Goal: Task Accomplishment & Management: Manage account settings

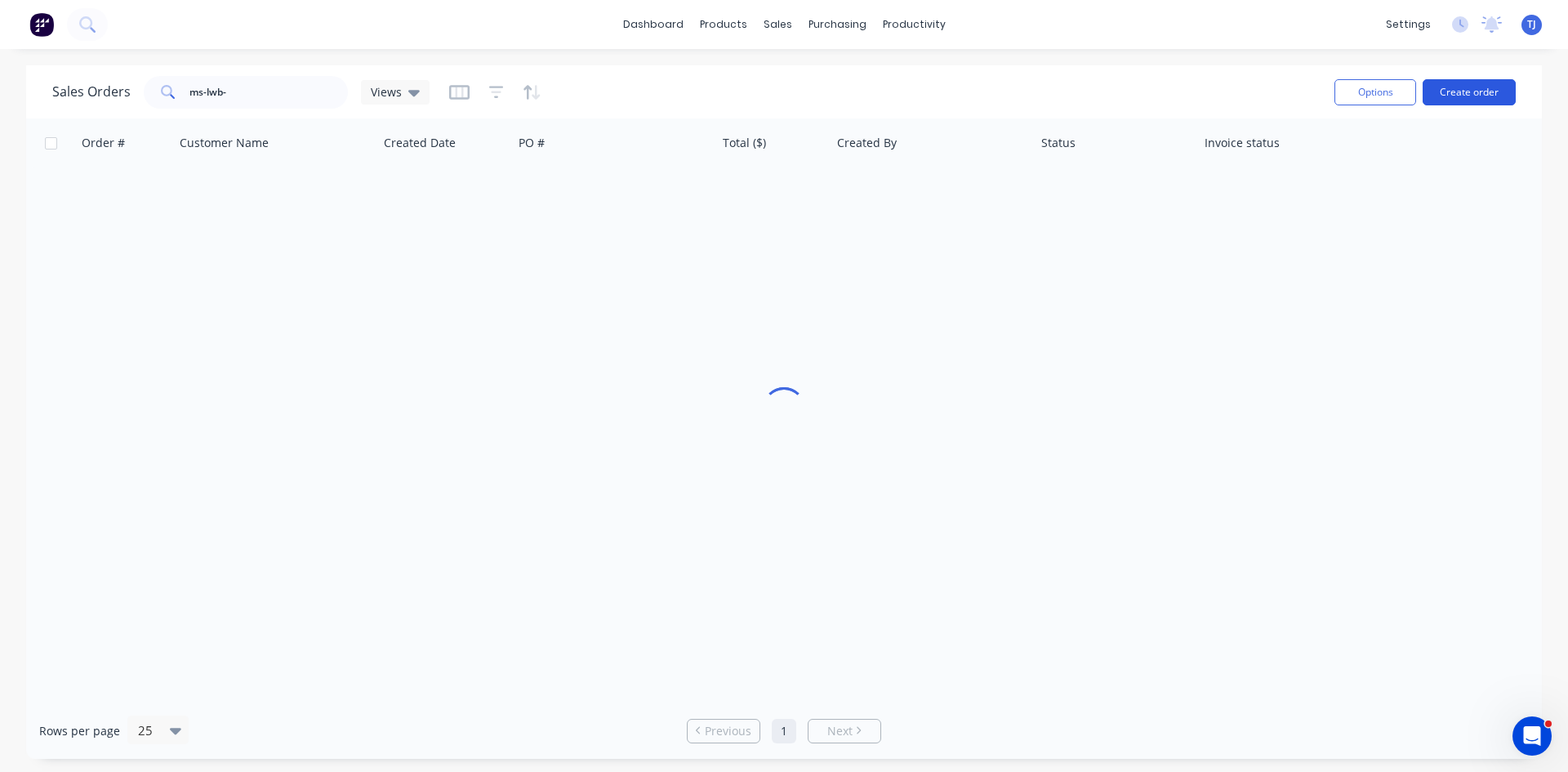
click at [1475, 85] on button "Create order" at bounding box center [1469, 92] width 93 height 27
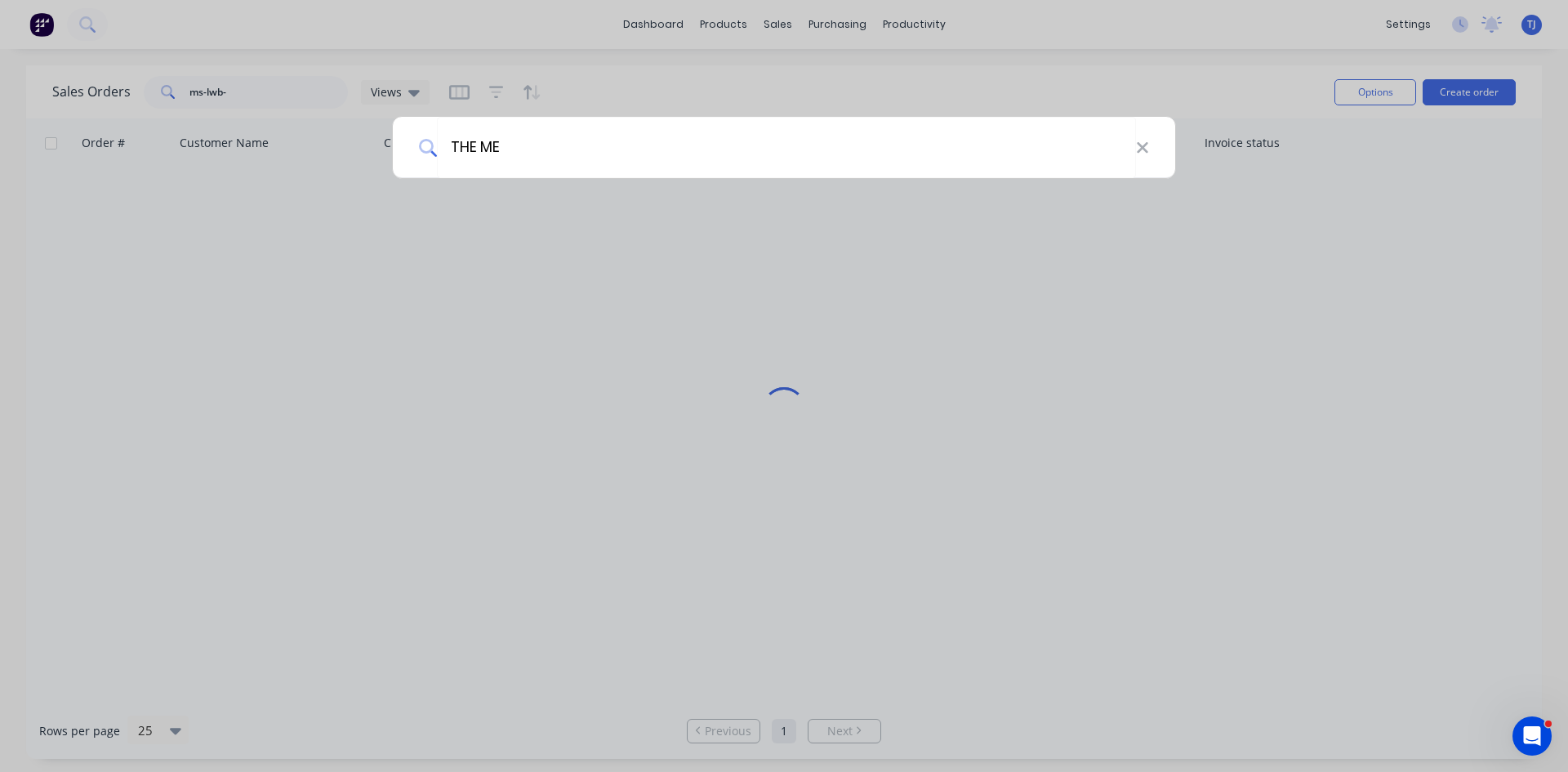
type input "THE MET"
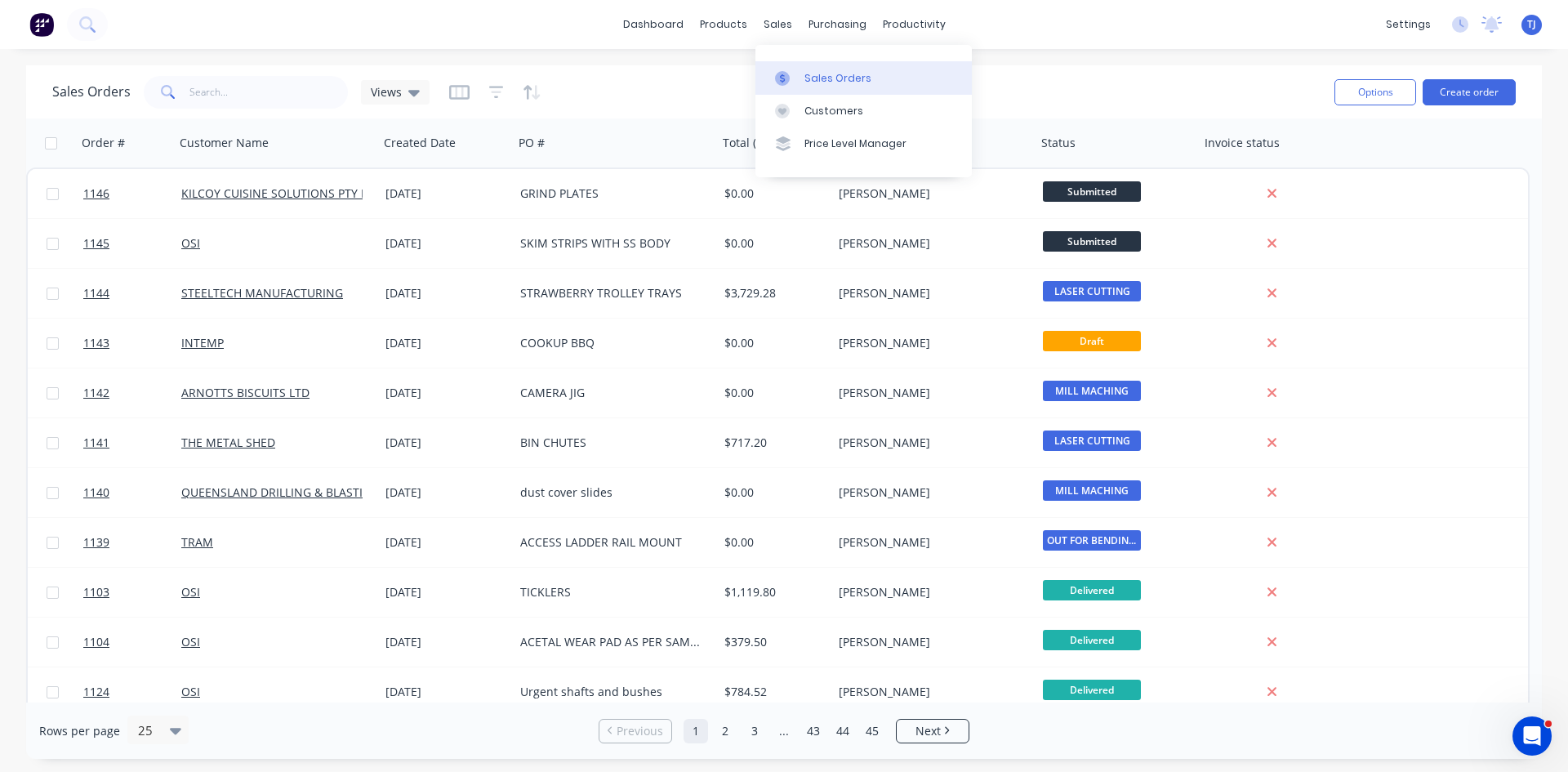
click at [824, 78] on div "Sales Orders" at bounding box center [838, 78] width 67 height 15
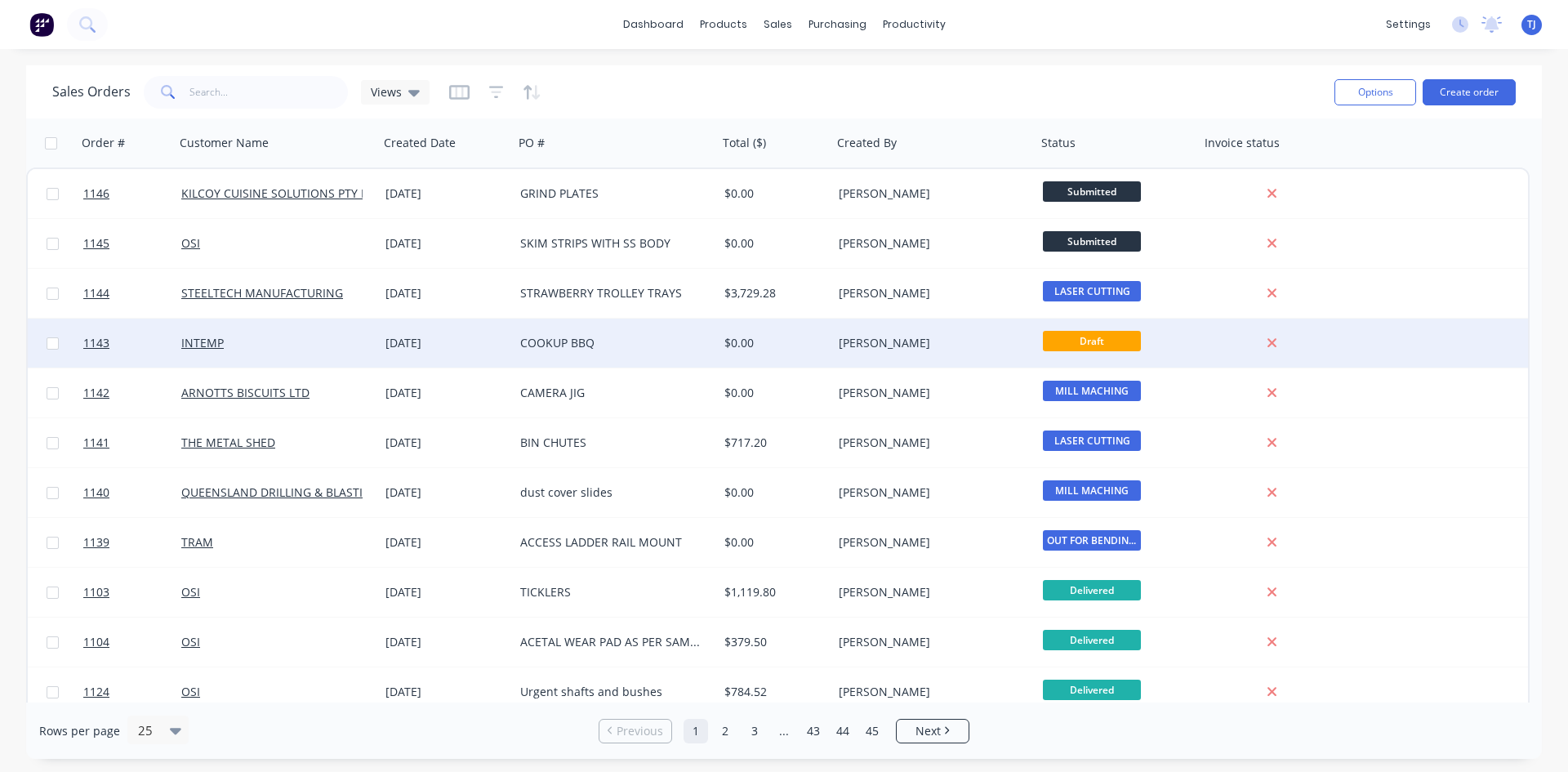
click at [583, 346] on div "COOKUP BBQ" at bounding box center [611, 343] width 182 height 17
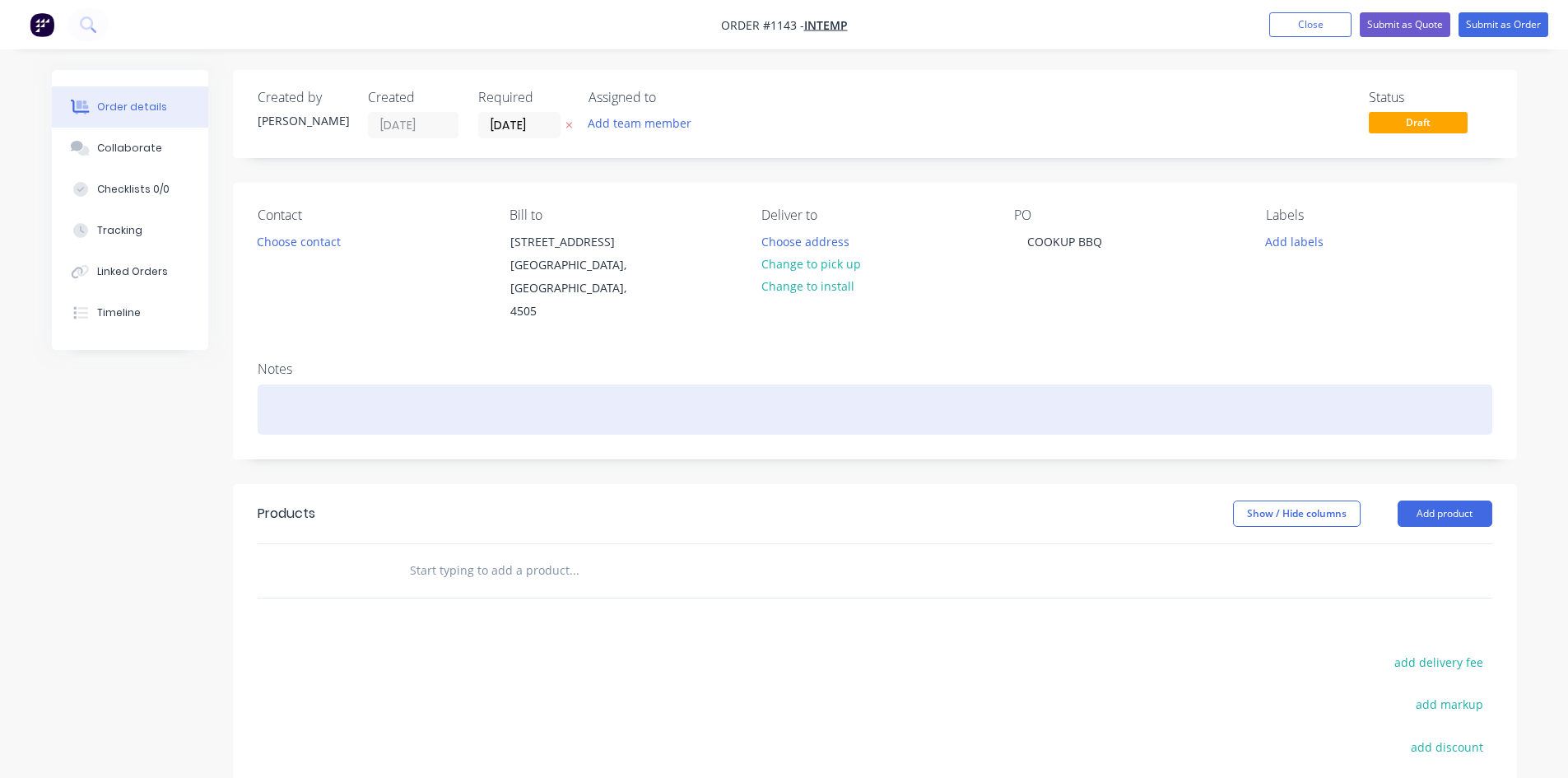
click at [316, 384] on div at bounding box center [874, 409] width 1234 height 50
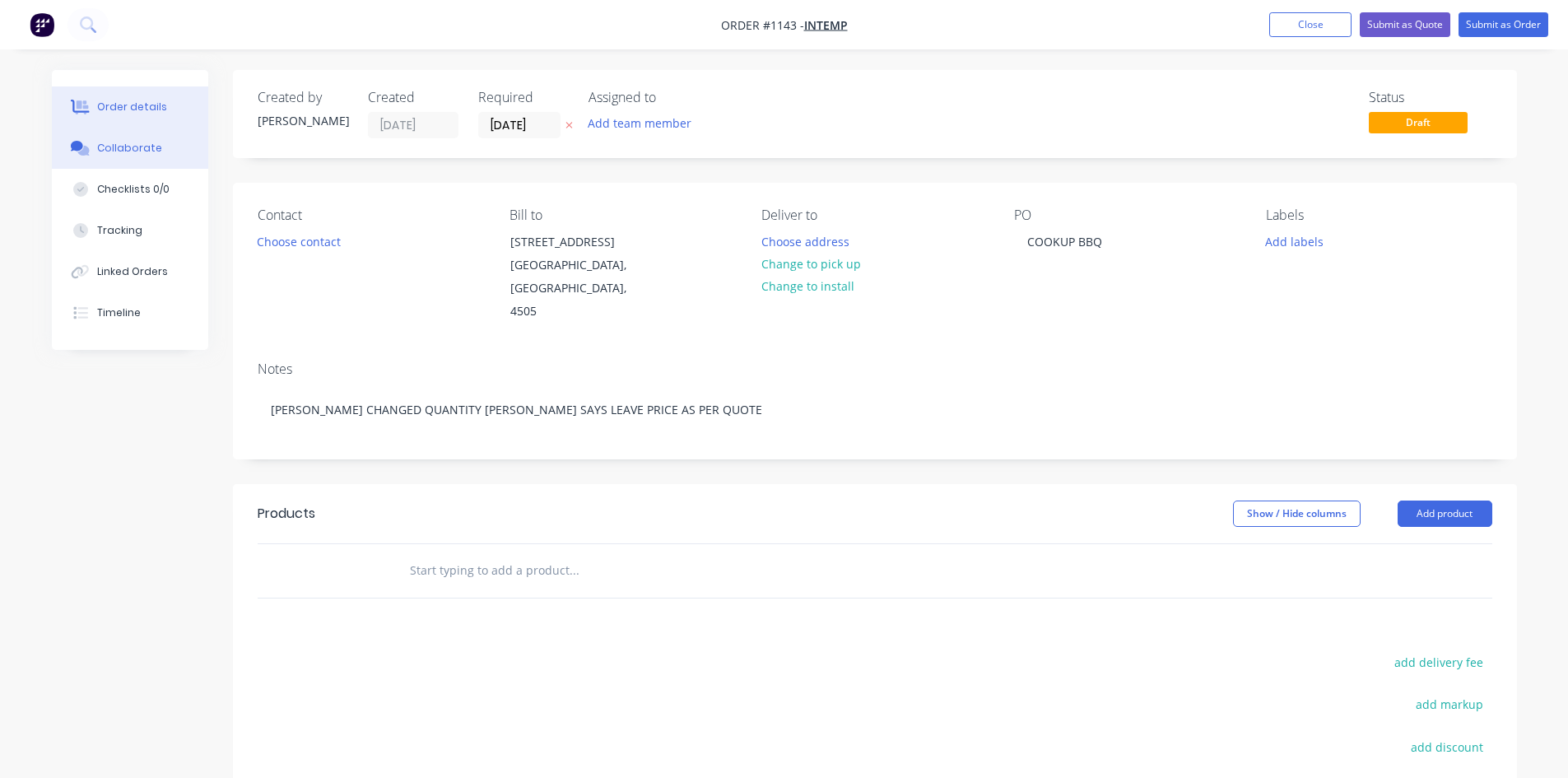
click at [121, 145] on div "Collaborate" at bounding box center [130, 147] width 65 height 15
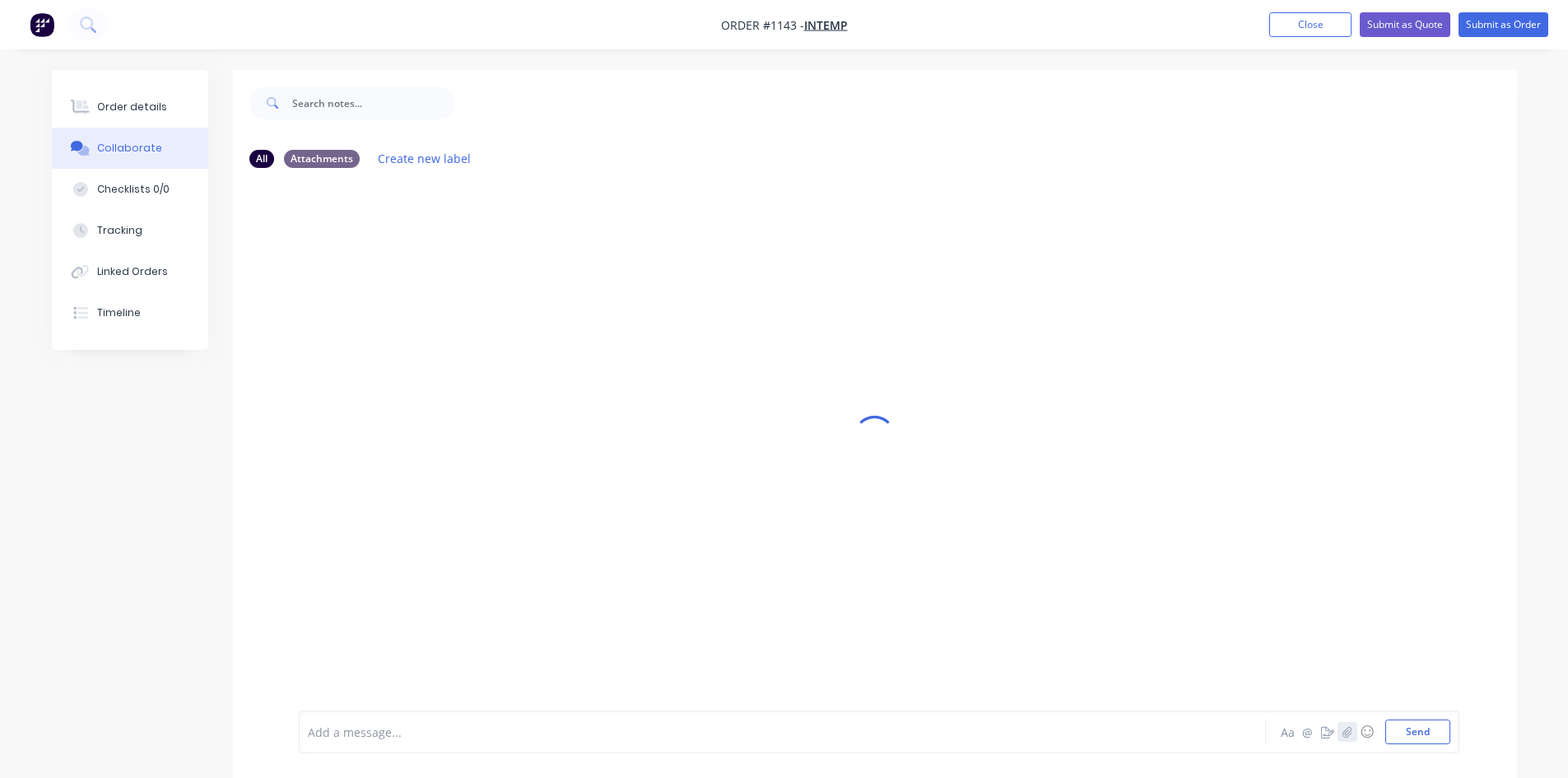
click at [1344, 731] on icon "button" at bounding box center [1346, 731] width 10 height 12
click at [1421, 734] on button "Send" at bounding box center [1418, 731] width 65 height 25
click at [134, 108] on div "Order details" at bounding box center [132, 107] width 70 height 15
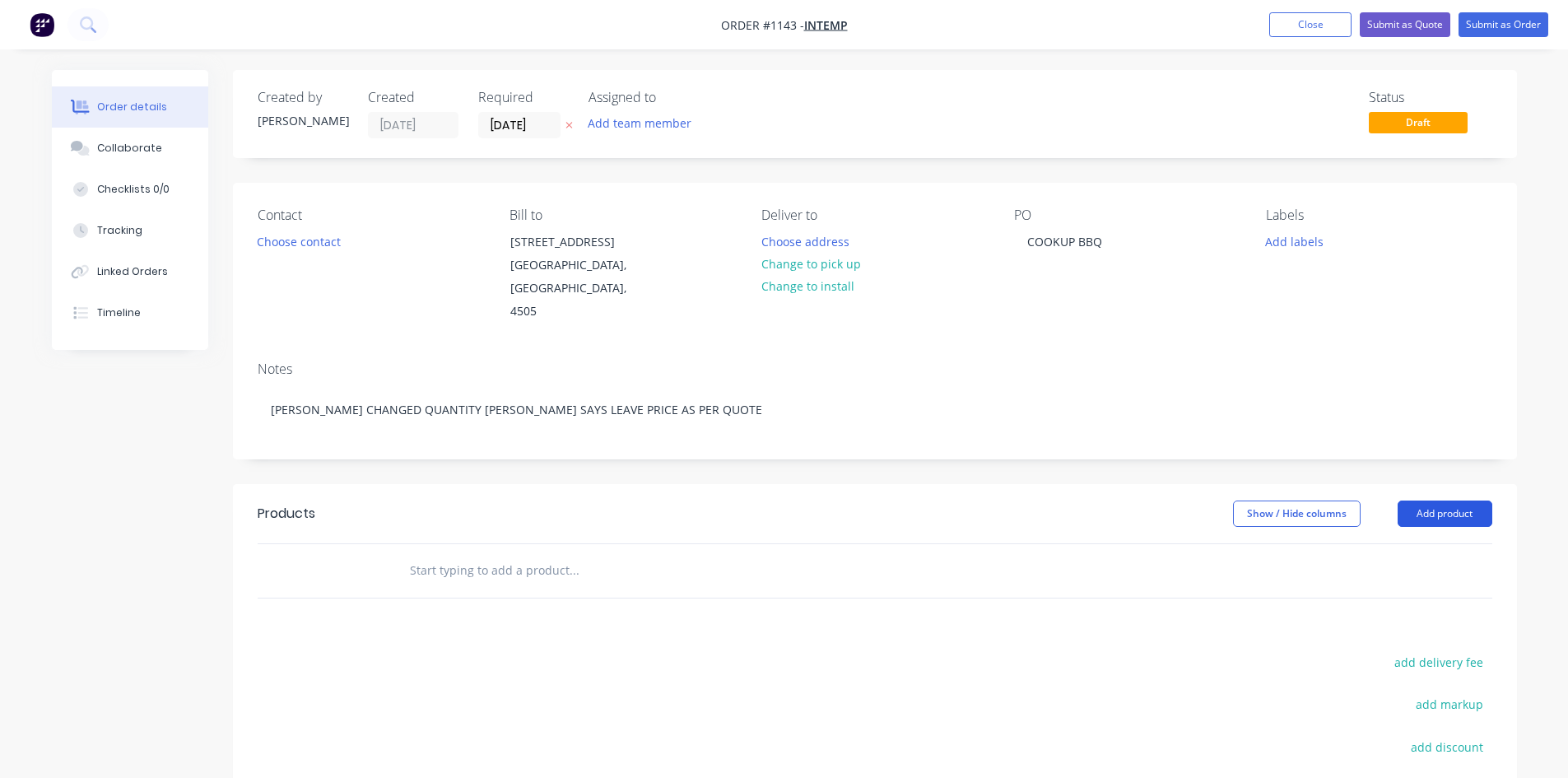
click at [1428, 501] on button "Add product" at bounding box center [1445, 514] width 95 height 27
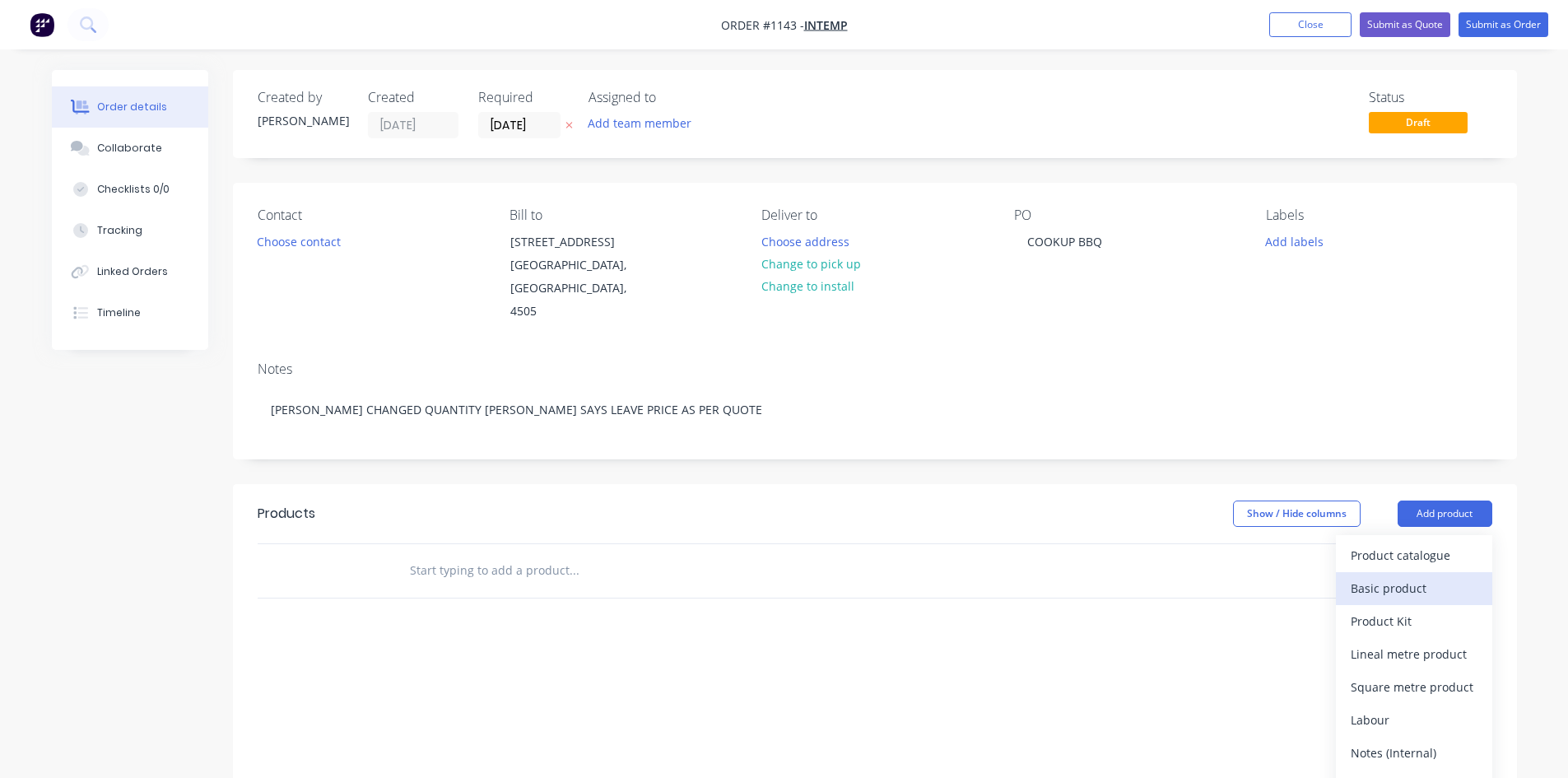
click at [1377, 576] on div "Basic product" at bounding box center [1414, 588] width 127 height 24
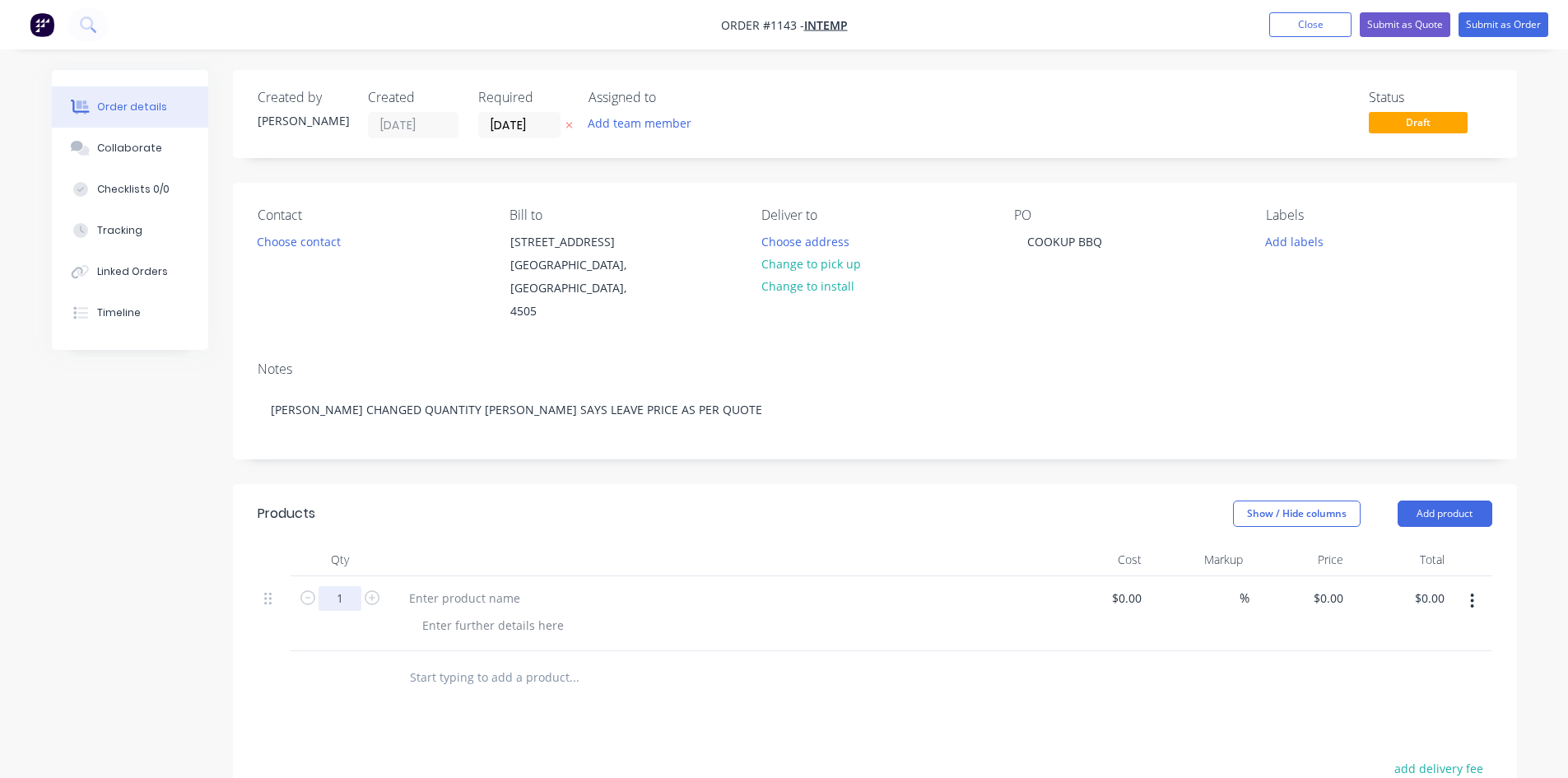
drag, startPoint x: 347, startPoint y: 590, endPoint x: 289, endPoint y: 508, distance: 100.4
click at [330, 576] on div "1" at bounding box center [341, 614] width 99 height 75
click at [340, 586] on input "1" at bounding box center [340, 598] width 43 height 25
click at [372, 590] on icon "button" at bounding box center [371, 597] width 15 height 15
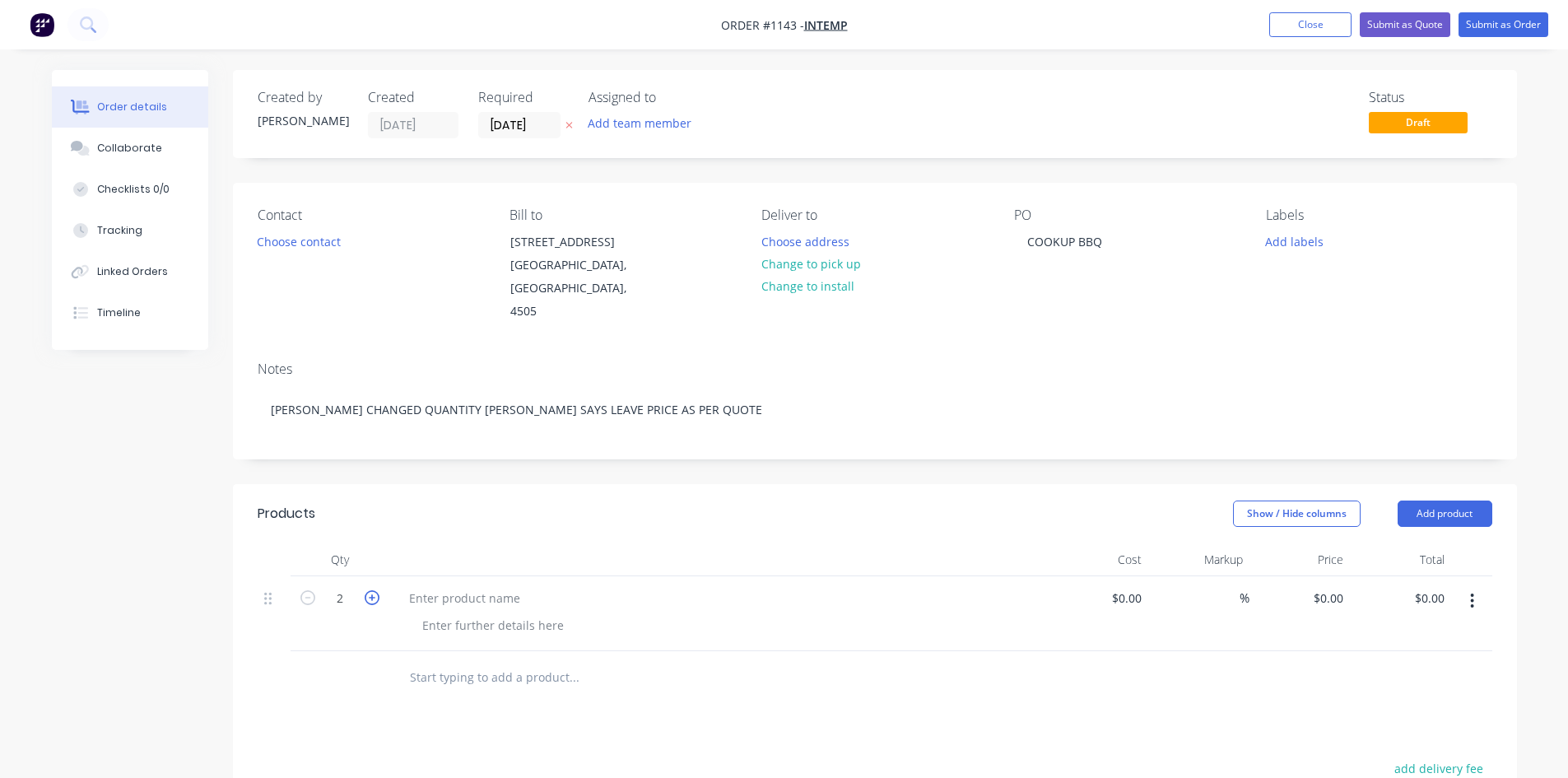
click at [372, 590] on icon "button" at bounding box center [371, 597] width 15 height 15
type input "6"
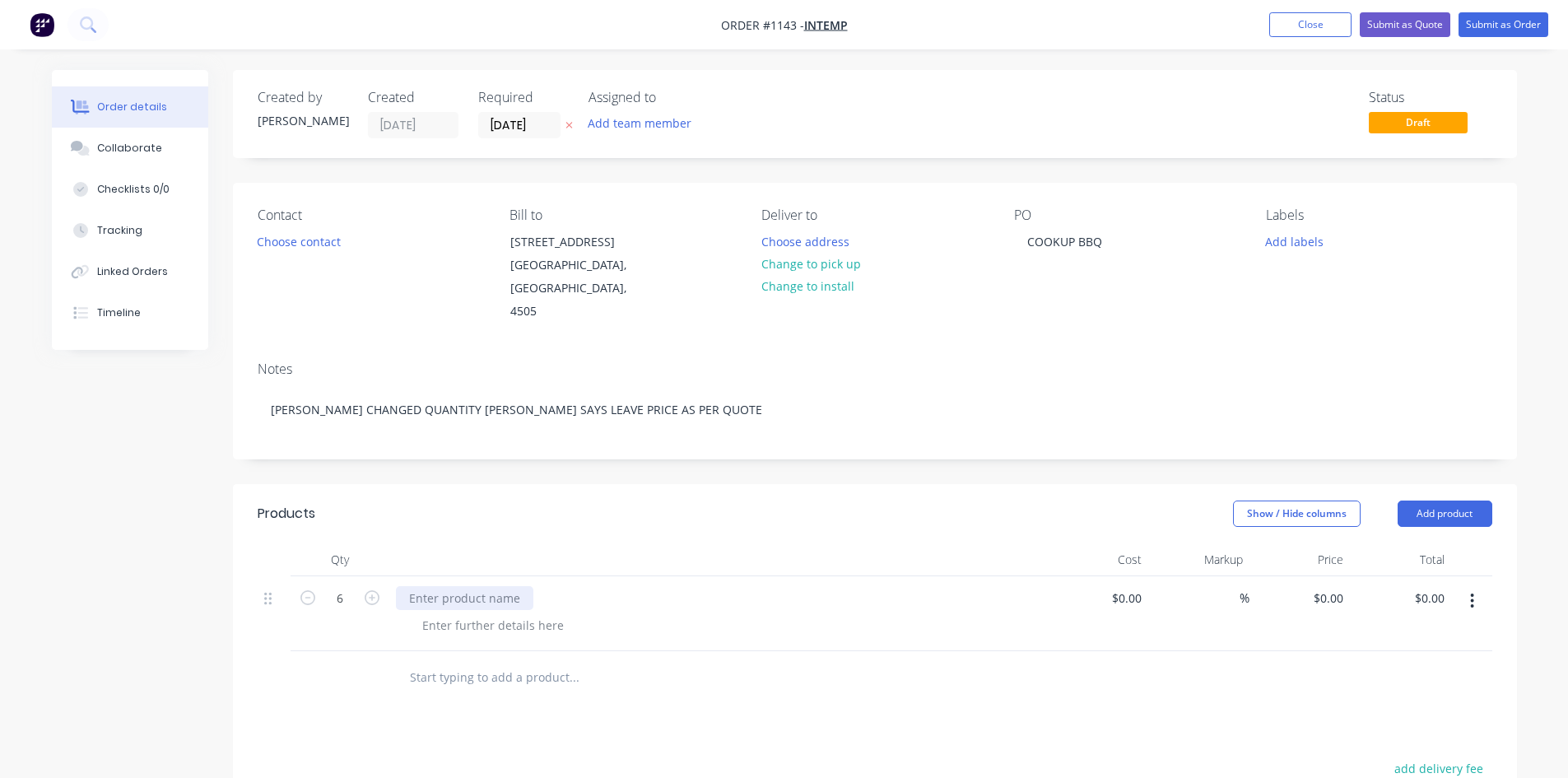
click at [433, 586] on div at bounding box center [464, 598] width 138 height 24
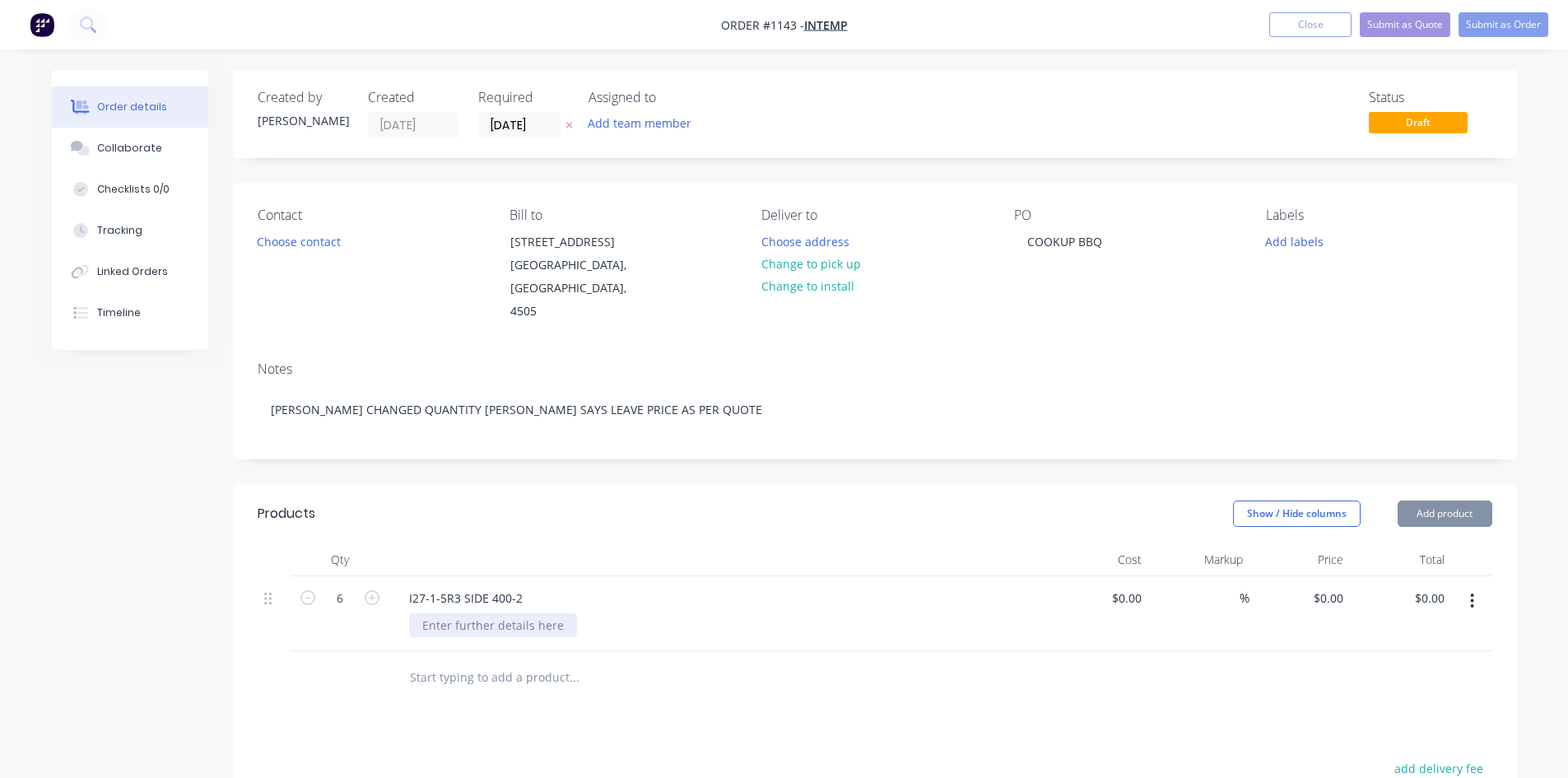
click at [442, 613] on div at bounding box center [493, 625] width 168 height 24
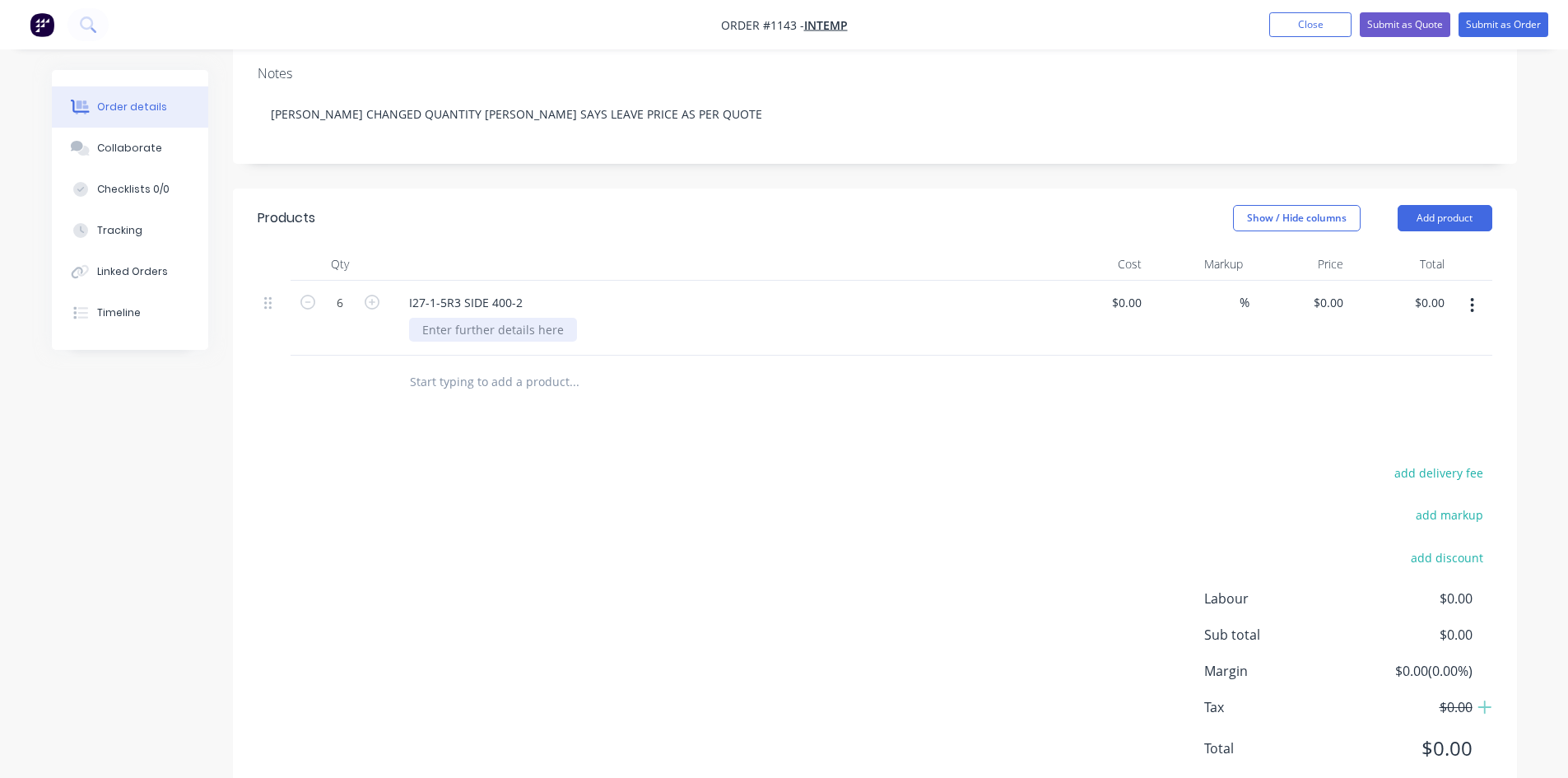
scroll to position [324, 0]
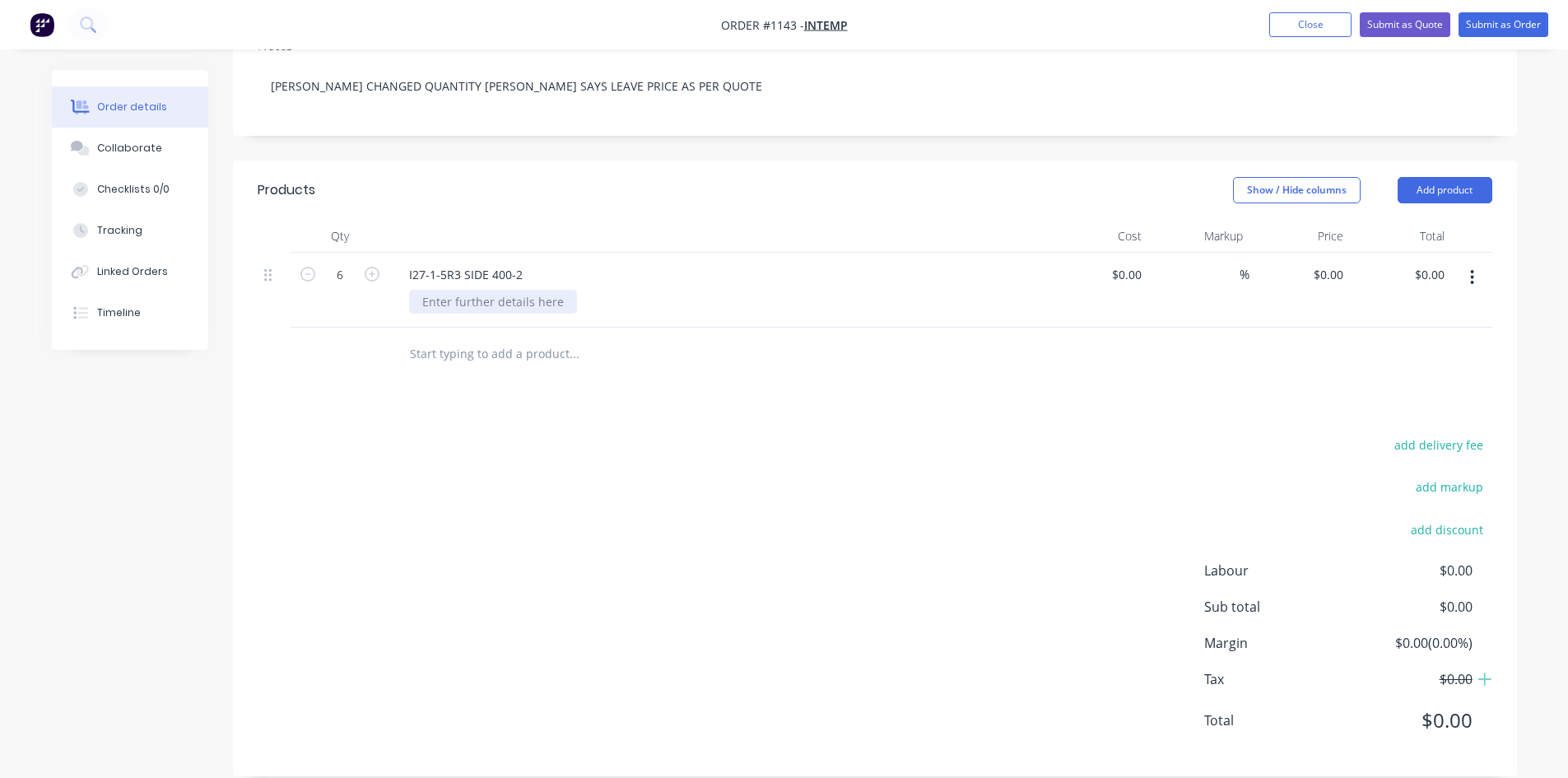
click at [438, 290] on div at bounding box center [493, 302] width 168 height 24
type input "$0.00"
type input "$22.16"
type input "$132.96"
click at [1468, 177] on button "Add product" at bounding box center [1445, 190] width 95 height 27
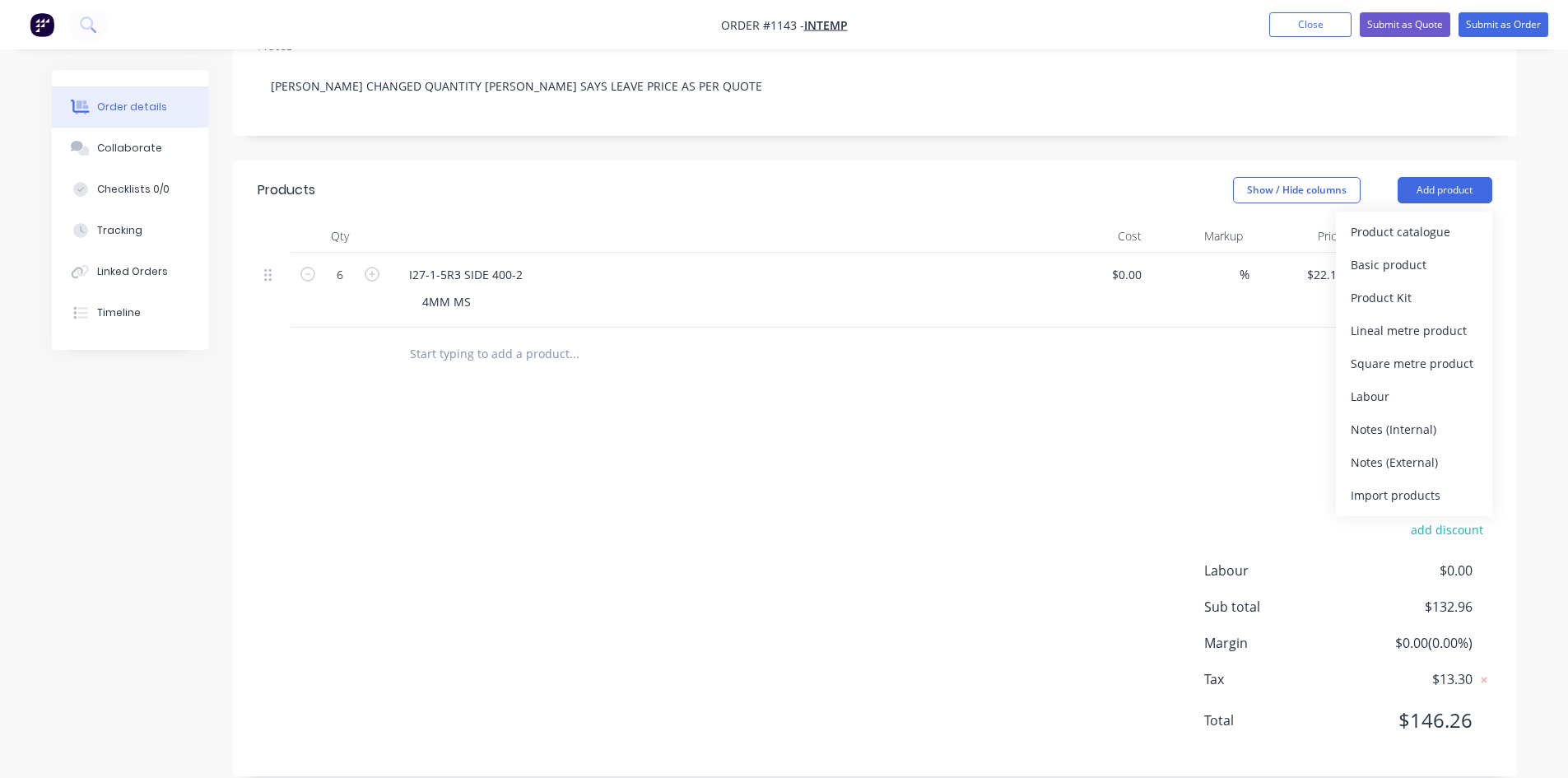
click at [1399, 252] on div "Basic product" at bounding box center [1414, 264] width 127 height 24
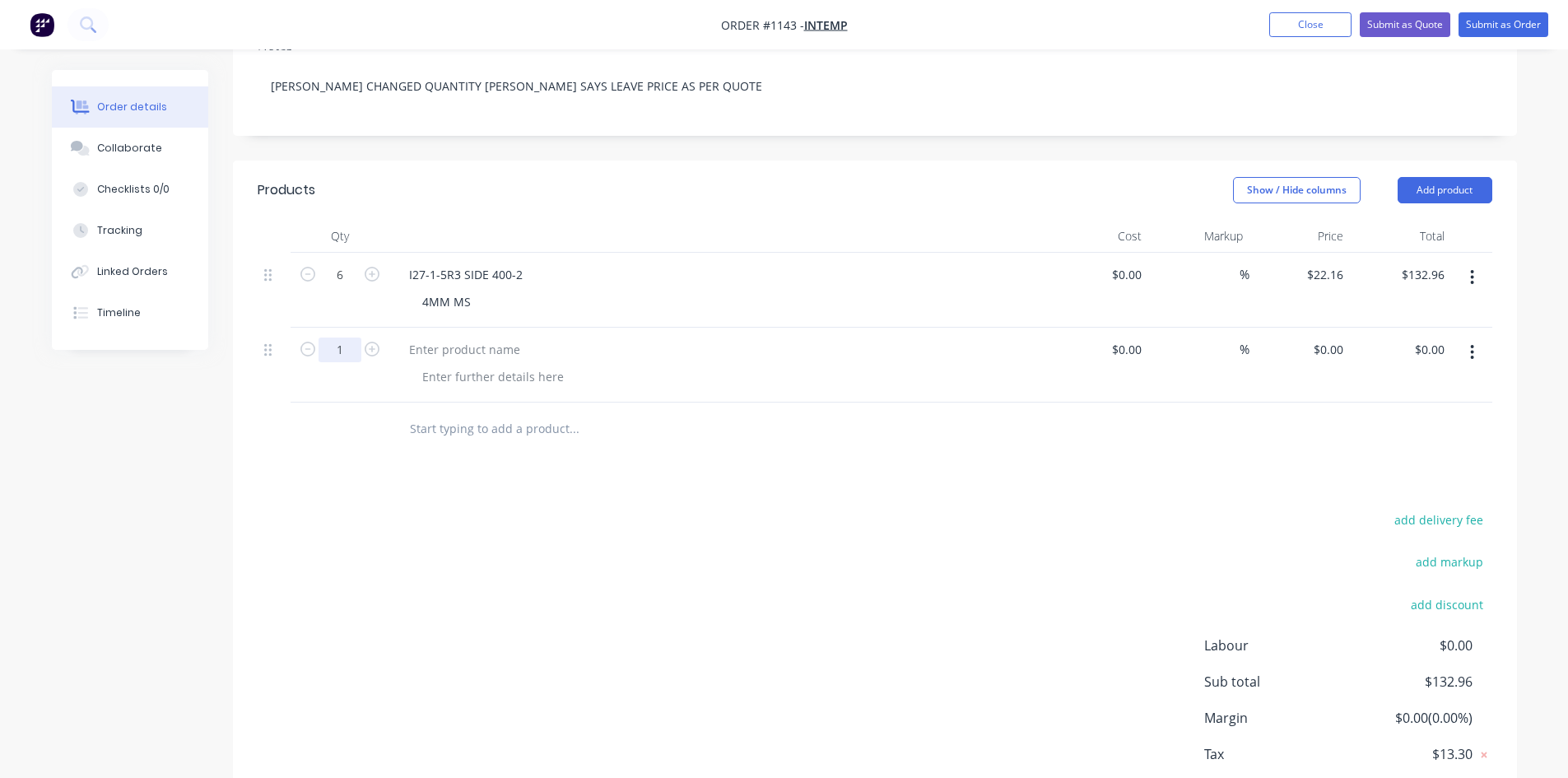
click at [349, 287] on input "1" at bounding box center [340, 274] width 43 height 25
type input "5"
click at [456, 364] on div at bounding box center [493, 376] width 168 height 24
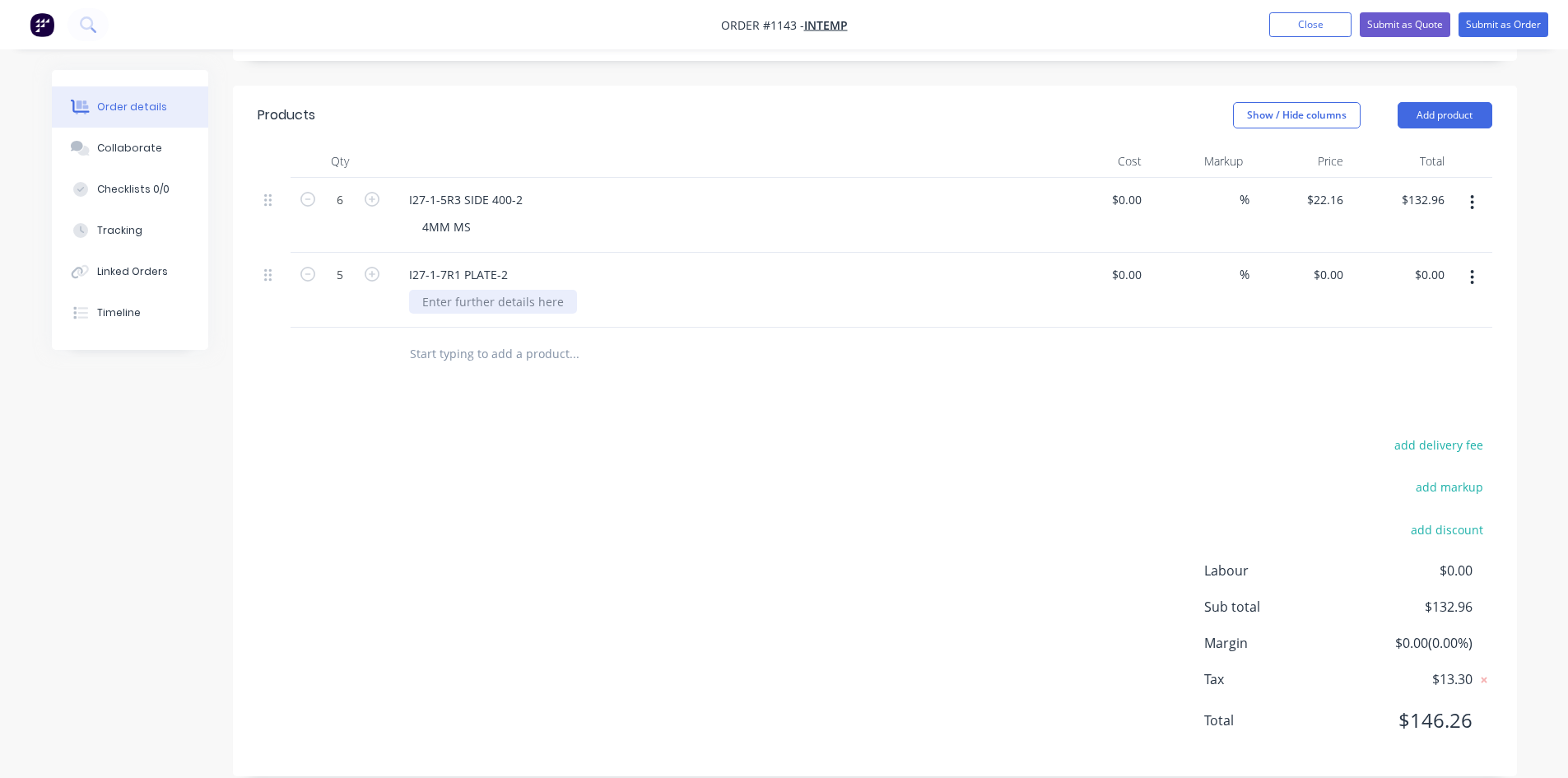
click at [485, 290] on div at bounding box center [493, 302] width 168 height 24
type input "$0.00"
type input "$23.50"
type input "$117.50"
click at [1419, 102] on button "Add product" at bounding box center [1445, 115] width 95 height 27
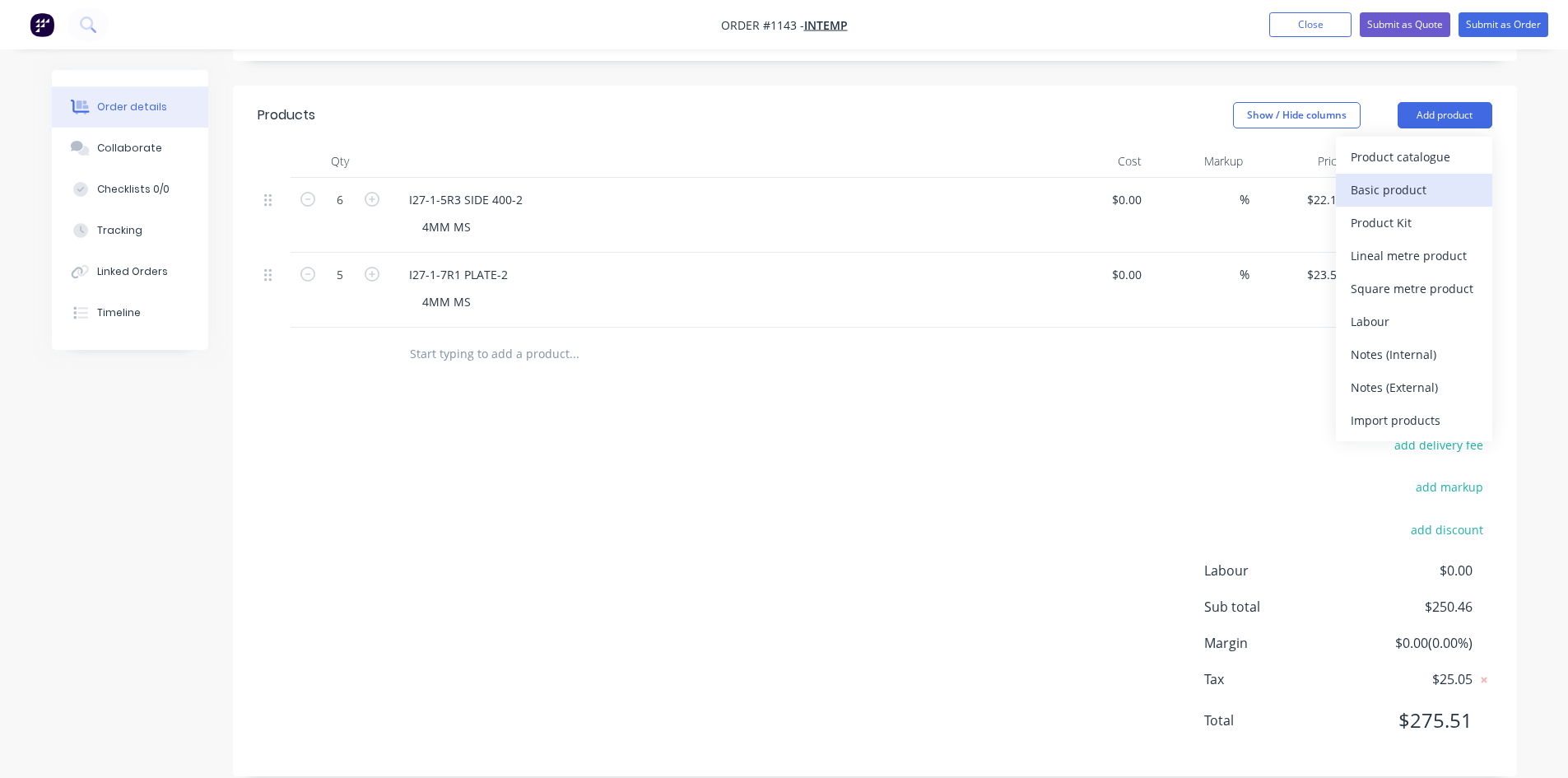
click at [1364, 178] on div "Basic product" at bounding box center [1414, 190] width 127 height 24
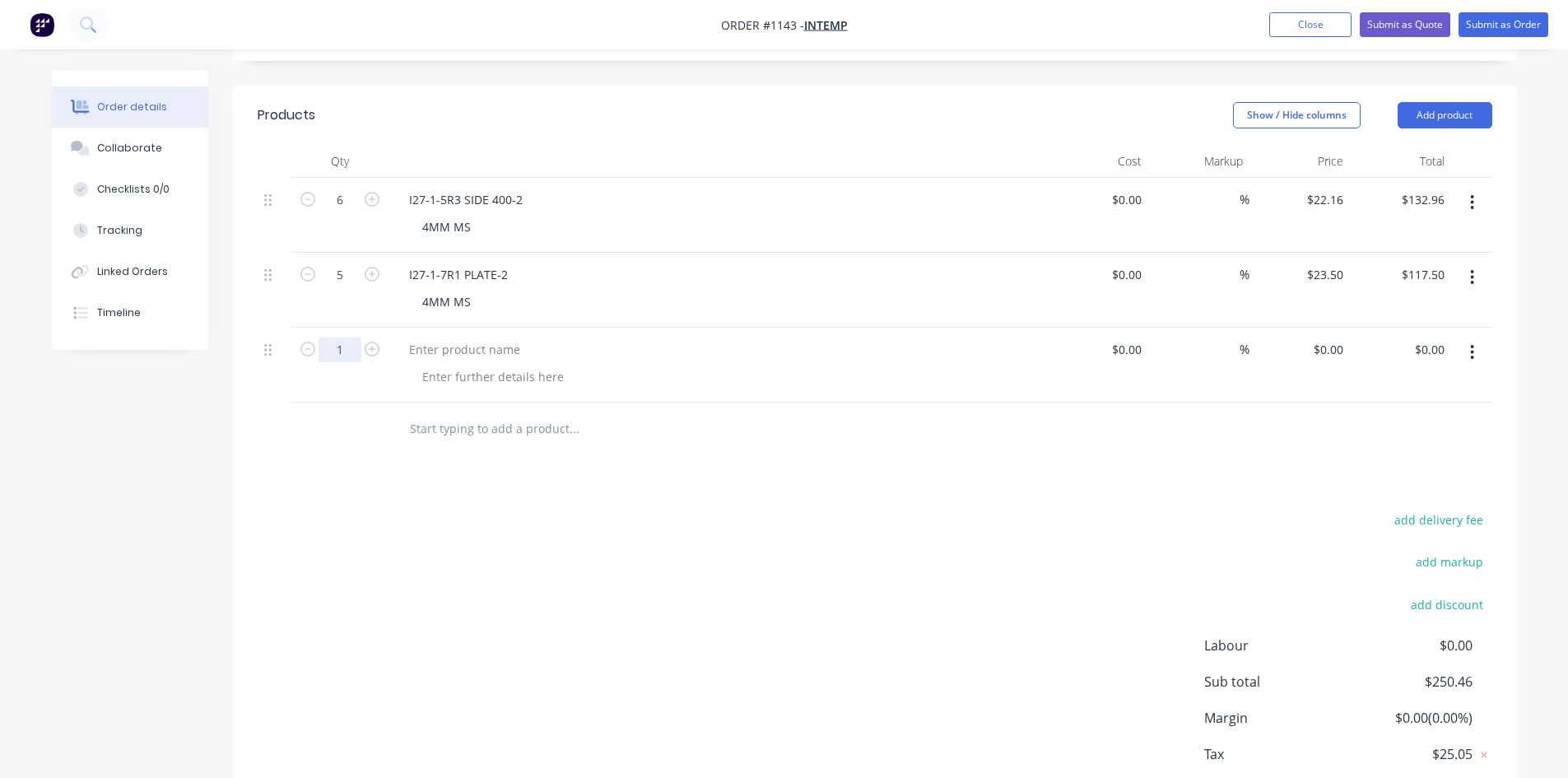
click at [336, 213] on input "1" at bounding box center [340, 200] width 43 height 25
type input "5"
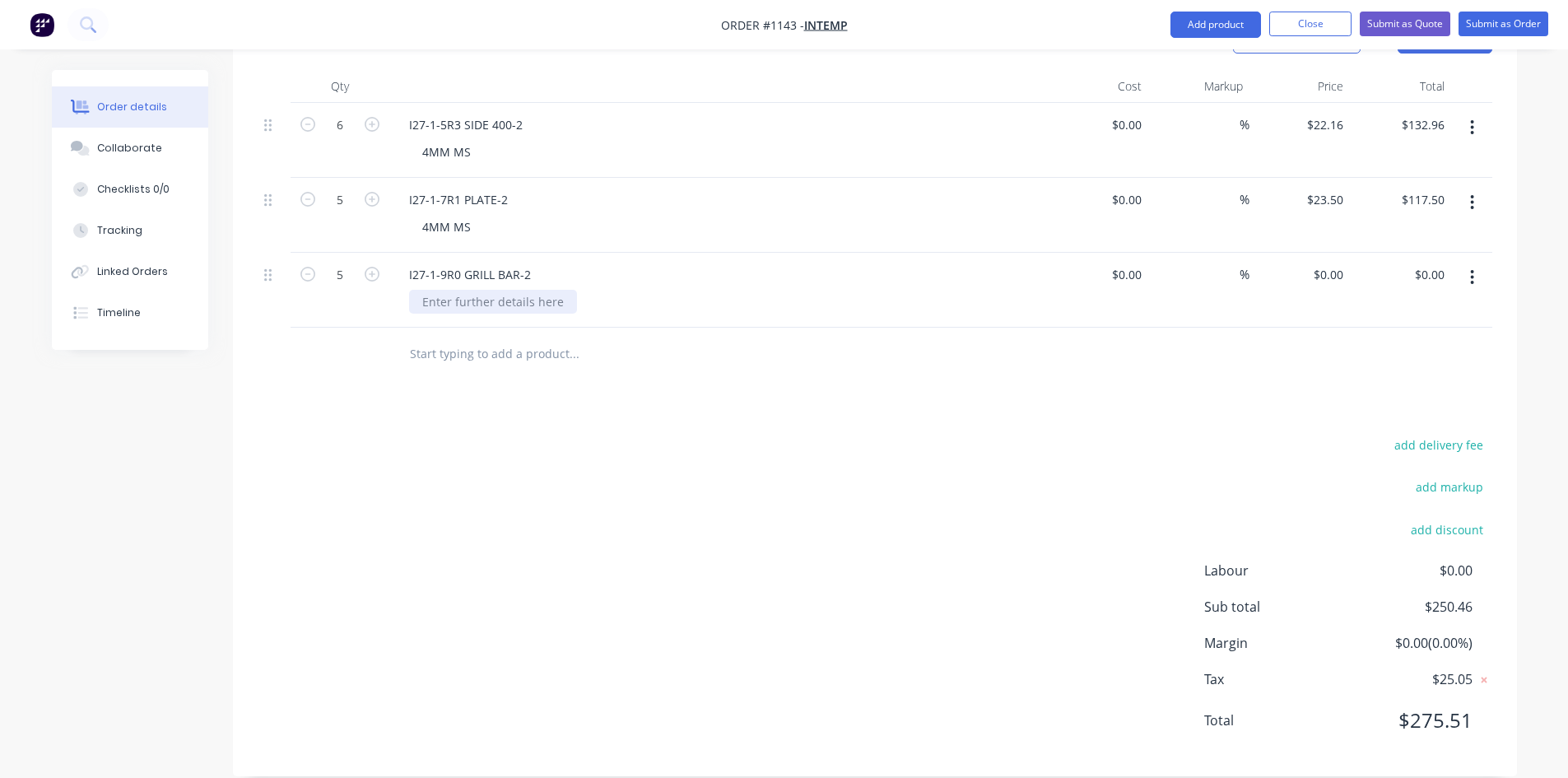
click at [438, 290] on div at bounding box center [493, 302] width 168 height 24
type input "$0.00"
type input "$2.41"
type input "$12.05"
click at [1213, 27] on button "Add product" at bounding box center [1215, 25] width 90 height 27
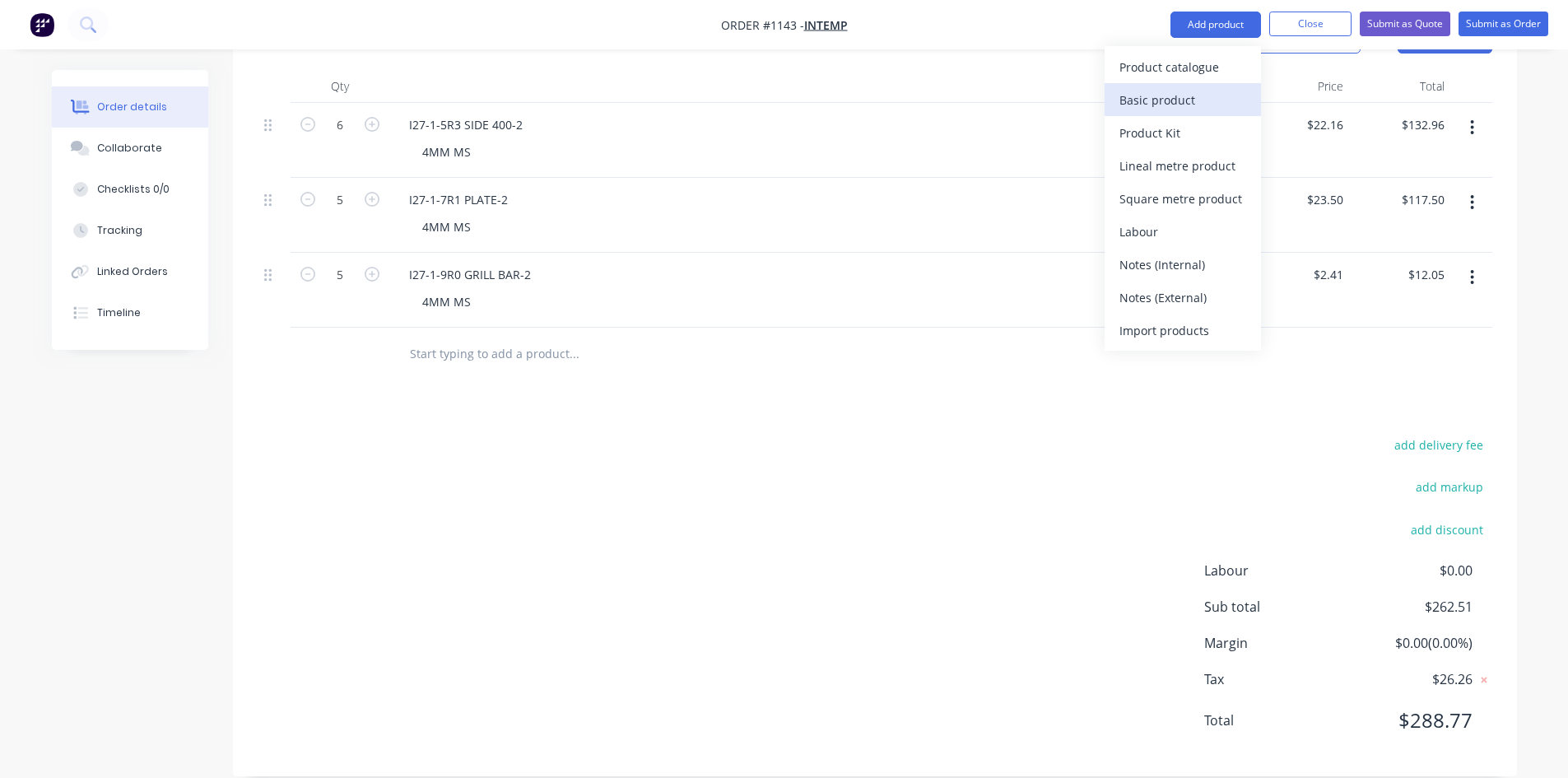
click at [1185, 106] on div "Basic product" at bounding box center [1183, 100] width 127 height 24
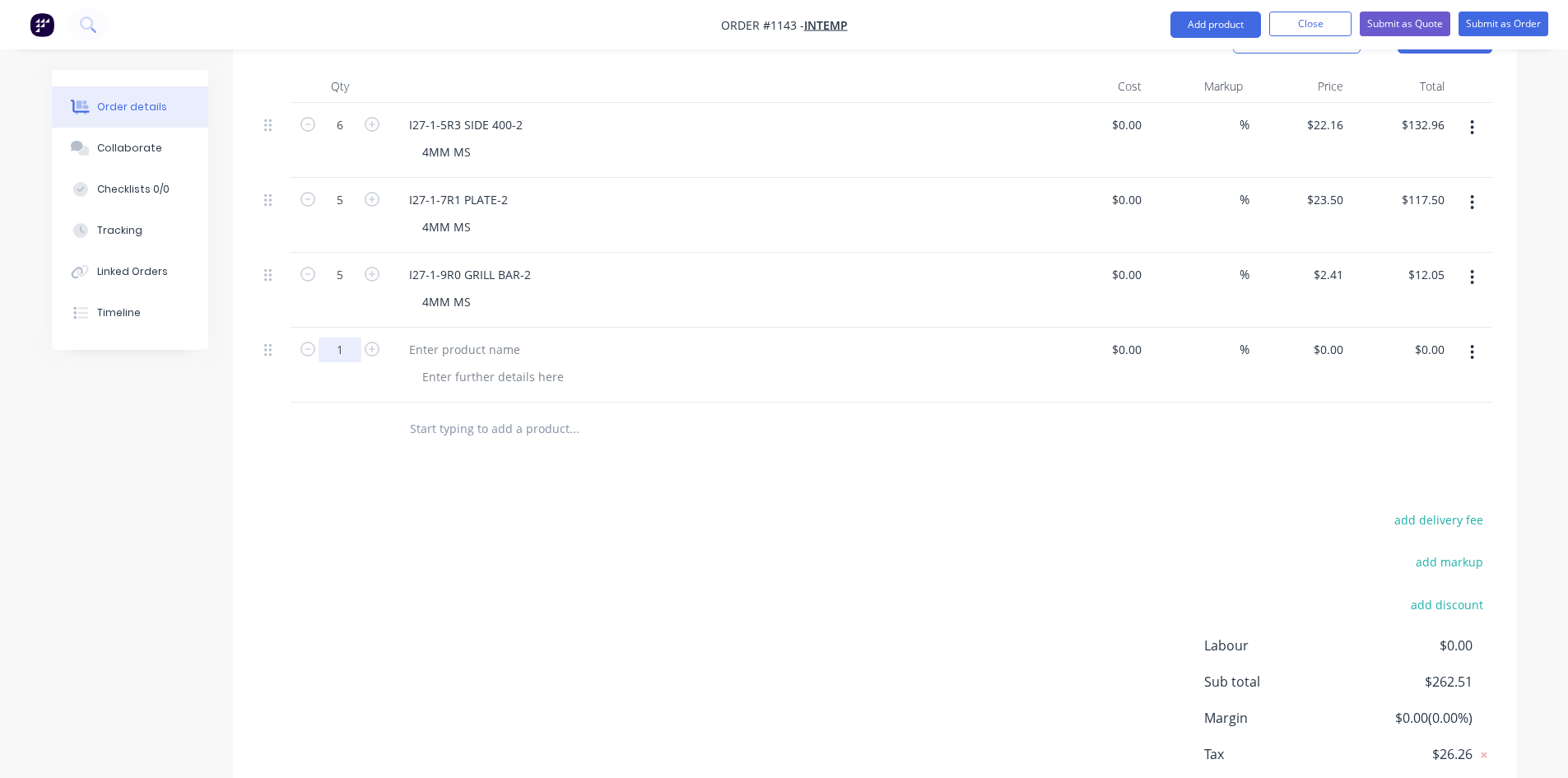
click at [349, 138] on input "1" at bounding box center [340, 125] width 43 height 25
type input "5"
click at [433, 364] on div at bounding box center [493, 376] width 168 height 24
type input "$0.00"
type input "$7.58"
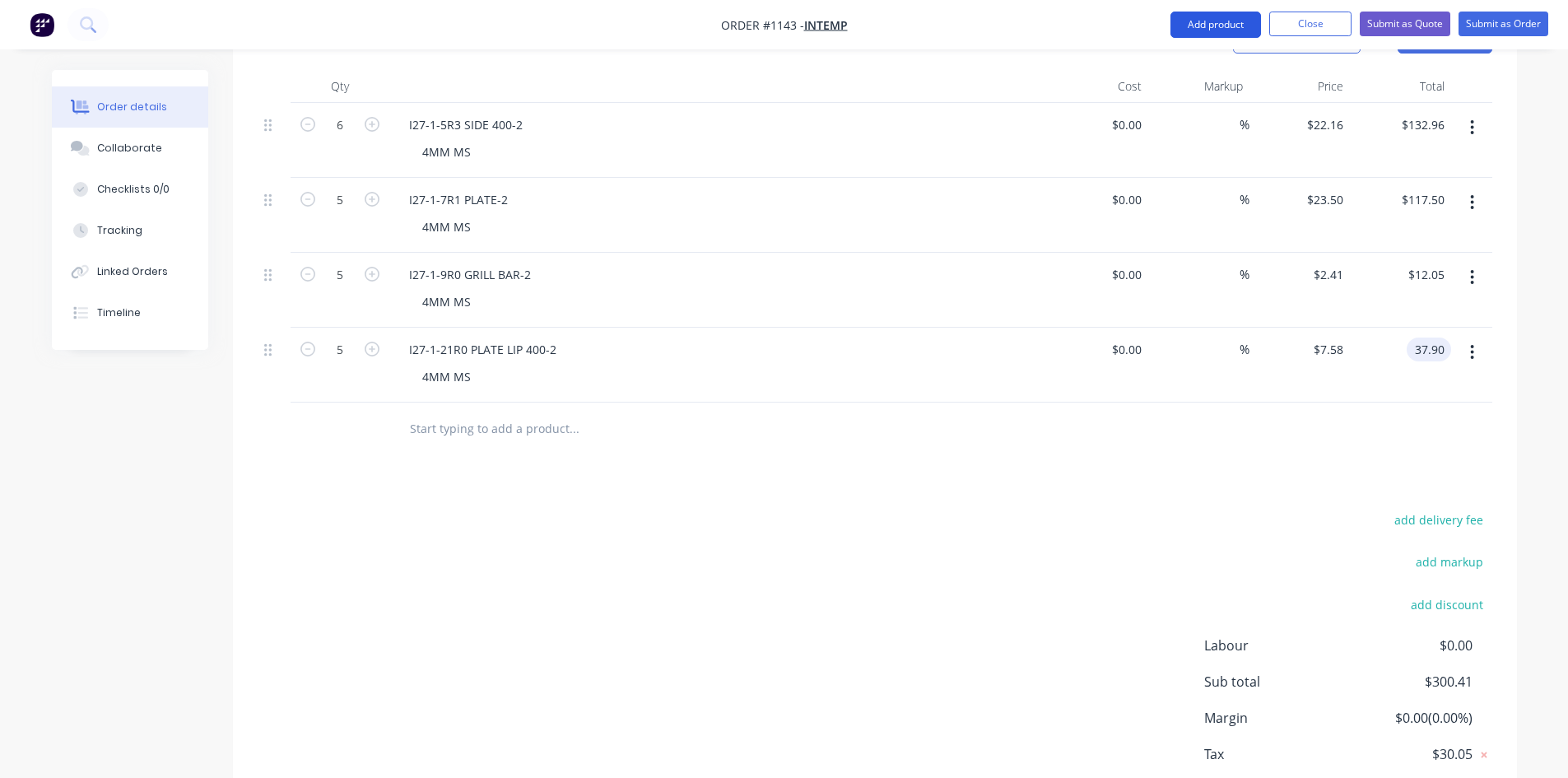
type input "$37.90"
click at [1214, 32] on button "Add product" at bounding box center [1215, 25] width 90 height 27
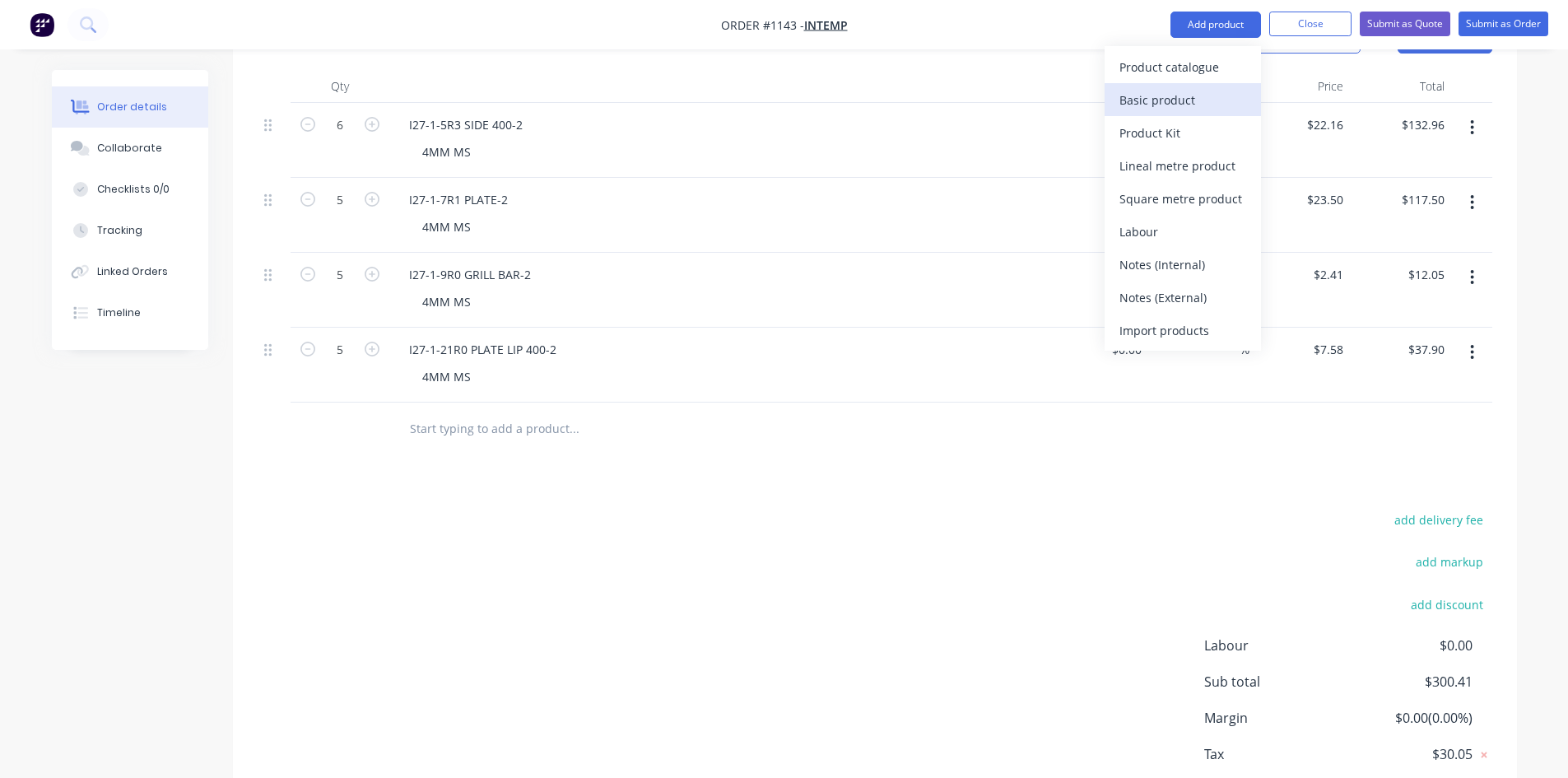
click at [1175, 89] on div "Basic product" at bounding box center [1183, 100] width 127 height 24
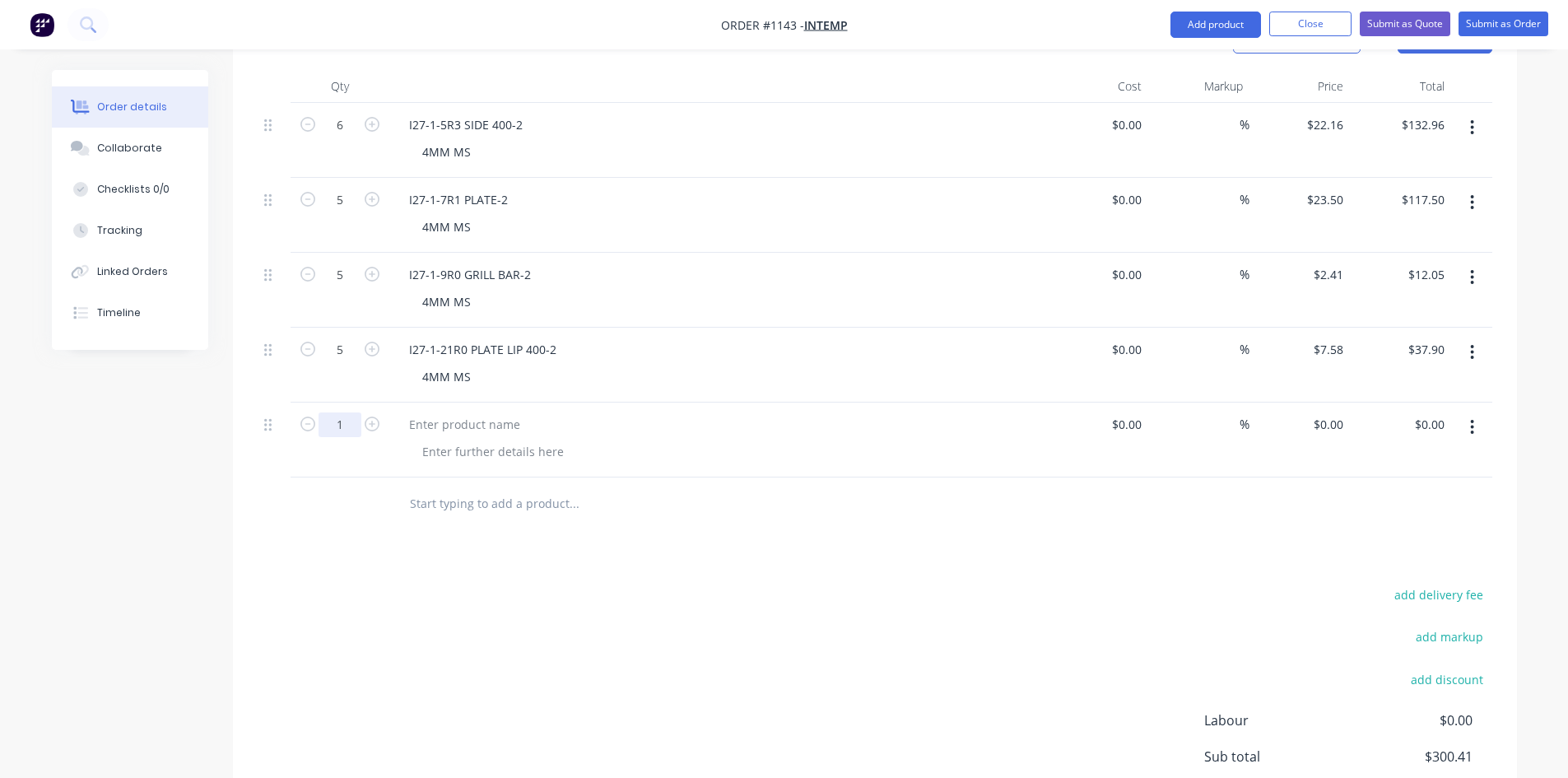
click at [343, 138] on input "1" at bounding box center [340, 125] width 43 height 25
type input "20"
type input "$0.00"
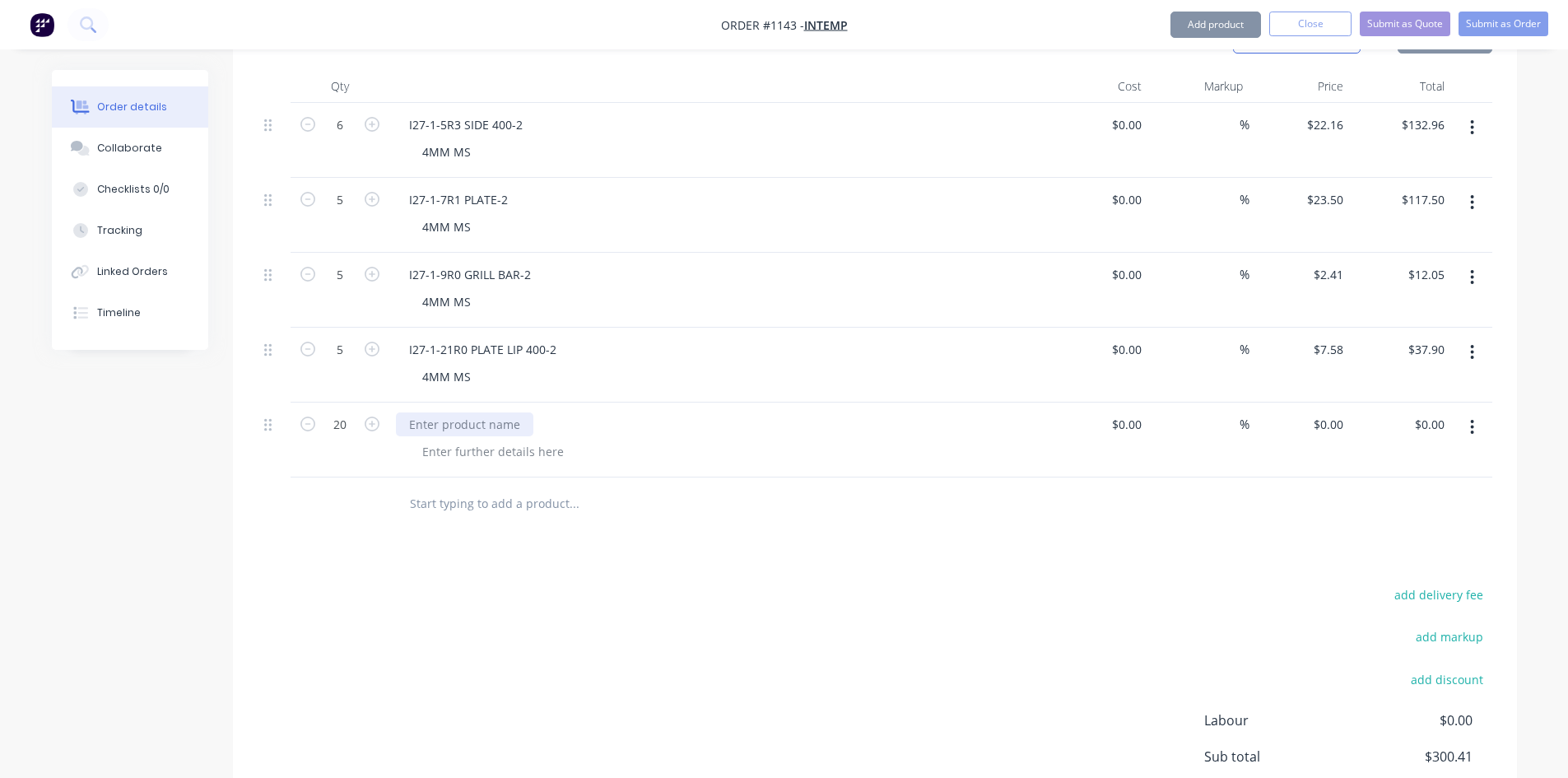
click at [419, 413] on div at bounding box center [464, 425] width 138 height 24
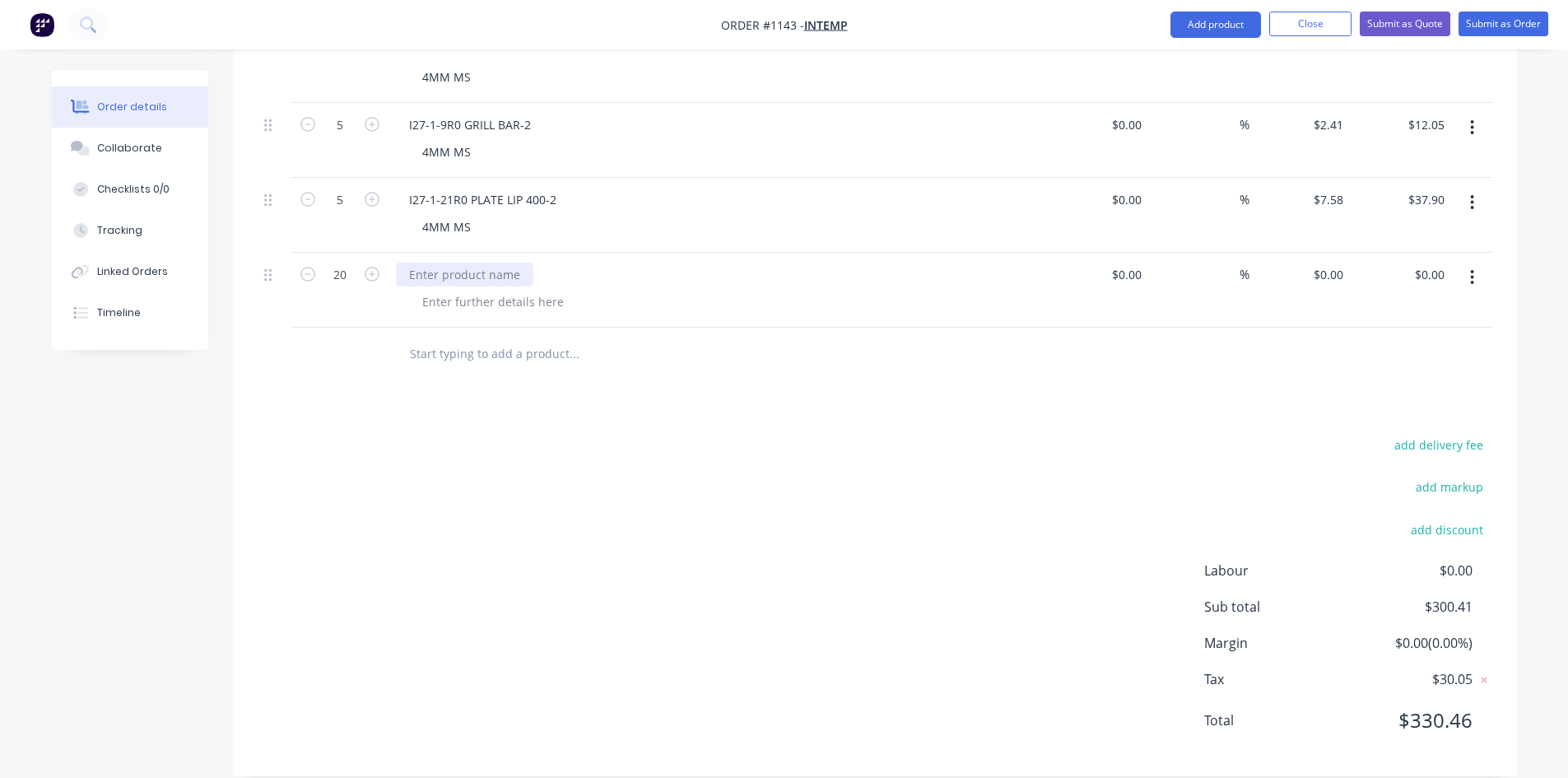
click at [486, 262] on div at bounding box center [464, 274] width 138 height 24
click at [506, 290] on div at bounding box center [493, 302] width 168 height 24
type input "$0.00"
type input "$3.10"
type input "$62.00"
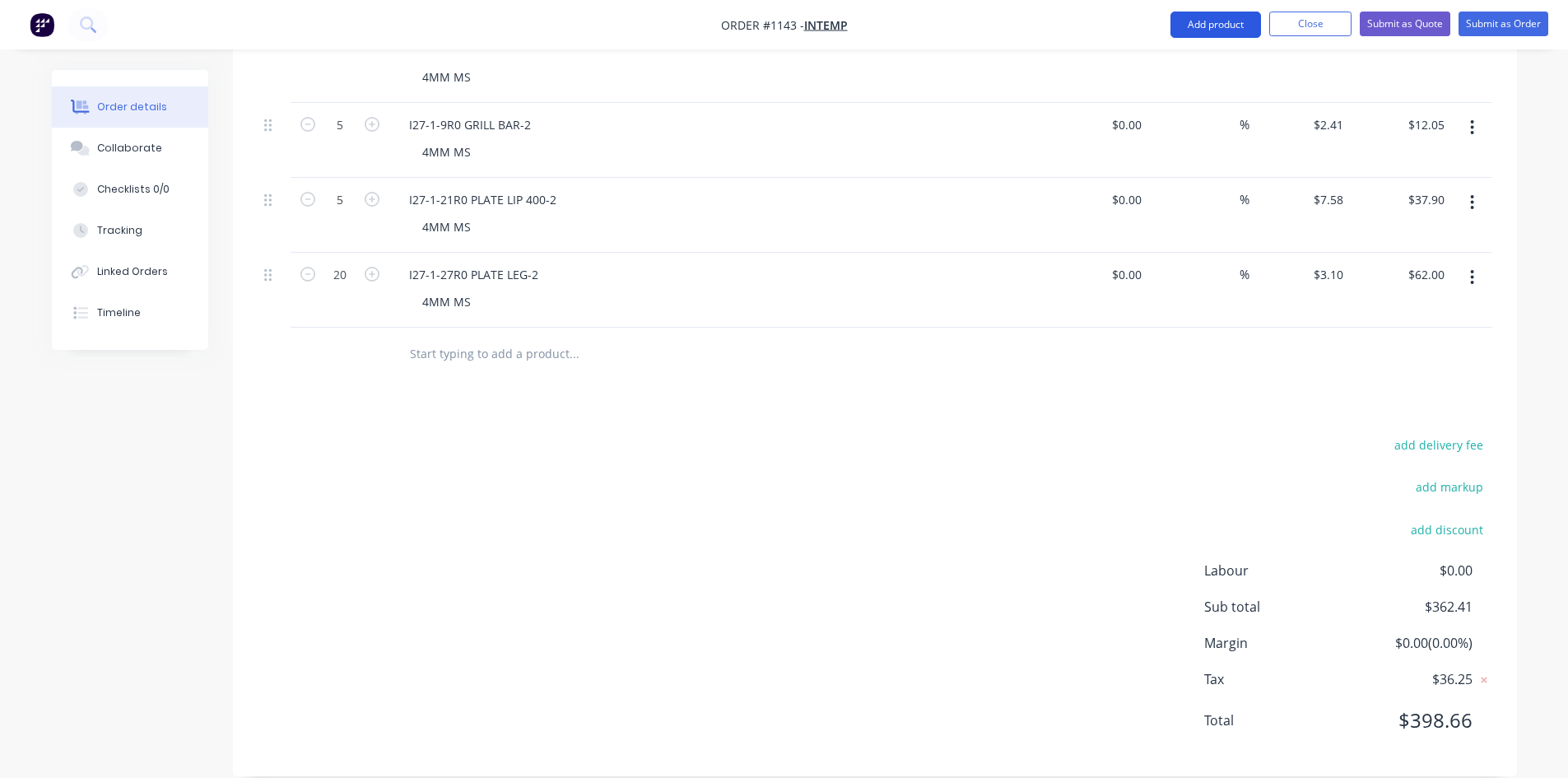
click at [1244, 25] on button "Add product" at bounding box center [1215, 25] width 90 height 27
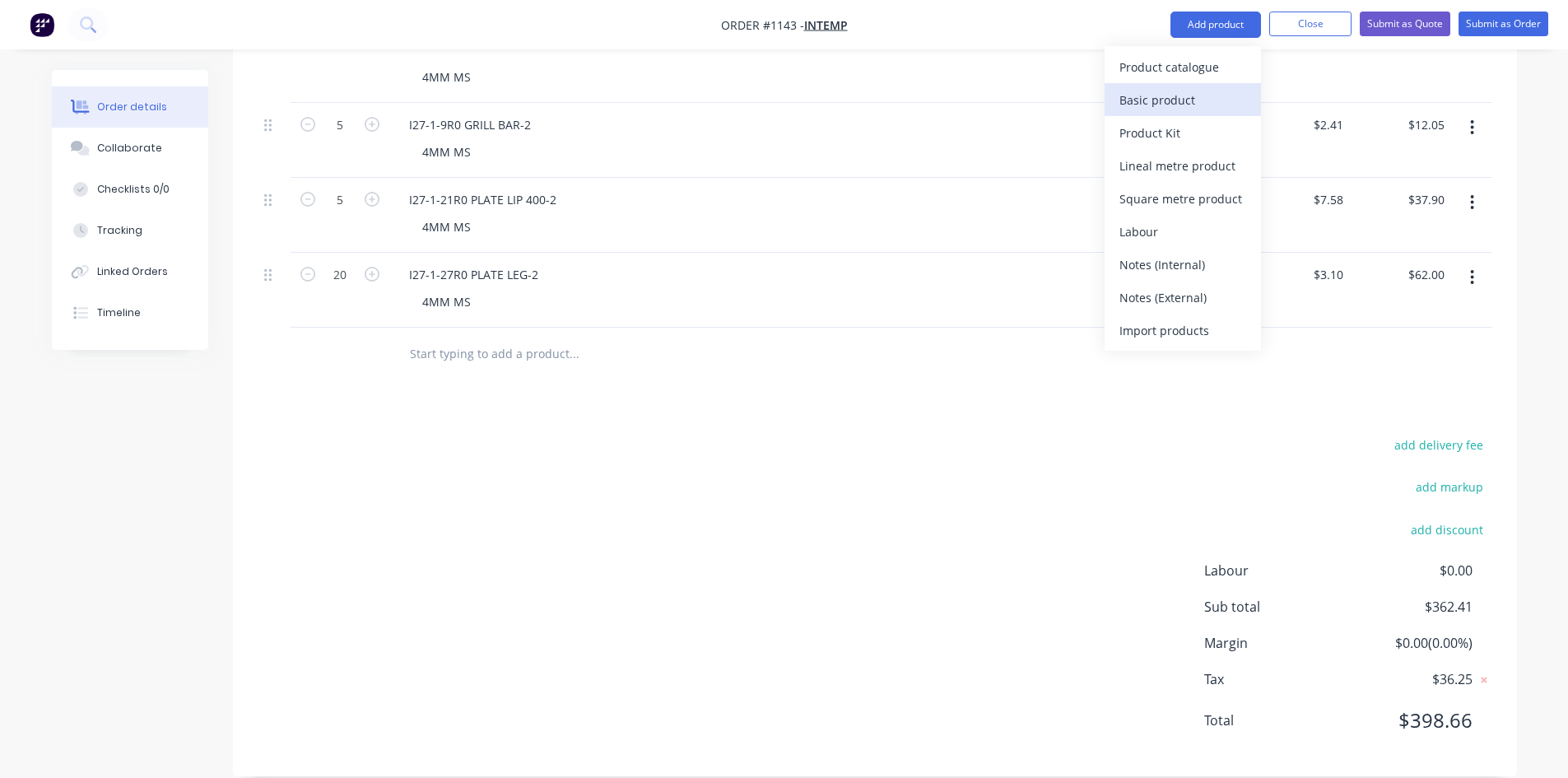
click at [1211, 90] on div "Basic product" at bounding box center [1183, 100] width 127 height 24
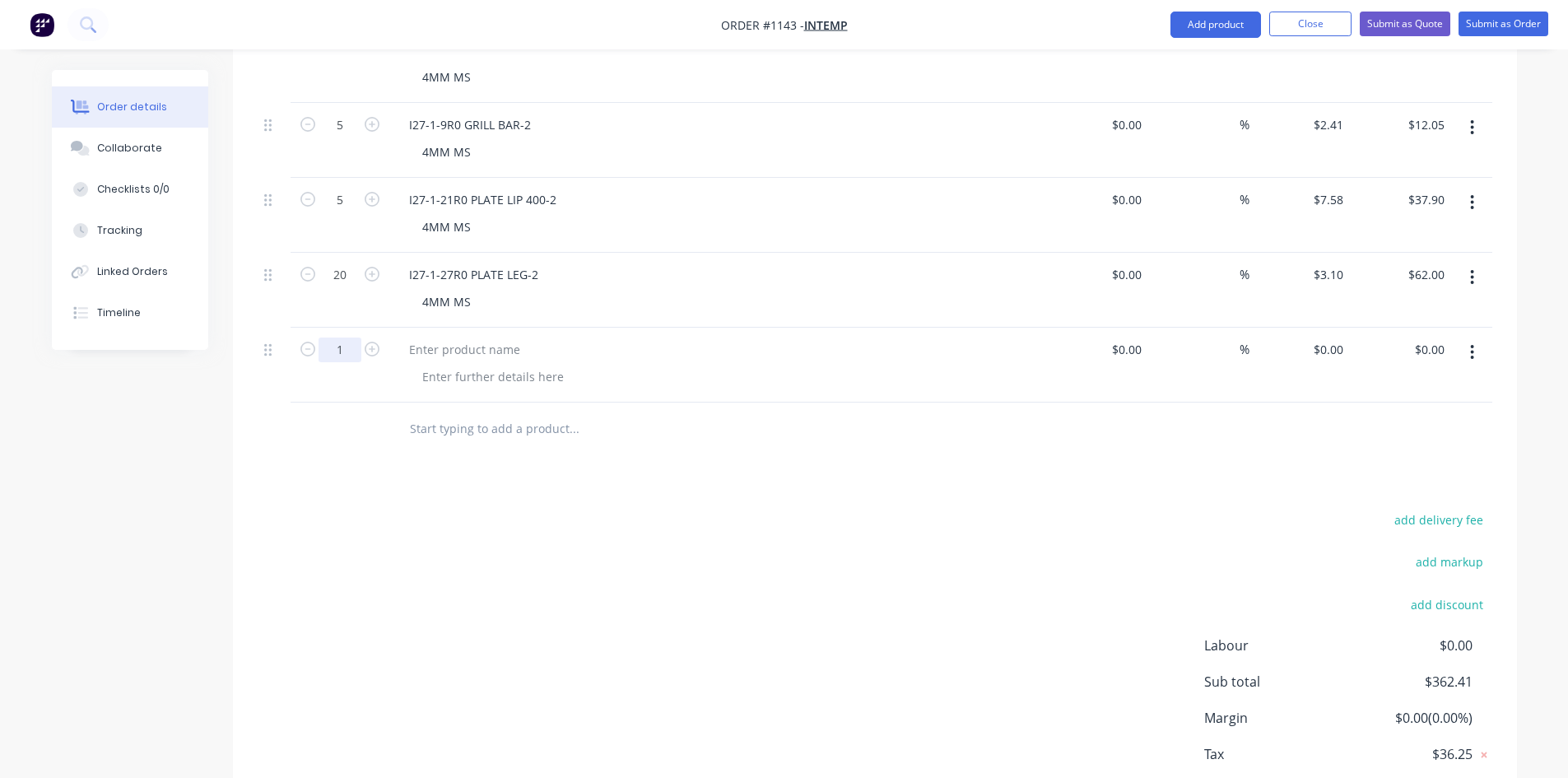
type input "8"
click at [430, 364] on div at bounding box center [493, 376] width 168 height 24
type input "$0.00"
type input "$20.66"
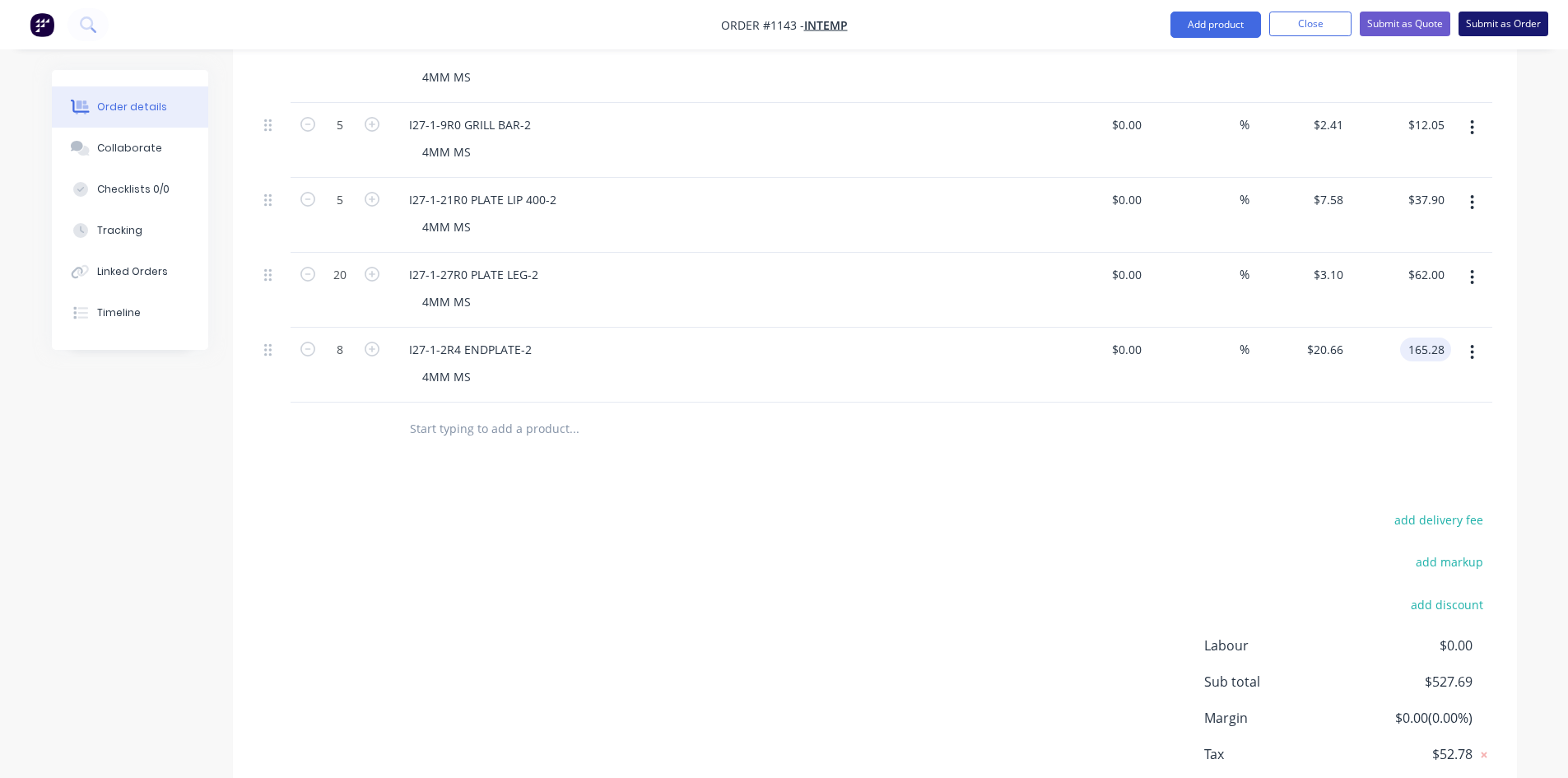
type input "$165.28"
click at [1512, 23] on button "Submit as Order" at bounding box center [1503, 24] width 90 height 25
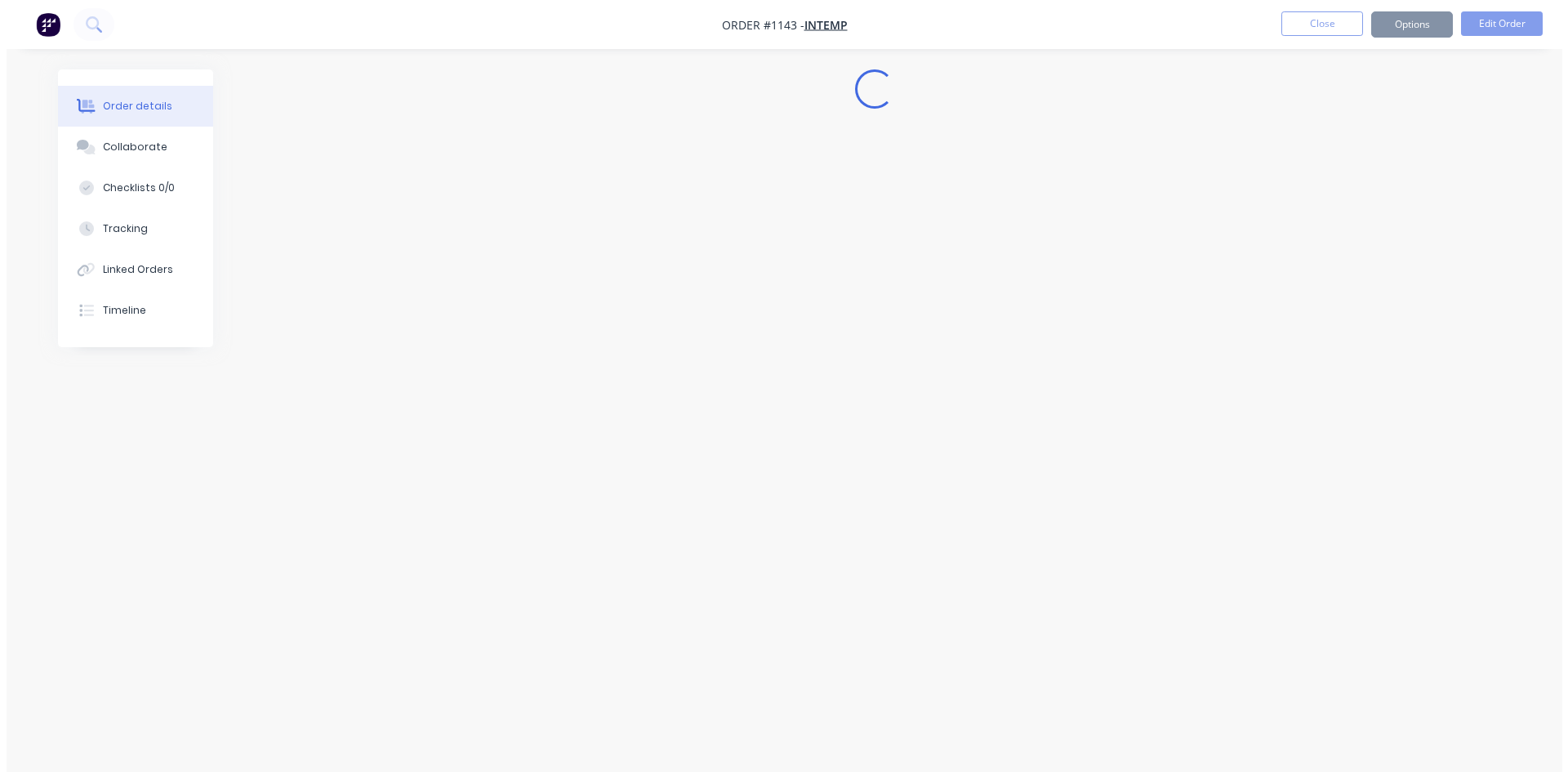
scroll to position [0, 0]
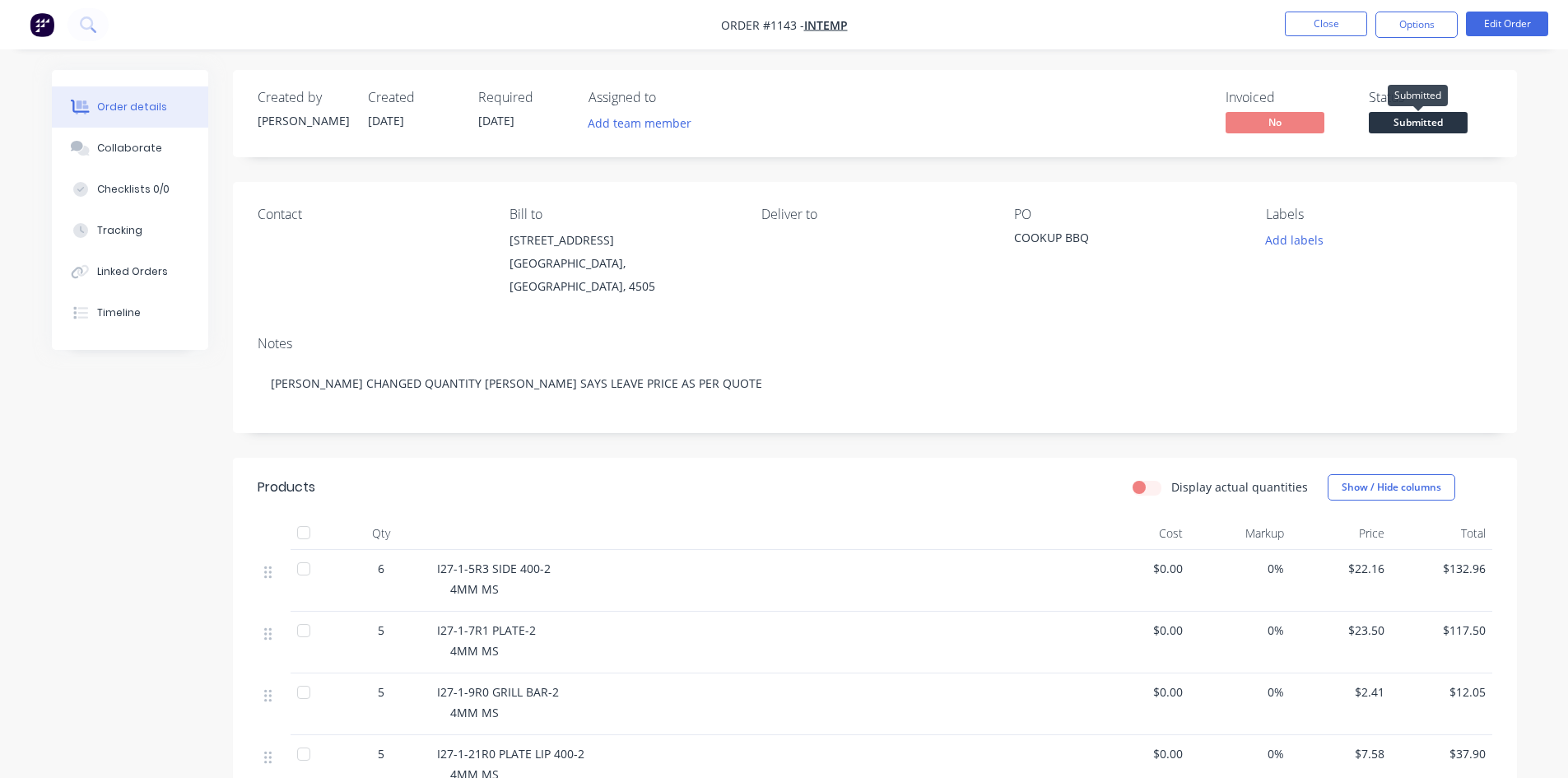
click at [1449, 118] on span "Submitted" at bounding box center [1419, 122] width 99 height 21
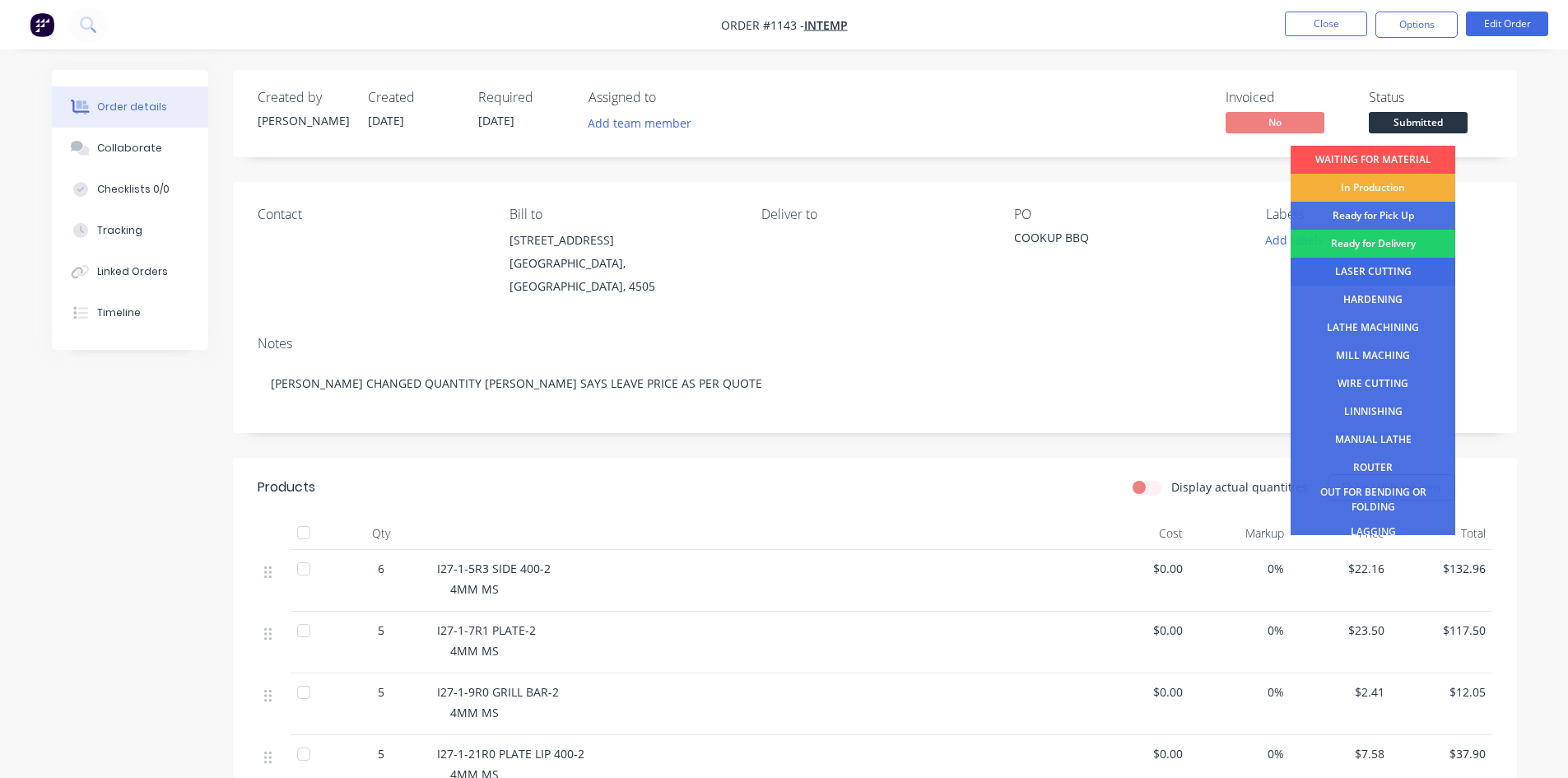
click at [1383, 265] on div "LASER CUTTING" at bounding box center [1373, 271] width 164 height 28
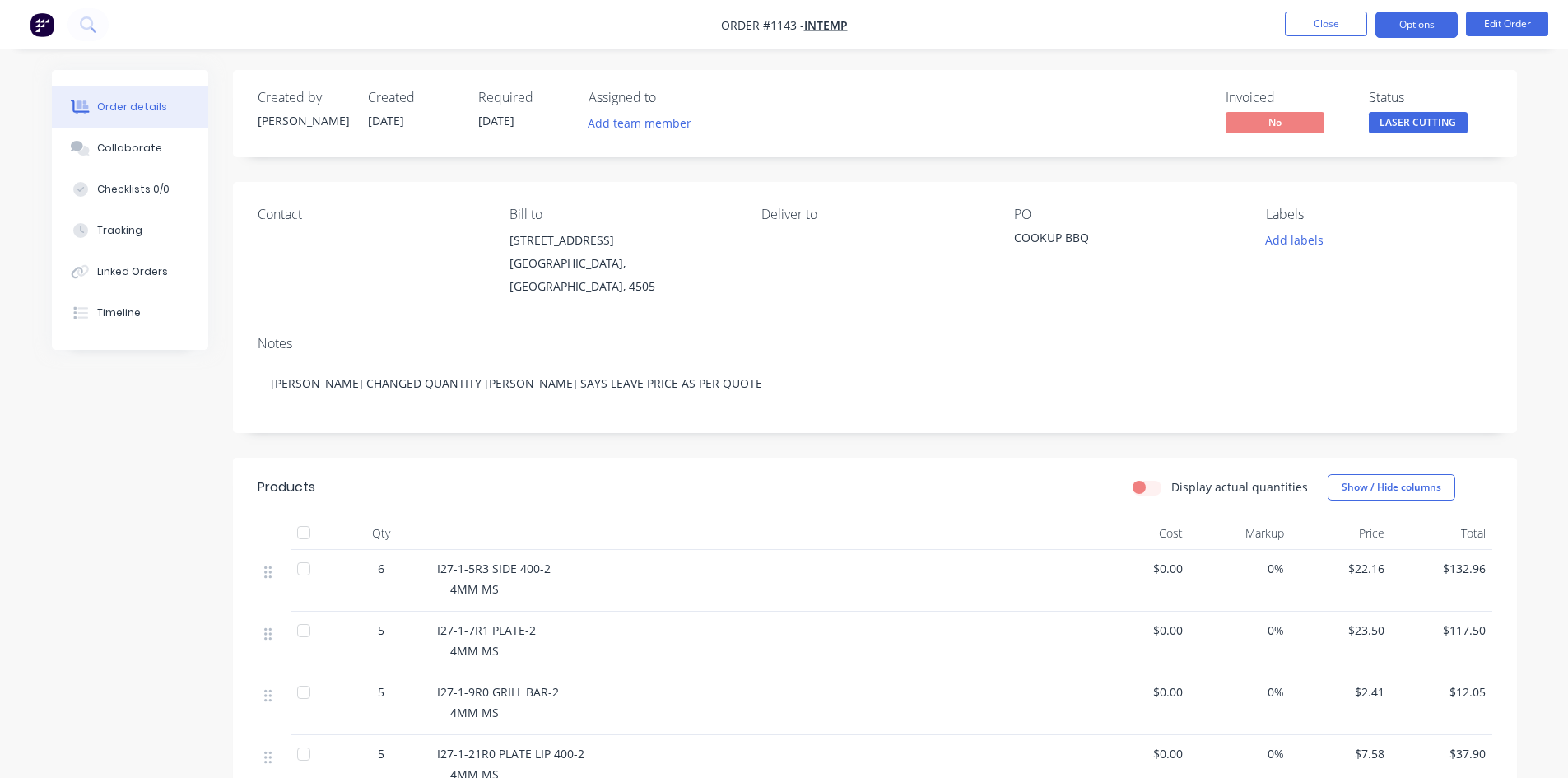
click at [1419, 36] on button "Options" at bounding box center [1416, 25] width 82 height 27
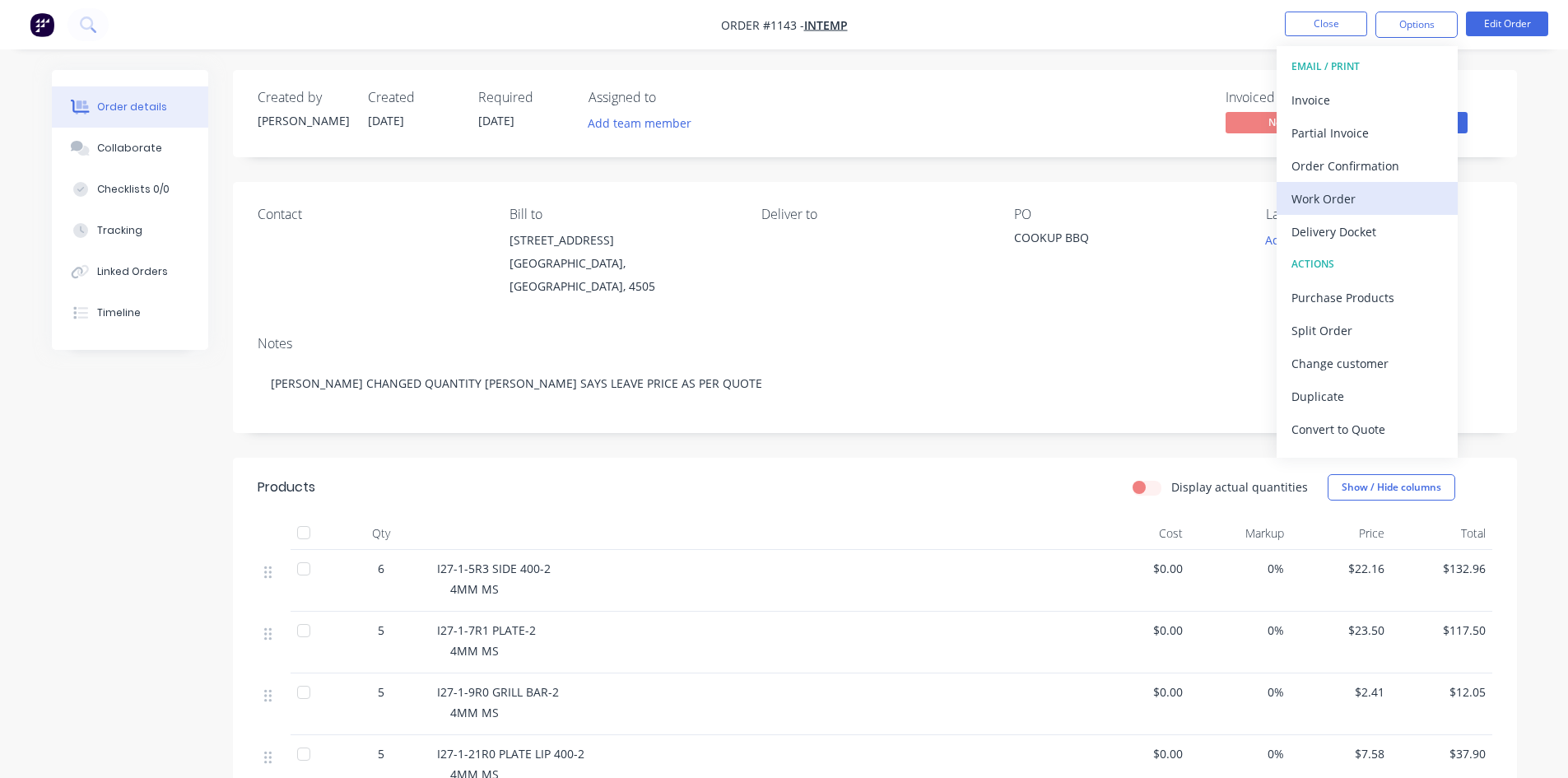
click at [1347, 194] on div "Work Order" at bounding box center [1367, 199] width 151 height 24
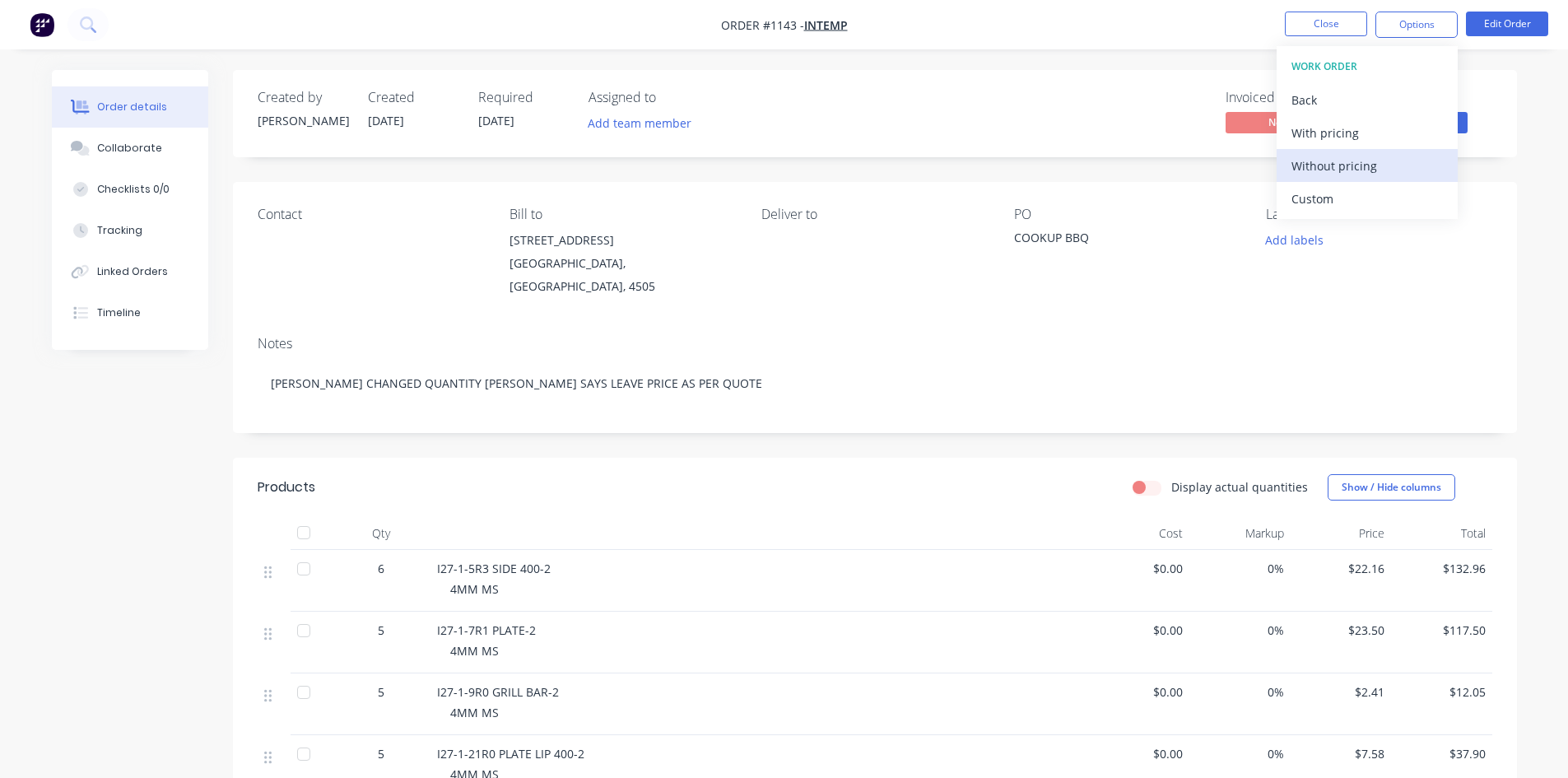
click at [1363, 162] on div "Without pricing" at bounding box center [1367, 165] width 151 height 24
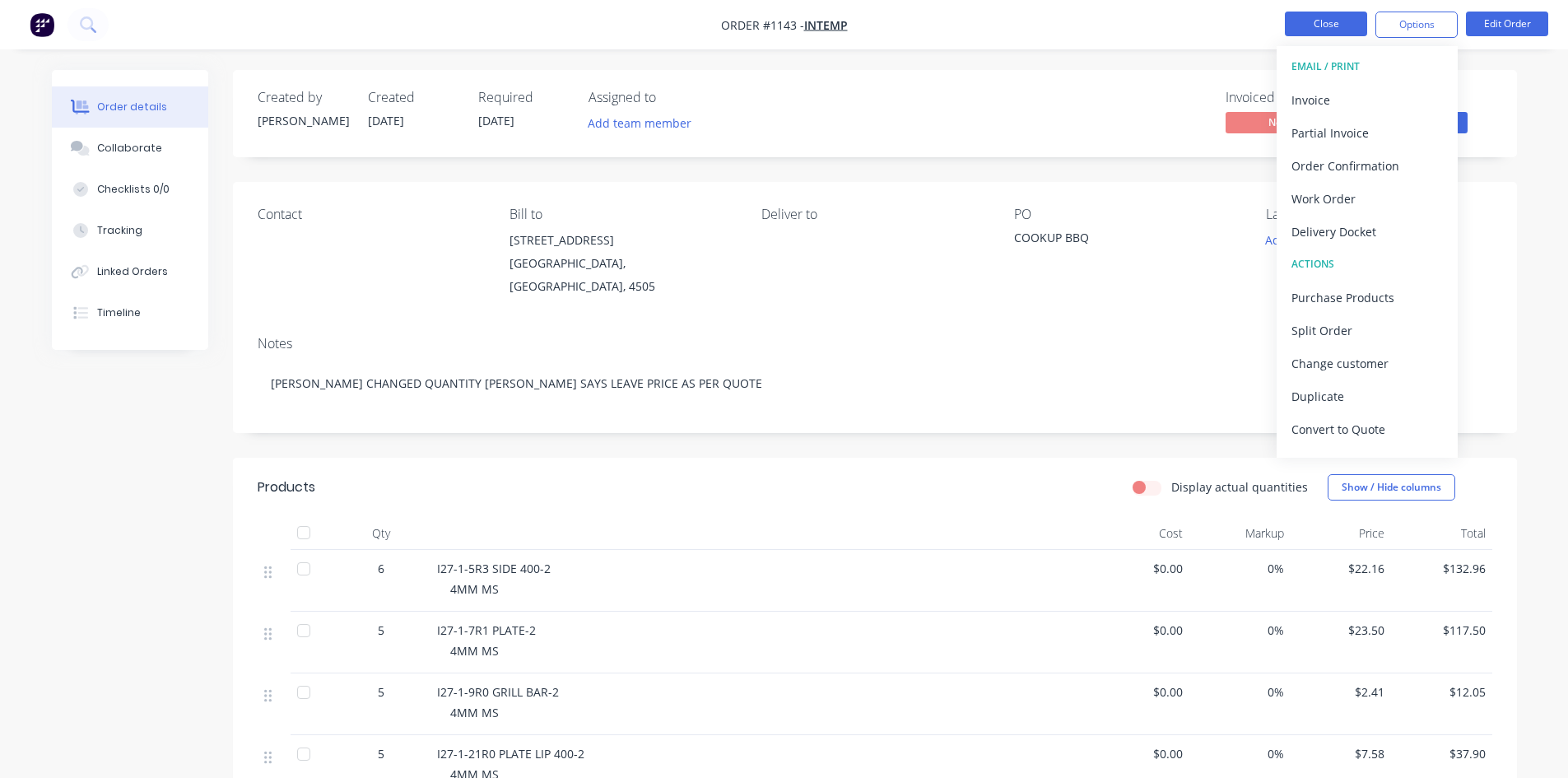
click at [1307, 27] on button "Close" at bounding box center [1325, 24] width 82 height 25
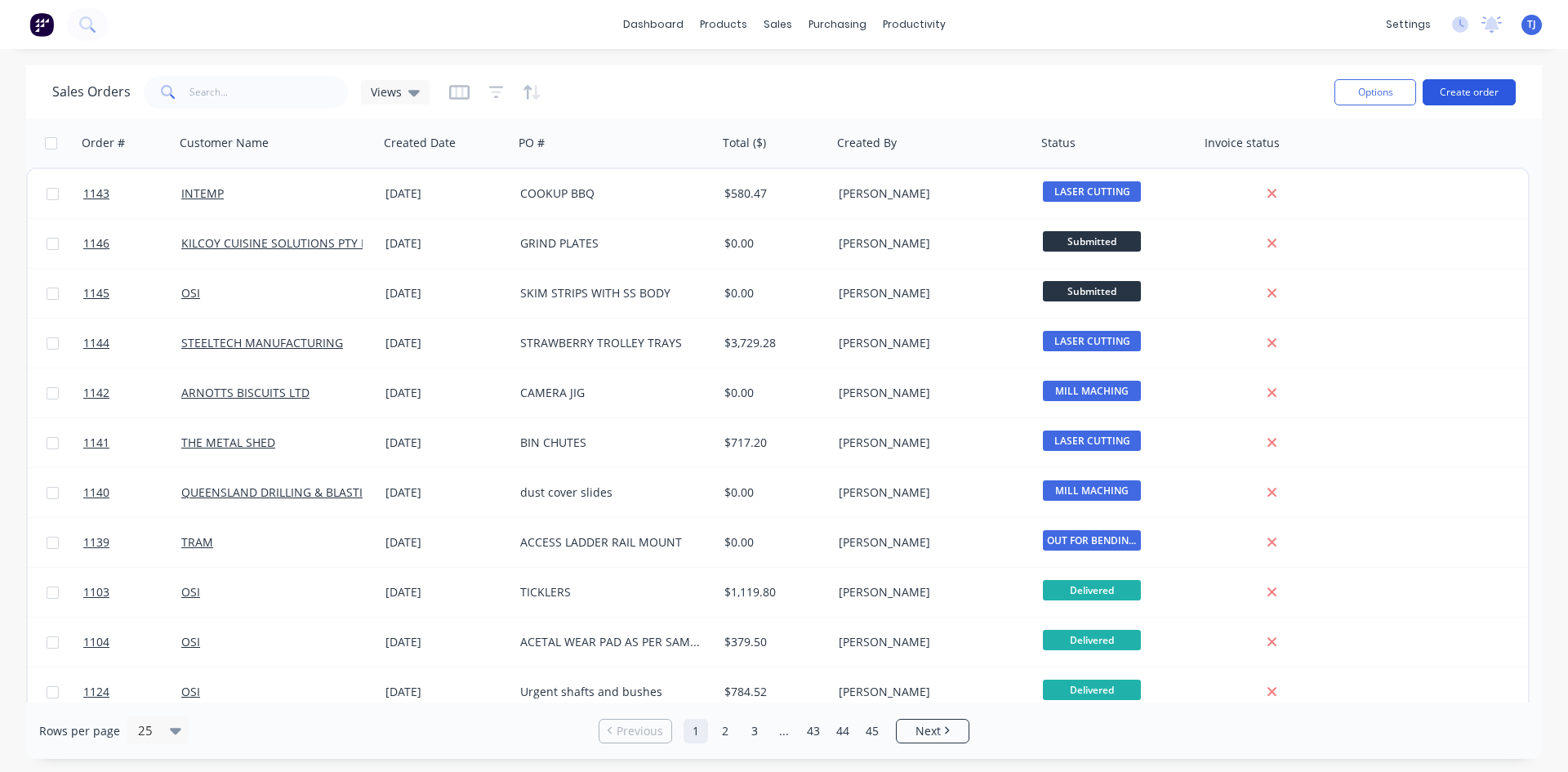
click at [1477, 85] on button "Create order" at bounding box center [1469, 92] width 93 height 27
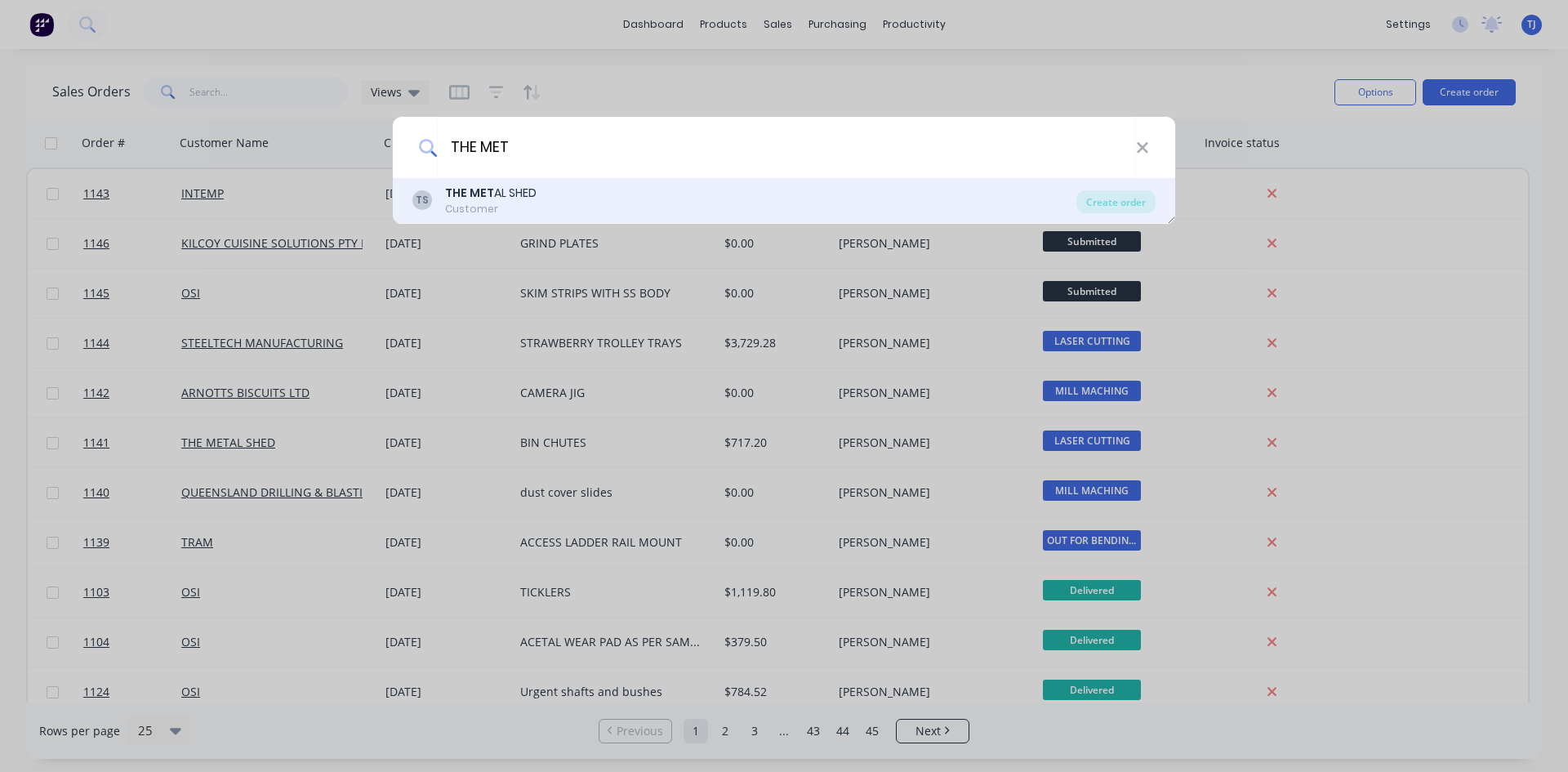
type input "THE MET"
click at [518, 200] on div "THE MET AL SHED" at bounding box center [490, 193] width 91 height 17
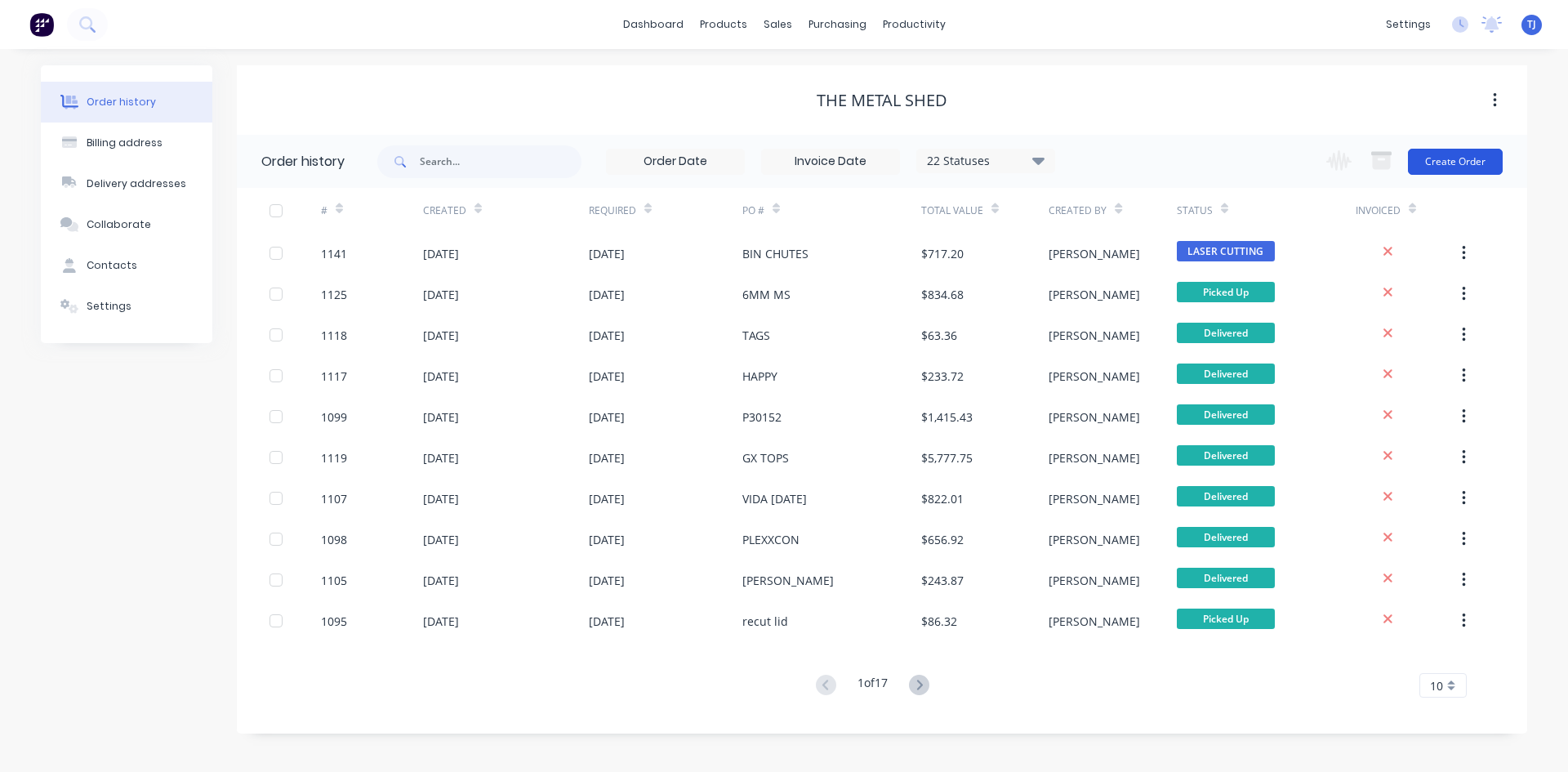
click at [1477, 166] on button "Create Order" at bounding box center [1455, 161] width 94 height 27
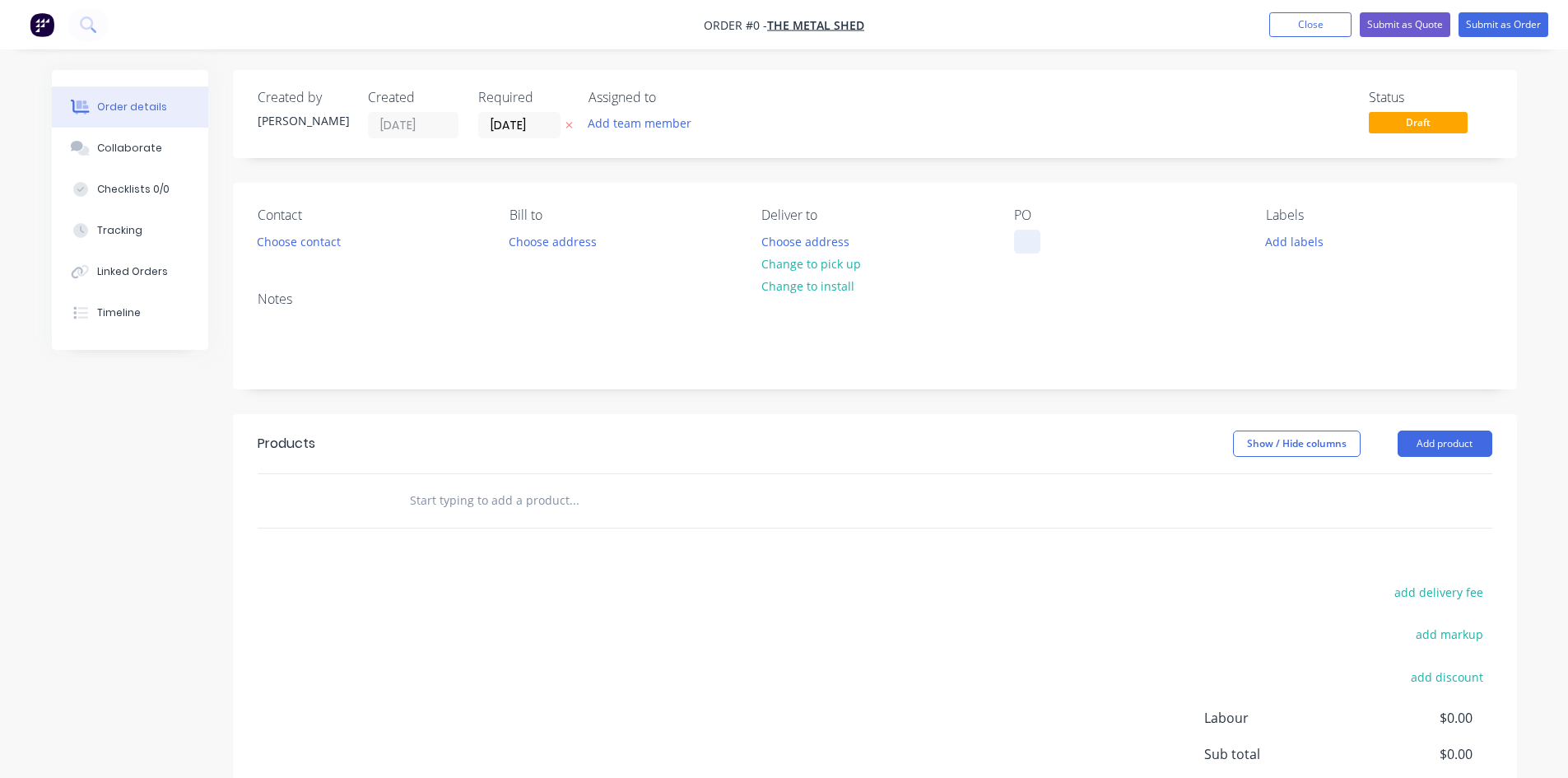
click at [1025, 239] on div at bounding box center [1027, 242] width 27 height 24
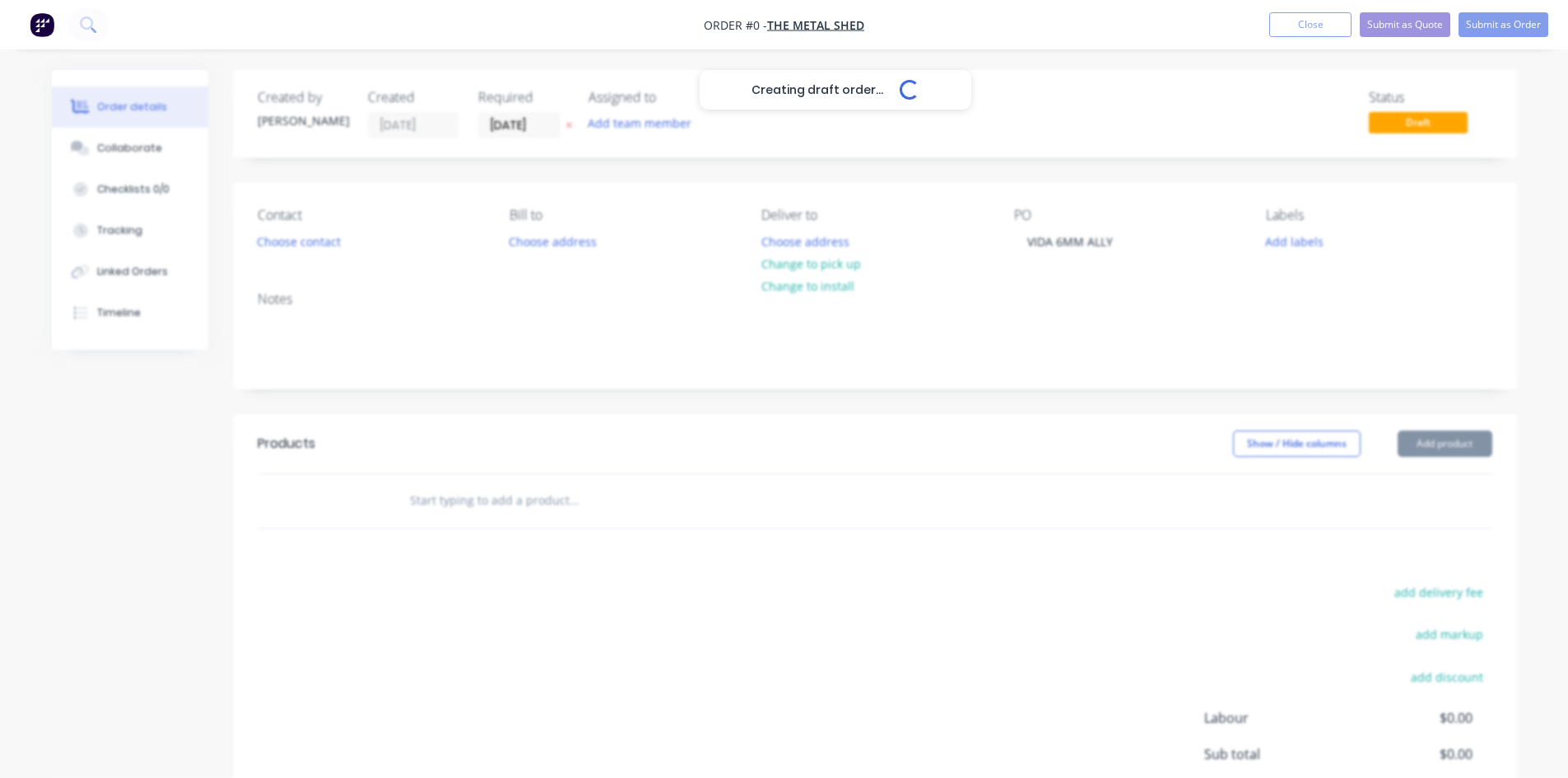
click at [495, 511] on div "Creating draft order... Loading... Order details Collaborate Checklists 0/0 Tra…" at bounding box center [784, 509] width 1498 height 878
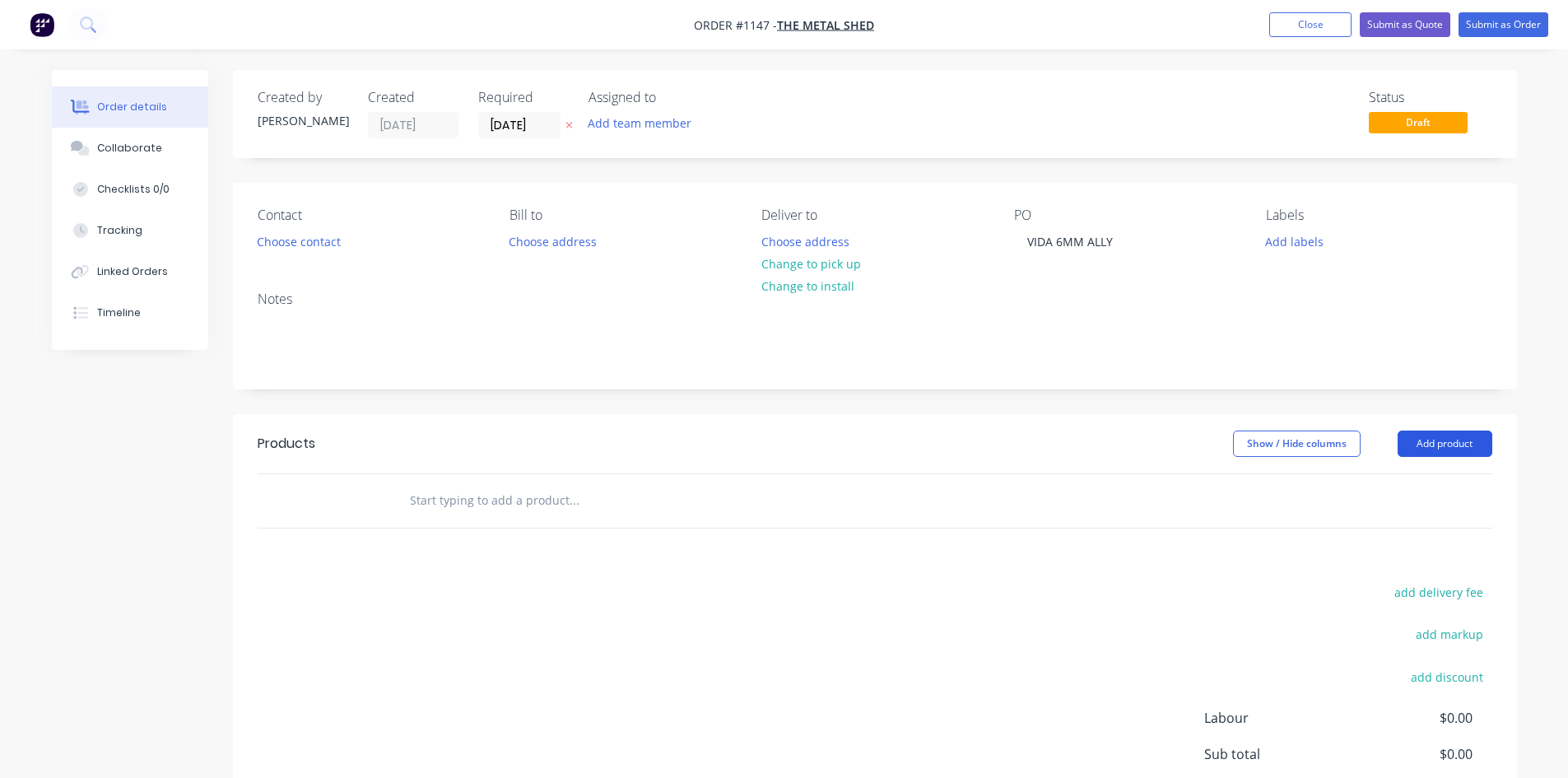
click at [1443, 438] on button "Add product" at bounding box center [1445, 443] width 95 height 27
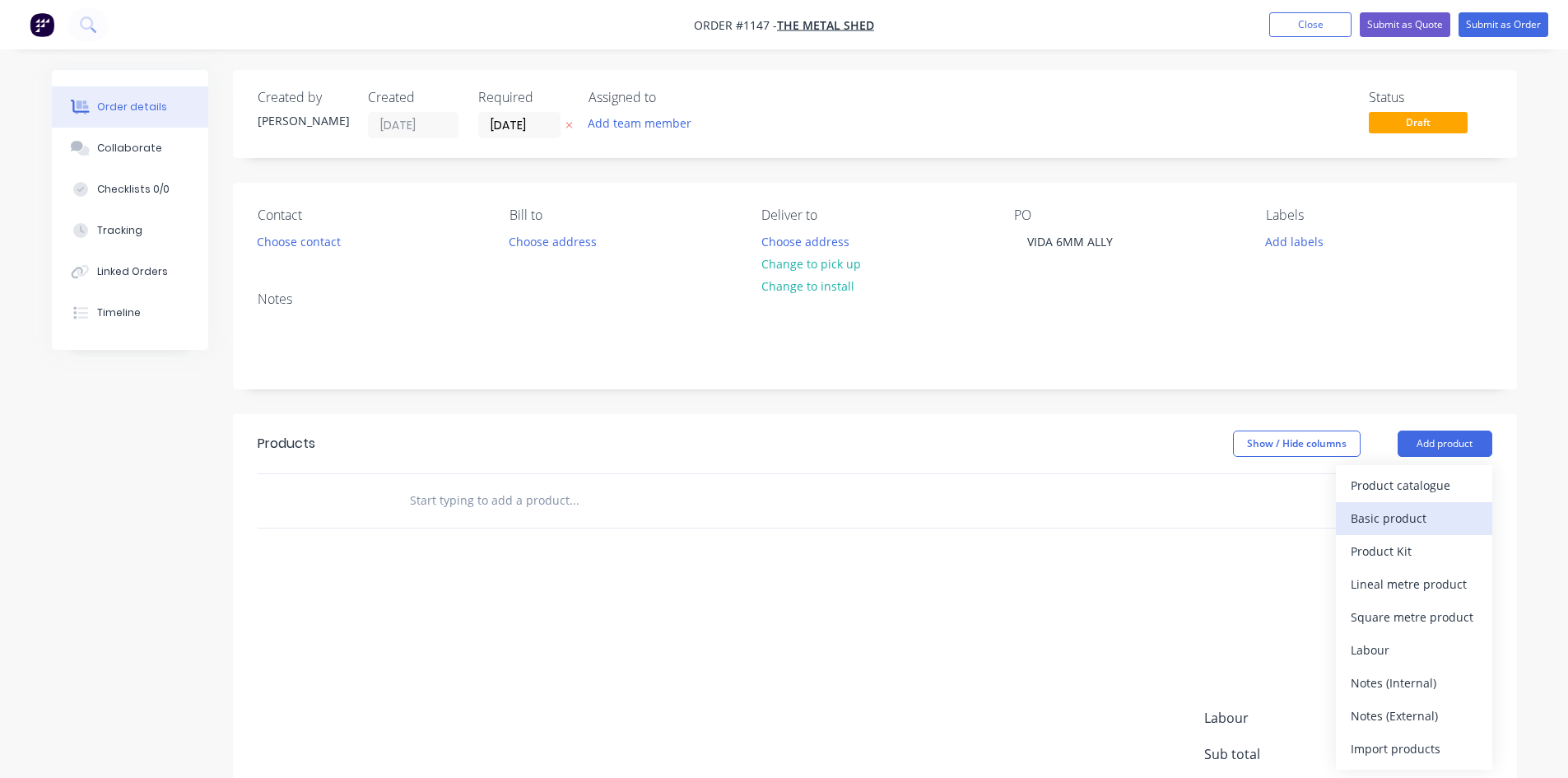
click at [1449, 518] on div "Basic product" at bounding box center [1414, 518] width 127 height 24
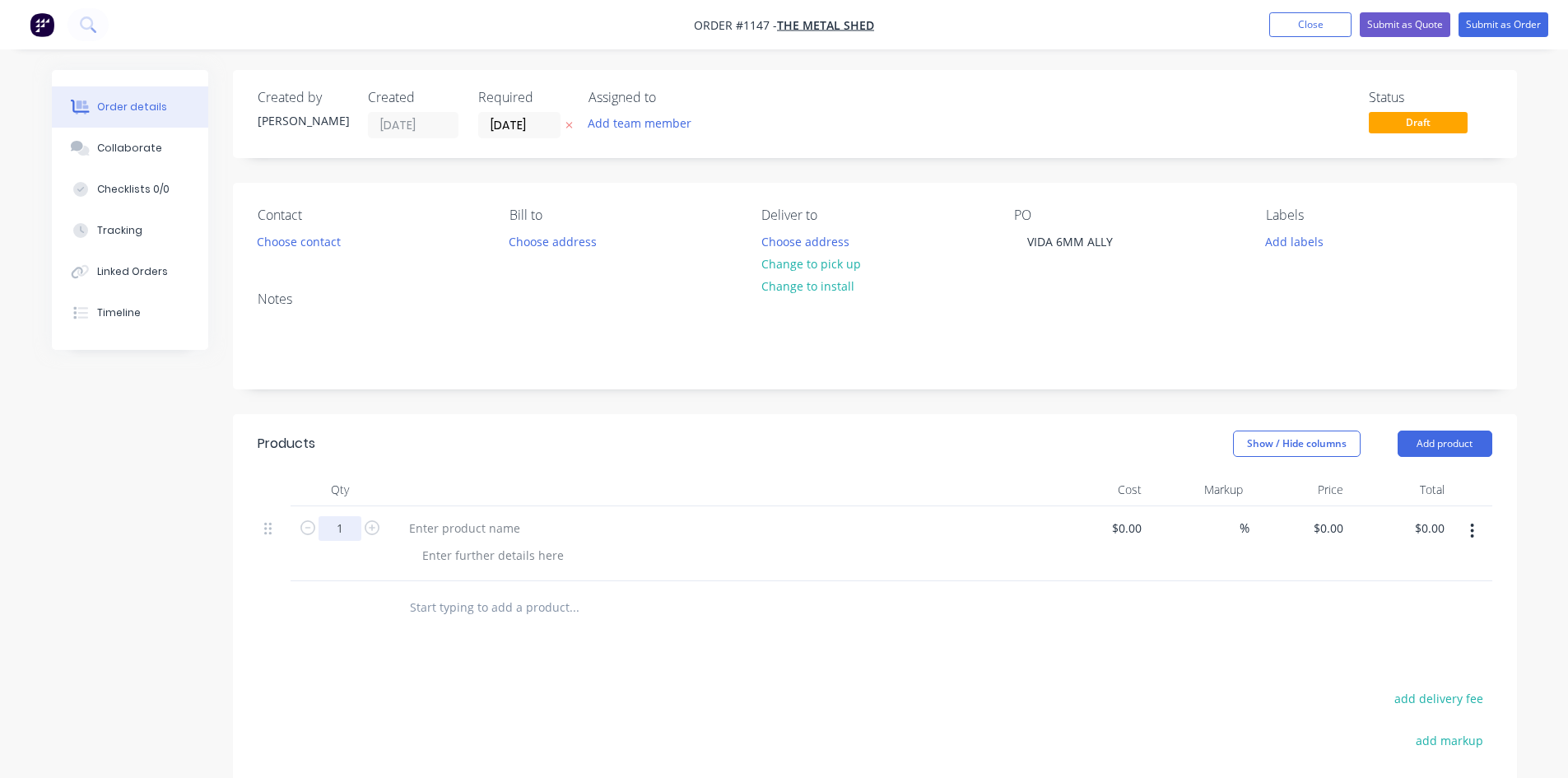
click at [341, 529] on input "1" at bounding box center [340, 528] width 43 height 25
type input "4"
click at [1510, 32] on button "Submit as Order" at bounding box center [1503, 24] width 90 height 25
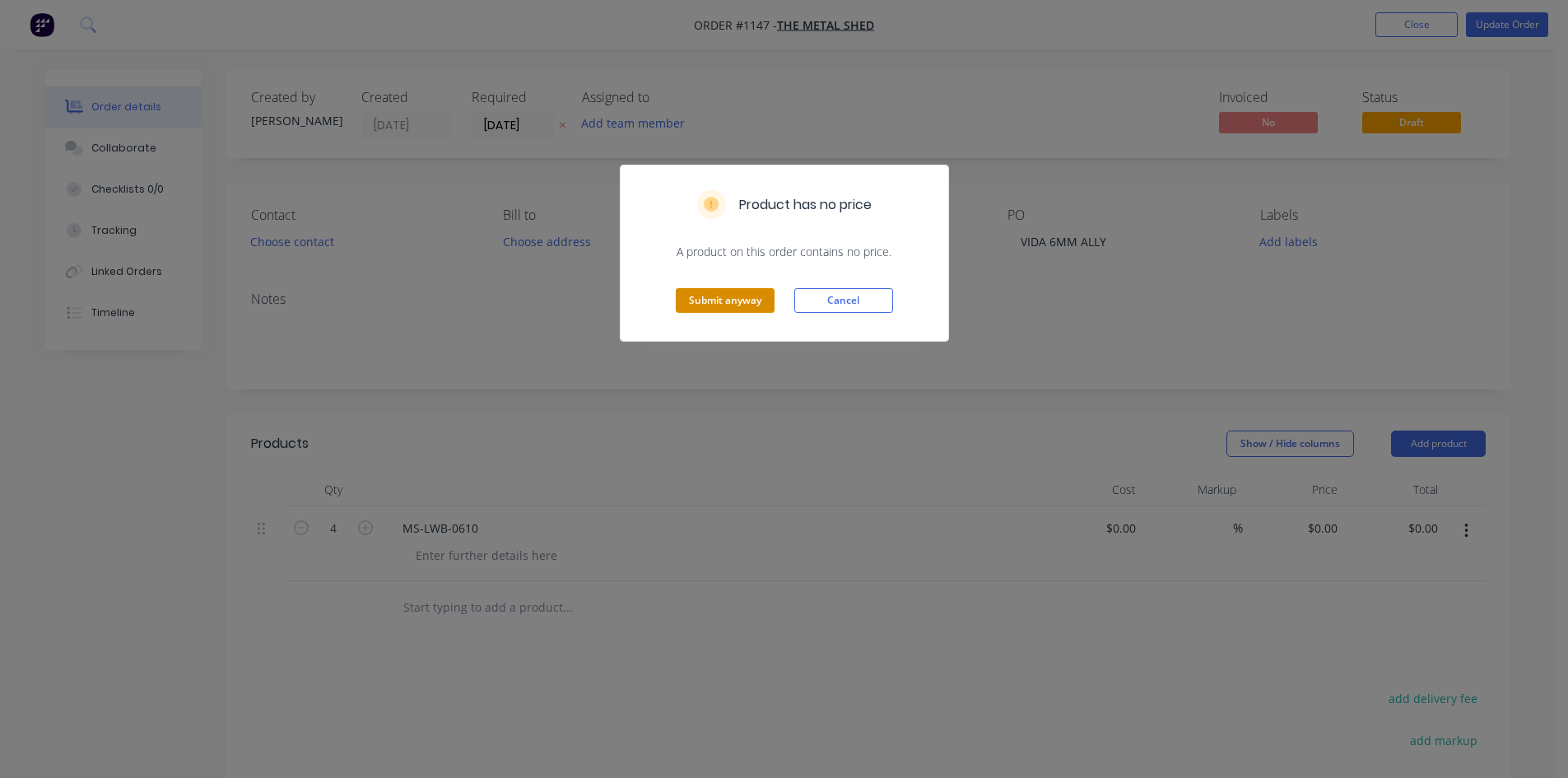
click at [722, 298] on button "Submit anyway" at bounding box center [726, 300] width 99 height 25
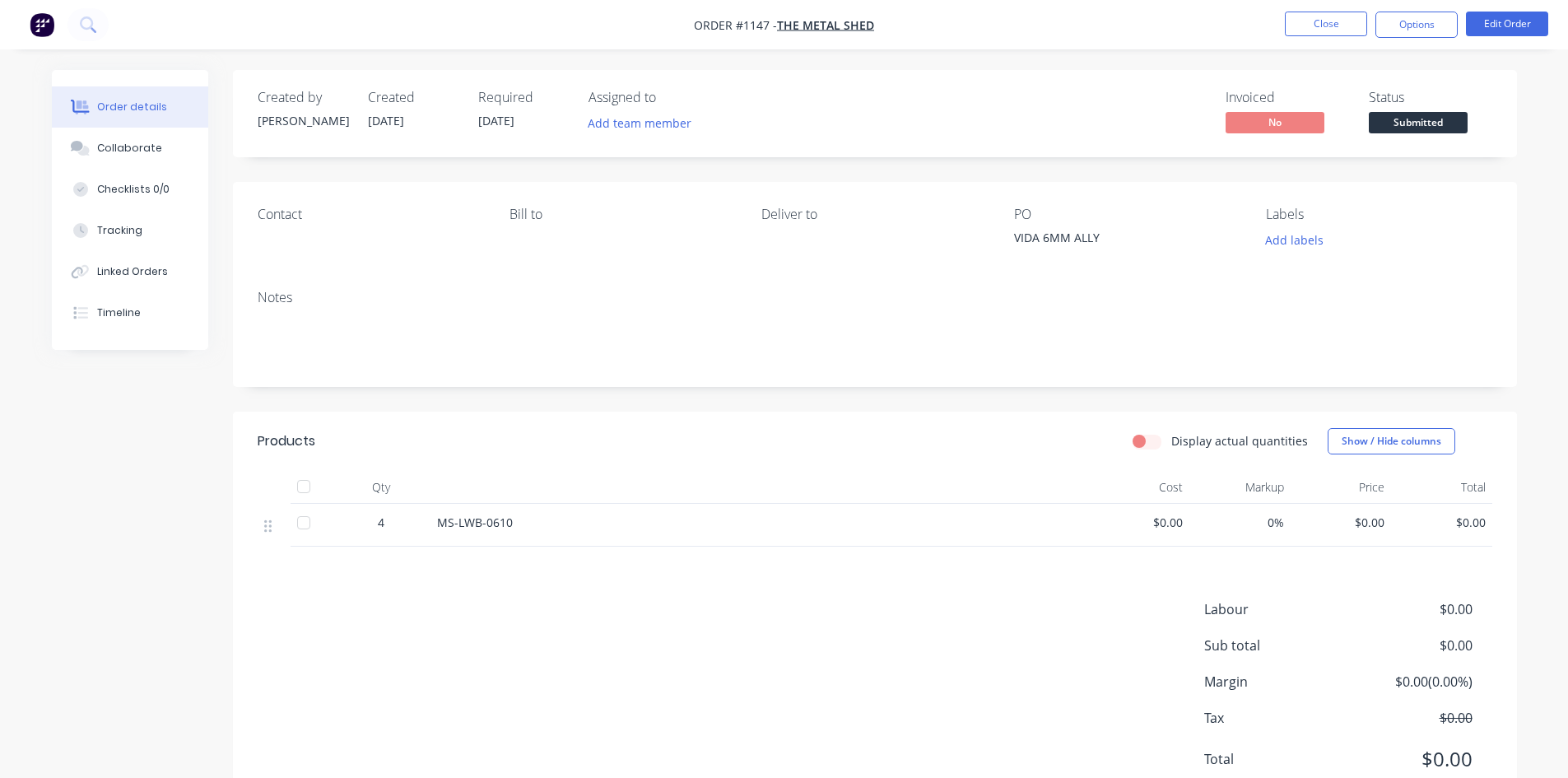
click at [1407, 124] on span "Submitted" at bounding box center [1419, 122] width 99 height 21
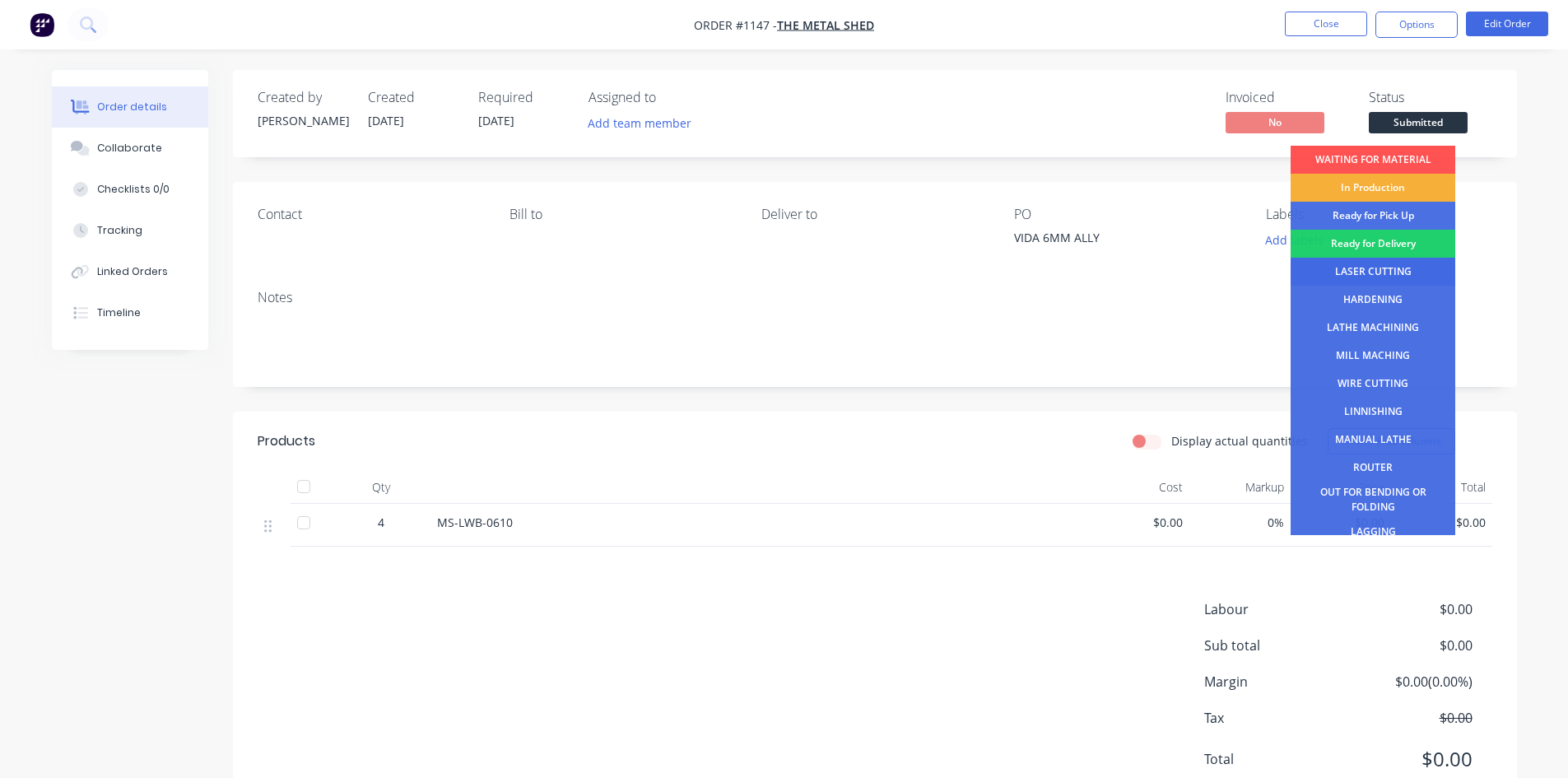
click at [1390, 271] on div "LASER CUTTING" at bounding box center [1373, 271] width 164 height 28
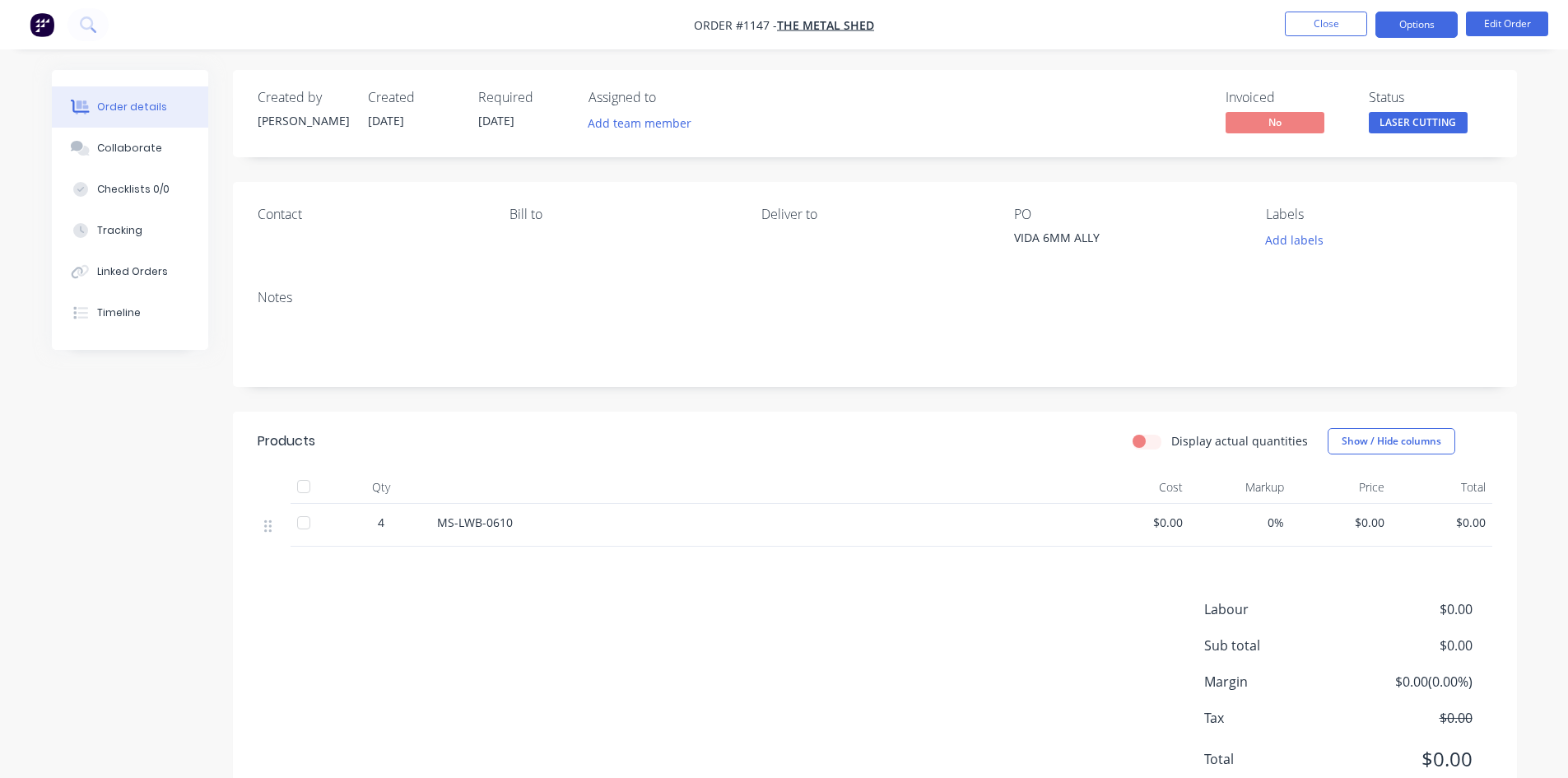
click at [1414, 22] on button "Options" at bounding box center [1416, 25] width 82 height 27
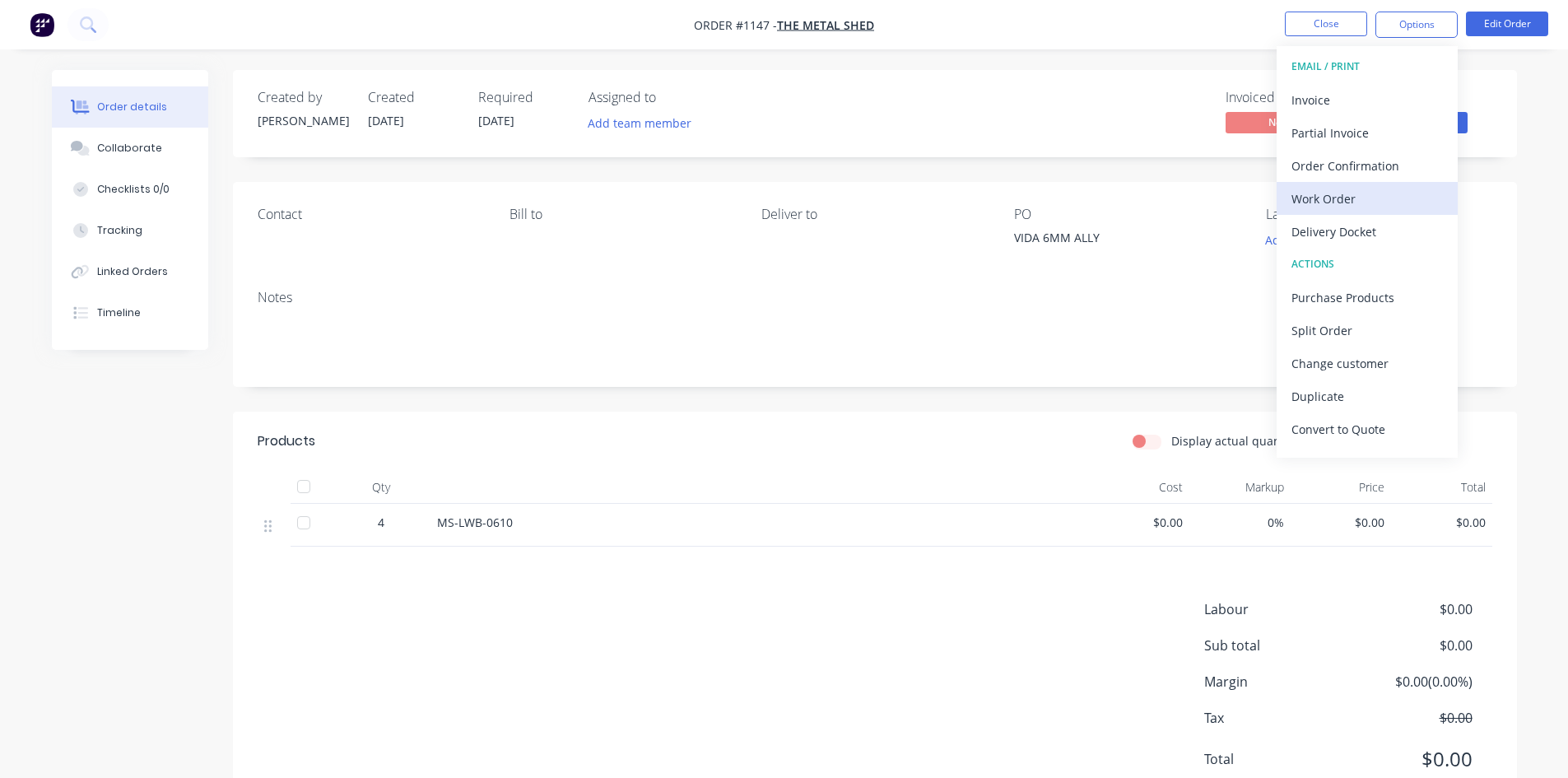
click at [1356, 192] on div "Work Order" at bounding box center [1367, 199] width 151 height 24
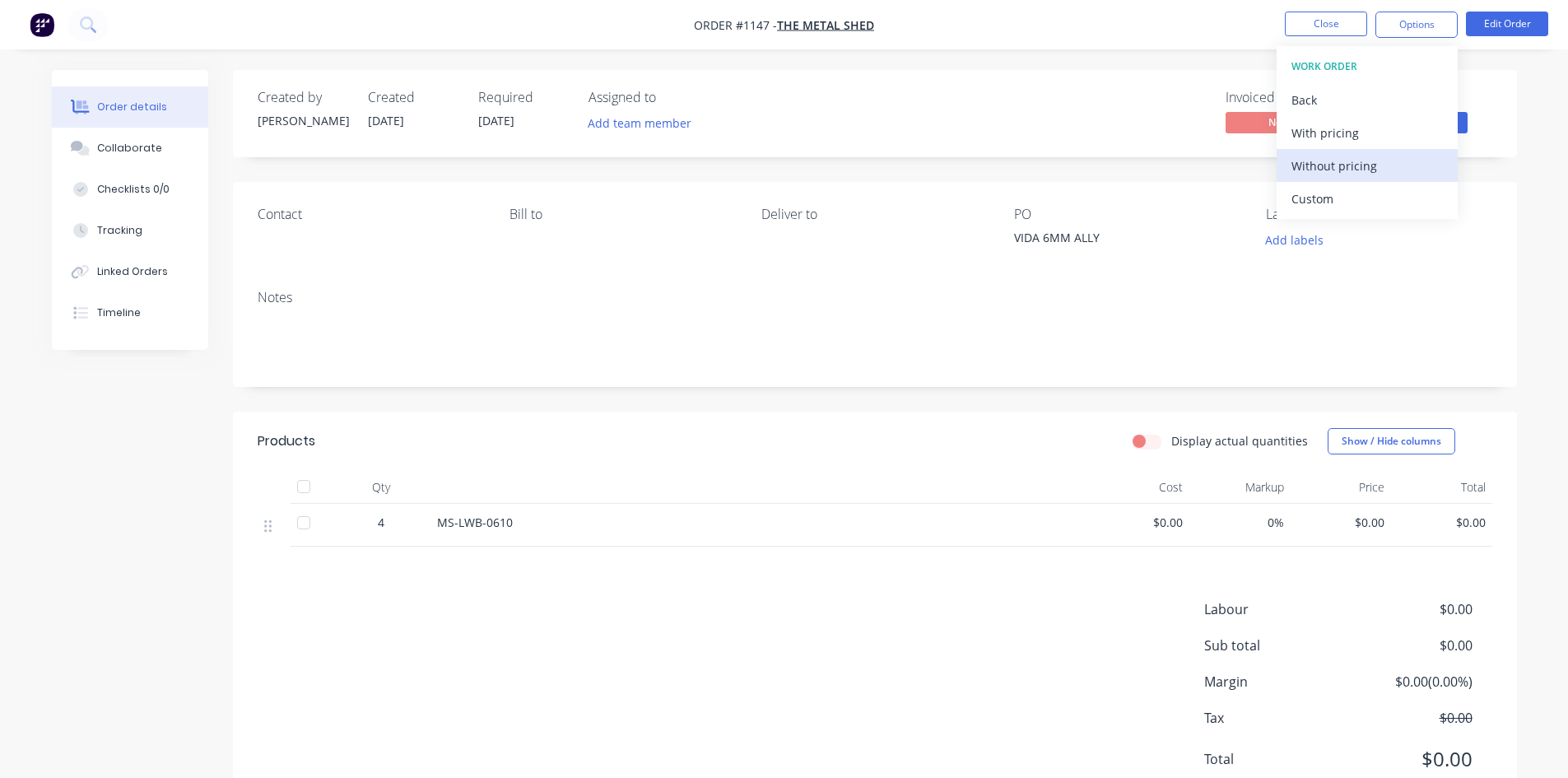
click at [1340, 168] on div "Without pricing" at bounding box center [1367, 165] width 151 height 24
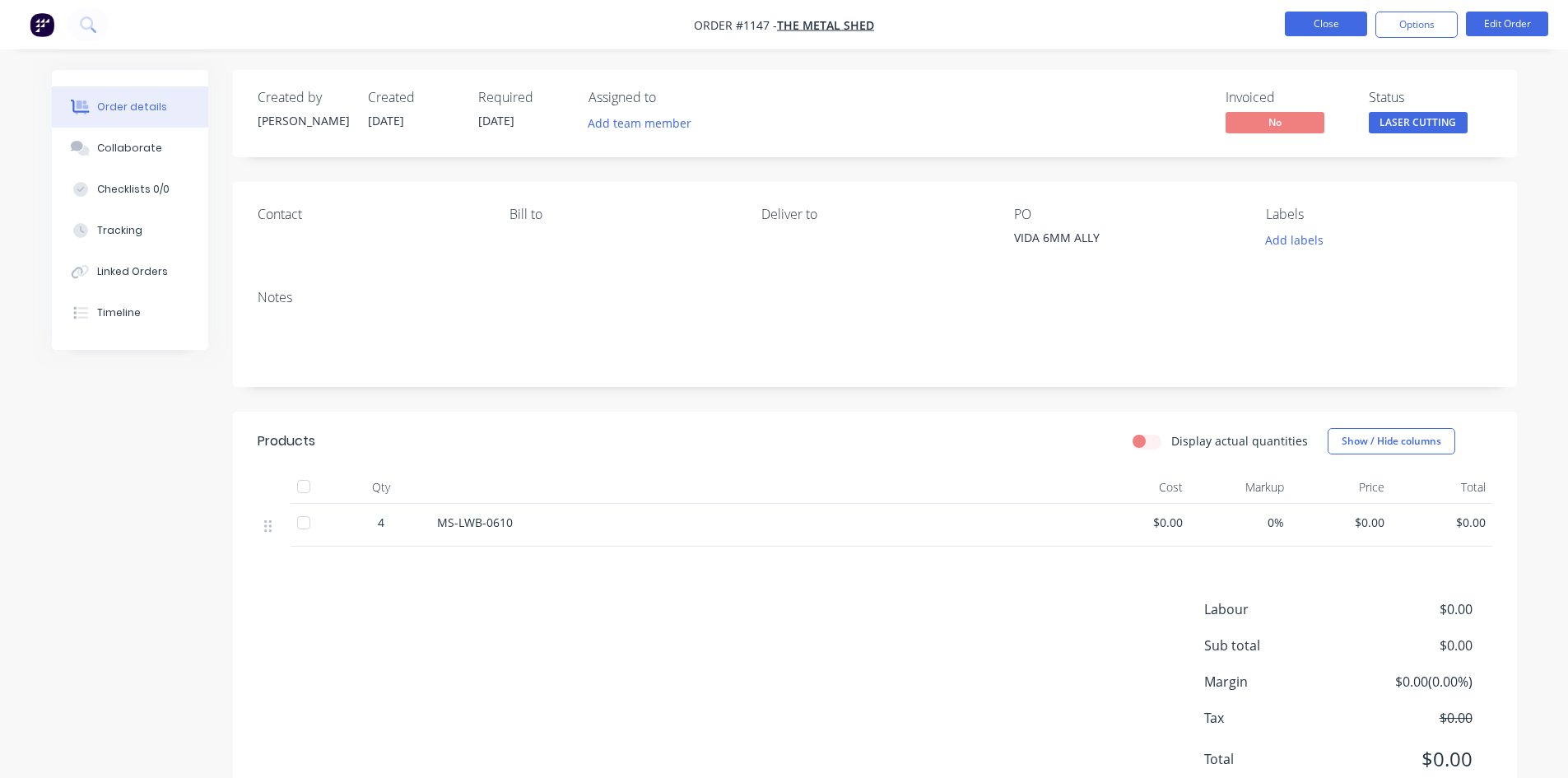
click at [1307, 19] on button "Close" at bounding box center [1325, 24] width 82 height 25
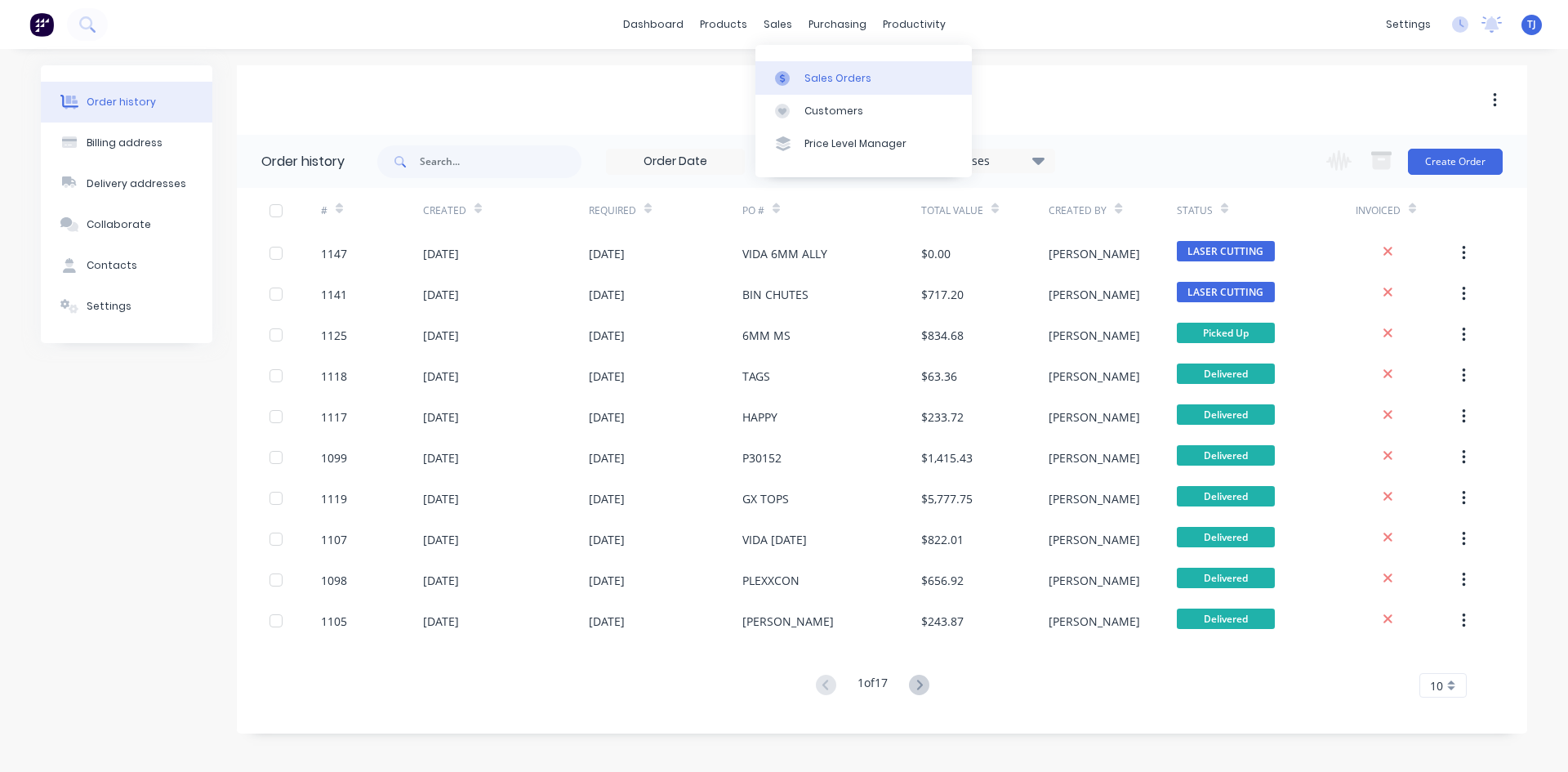
click at [833, 84] on div "Sales Orders" at bounding box center [838, 78] width 67 height 15
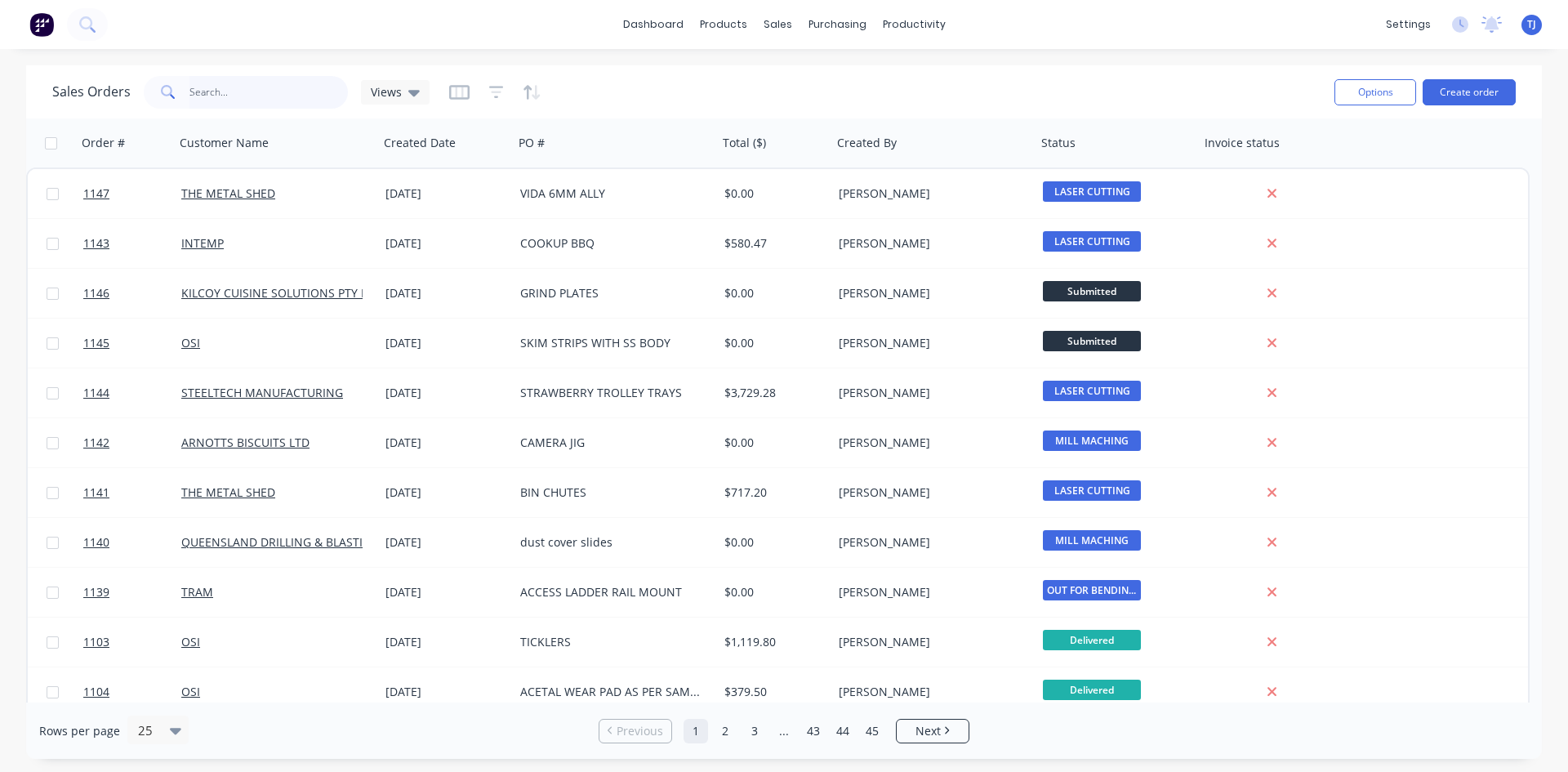
click at [258, 96] on input "text" at bounding box center [269, 91] width 159 height 32
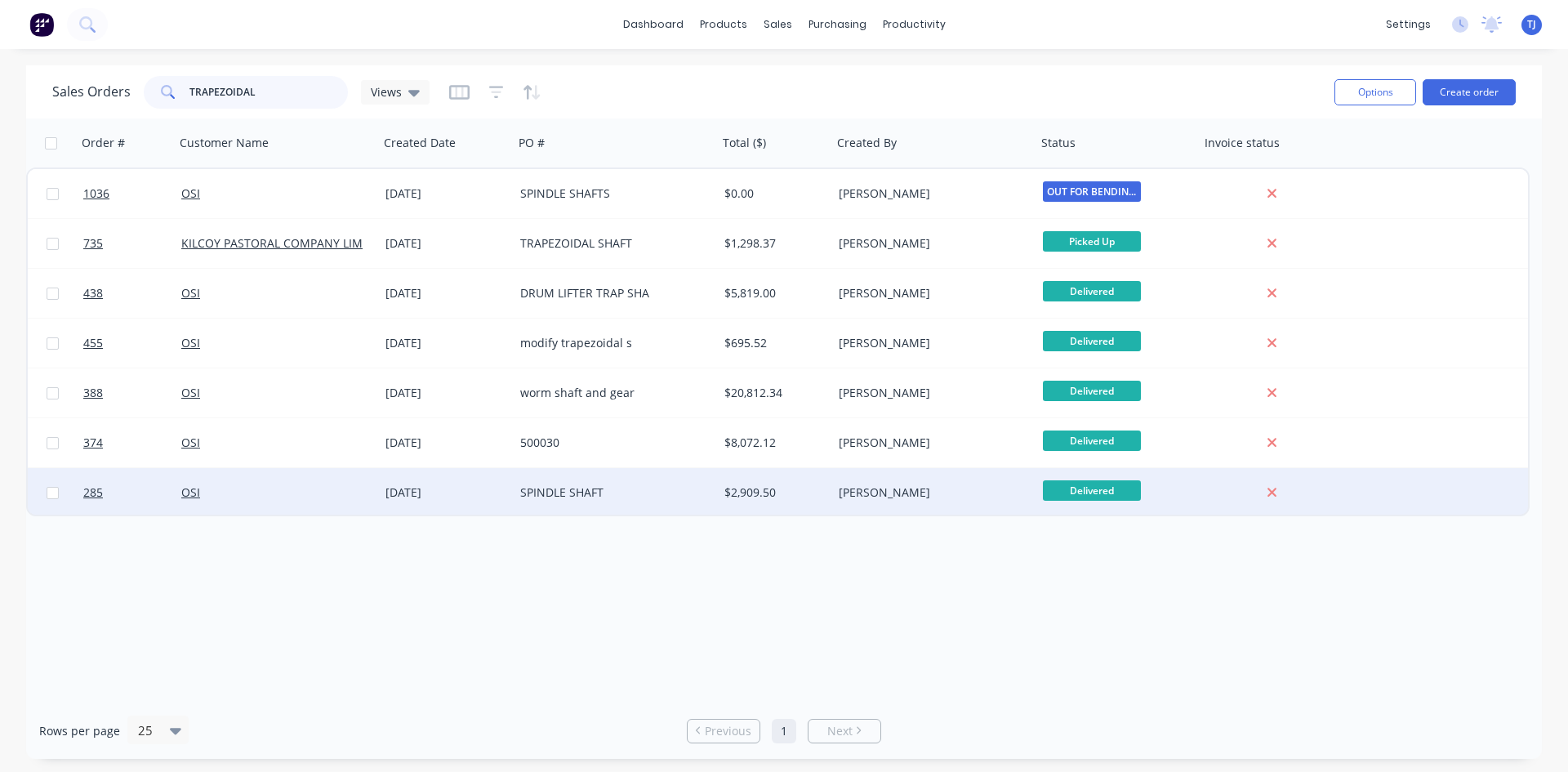
type input "TRAPEZOIDAL"
click at [597, 482] on div "SPINDLE SHAFT" at bounding box center [616, 492] width 204 height 49
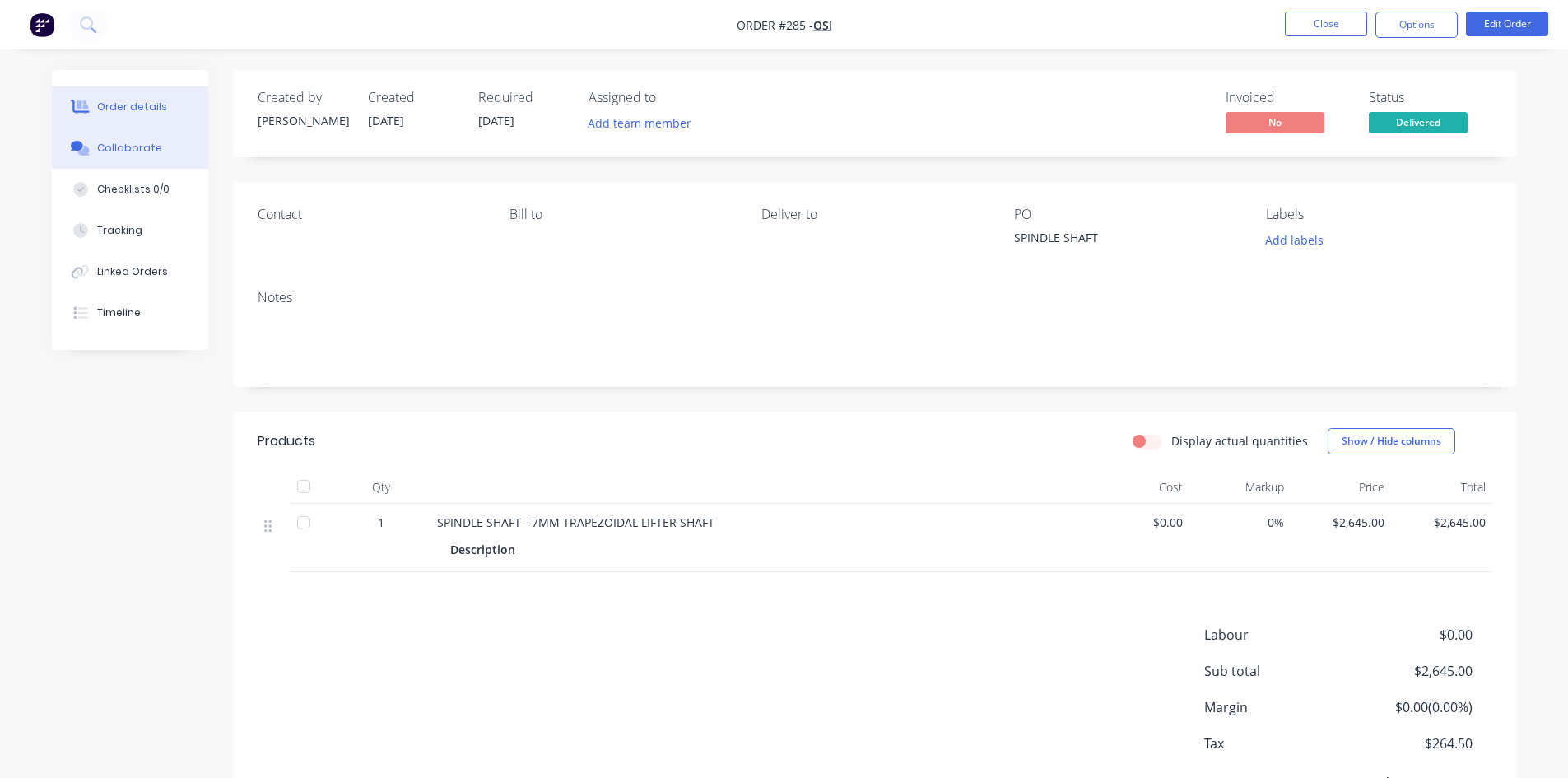
click at [125, 153] on div "Collaborate" at bounding box center [130, 147] width 65 height 15
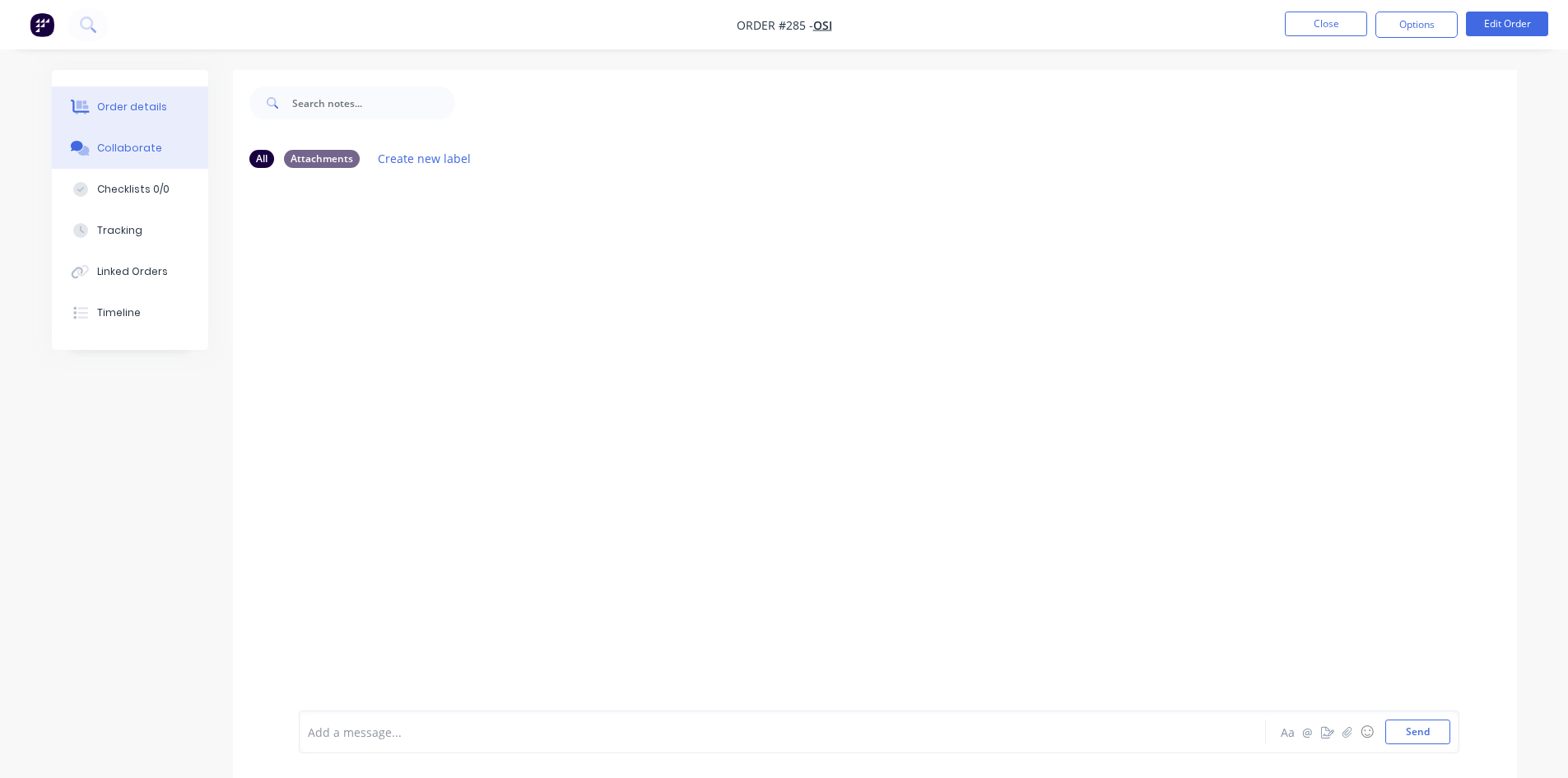
click at [136, 110] on div "Order details" at bounding box center [132, 107] width 70 height 15
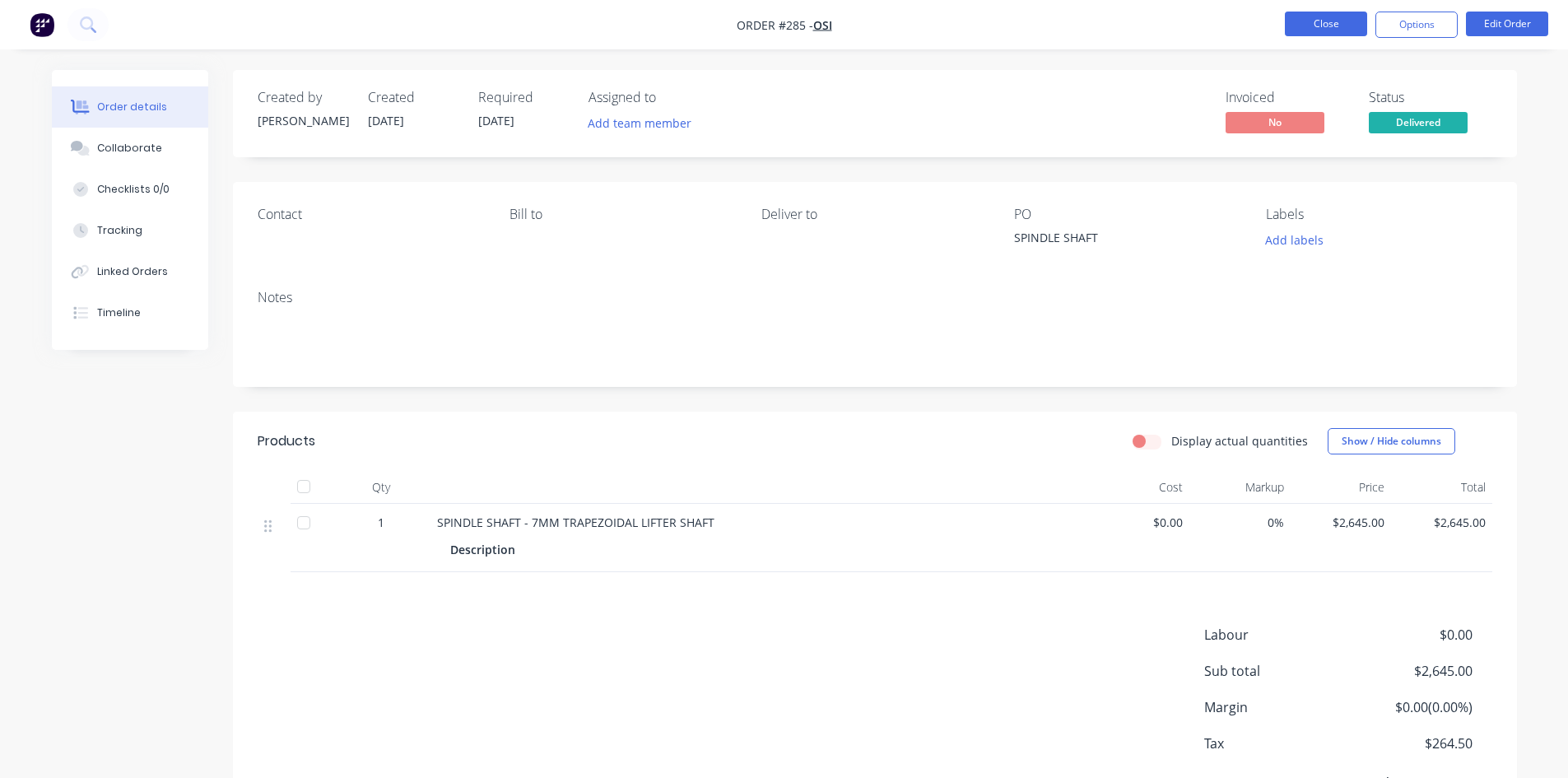
click at [1335, 30] on button "Close" at bounding box center [1325, 24] width 82 height 25
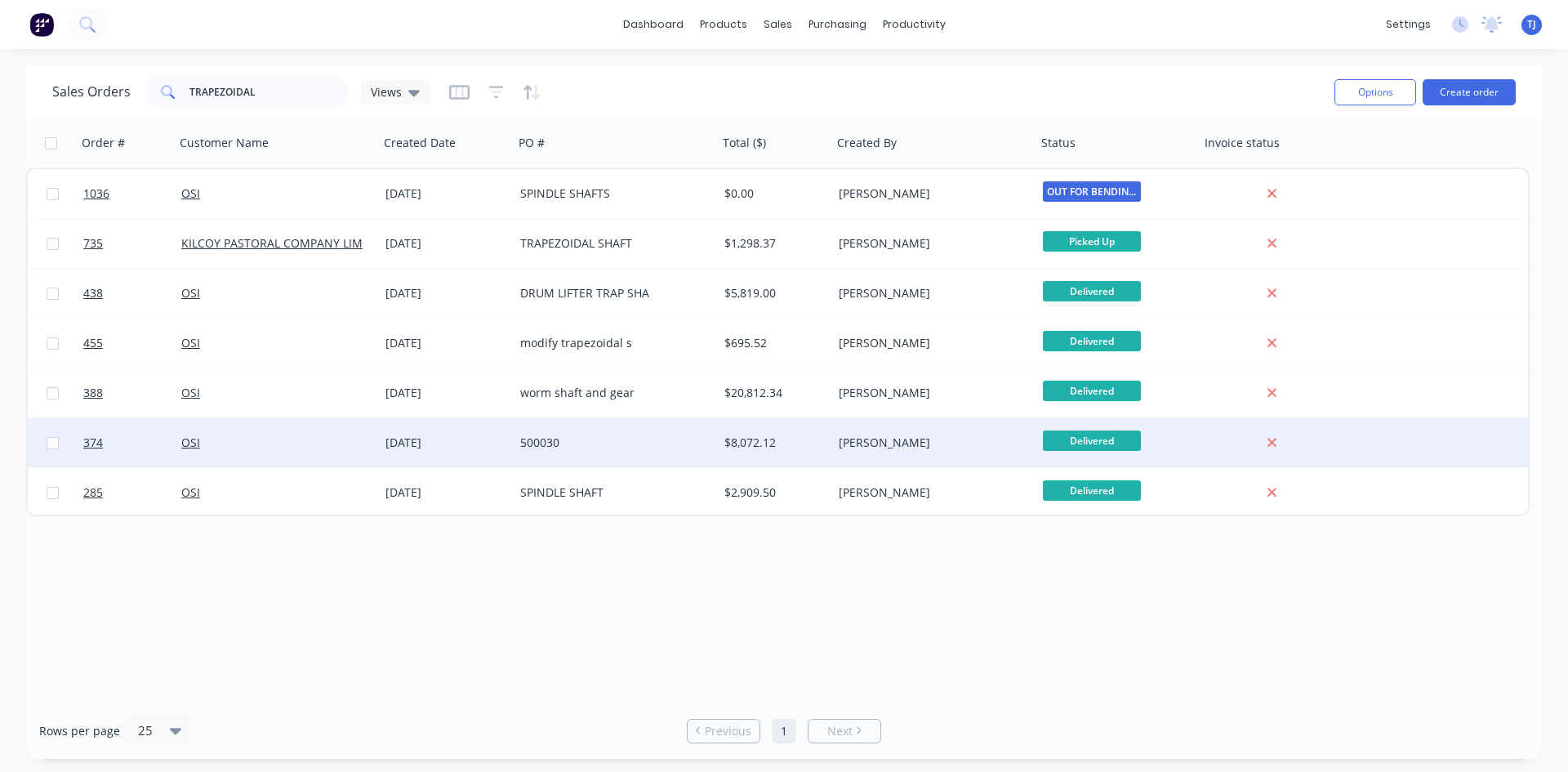
click at [446, 441] on div "10 Jul 2024" at bounding box center [446, 442] width 122 height 17
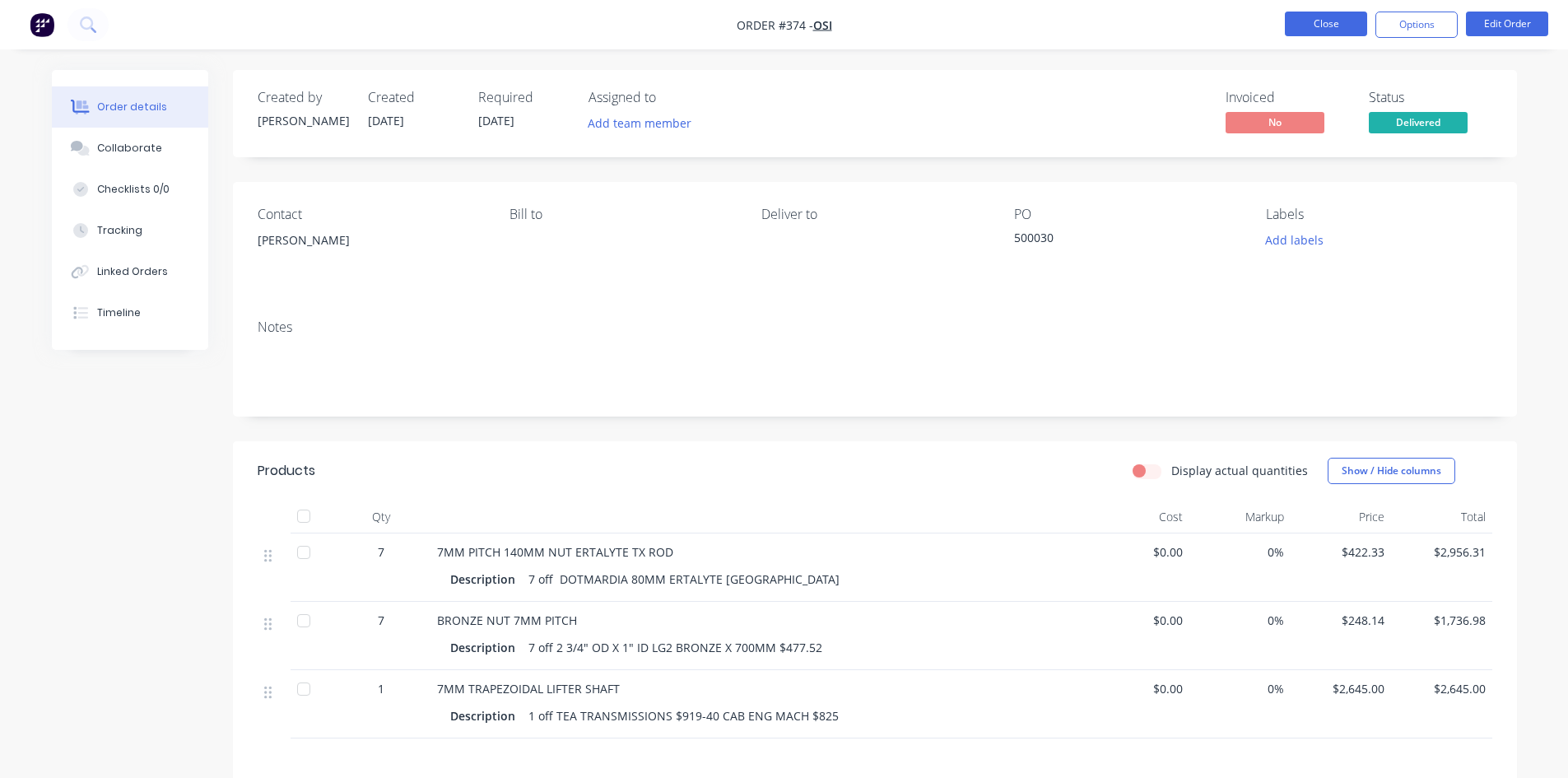
click at [1310, 22] on button "Close" at bounding box center [1325, 24] width 82 height 25
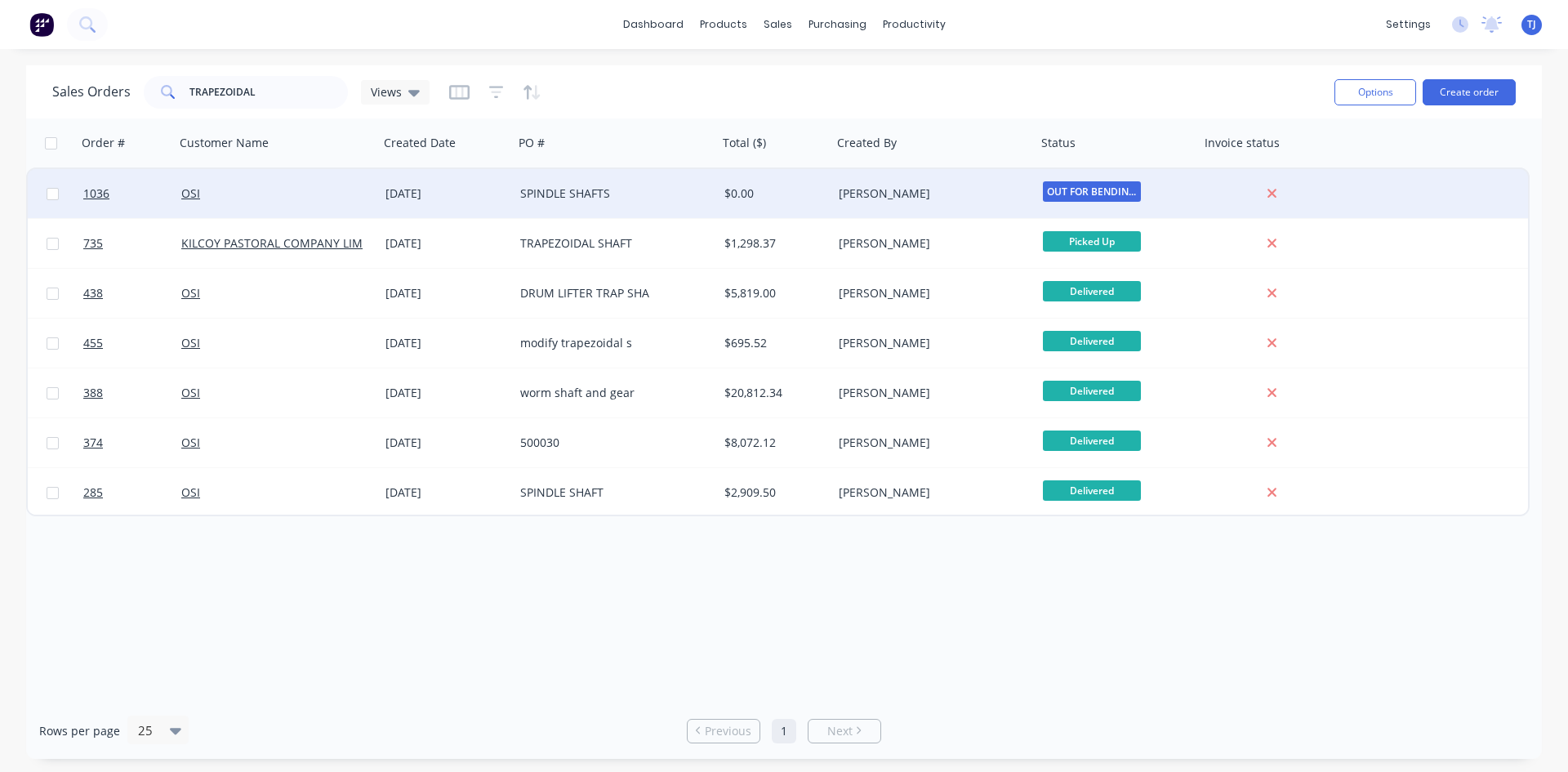
click at [589, 192] on div "SPINDLE SHAFTS" at bounding box center [611, 193] width 182 height 17
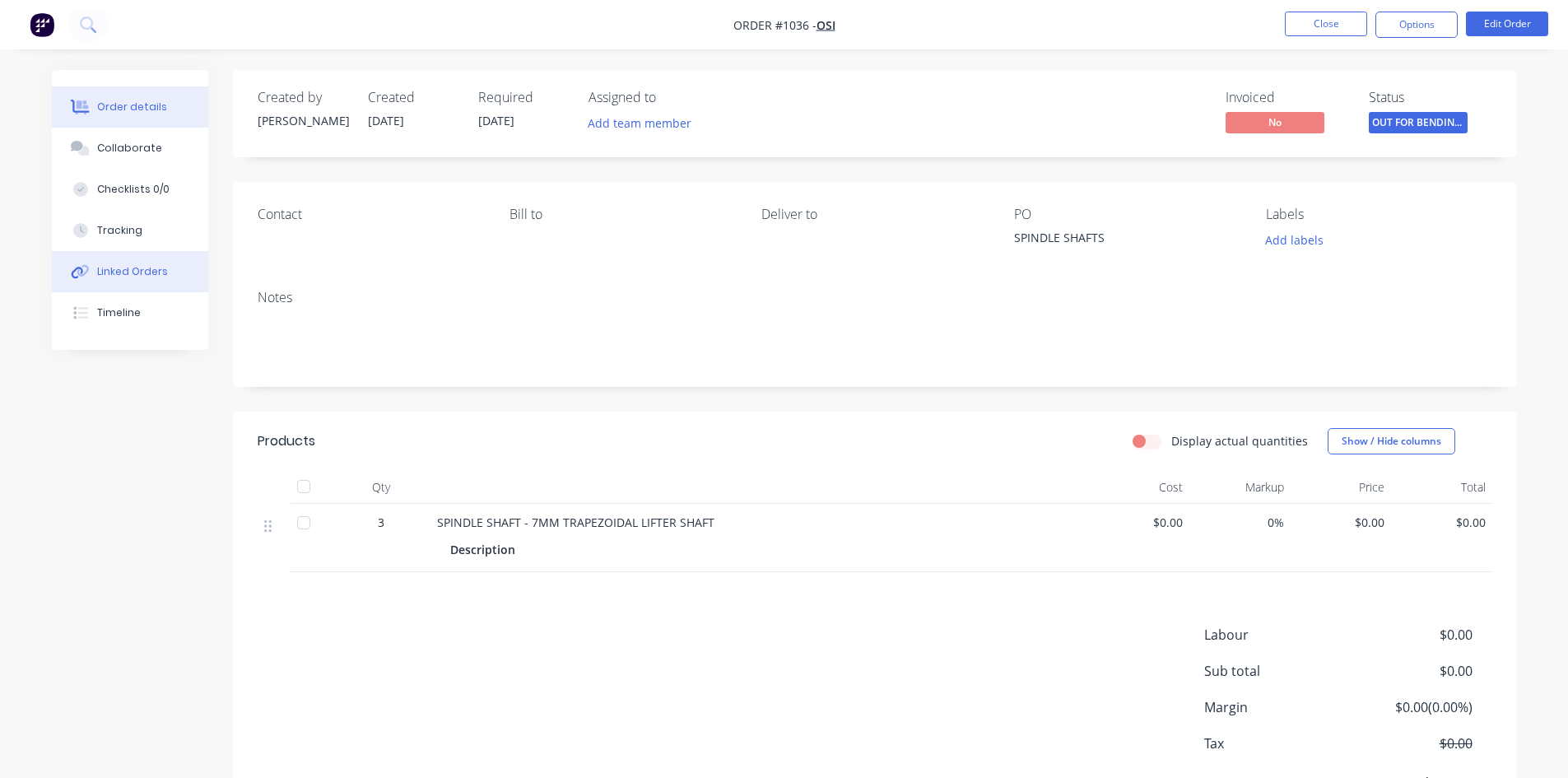
click at [136, 269] on div "Linked Orders" at bounding box center [133, 271] width 71 height 15
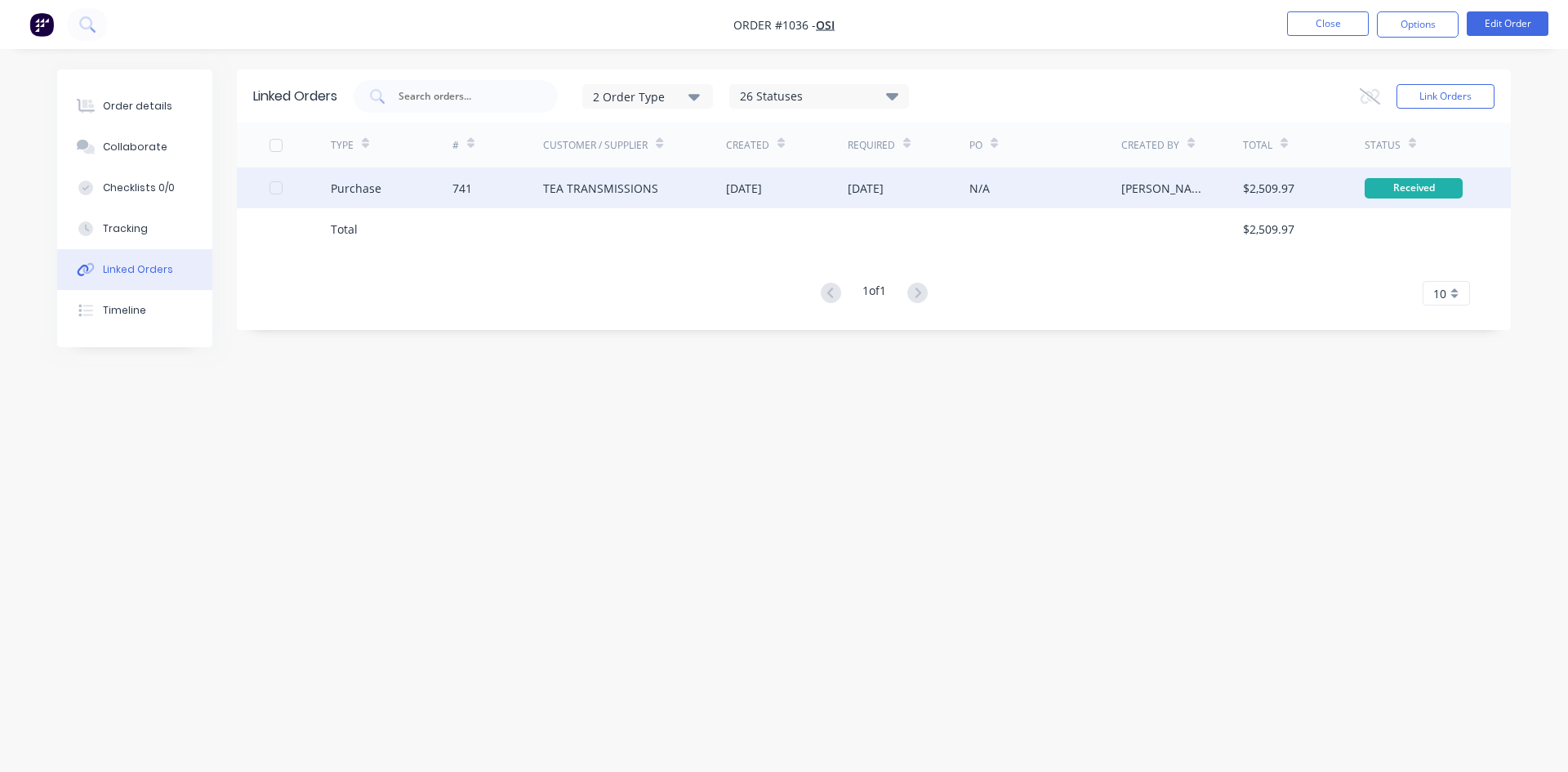
click at [657, 185] on div "TEA TRANSMISSIONS" at bounding box center [635, 188] width 183 height 41
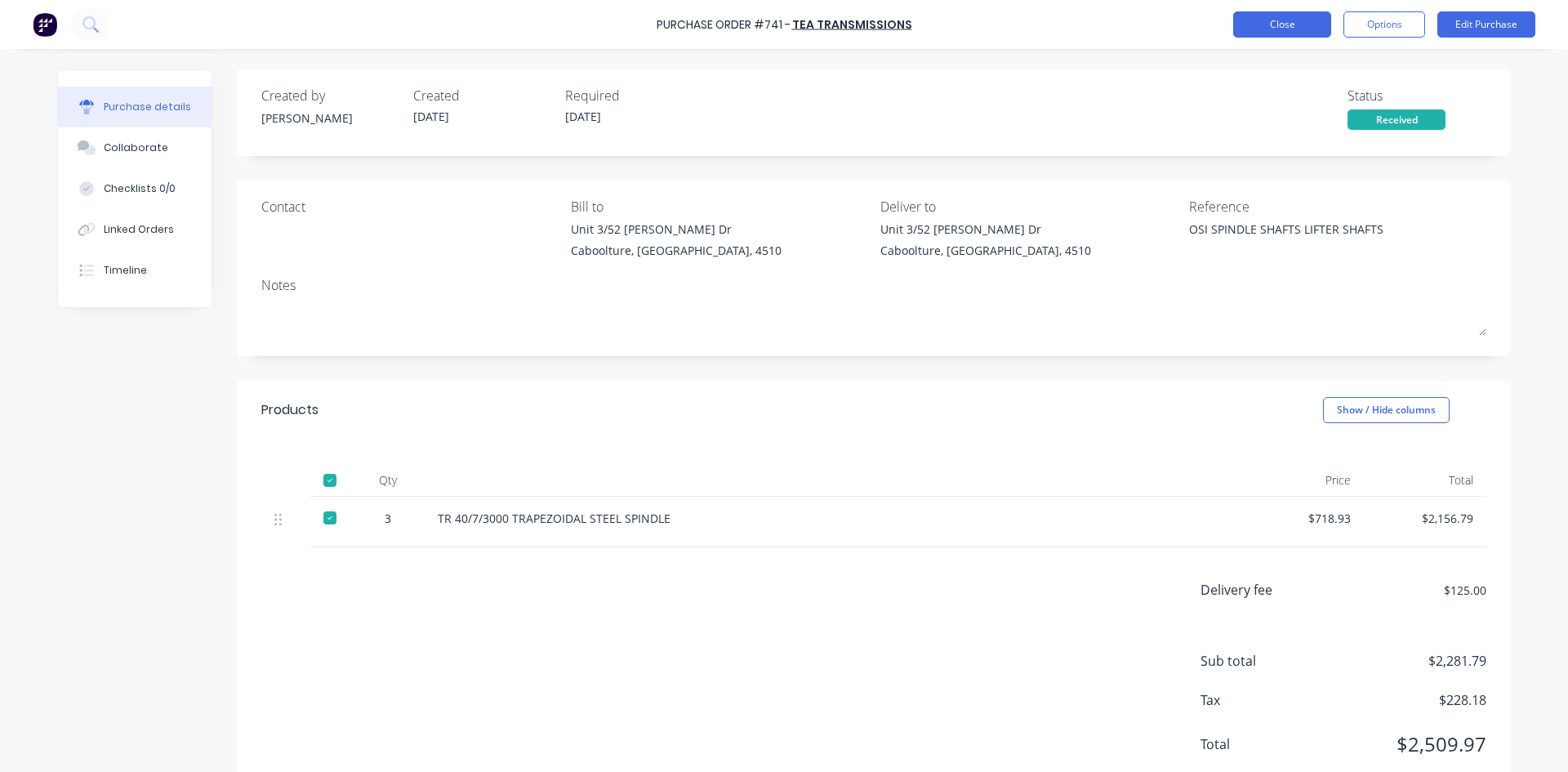
click at [1248, 25] on button "Close" at bounding box center [1283, 25] width 98 height 27
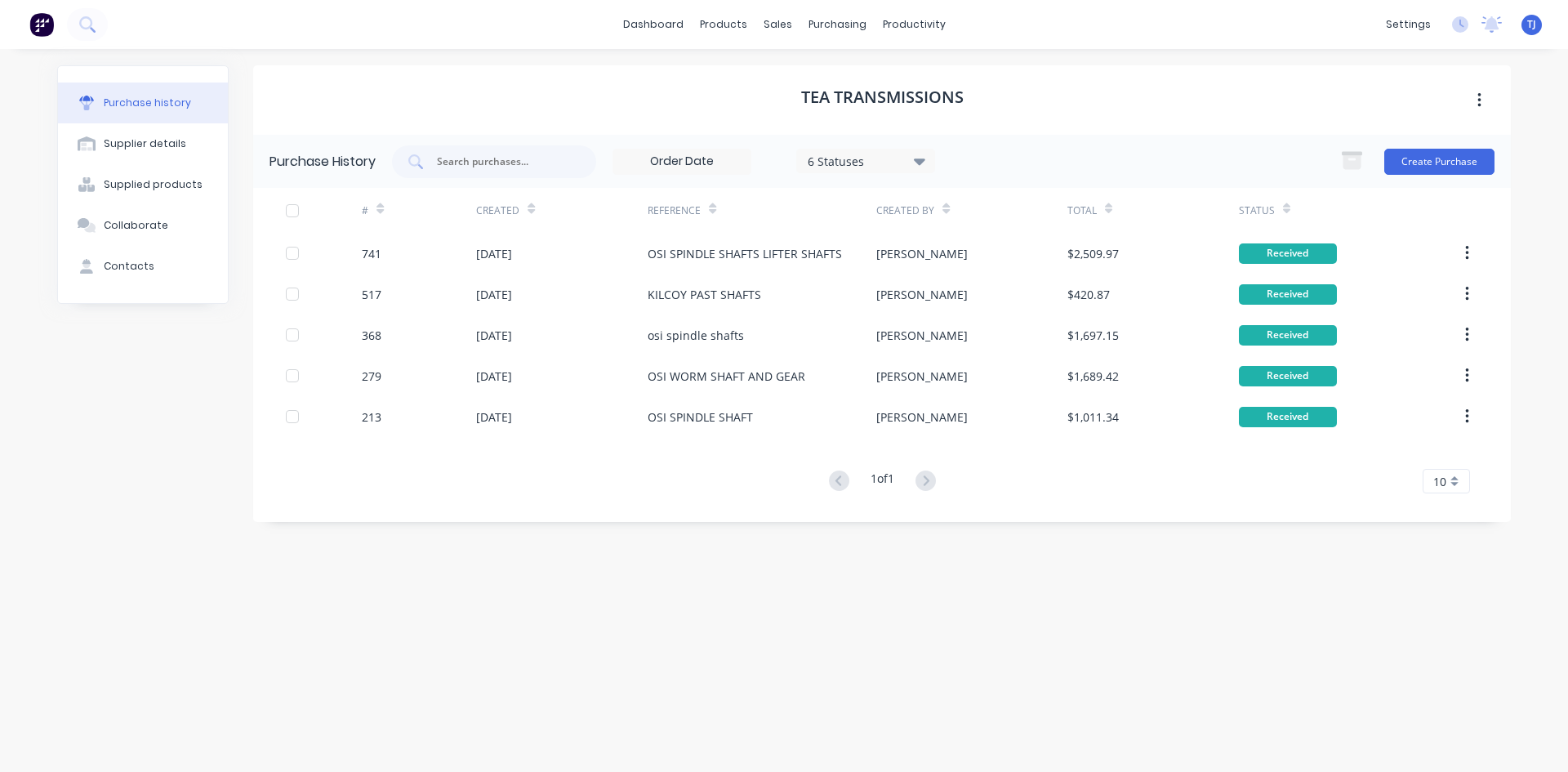
type textarea "x"
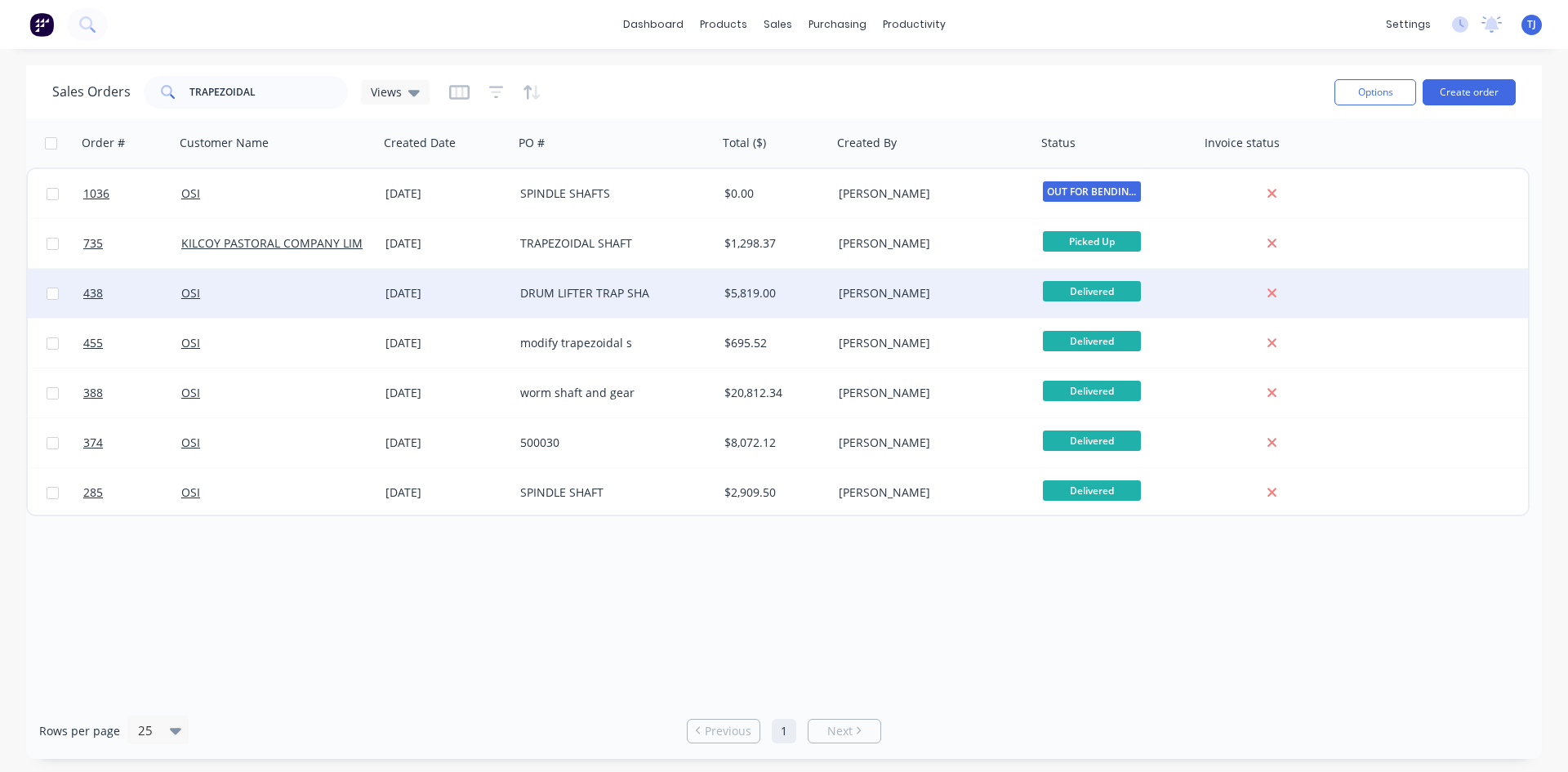
click at [640, 295] on div "DRUM LIFTER TRAP SHA" at bounding box center [611, 293] width 182 height 17
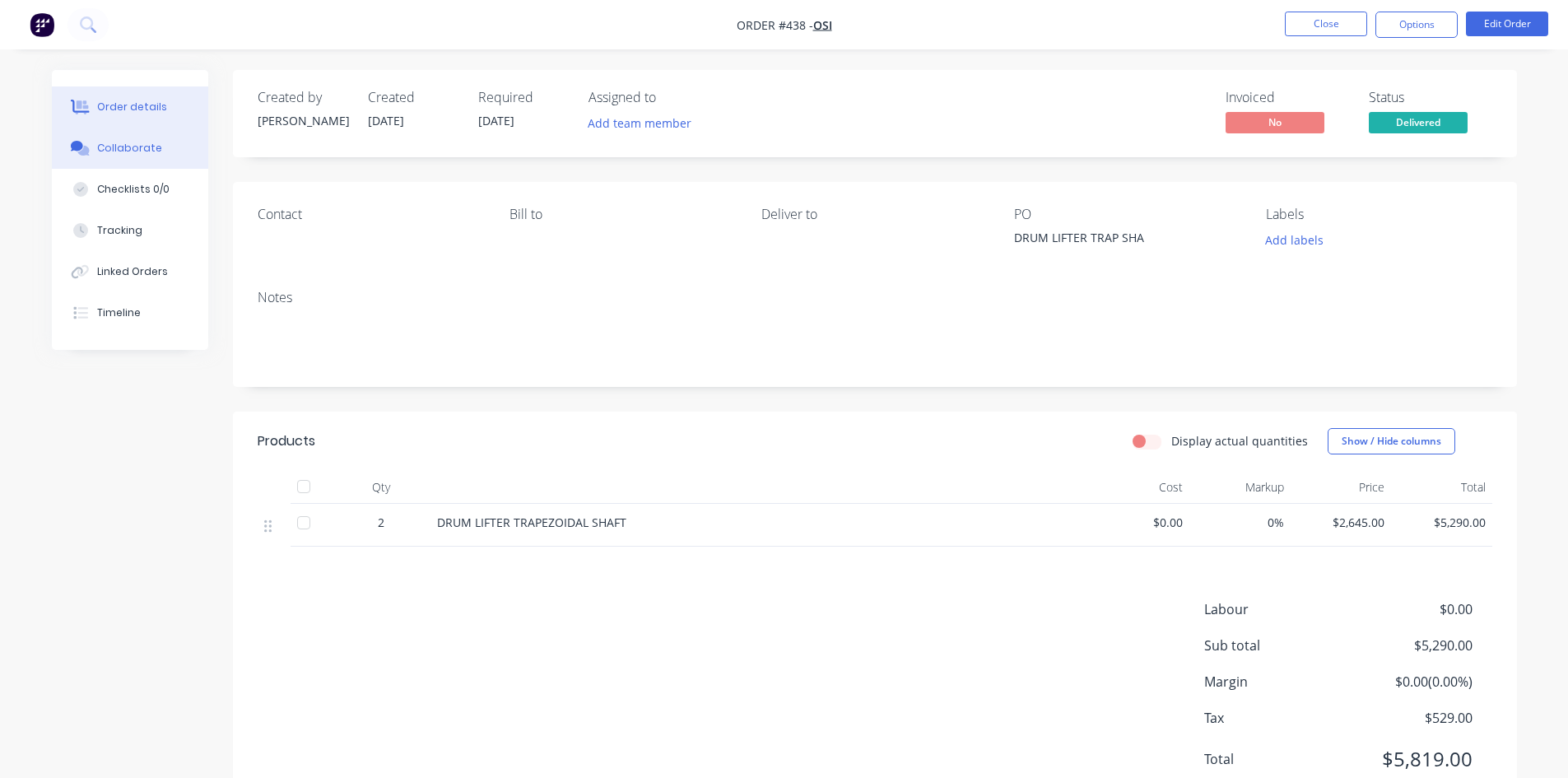
click at [151, 146] on div "Collaborate" at bounding box center [130, 147] width 65 height 15
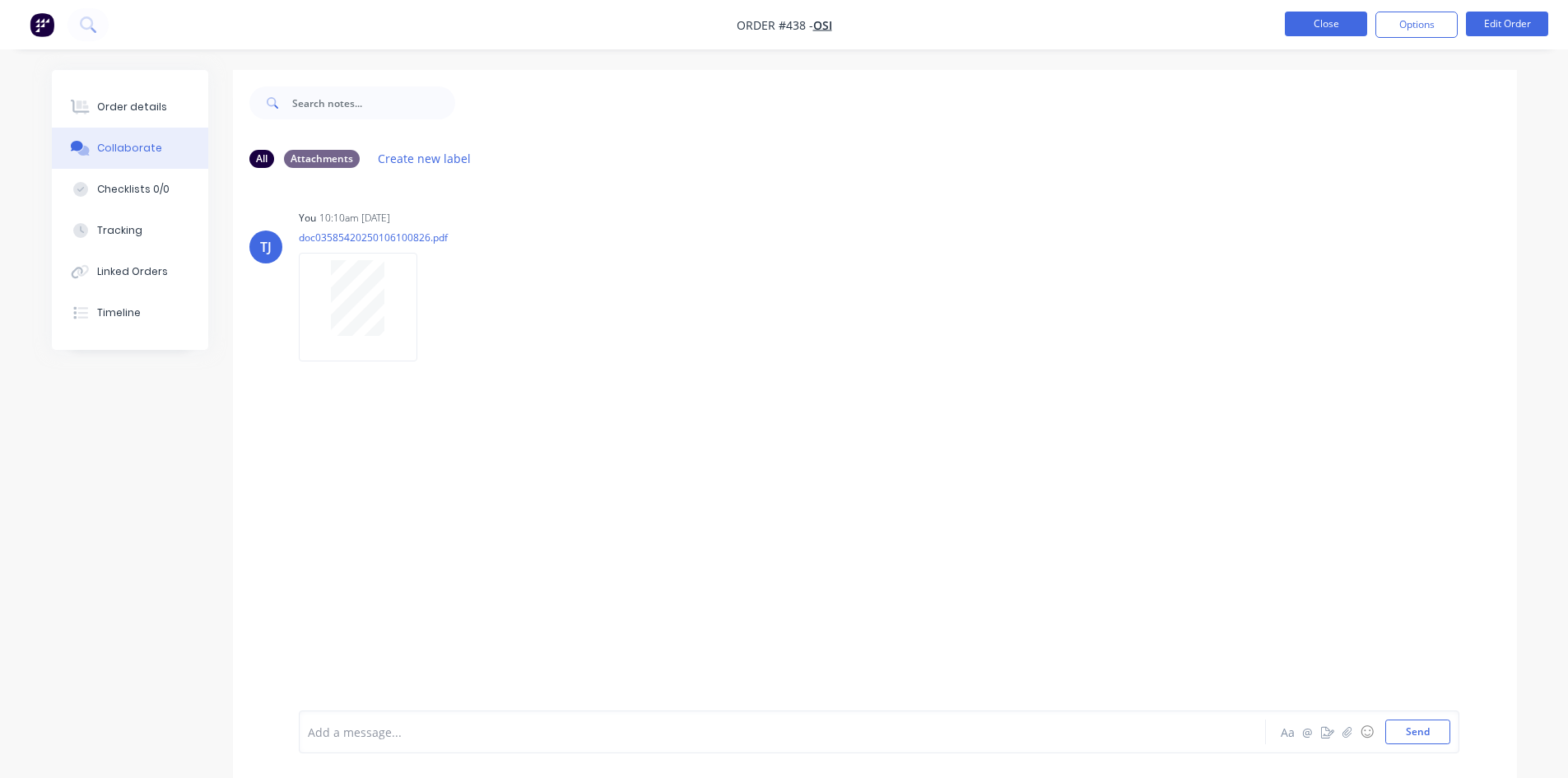
click at [1335, 23] on button "Close" at bounding box center [1325, 24] width 82 height 25
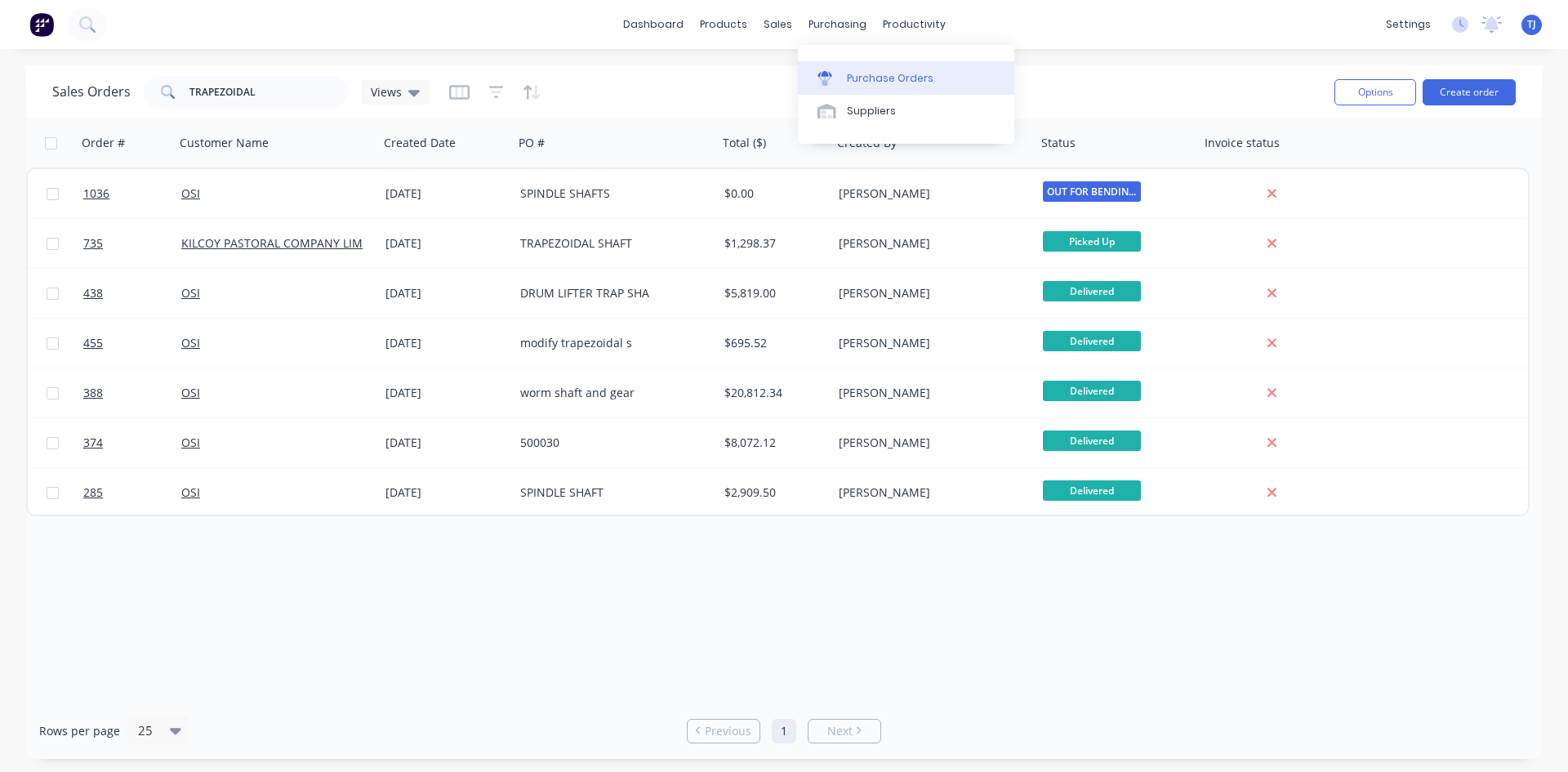
click at [892, 77] on div "Purchase Orders" at bounding box center [890, 78] width 86 height 15
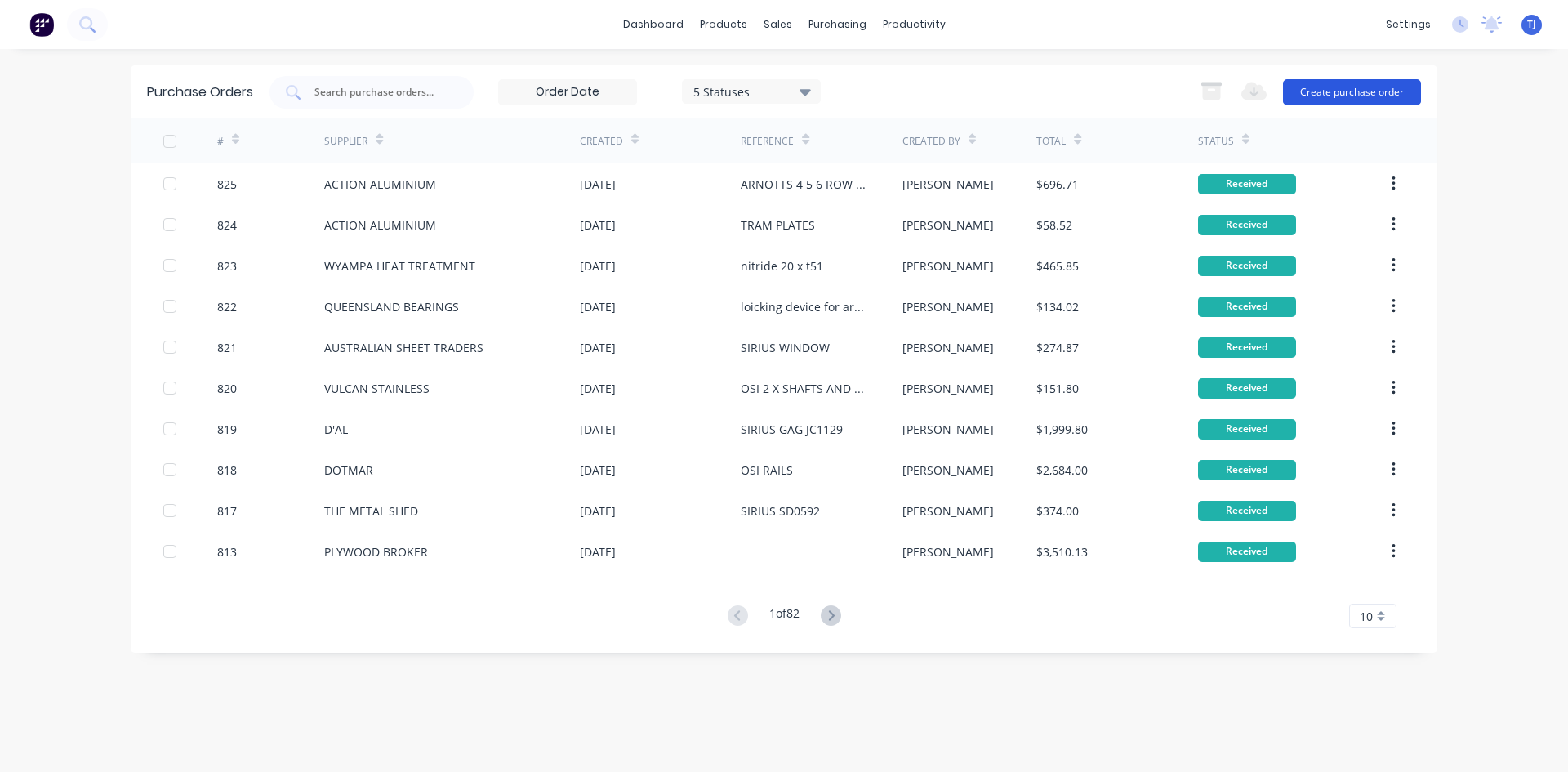
click at [1298, 92] on button "Create purchase order" at bounding box center [1352, 92] width 139 height 27
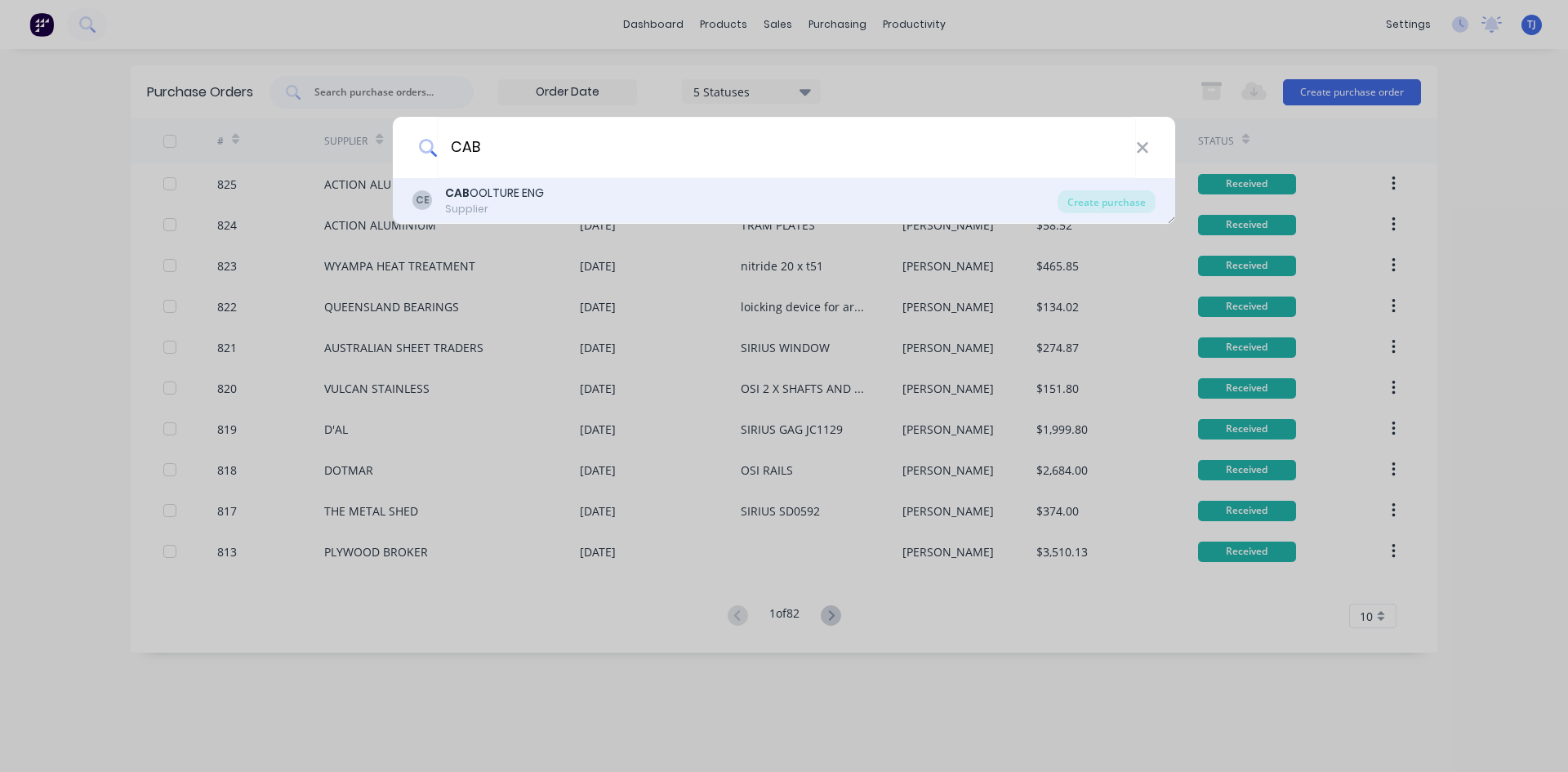
type input "CAB"
click at [477, 204] on div "Supplier" at bounding box center [494, 208] width 99 height 15
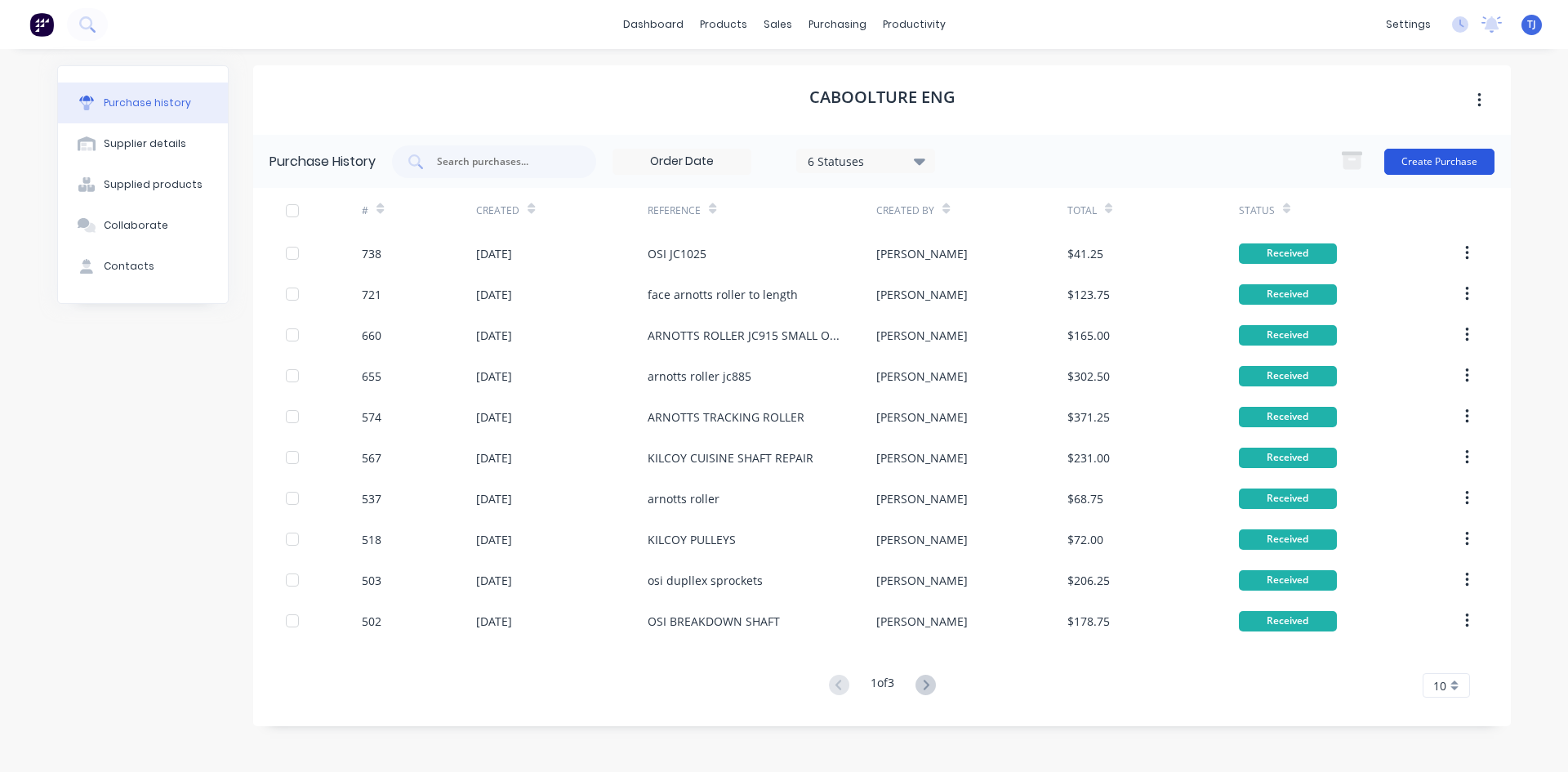
click at [1483, 156] on button "Create Purchase" at bounding box center [1439, 161] width 110 height 27
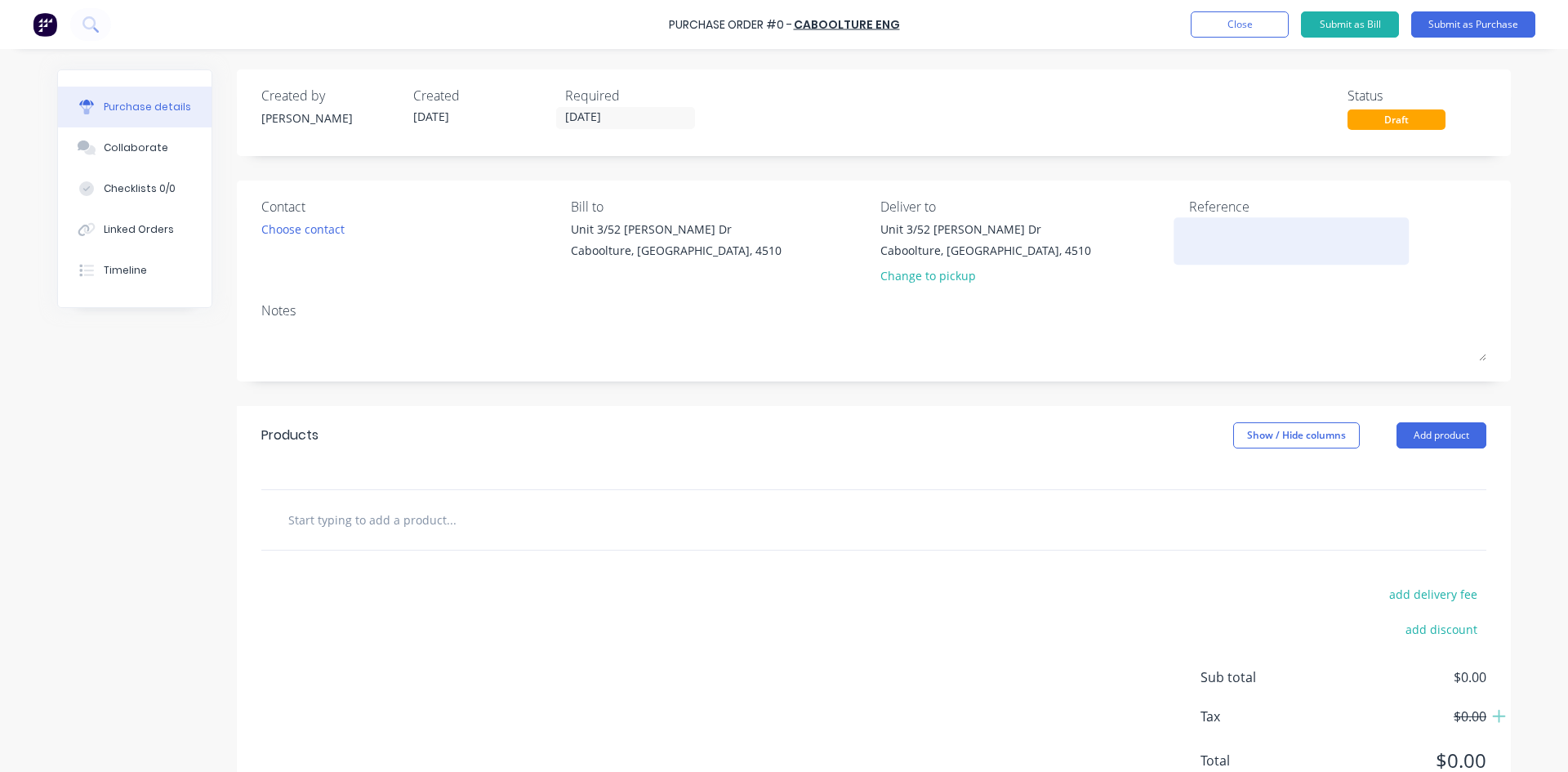
click at [1205, 247] on textarea at bounding box center [1292, 238] width 204 height 36
type textarea "OSI SPINDLE SHAFTS"
type textarea "x"
type textarea "OSI SPINDLE SHAFTS"
click at [1458, 428] on button "Add product" at bounding box center [1441, 435] width 89 height 27
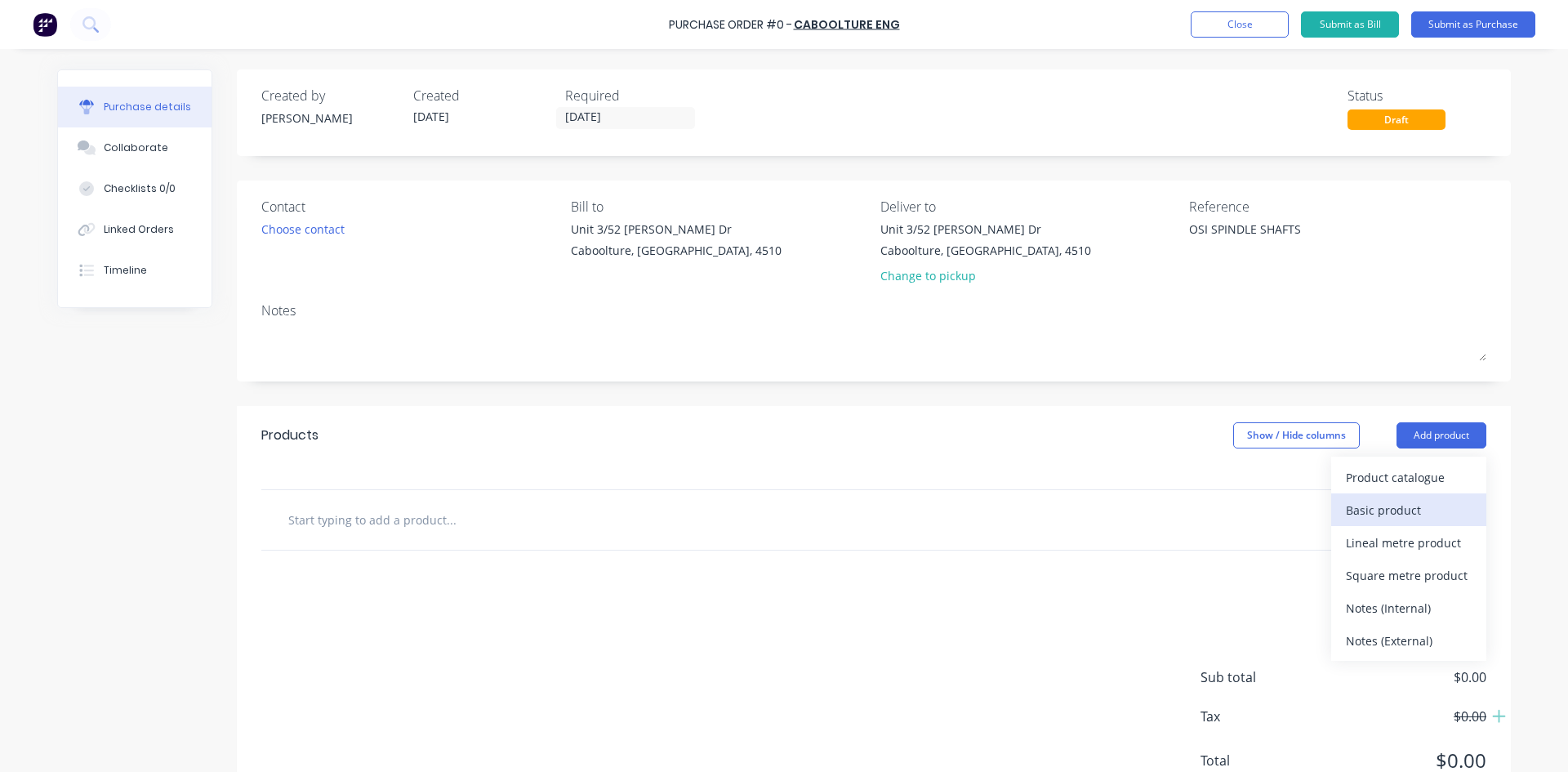
click at [1403, 507] on div "Basic product" at bounding box center [1409, 510] width 126 height 24
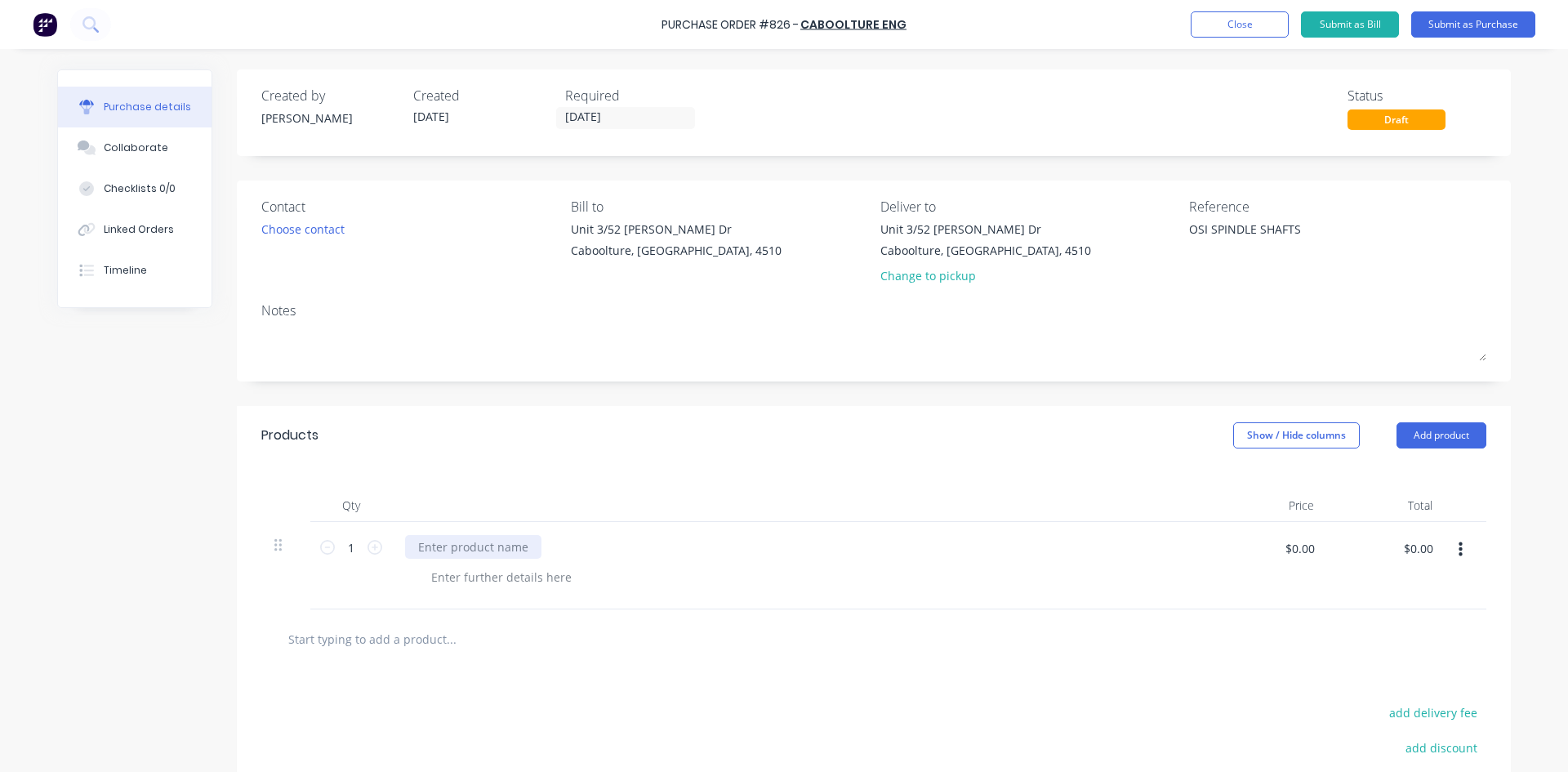
type textarea "x"
click at [423, 555] on div at bounding box center [473, 547] width 137 height 24
type textarea "x"
type input "2294"
type textarea "x"
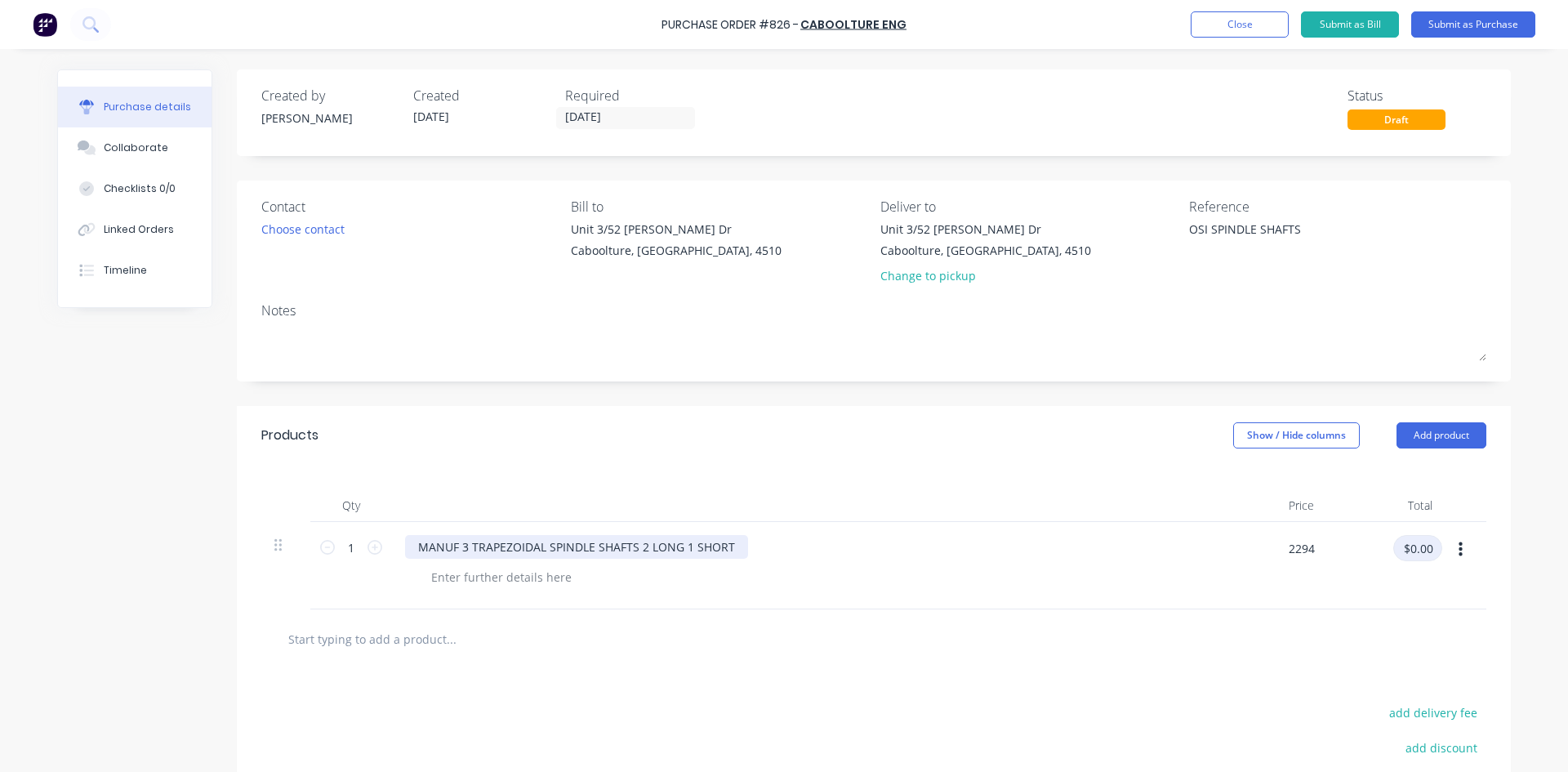
type input "$2,294.00"
click at [1462, 30] on button "Submit as Purchase" at bounding box center [1474, 25] width 124 height 27
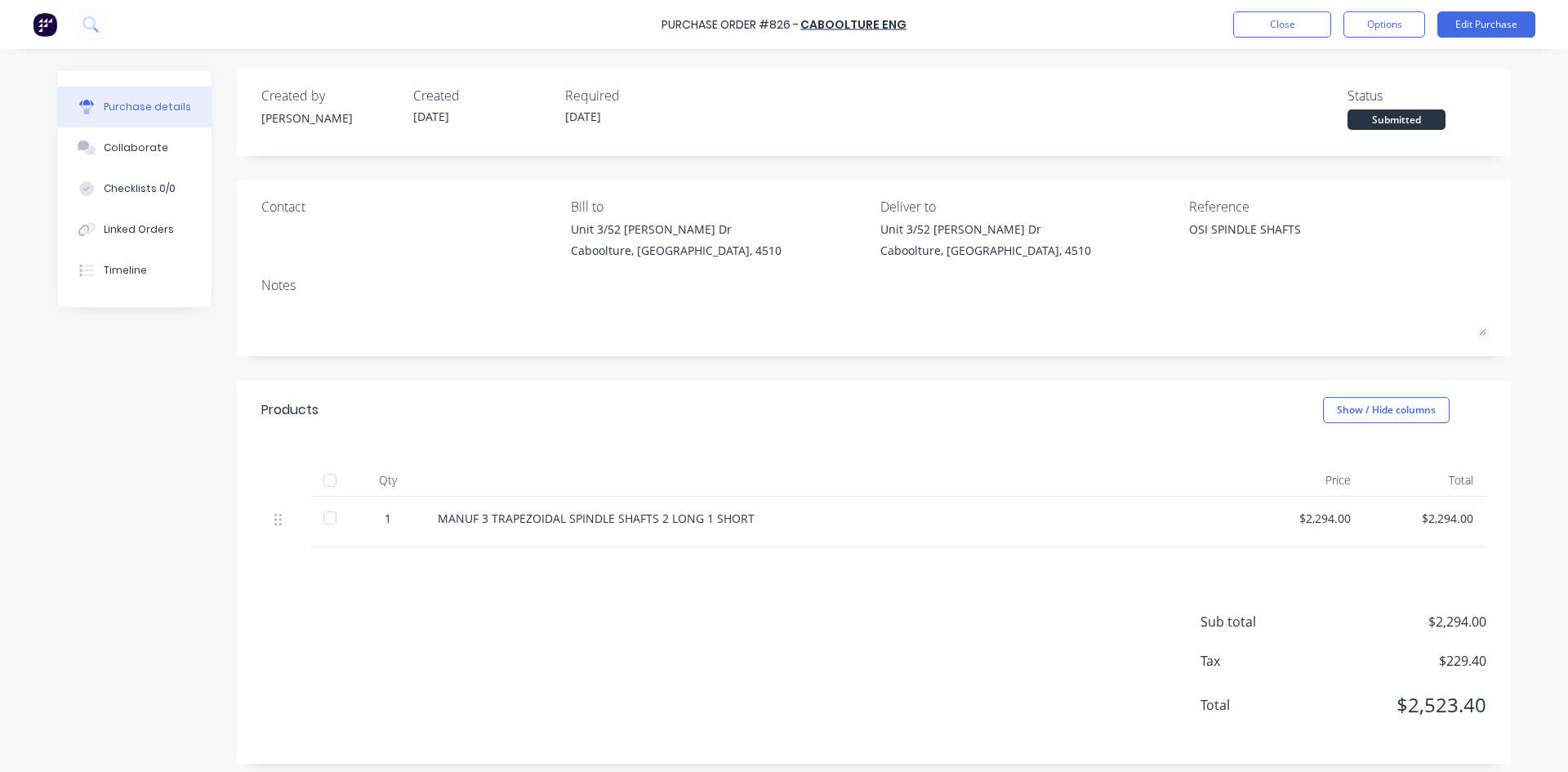
click at [330, 481] on div at bounding box center [329, 479] width 32 height 32
type textarea "x"
click at [143, 235] on div "Linked Orders" at bounding box center [140, 229] width 71 height 15
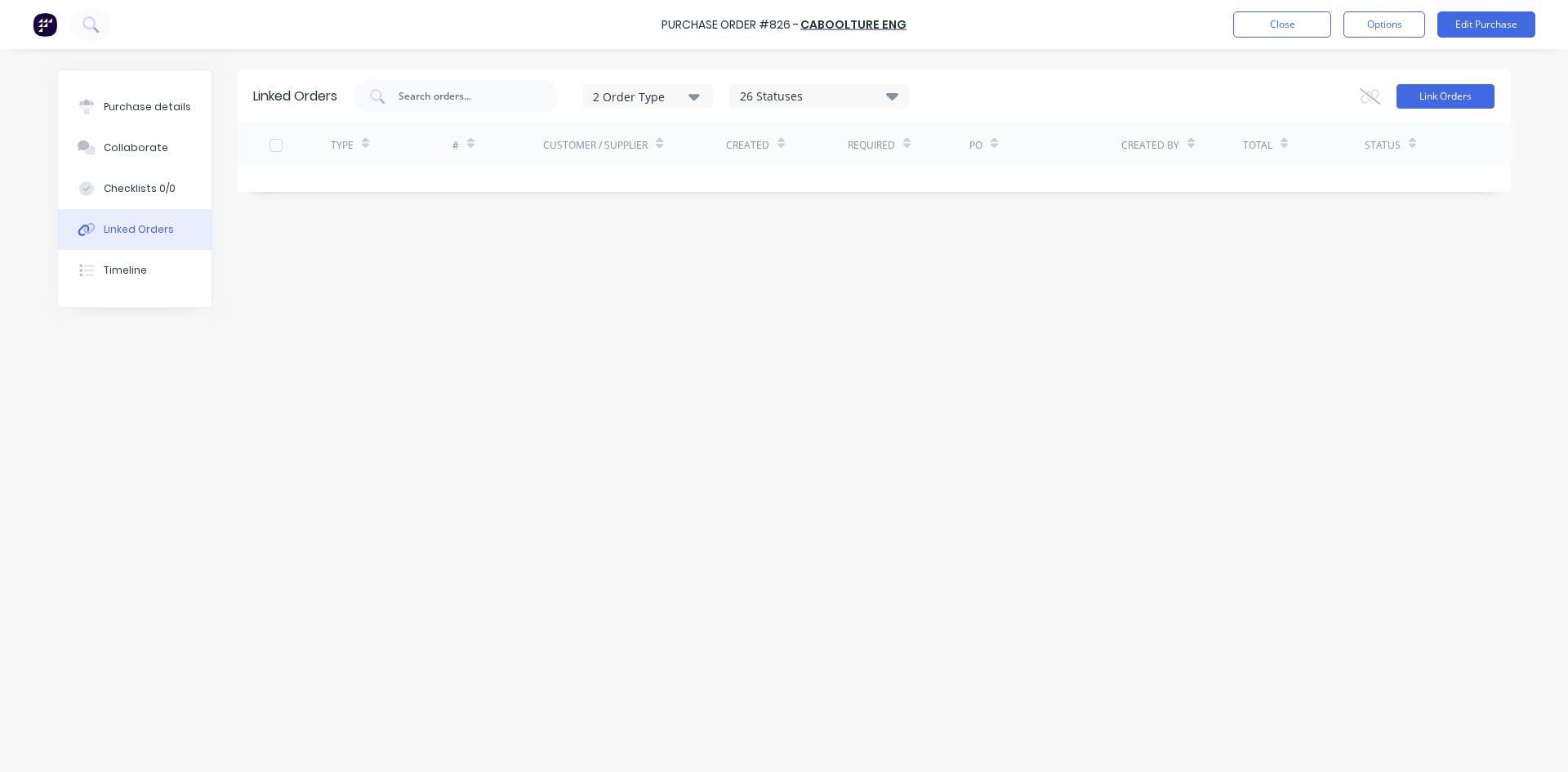
click at [1487, 97] on button "Link Orders" at bounding box center [1446, 96] width 98 height 25
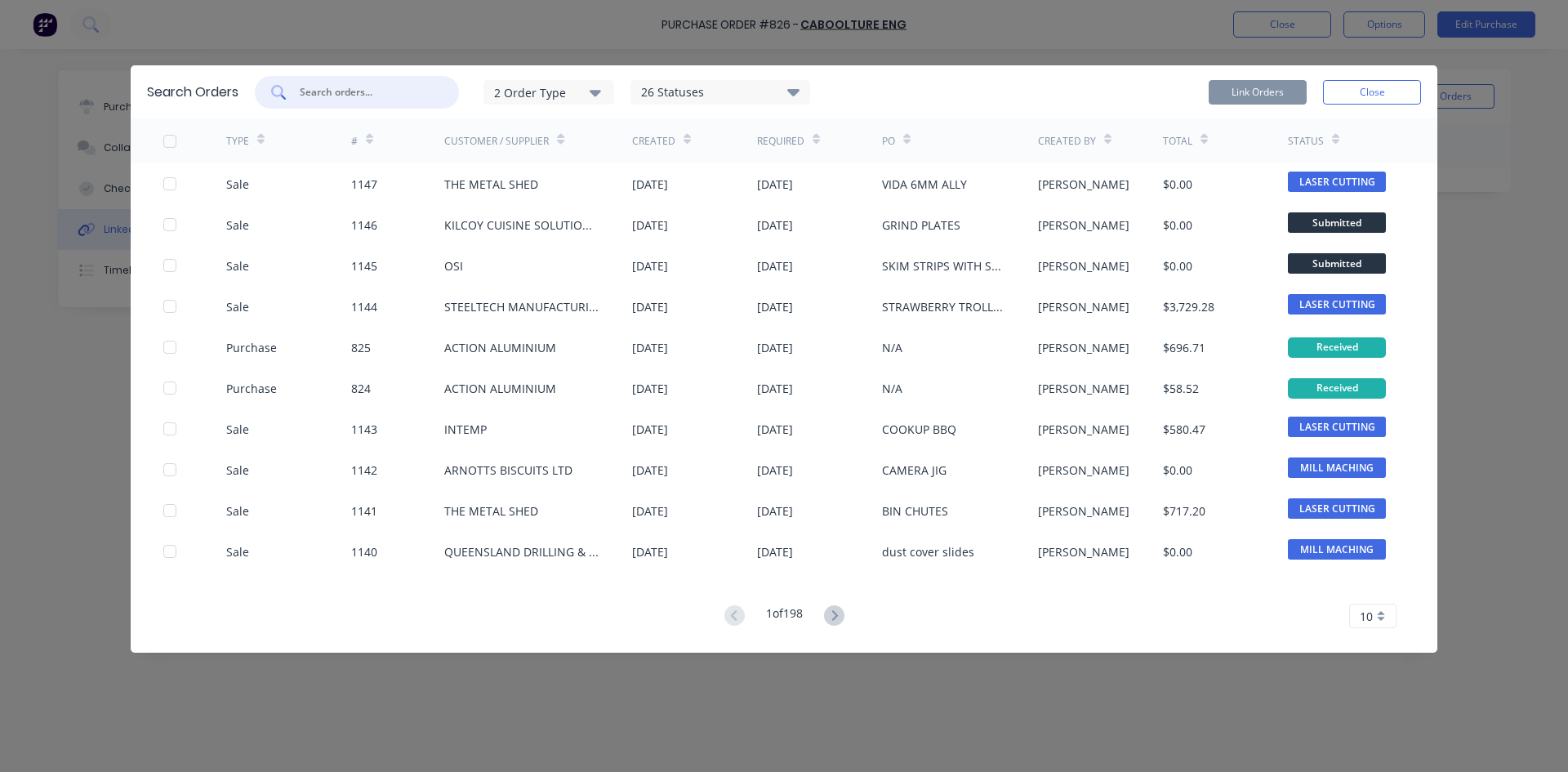
click at [366, 93] on input "text" at bounding box center [365, 92] width 136 height 17
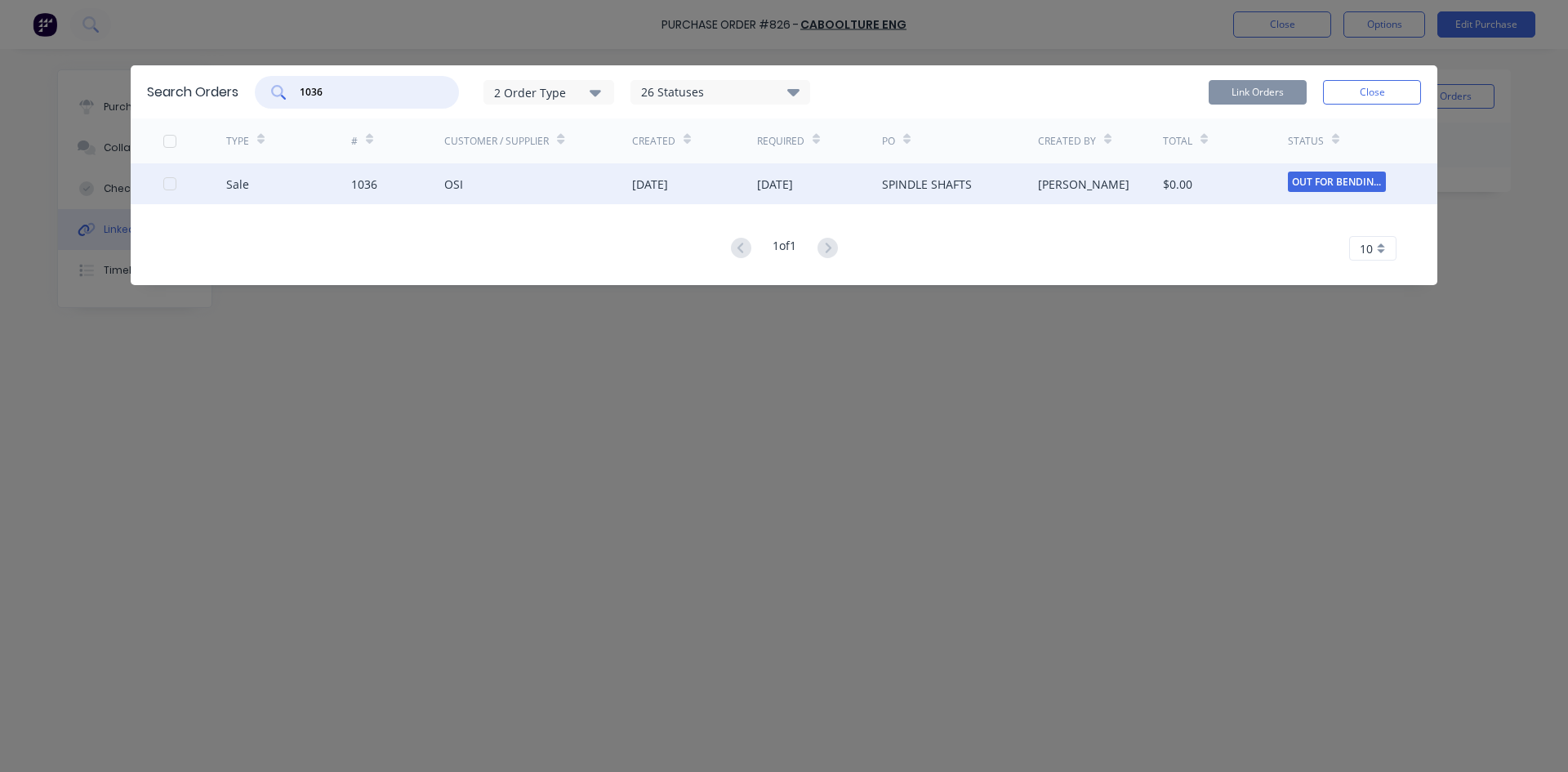
click at [175, 185] on div at bounding box center [169, 183] width 32 height 32
type input "1036"
click at [1258, 83] on button "Link Orders" at bounding box center [1259, 91] width 98 height 25
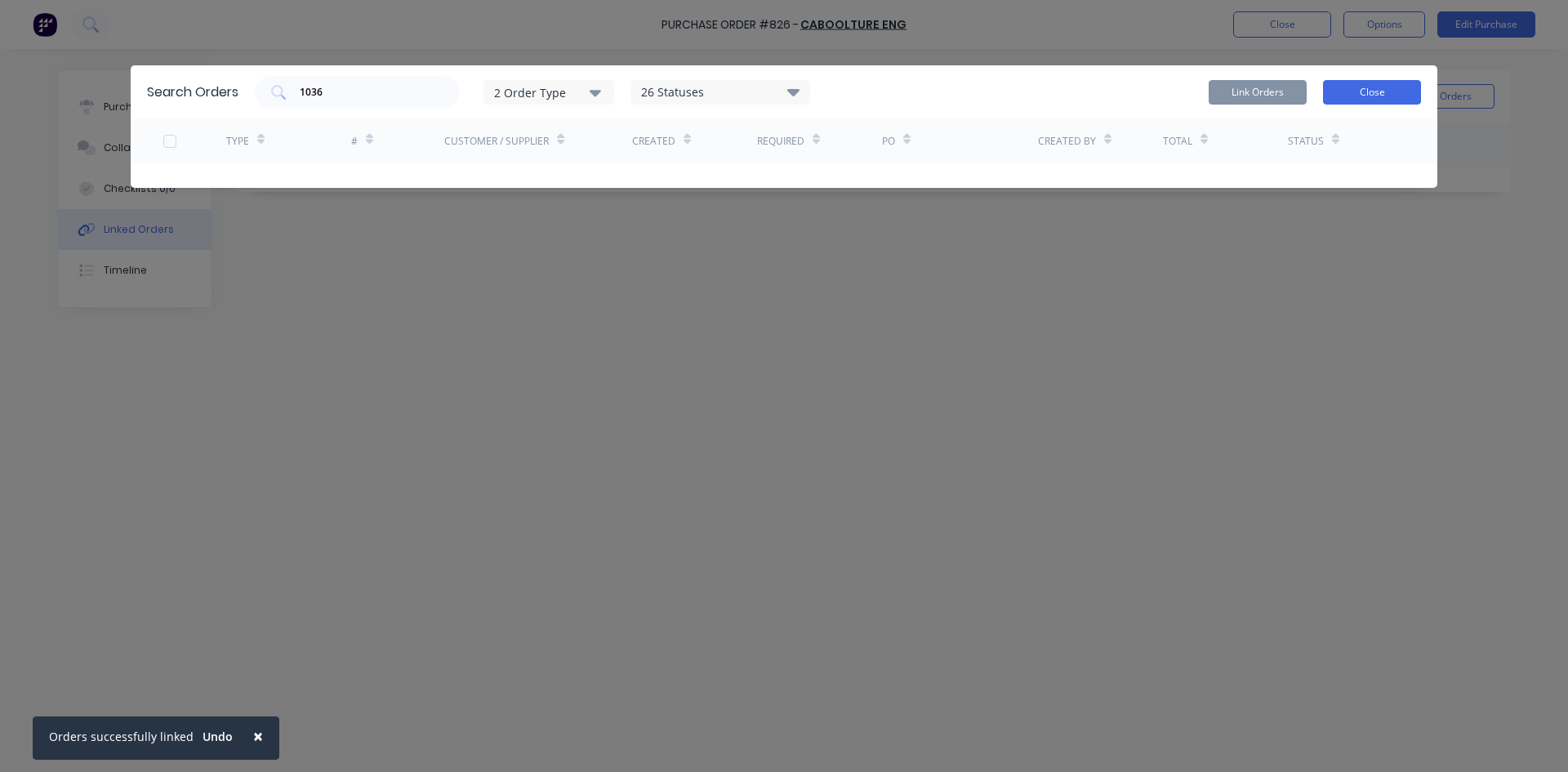
click at [1350, 83] on button "Close" at bounding box center [1372, 91] width 98 height 25
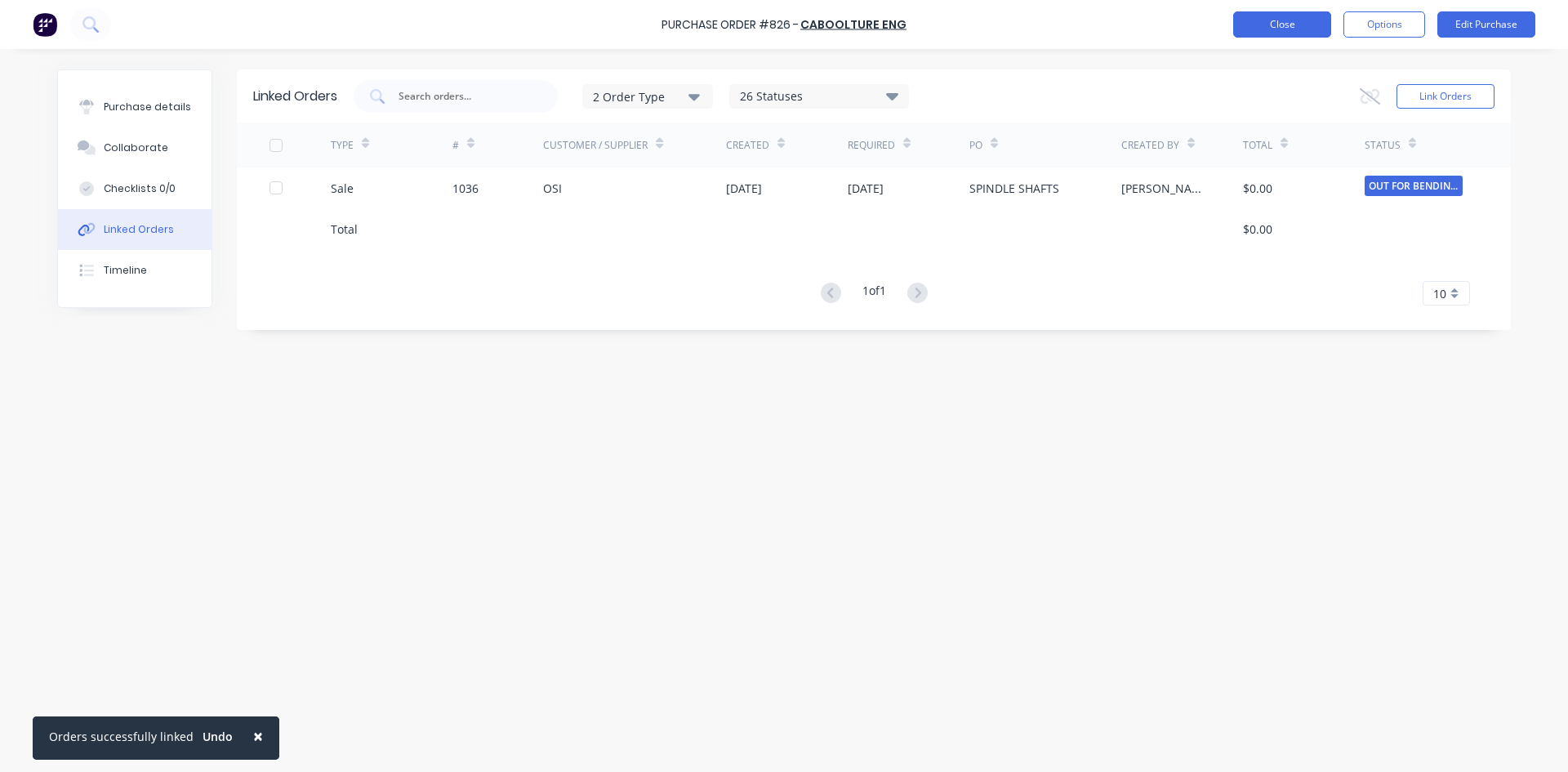
click at [1291, 25] on button "Close" at bounding box center [1283, 25] width 98 height 27
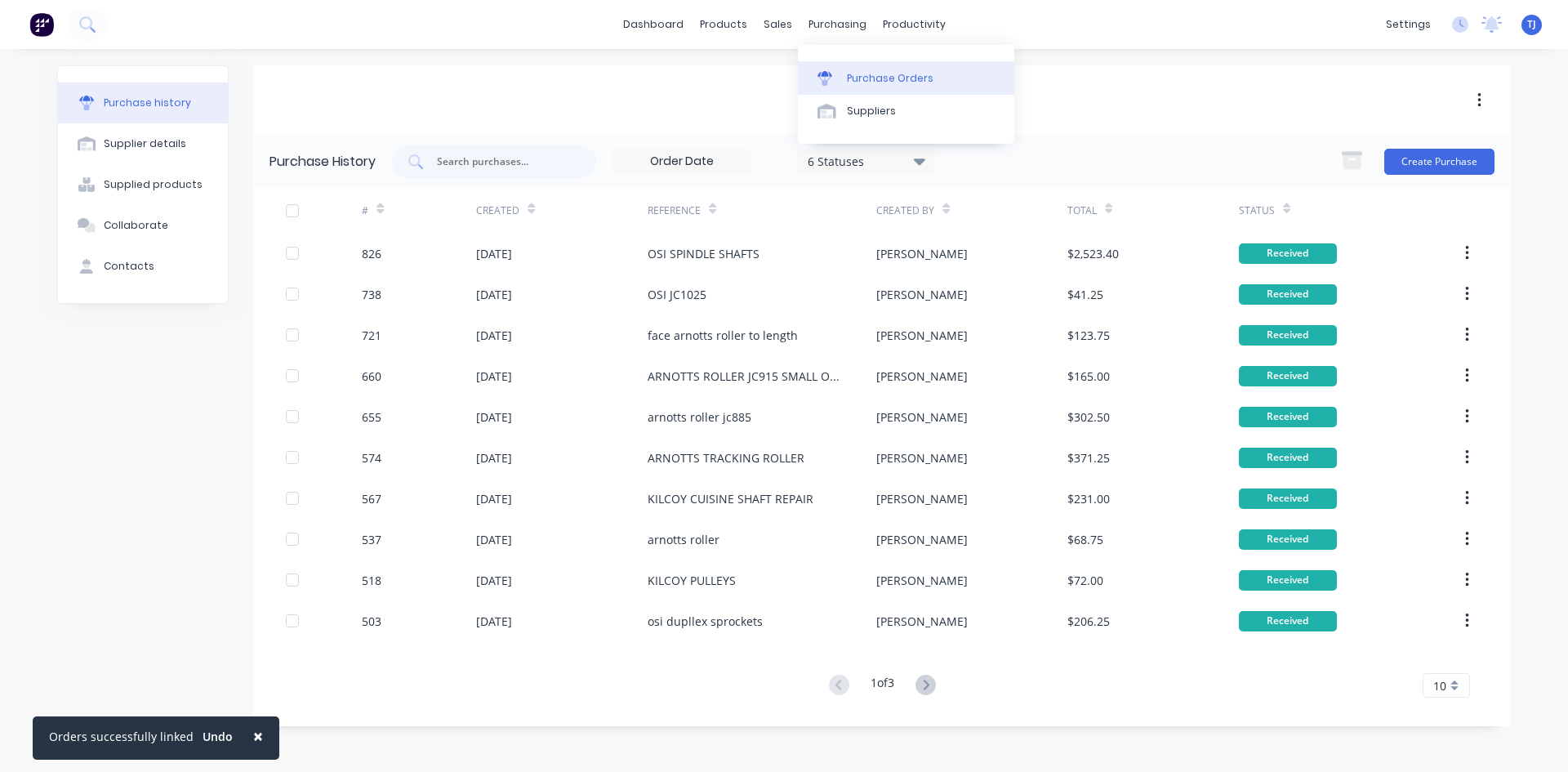
click at [871, 75] on div "Purchase Orders" at bounding box center [890, 78] width 86 height 15
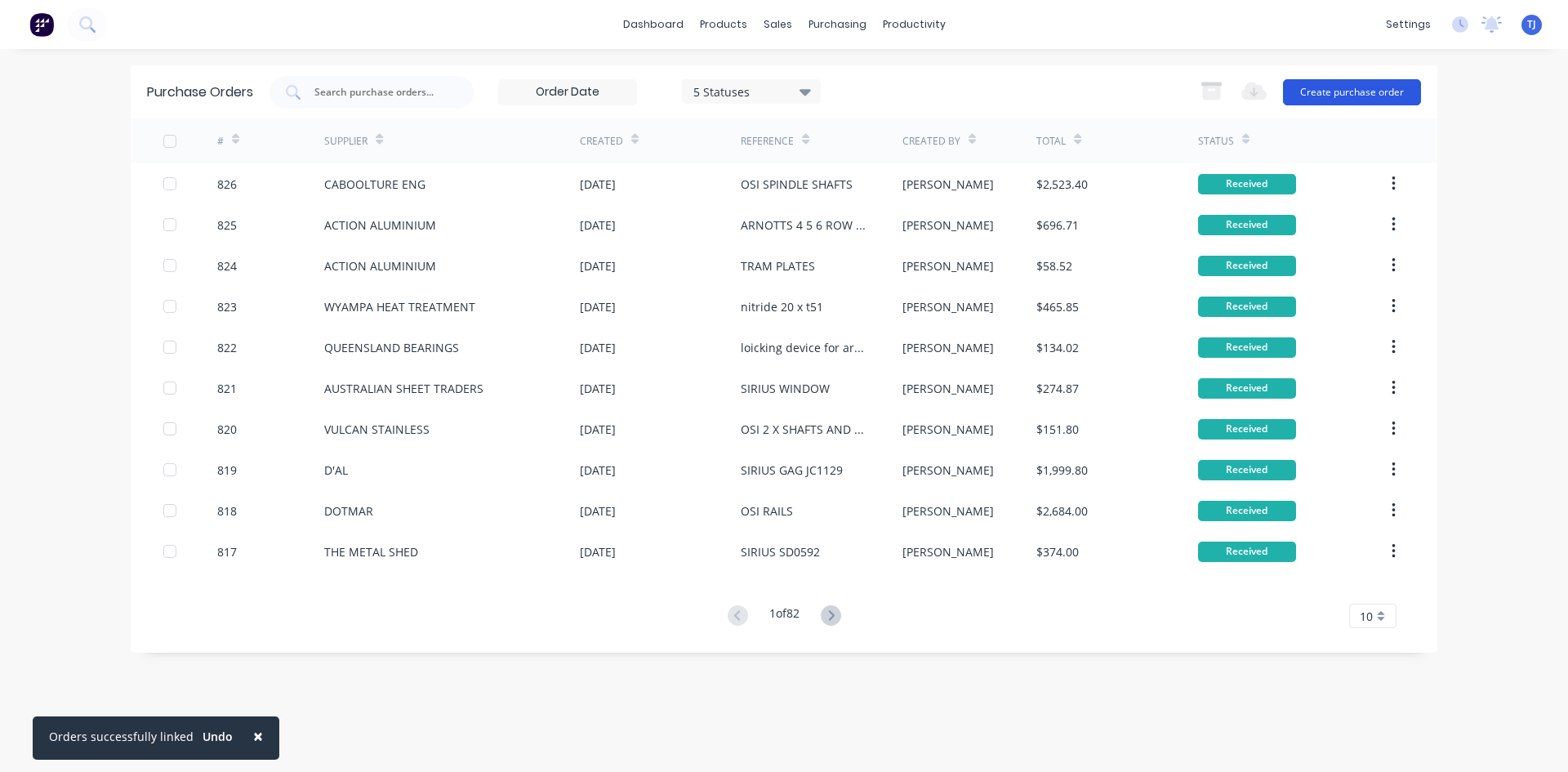
click at [1316, 95] on button "Create purchase order" at bounding box center [1352, 92] width 139 height 27
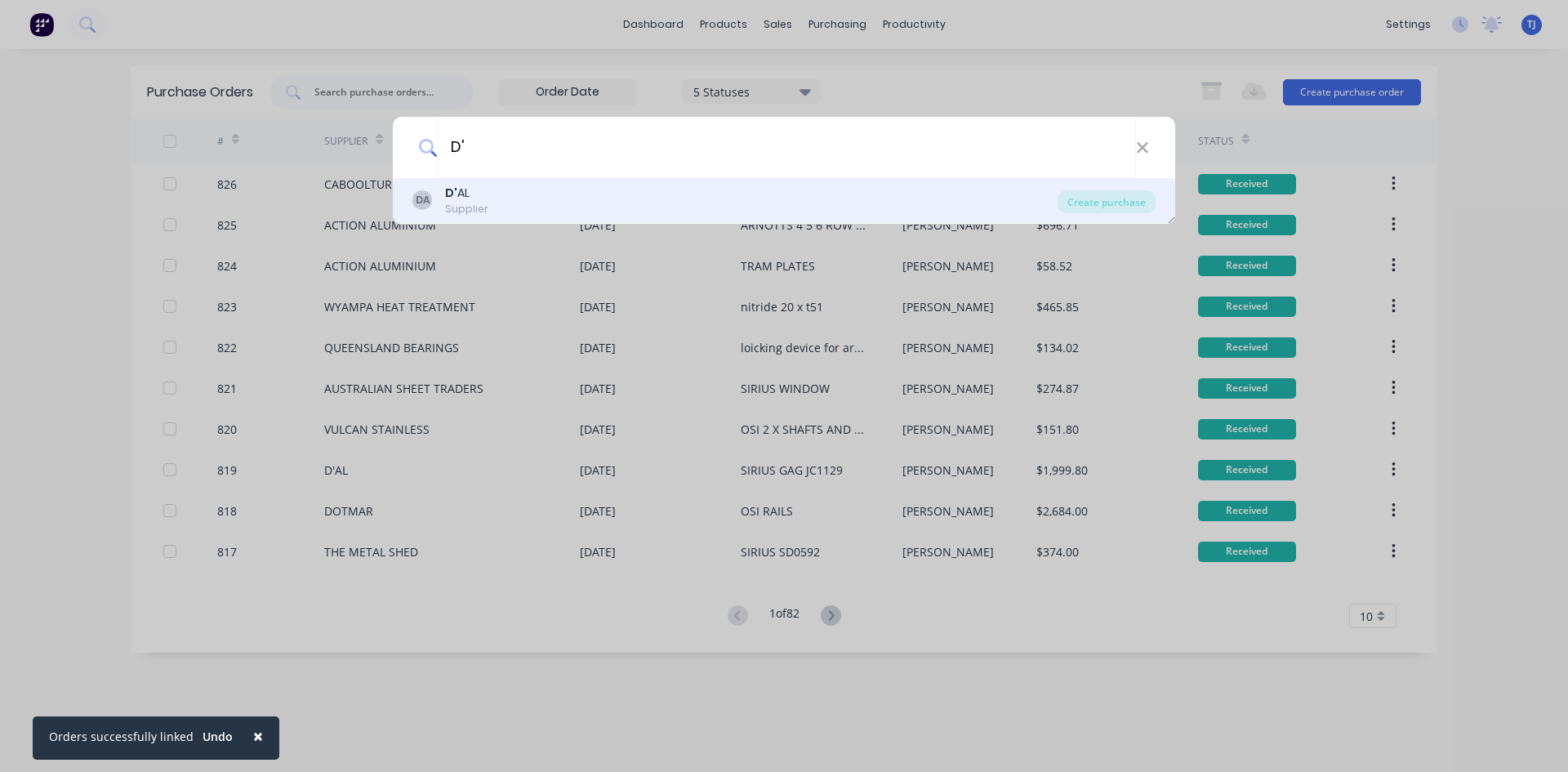
type input "D'"
click at [480, 204] on div "Supplier" at bounding box center [467, 208] width 43 height 15
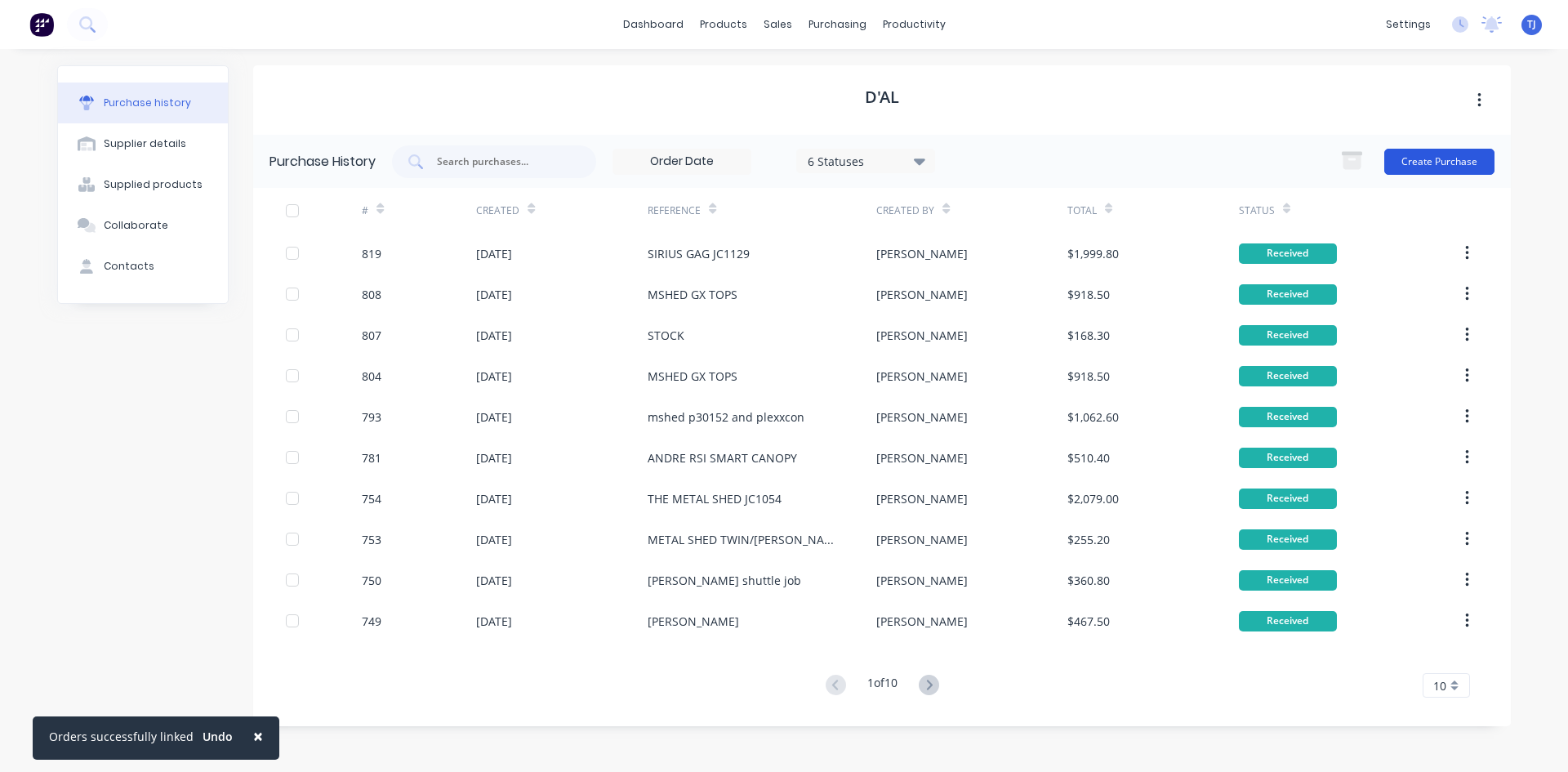
click at [1439, 169] on button "Create Purchase" at bounding box center [1439, 161] width 110 height 27
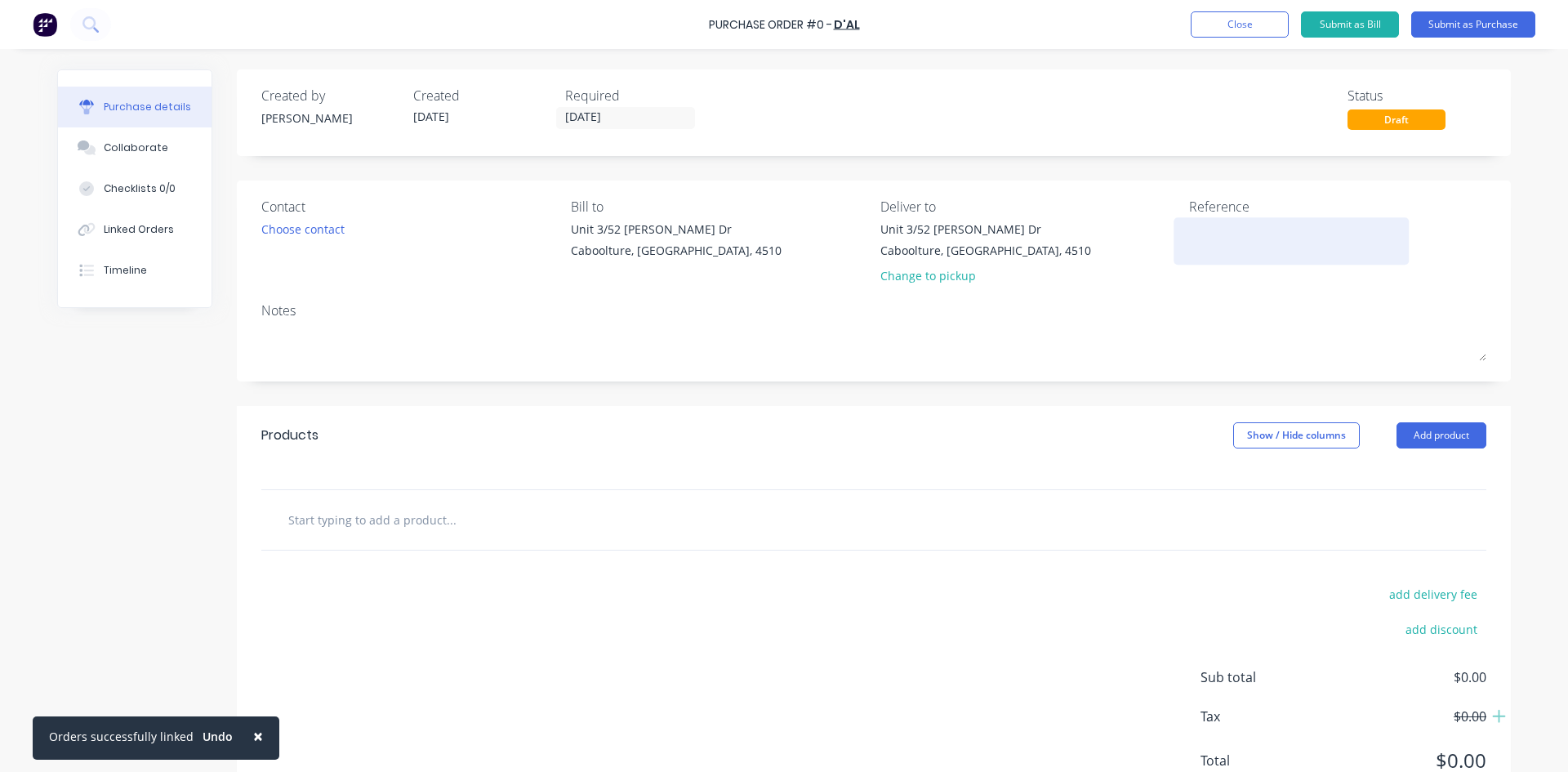
click at [1210, 230] on textarea at bounding box center [1292, 238] width 204 height 36
type textarea "MSHED BI"
type textarea "x"
type textarea "MSHED BIN"
type textarea "x"
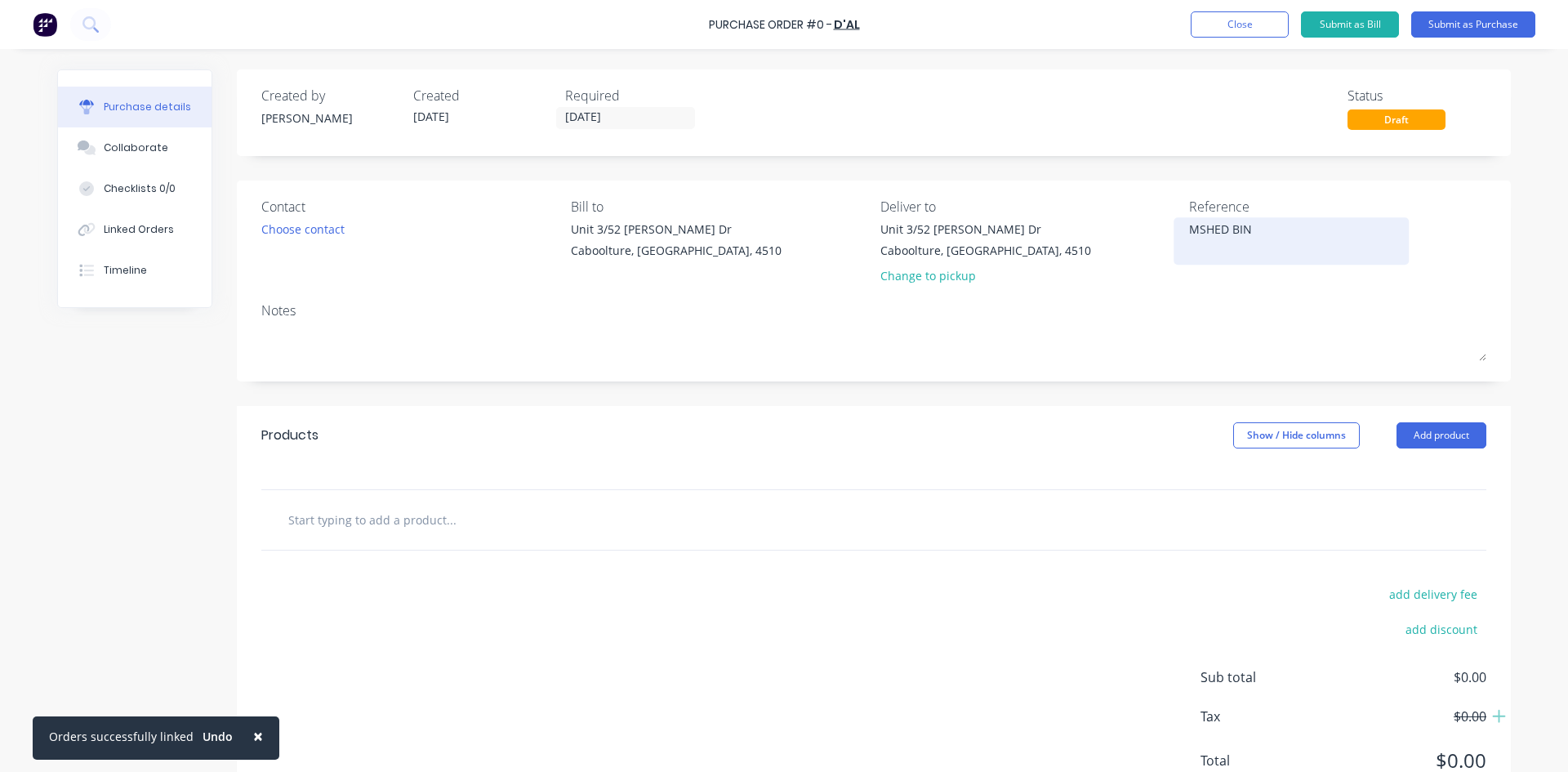
type textarea "MSHED BIN"
type textarea "x"
type textarea "MSHED BIN C"
type textarea "x"
type textarea "MSHED BIN CH"
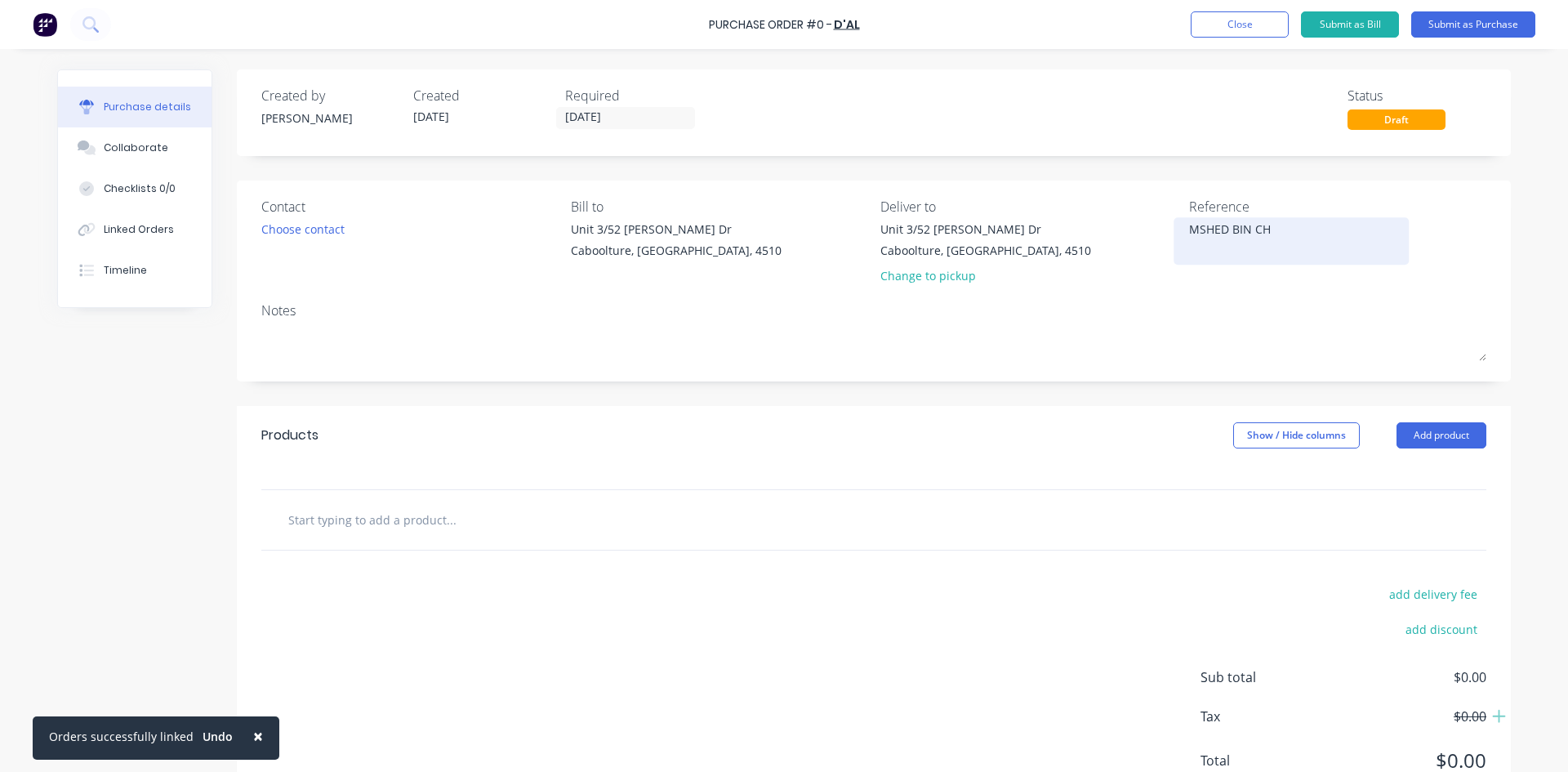
type textarea "x"
type textarea "MSHED BIN CHU"
type textarea "x"
type textarea "MSHED BIN CHUT"
type textarea "x"
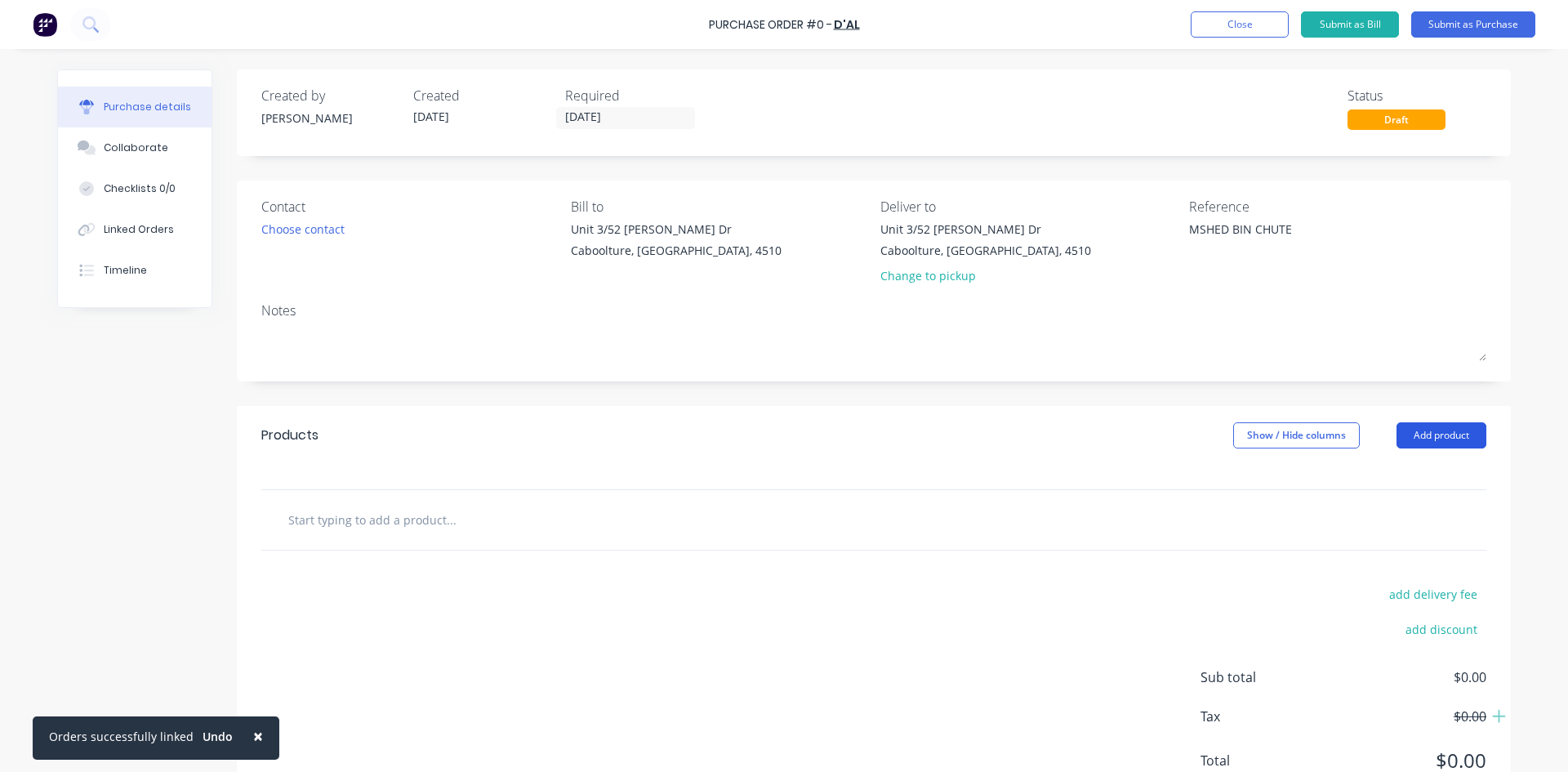
type textarea "MSHED BIN CHUTE"
type textarea "x"
type textarea "MSHED BIN CHUTE"
click at [1430, 438] on button "Add product" at bounding box center [1441, 435] width 89 height 27
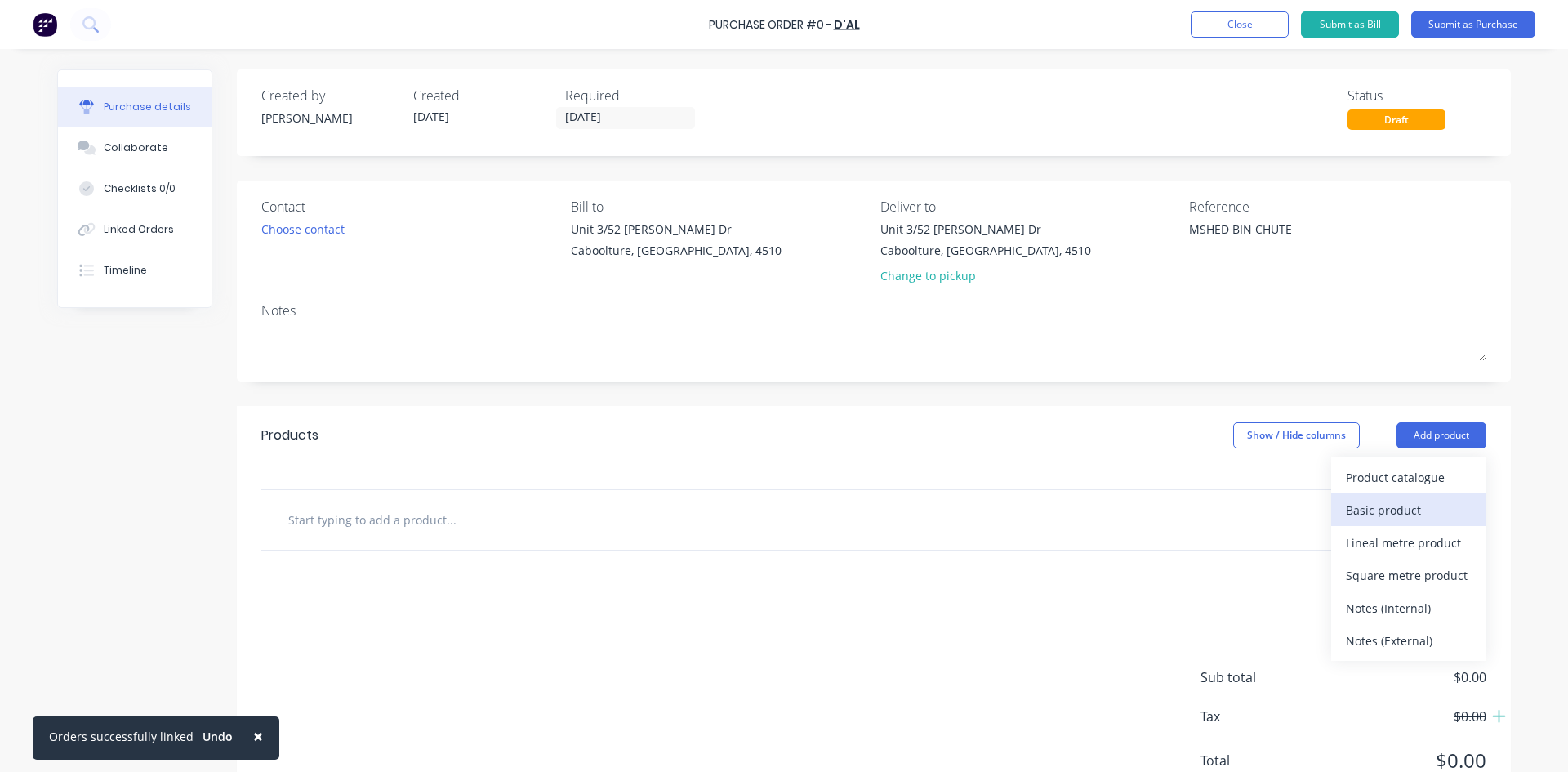
click at [1418, 512] on div "Basic product" at bounding box center [1409, 510] width 126 height 24
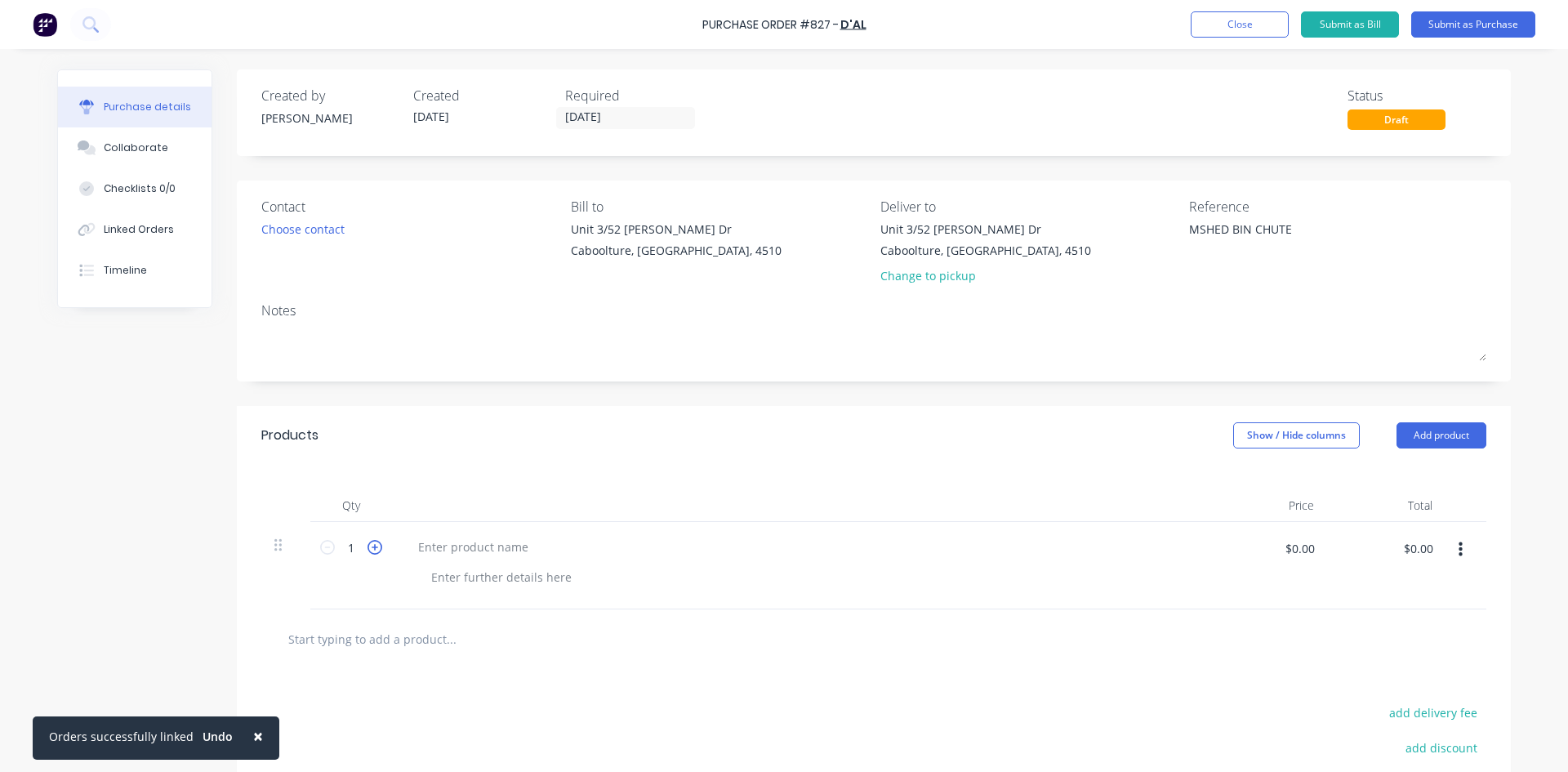
click at [367, 550] on icon at bounding box center [374, 547] width 15 height 15
type textarea "x"
type input "2"
type textarea "x"
click at [419, 545] on div at bounding box center [473, 547] width 137 height 24
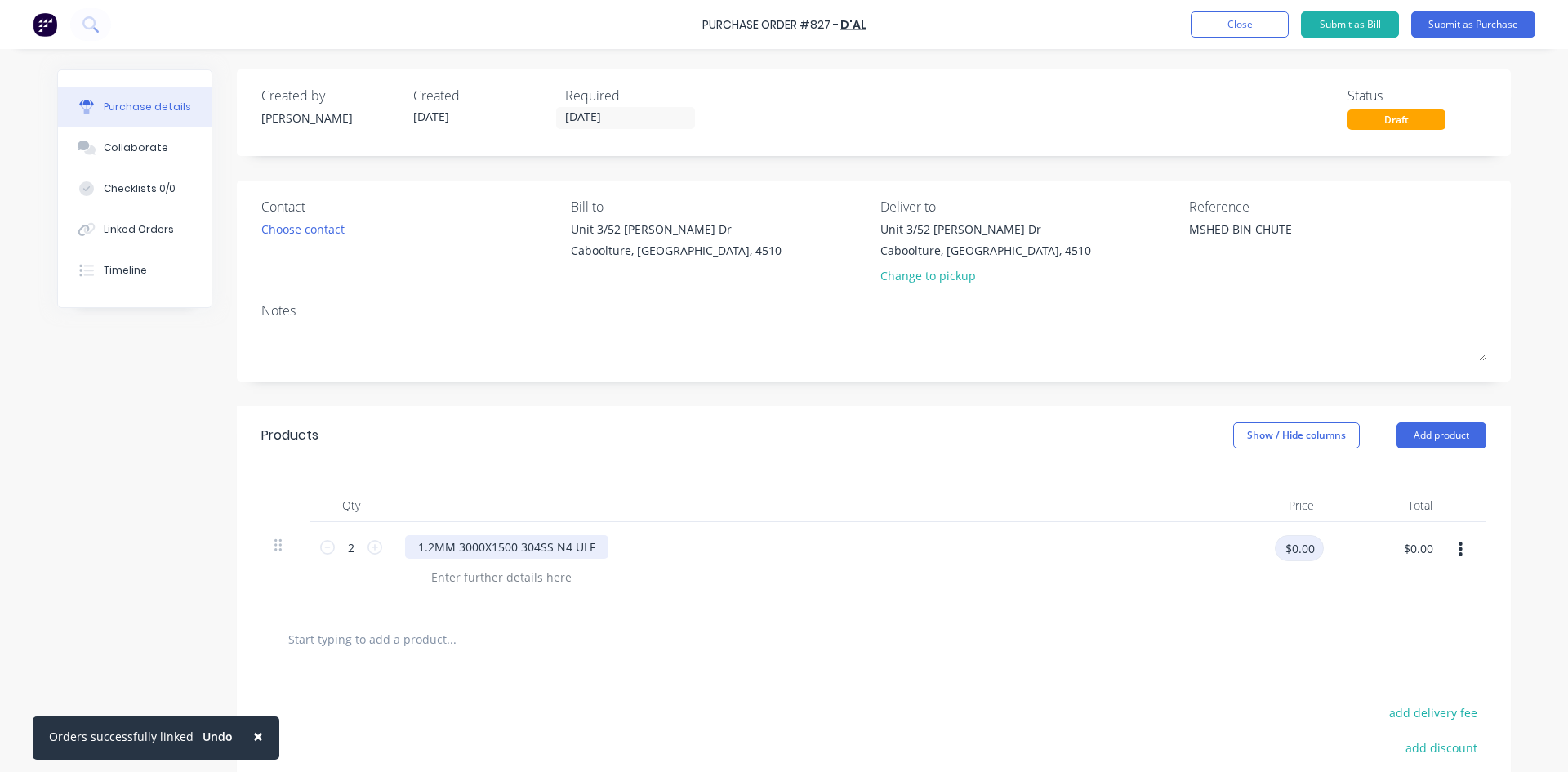
type textarea "x"
type input "199"
type textarea "x"
type input "$199.00"
type input "$398.00"
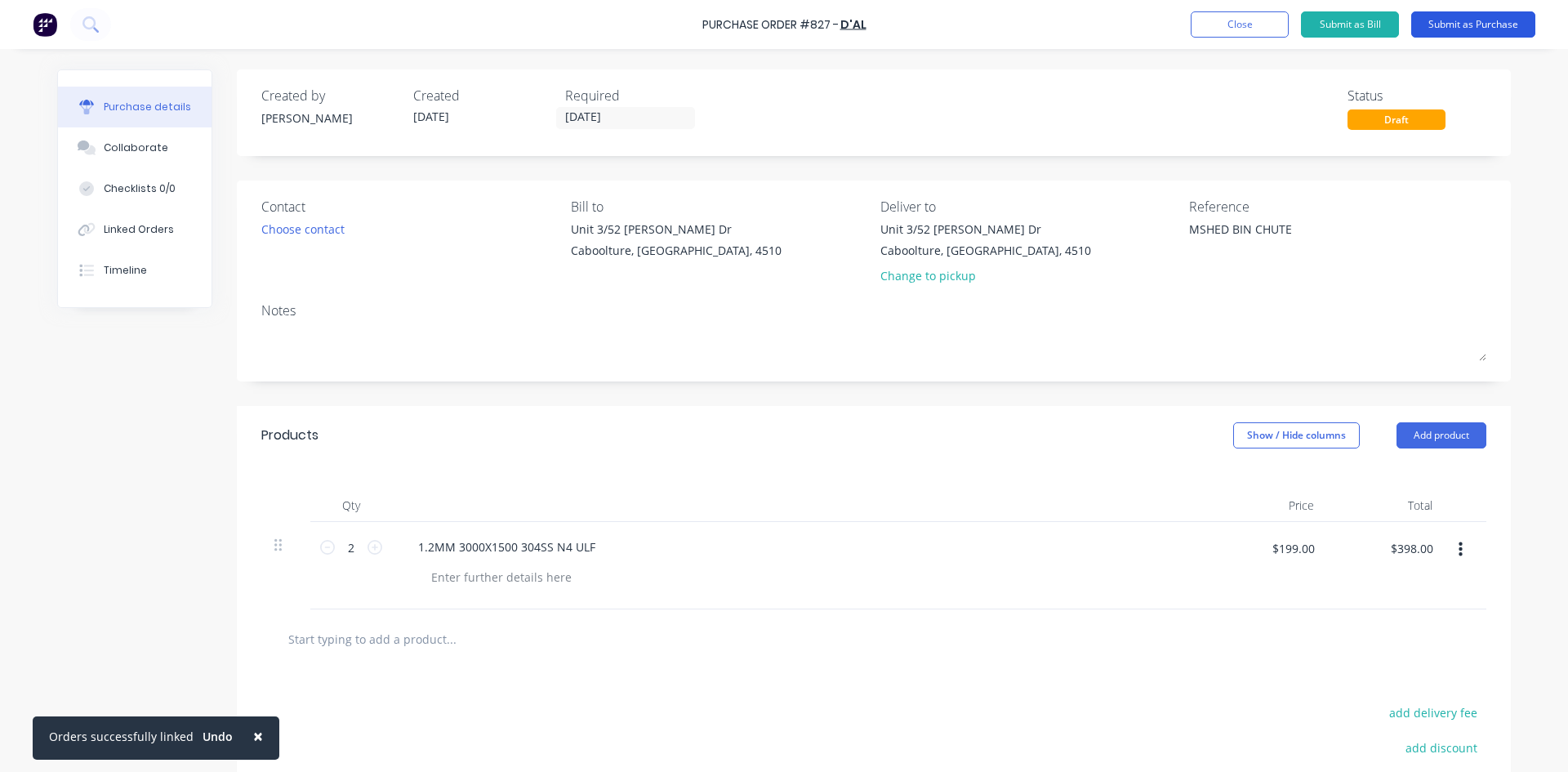
click at [1454, 20] on button "Submit as Purchase" at bounding box center [1474, 25] width 124 height 27
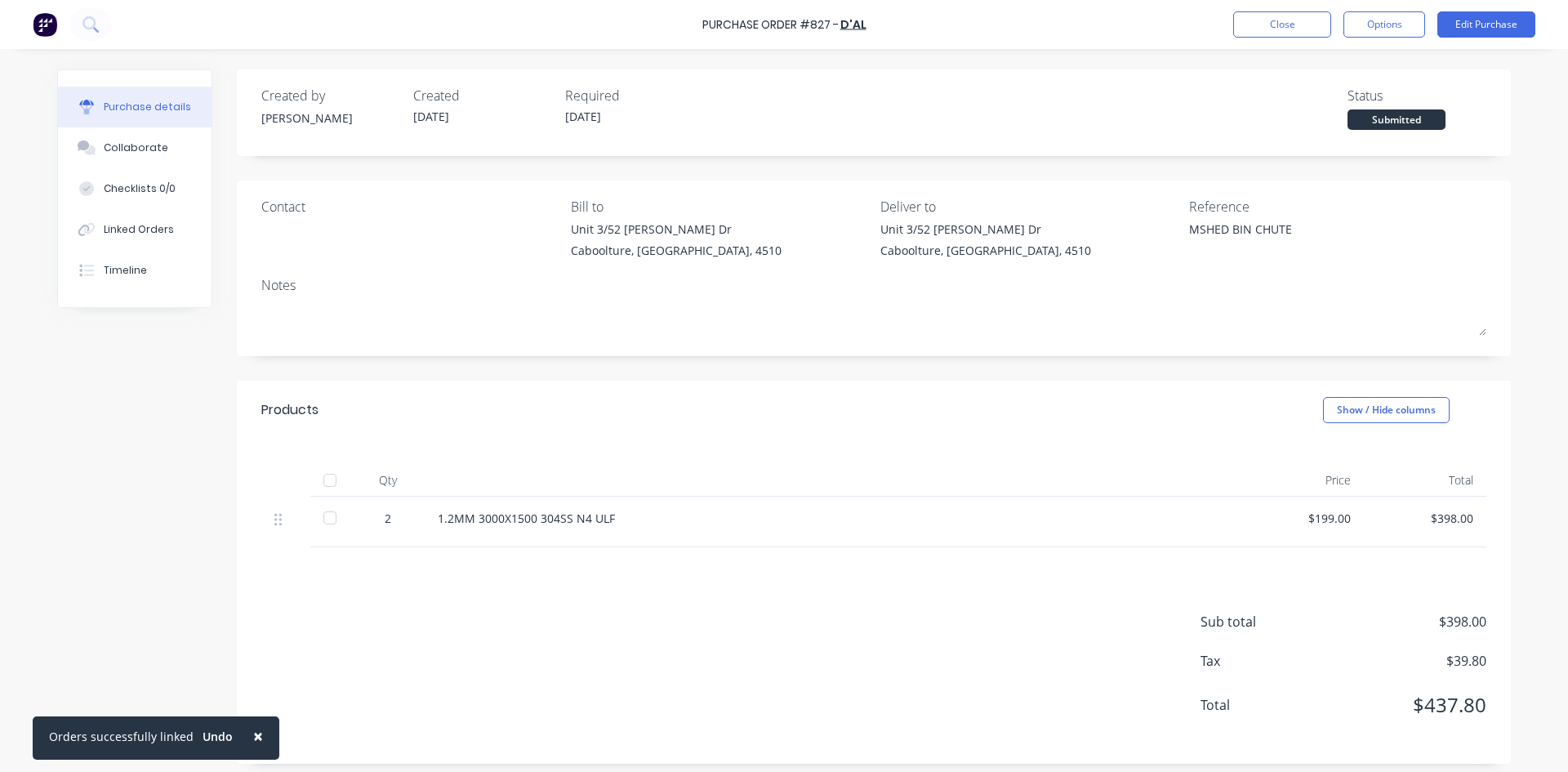
click at [327, 481] on div at bounding box center [329, 479] width 32 height 32
type textarea "x"
click at [145, 226] on div "Linked Orders" at bounding box center [140, 229] width 71 height 15
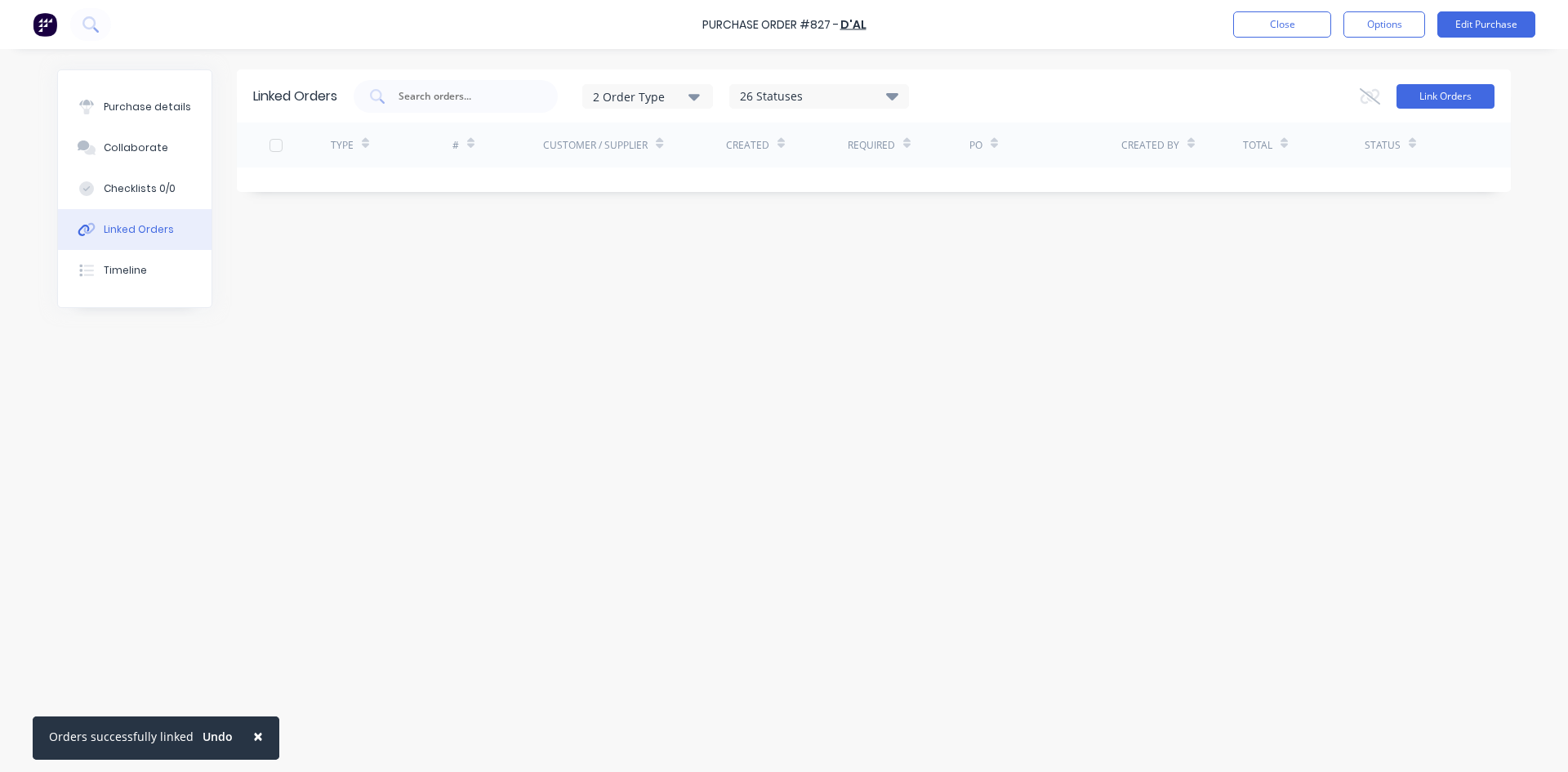
click at [1428, 102] on button "Link Orders" at bounding box center [1446, 96] width 98 height 25
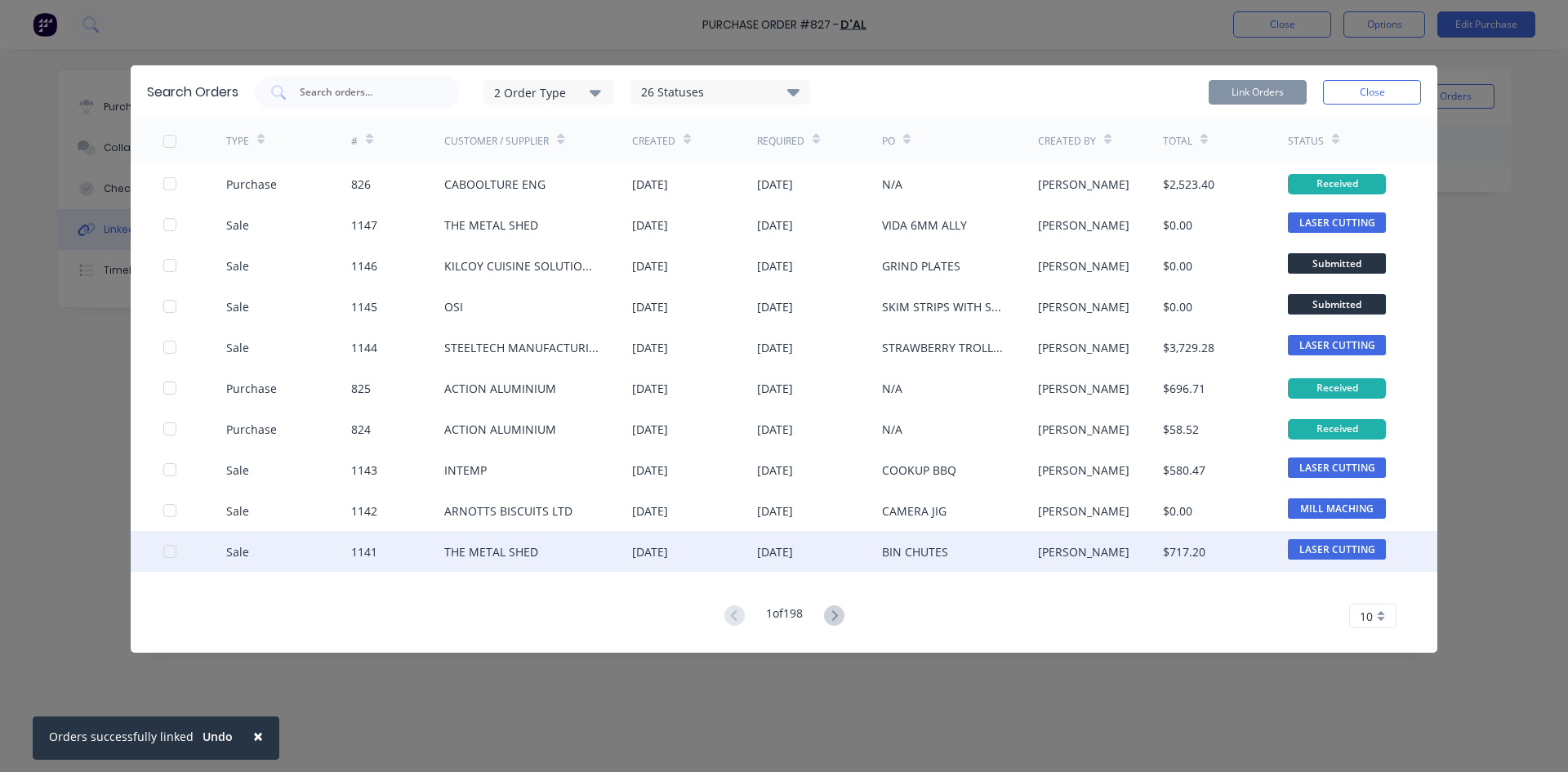
click at [175, 550] on div at bounding box center [169, 551] width 32 height 32
click at [1269, 94] on button "Link Orders" at bounding box center [1259, 91] width 98 height 25
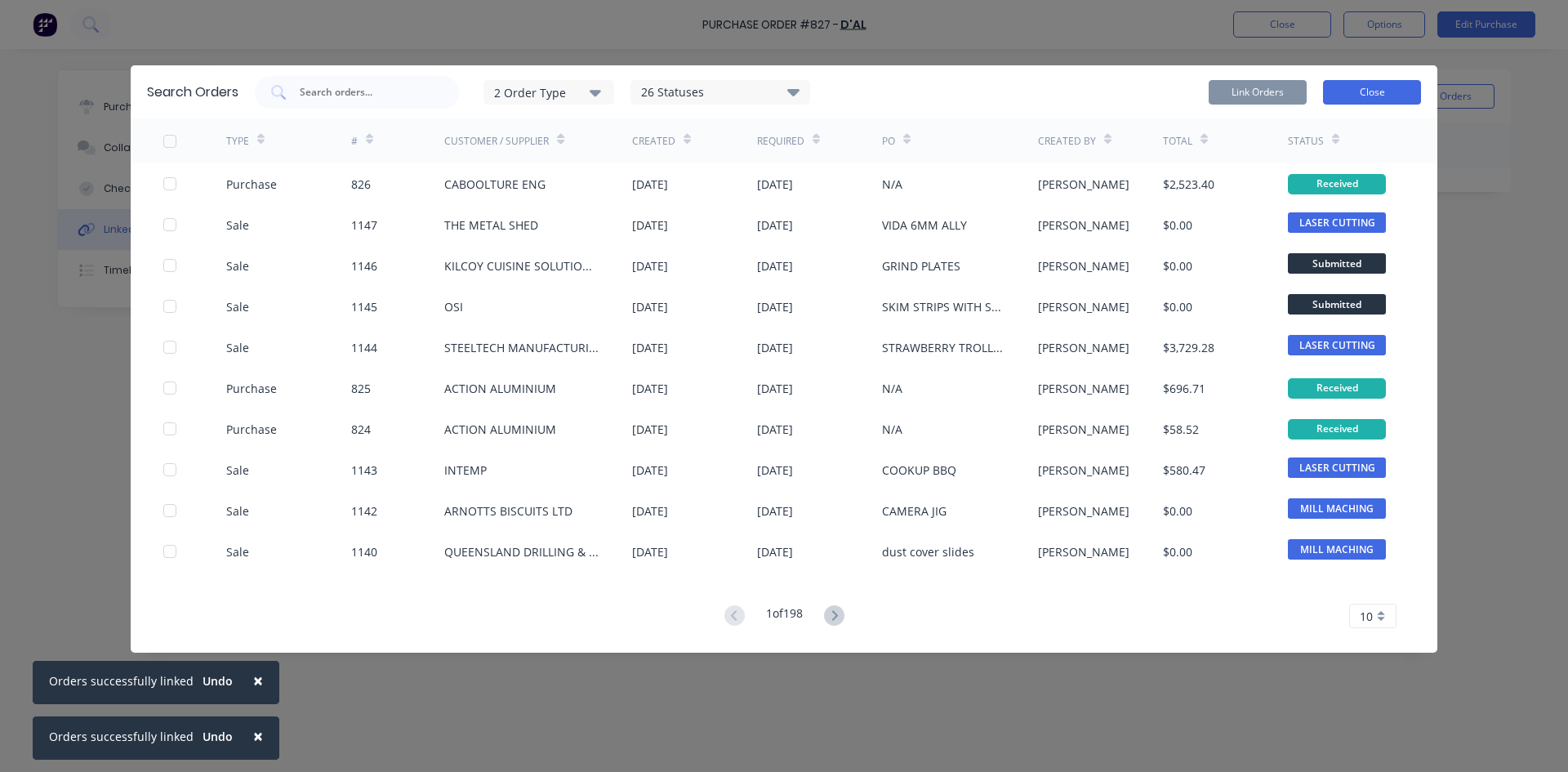
click at [1392, 95] on button "Close" at bounding box center [1372, 91] width 98 height 25
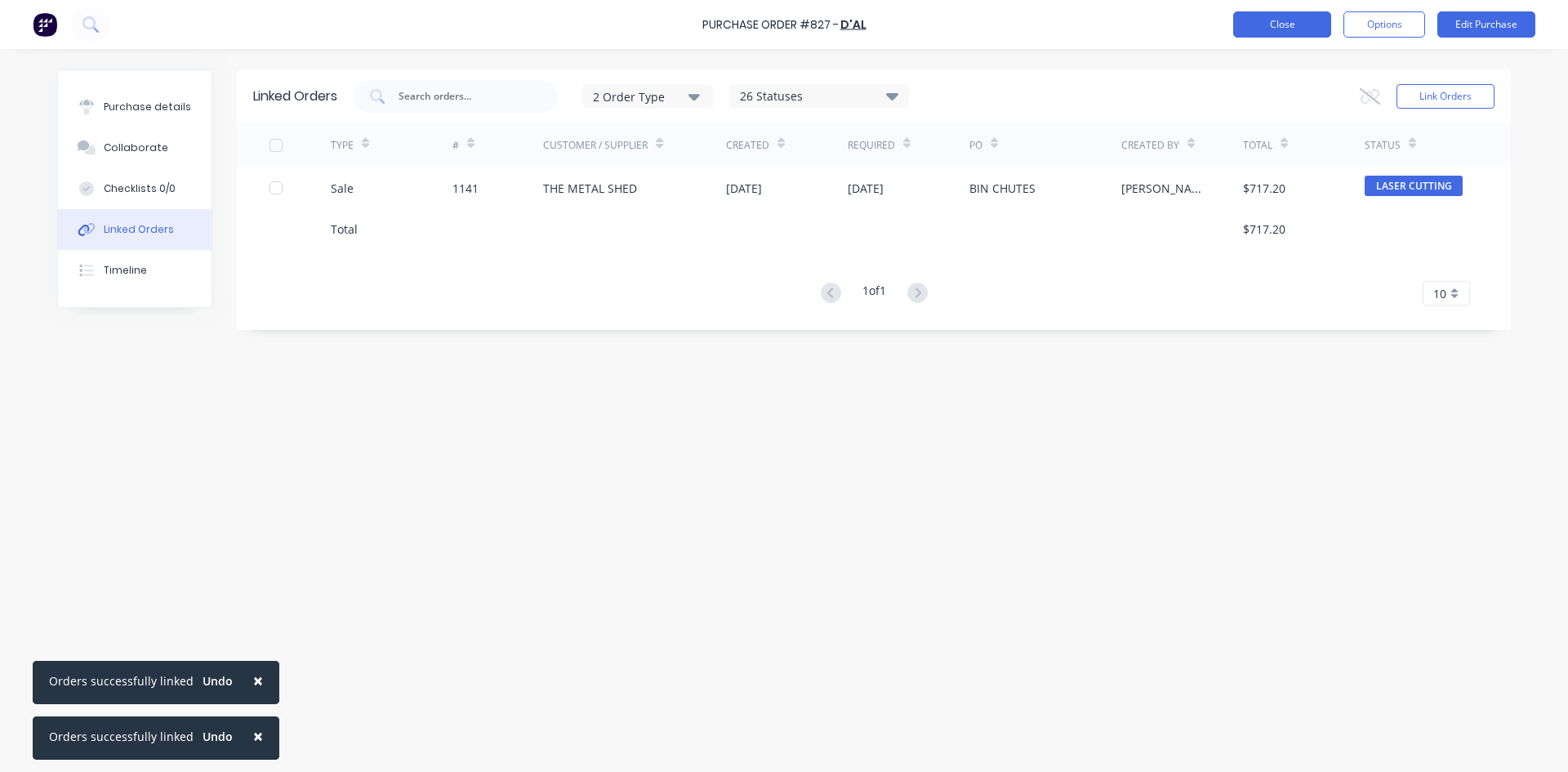
click at [1297, 29] on button "Close" at bounding box center [1283, 25] width 98 height 27
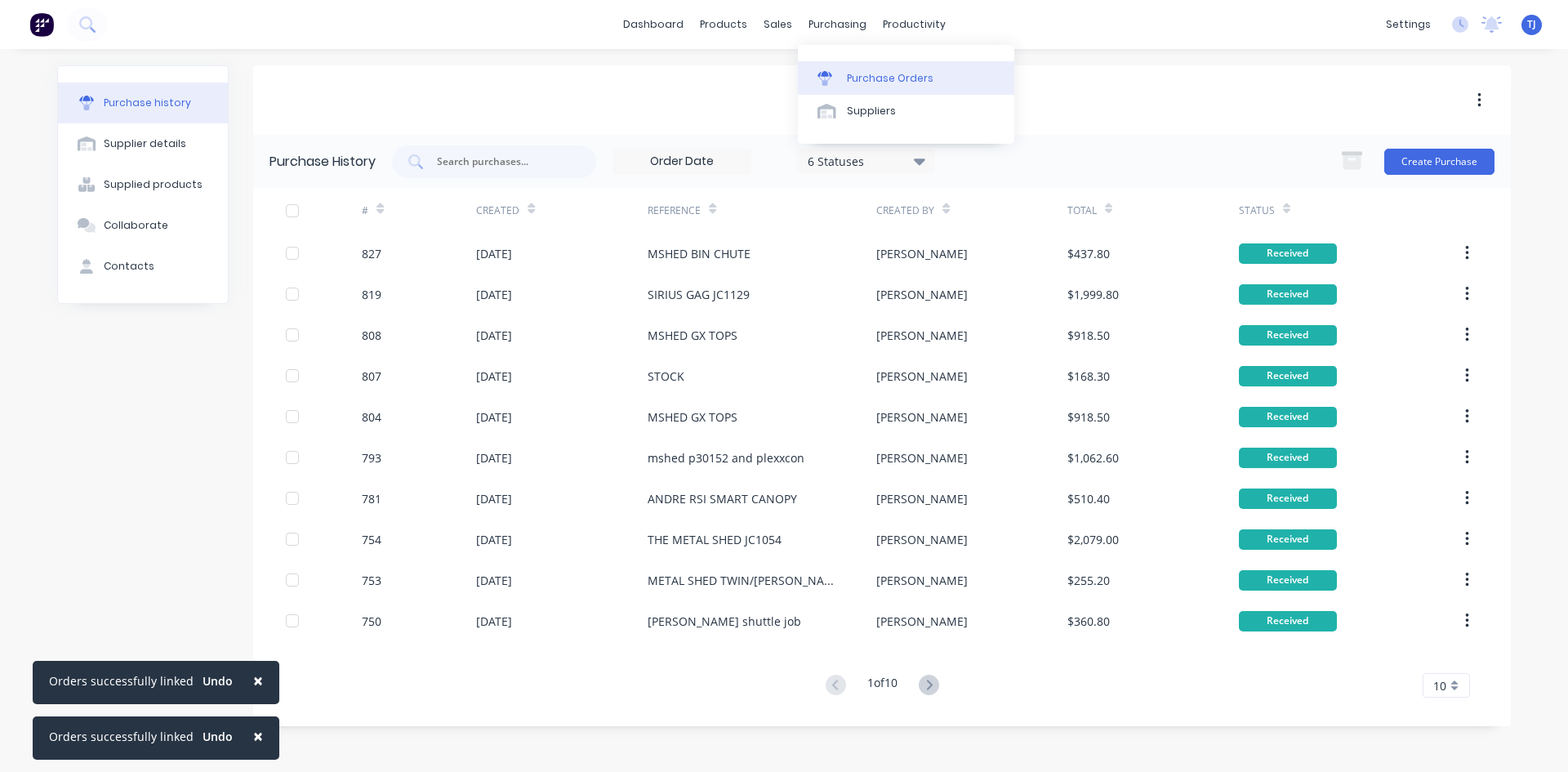
click at [887, 80] on div "Purchase Orders" at bounding box center [890, 78] width 86 height 15
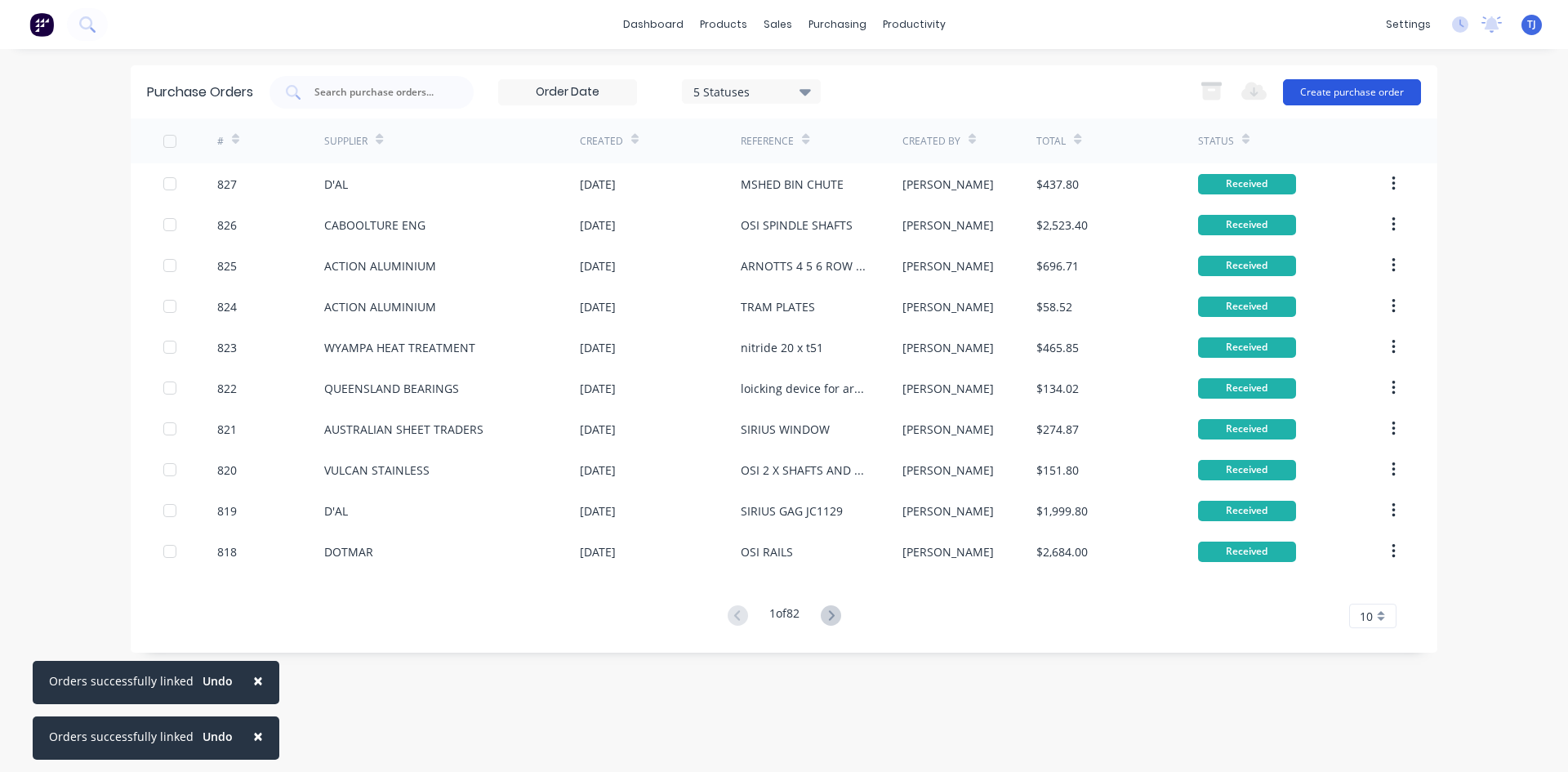
drag, startPoint x: 1370, startPoint y: 110, endPoint x: 1370, endPoint y: 91, distance: 19.0
click at [1370, 104] on div "Purchase Orders 5 Statuses 5 Statuses Export to Excel (XLSX) Create purchase or…" at bounding box center [784, 92] width 1307 height 53
click at [1370, 90] on button "Create purchase order" at bounding box center [1352, 92] width 139 height 27
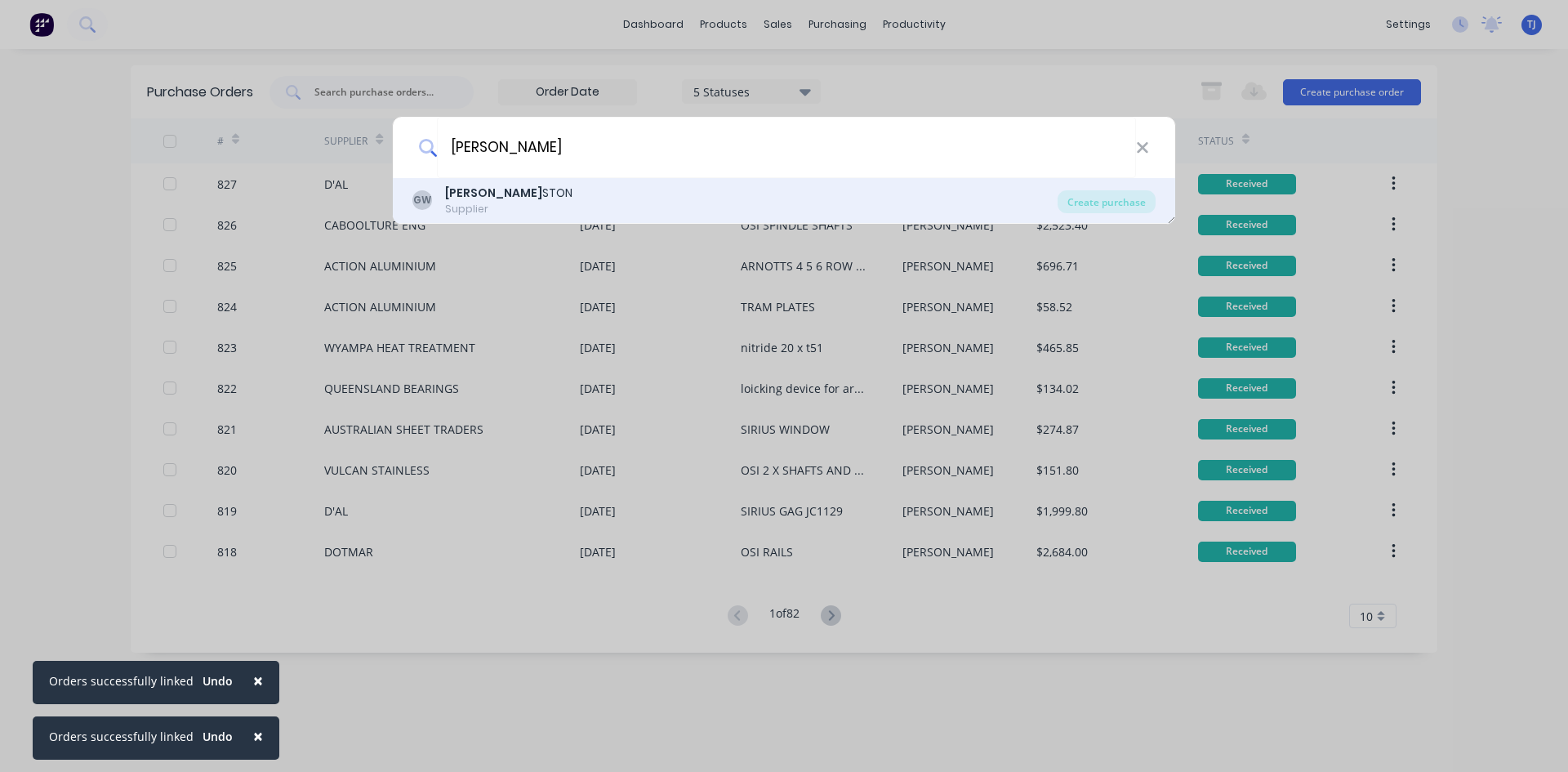
type input "GEORGE WE"
click at [506, 192] on b "GEORGE WE" at bounding box center [493, 193] width 97 height 17
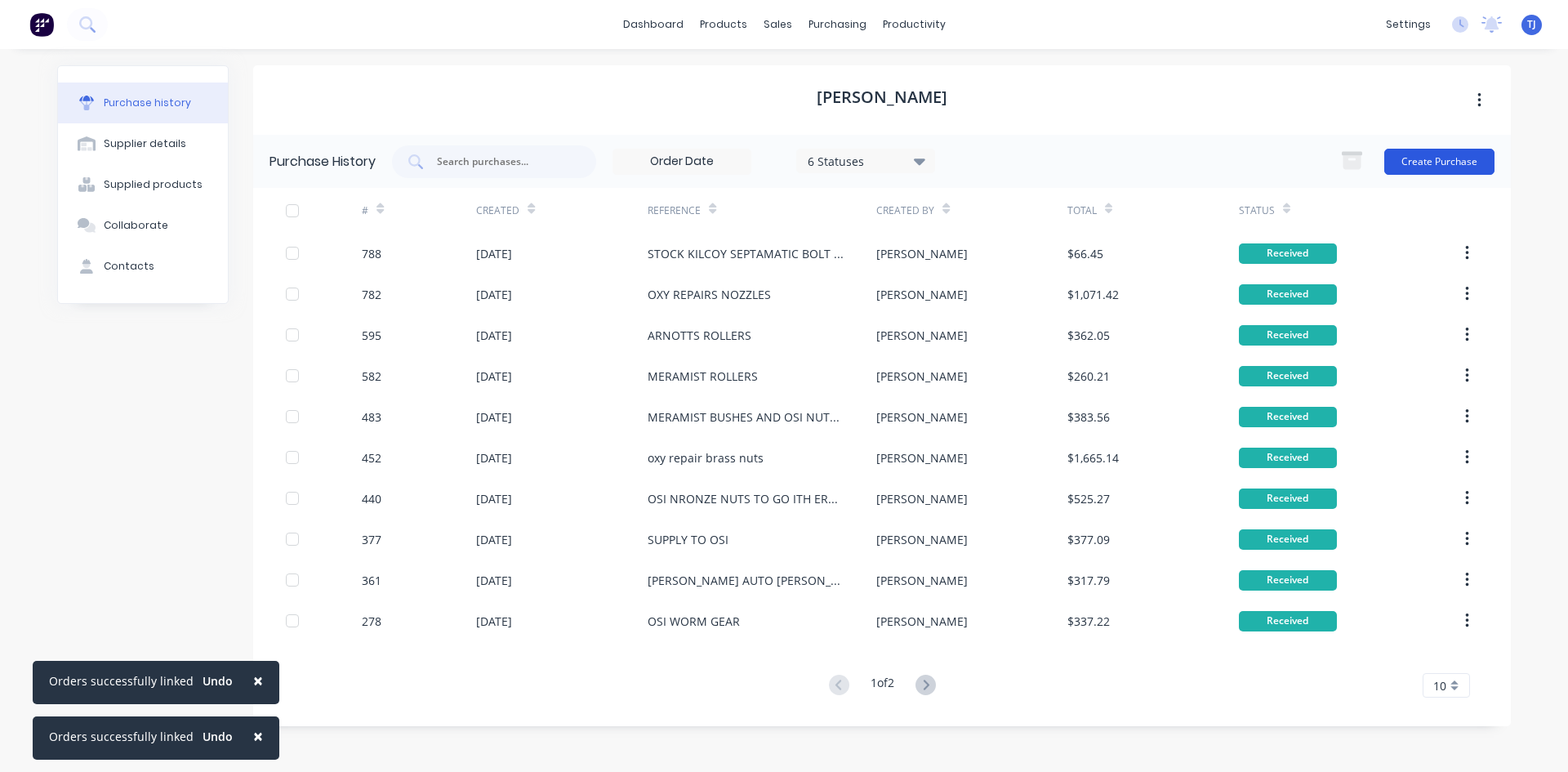
click at [1453, 156] on button "Create Purchase" at bounding box center [1439, 161] width 110 height 27
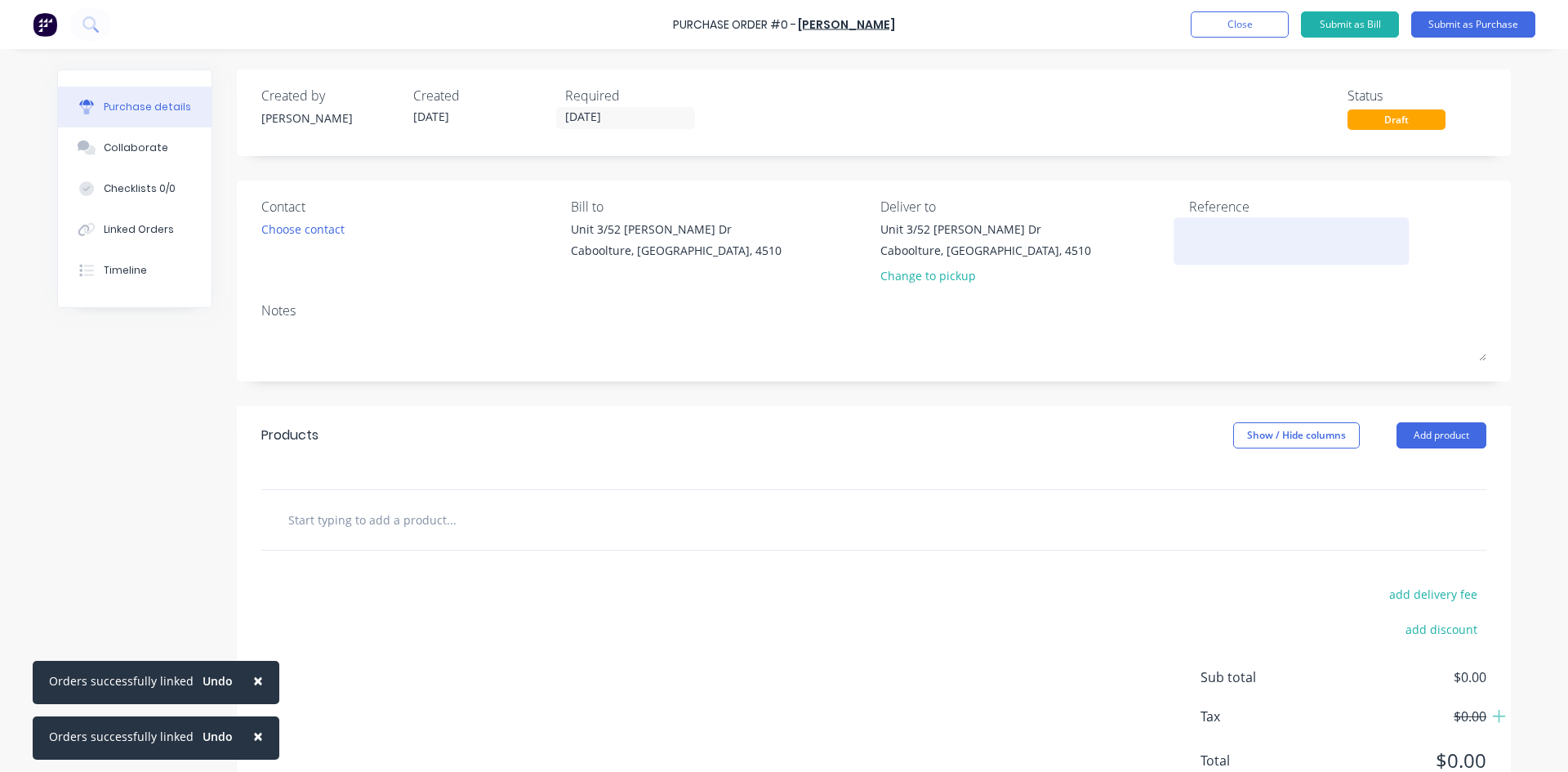
click at [1239, 260] on div at bounding box center [1292, 241] width 204 height 41
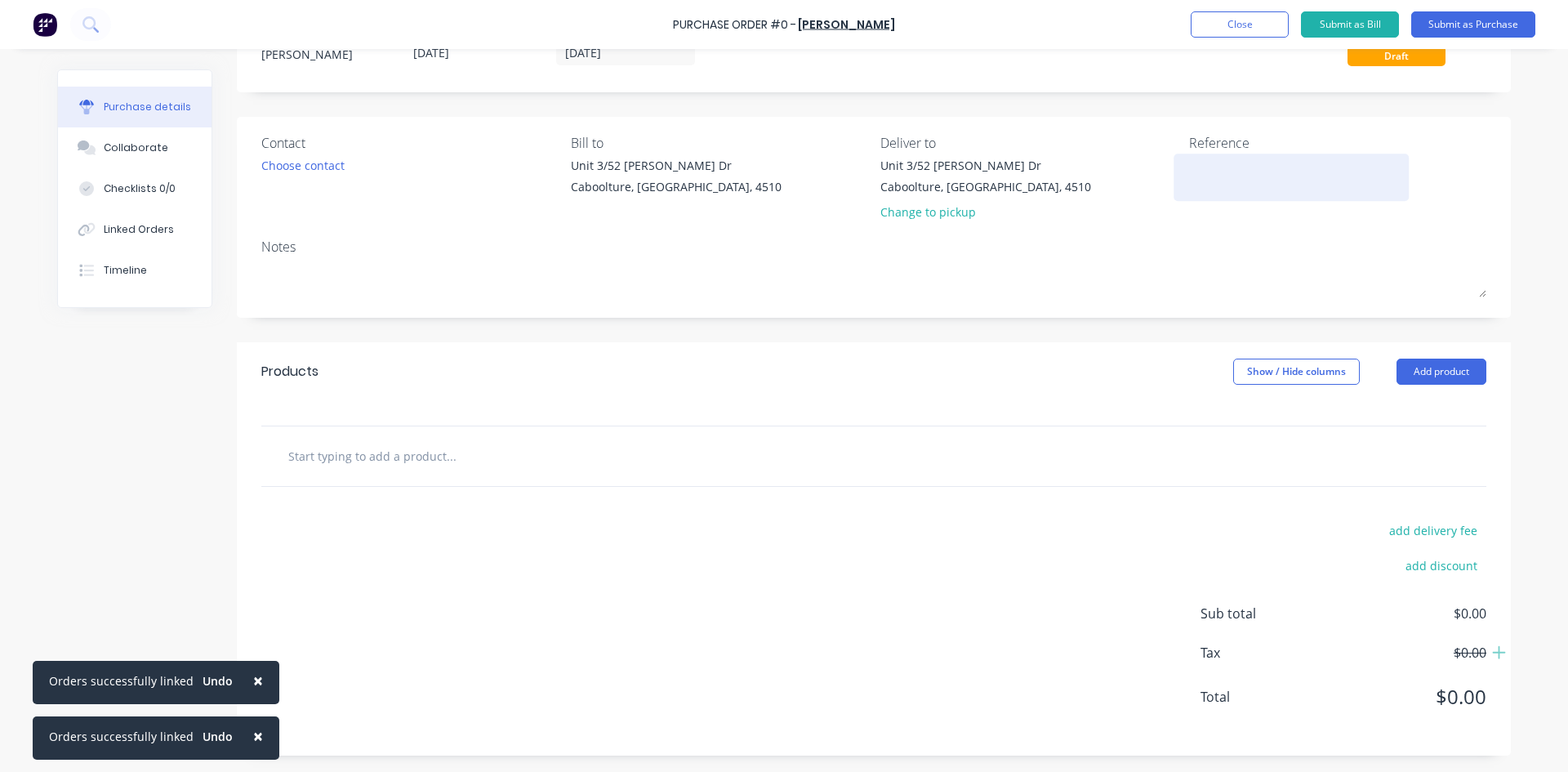
click at [1284, 181] on textarea at bounding box center [1292, 175] width 204 height 36
type textarea "STOCK KILCOY TROLLEY RET KIT"
type textarea "x"
type textarea "STOCK KILCOY TROLLEY RET KIT"
click at [1438, 374] on button "Add product" at bounding box center [1441, 371] width 89 height 27
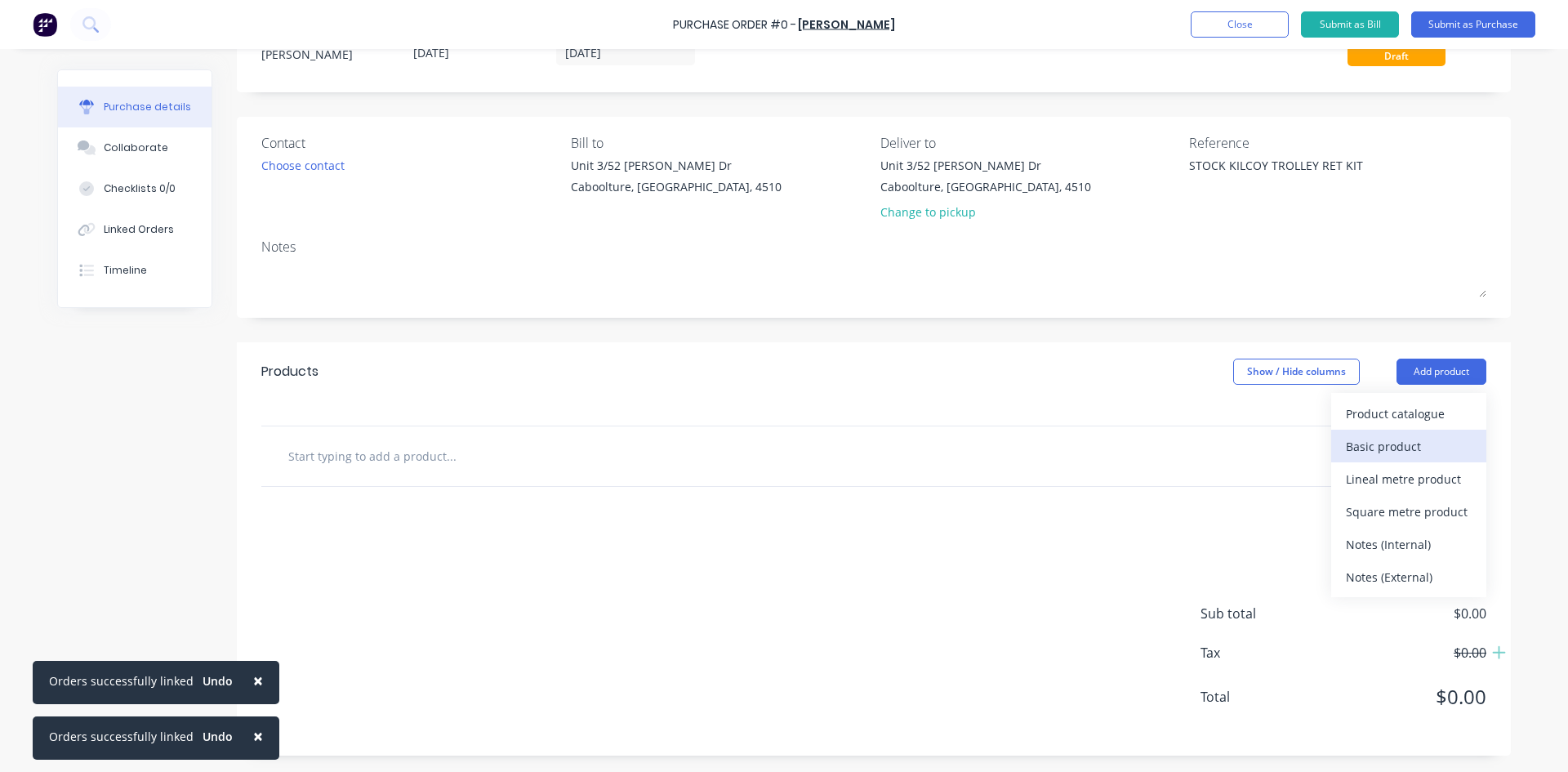
click at [1379, 455] on div "Basic product" at bounding box center [1409, 446] width 126 height 24
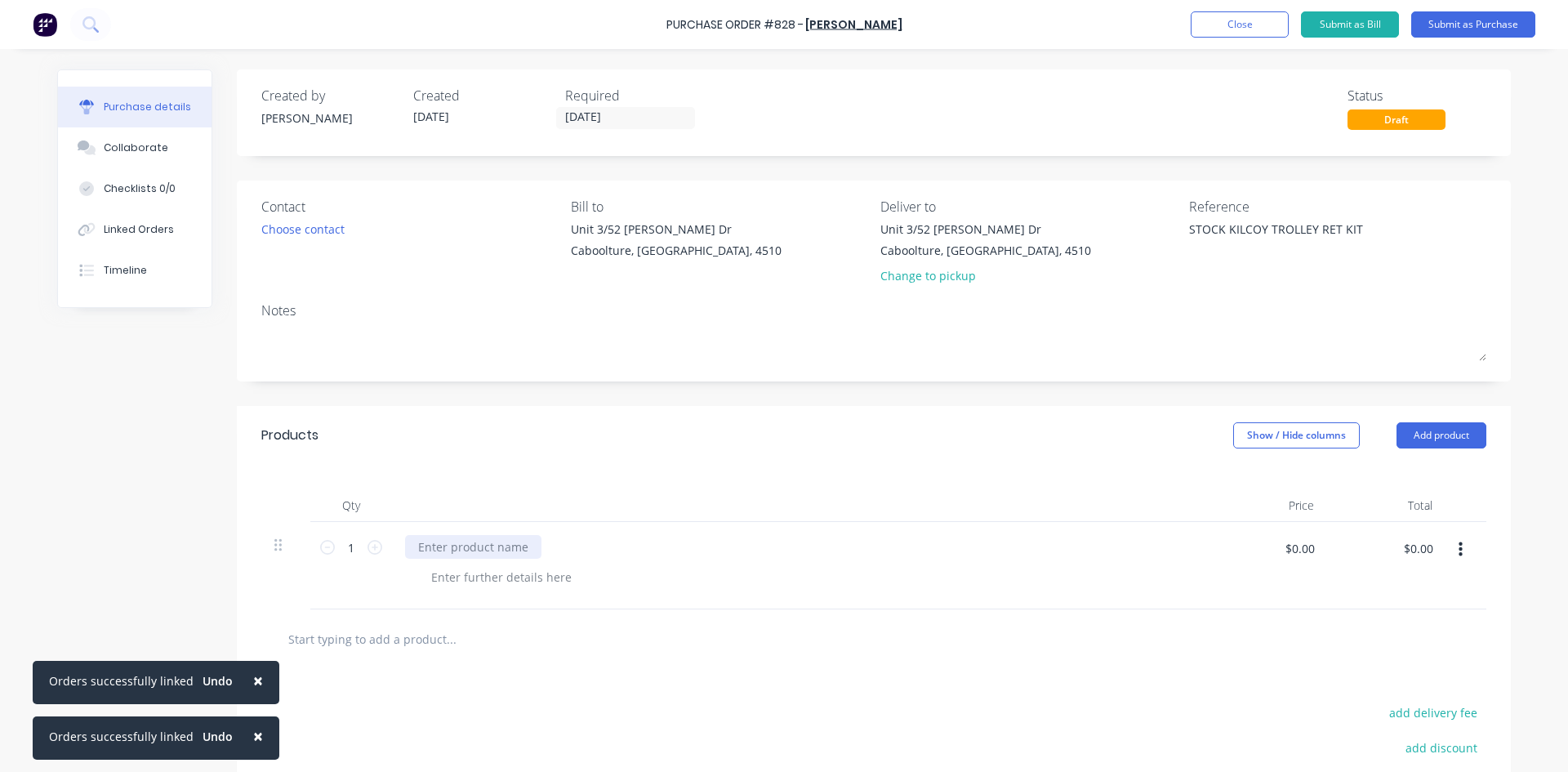
type textarea "x"
click at [424, 545] on div at bounding box center [473, 547] width 137 height 24
type textarea "x"
type input "124.35"
type textarea "x"
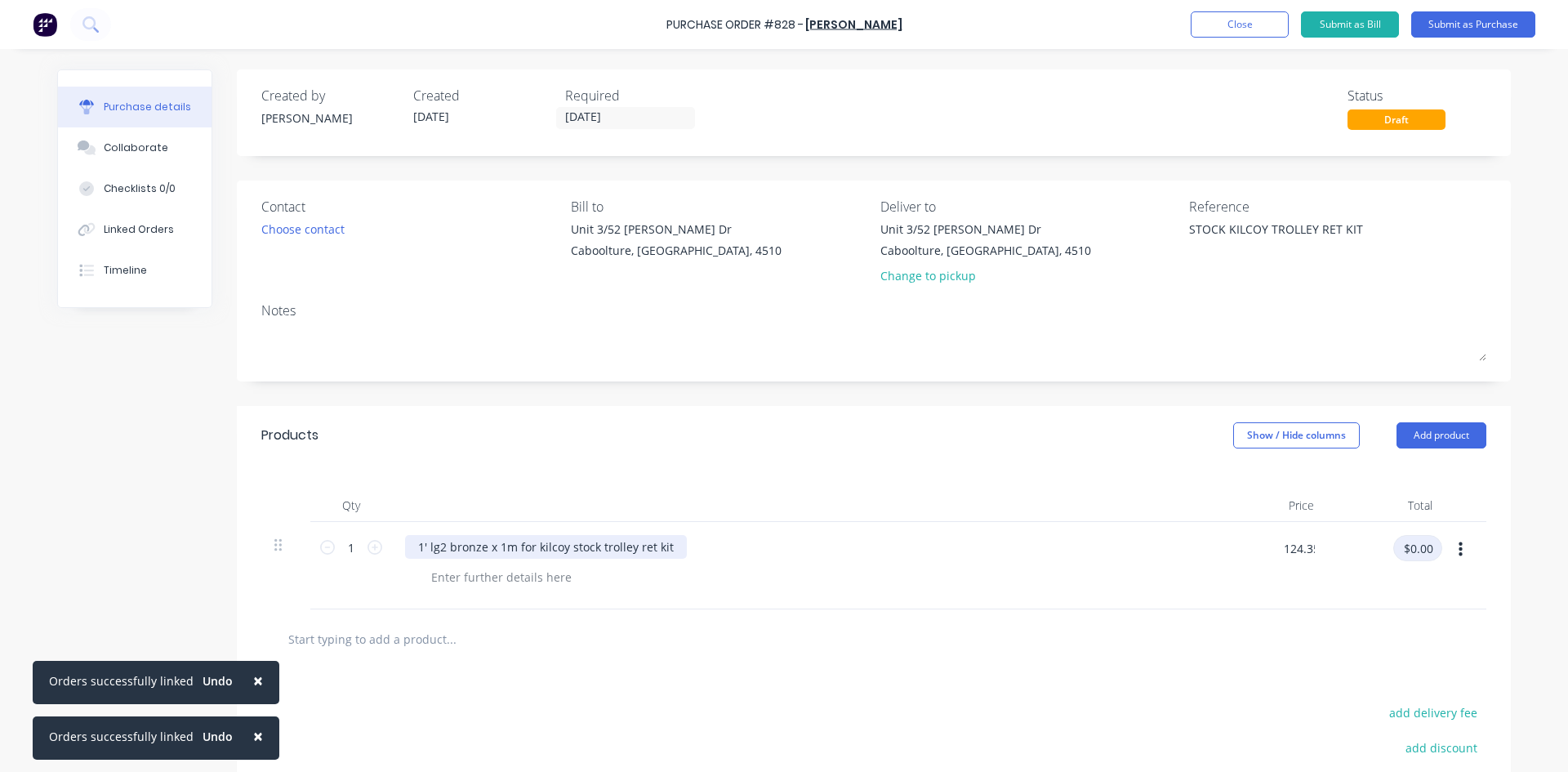
type input "$124.35"
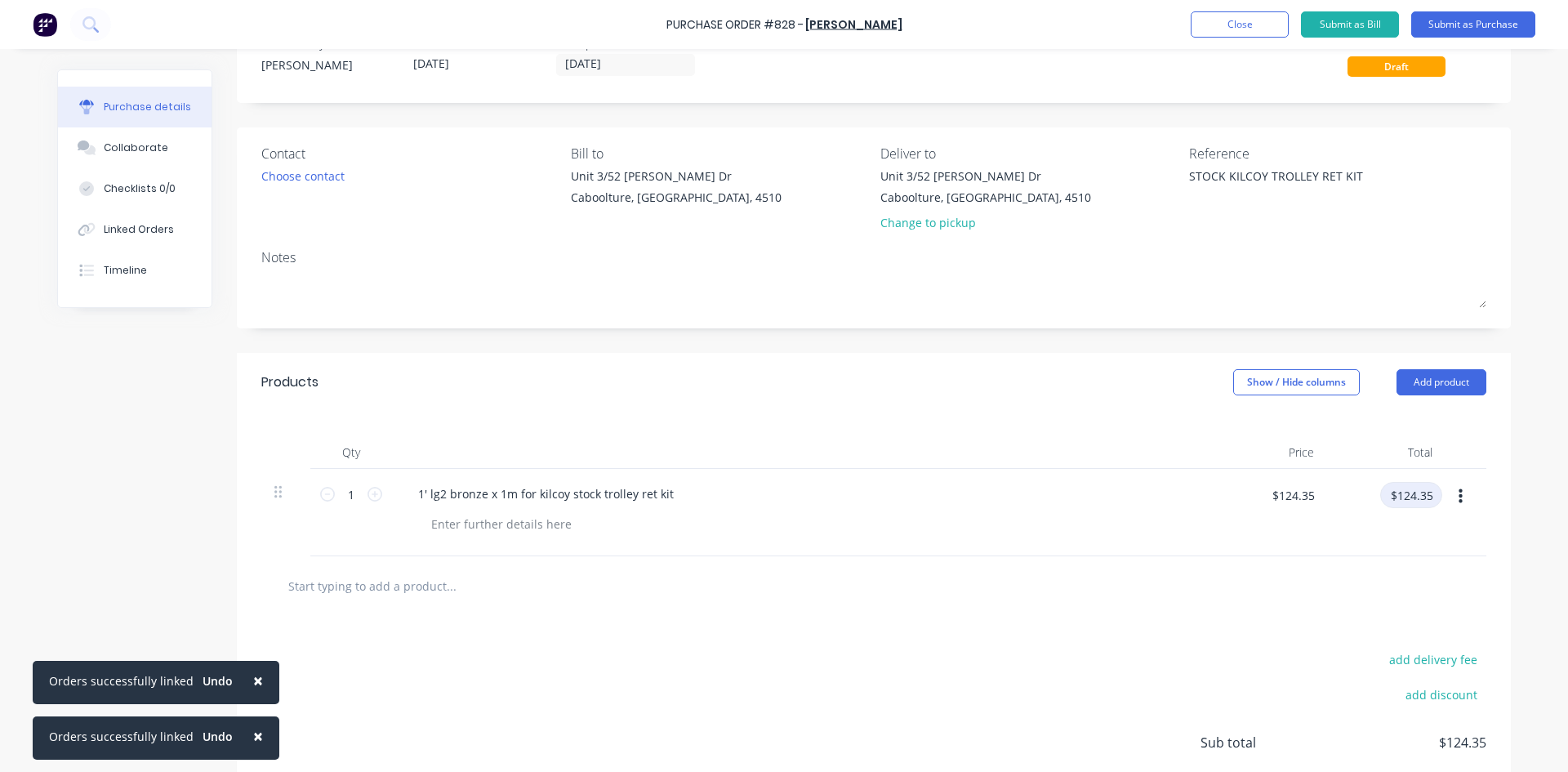
scroll to position [182, 0]
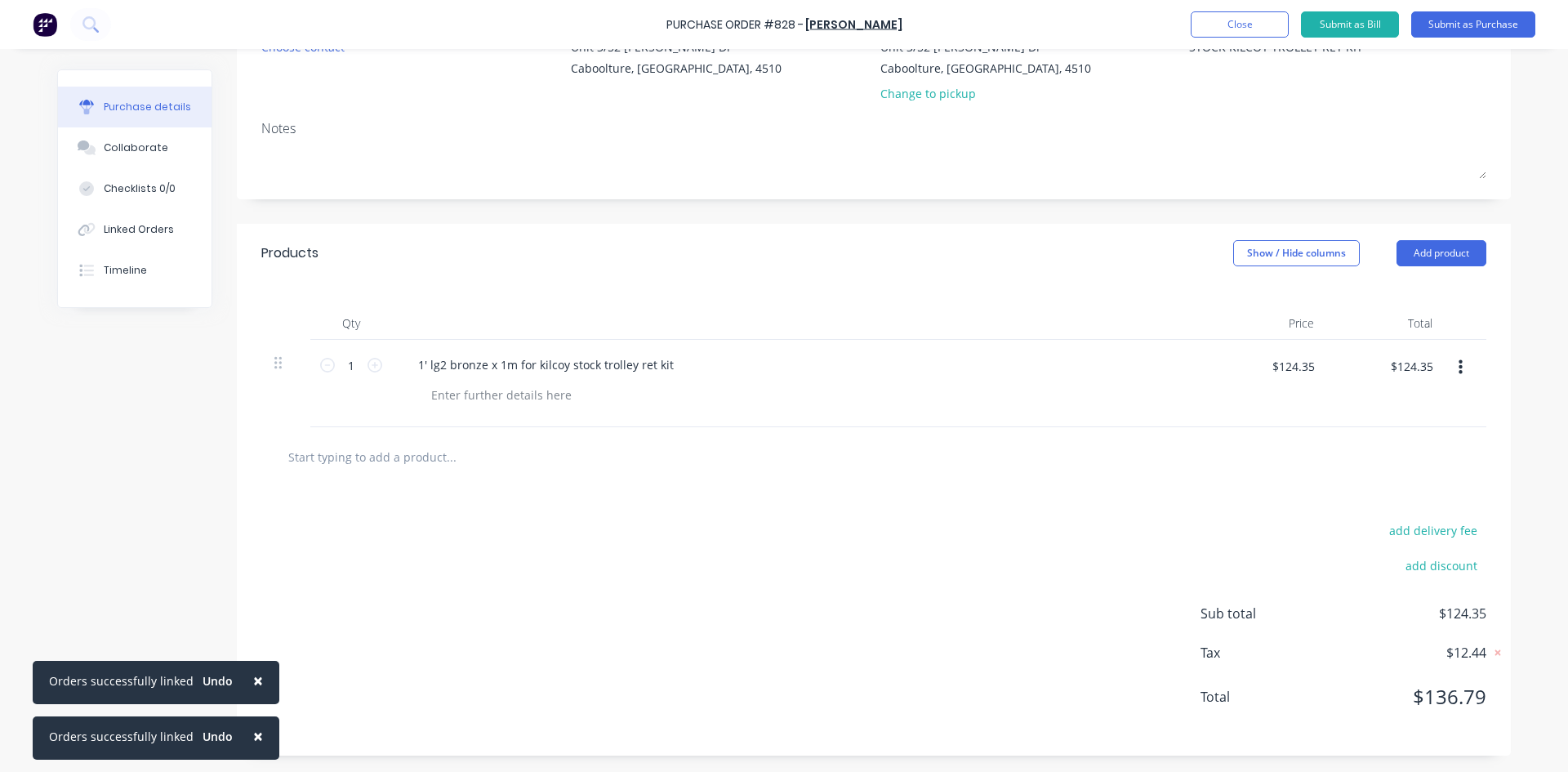
click at [1462, 10] on div "Purchase Order #828 - GEORGE WESTON Add product Close Submit as Bill Submit as …" at bounding box center [784, 25] width 1568 height 49
click at [1476, 27] on button "Submit as Purchase" at bounding box center [1474, 25] width 124 height 27
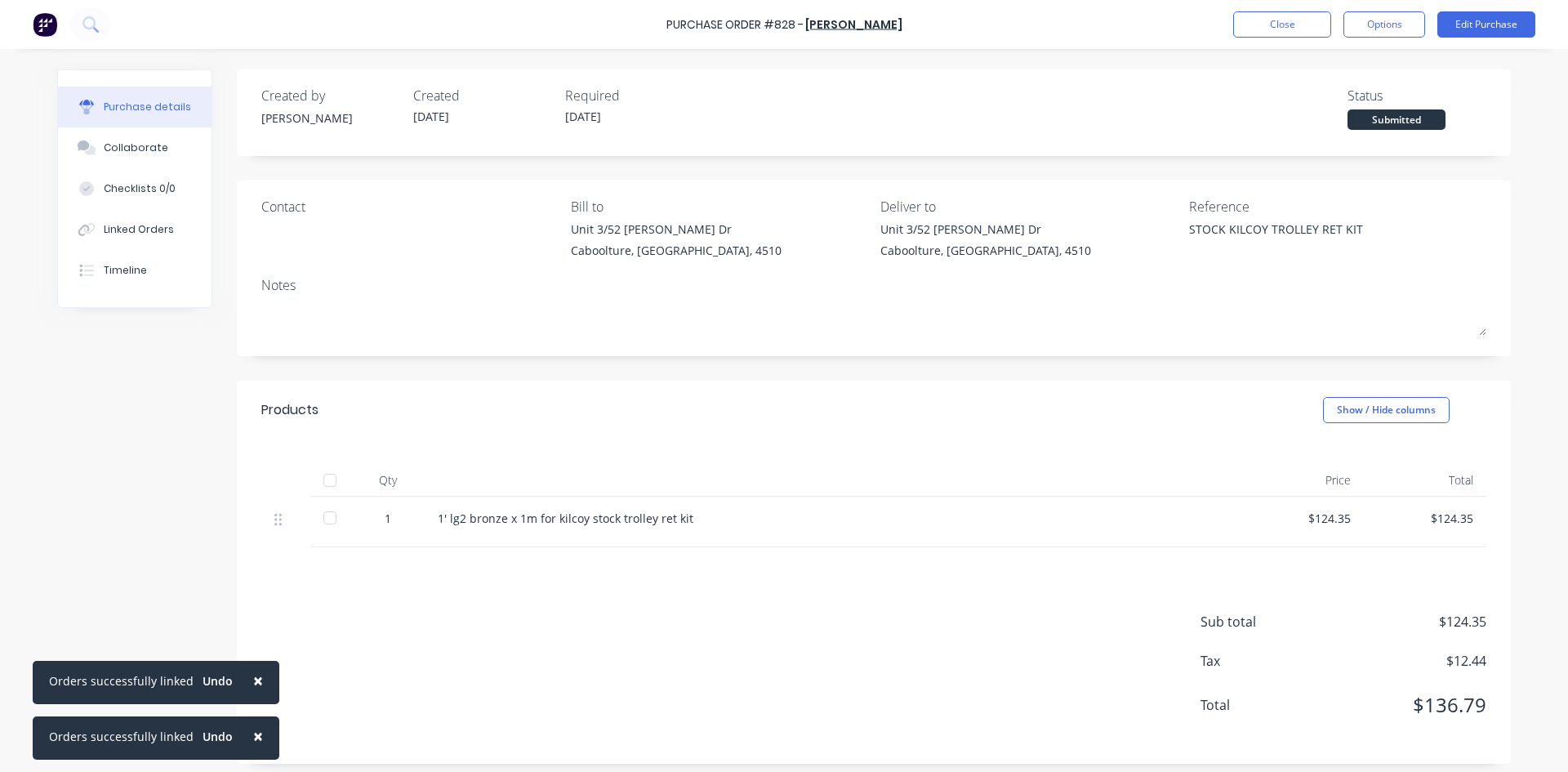
click at [329, 478] on div at bounding box center [329, 479] width 32 height 32
type textarea "x"
click at [149, 226] on div "Linked Orders" at bounding box center [140, 229] width 71 height 15
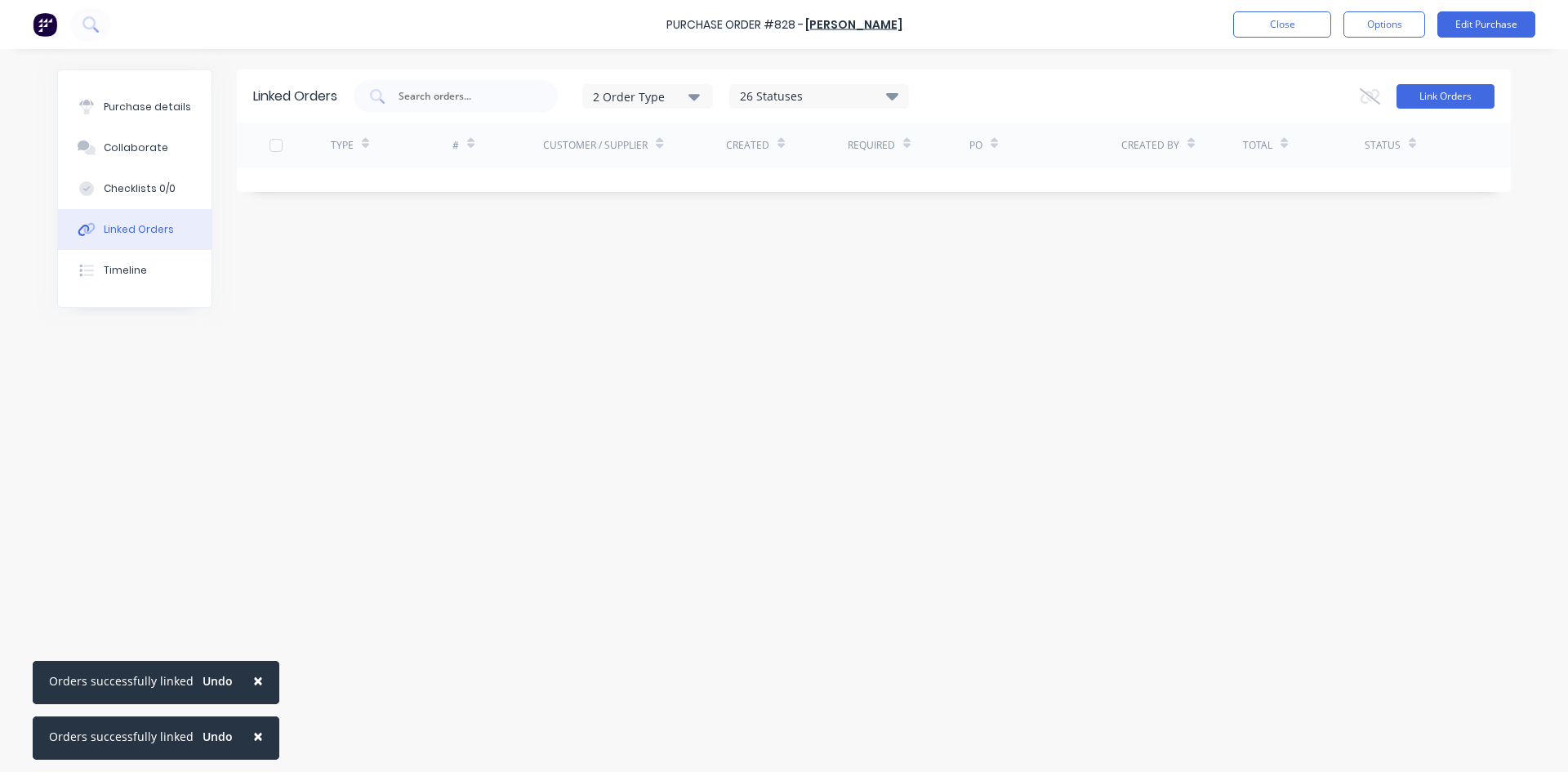
click at [1414, 101] on button "Link Orders" at bounding box center [1446, 96] width 98 height 25
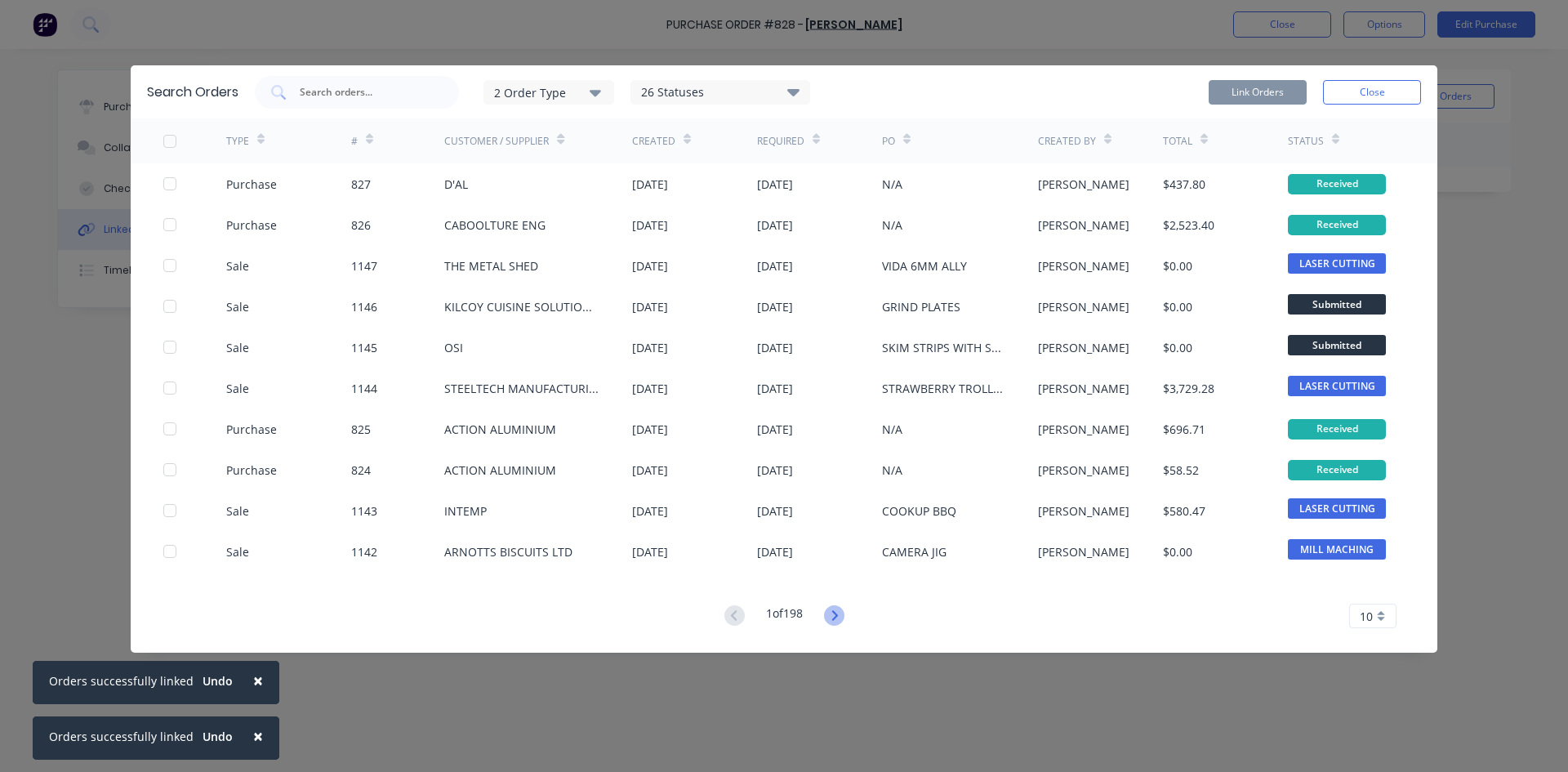
click at [837, 614] on icon at bounding box center [834, 615] width 6 height 10
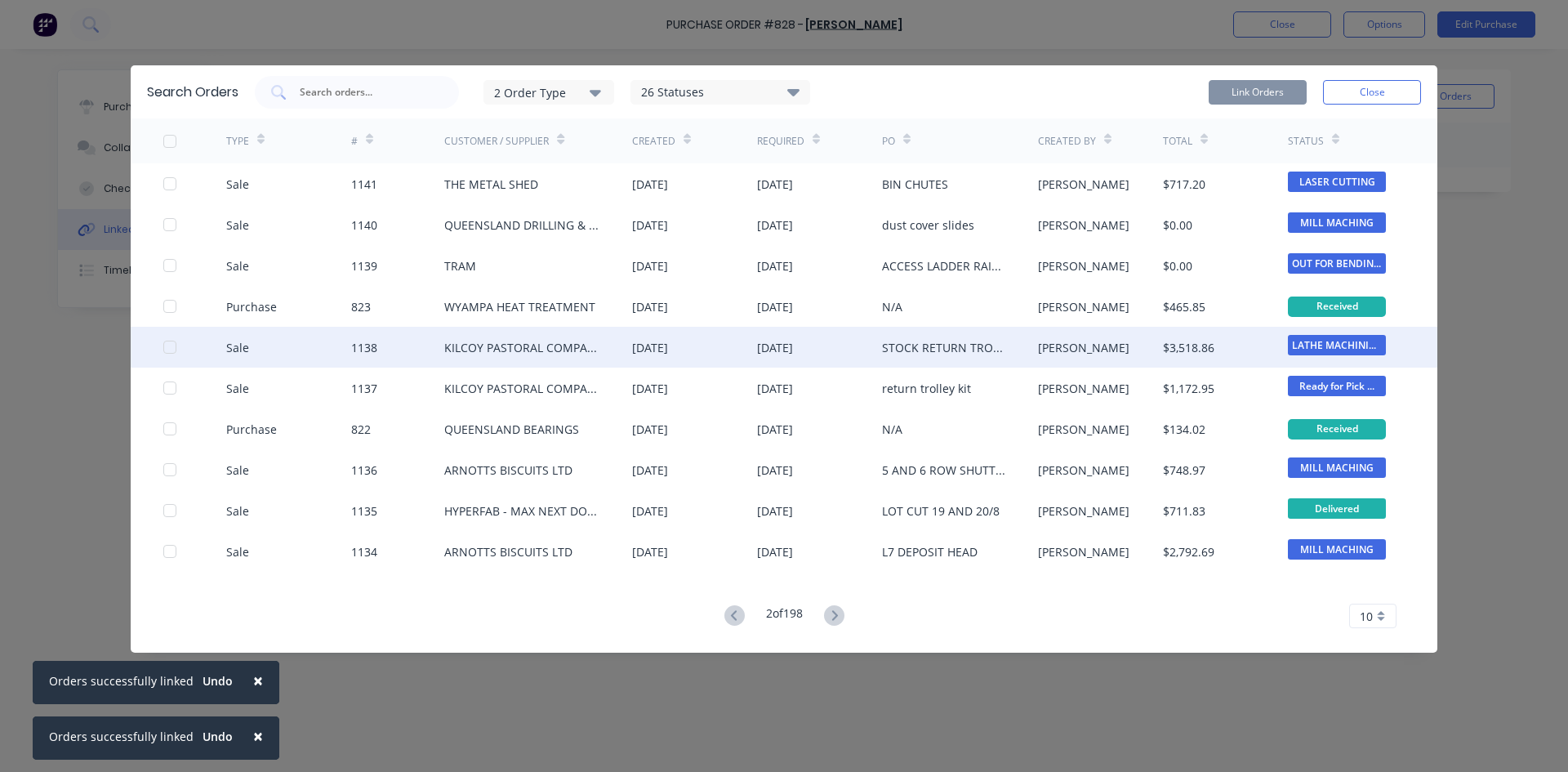
click at [167, 352] on div at bounding box center [169, 347] width 32 height 32
click at [1239, 94] on button "Link Orders" at bounding box center [1259, 91] width 98 height 25
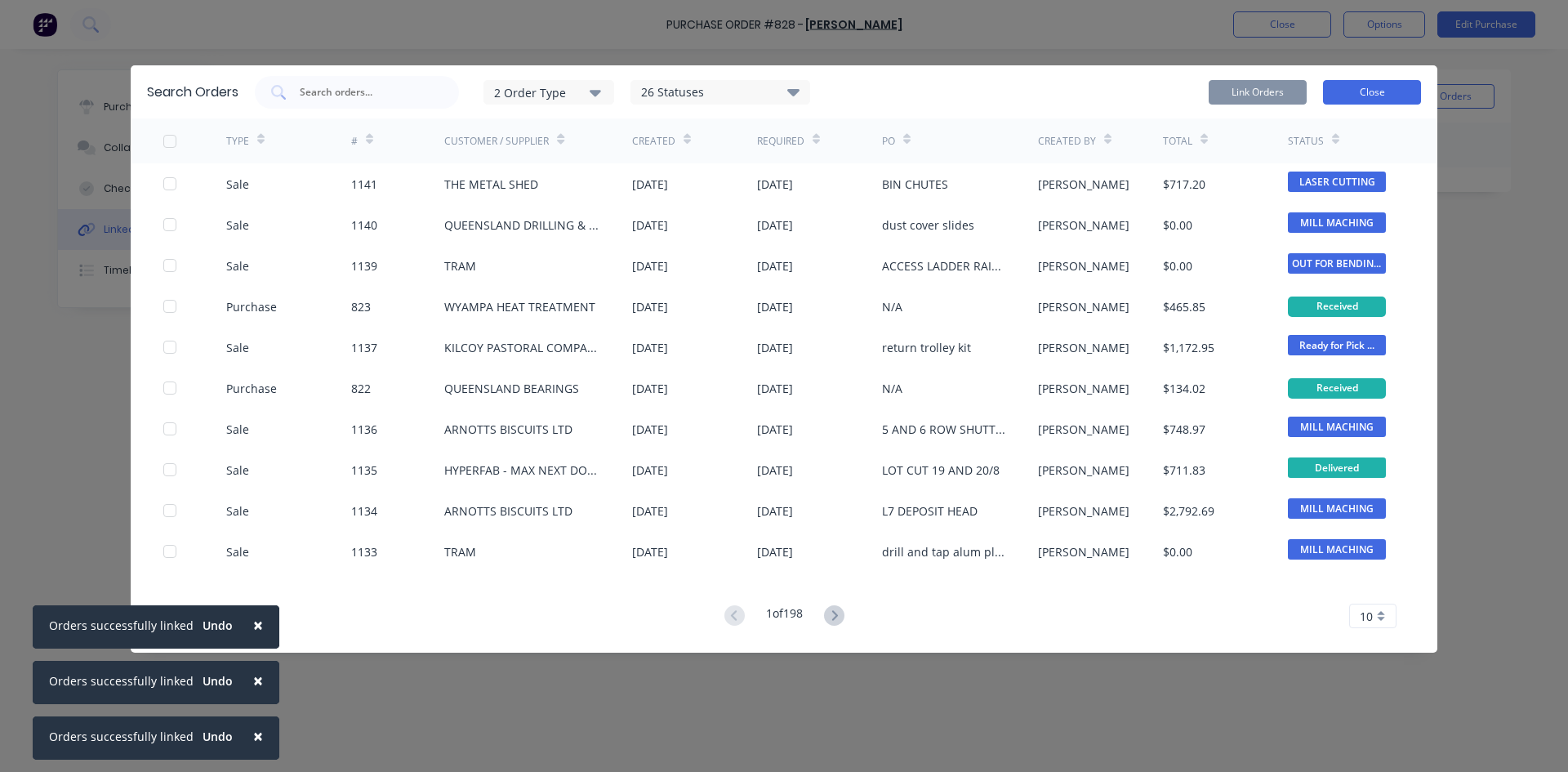
click at [1343, 89] on button "Close" at bounding box center [1372, 91] width 98 height 25
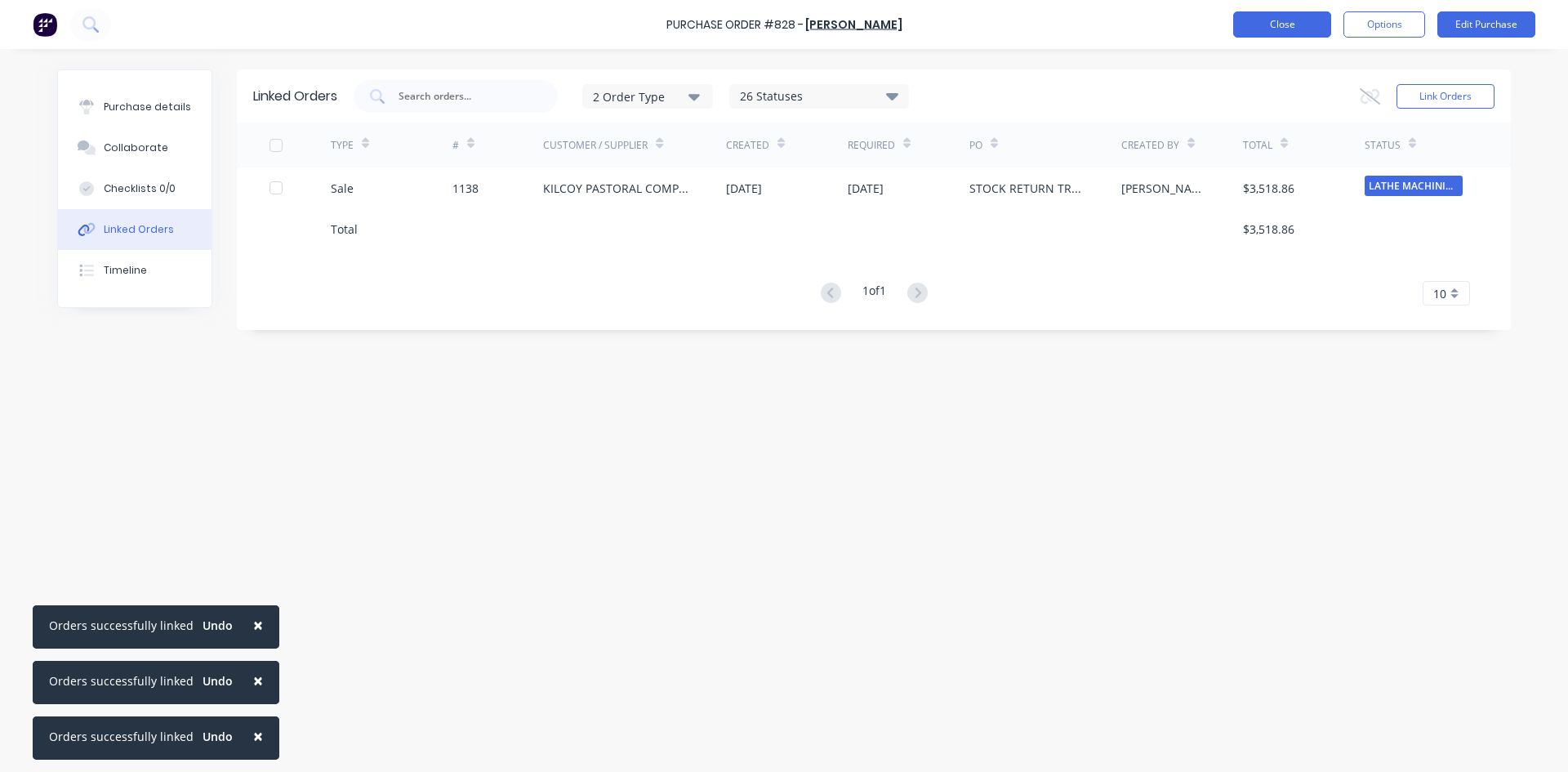
click at [1291, 33] on button "Close" at bounding box center [1283, 25] width 98 height 27
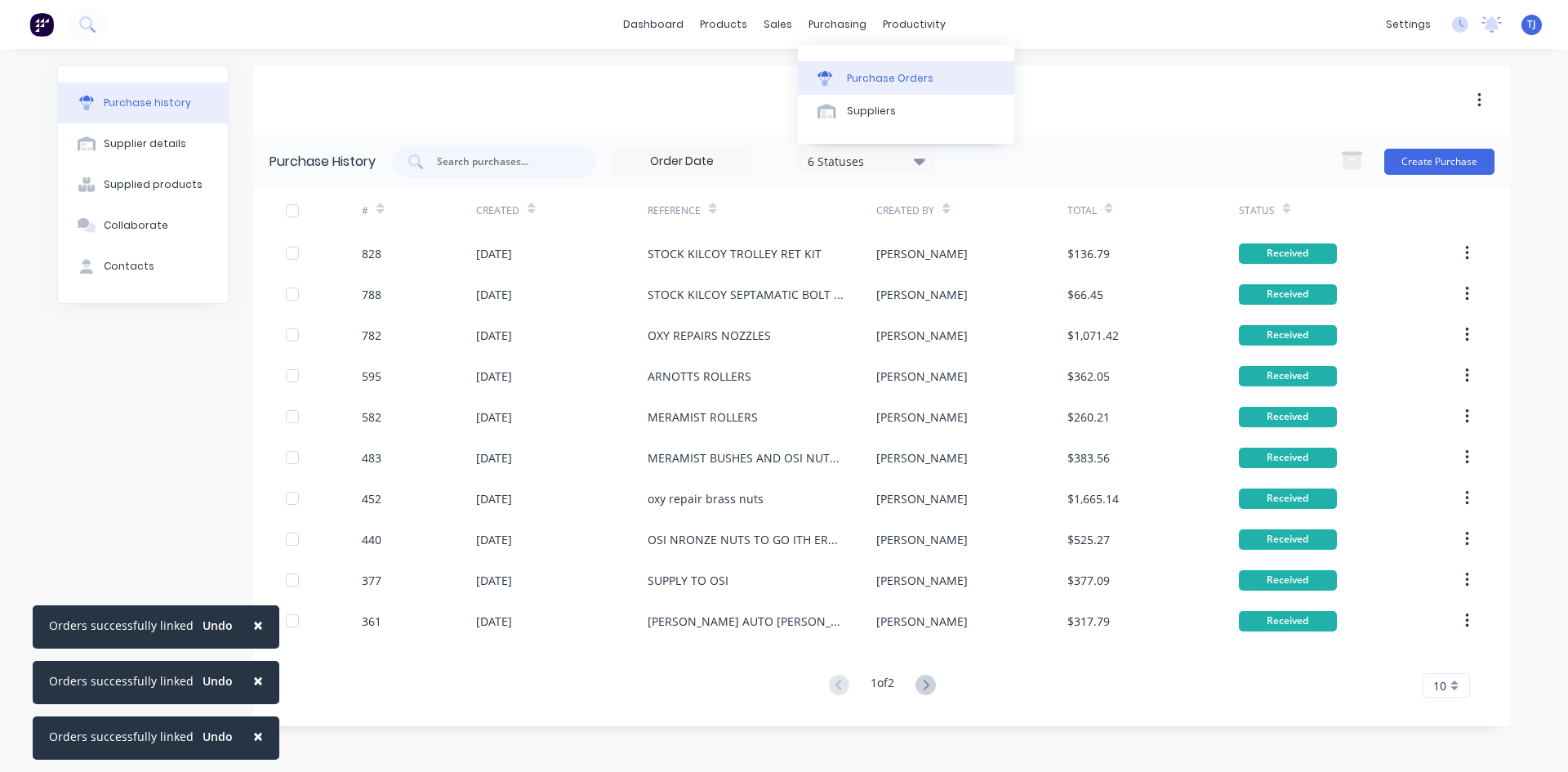
click at [877, 78] on div "Purchase Orders" at bounding box center [890, 78] width 86 height 15
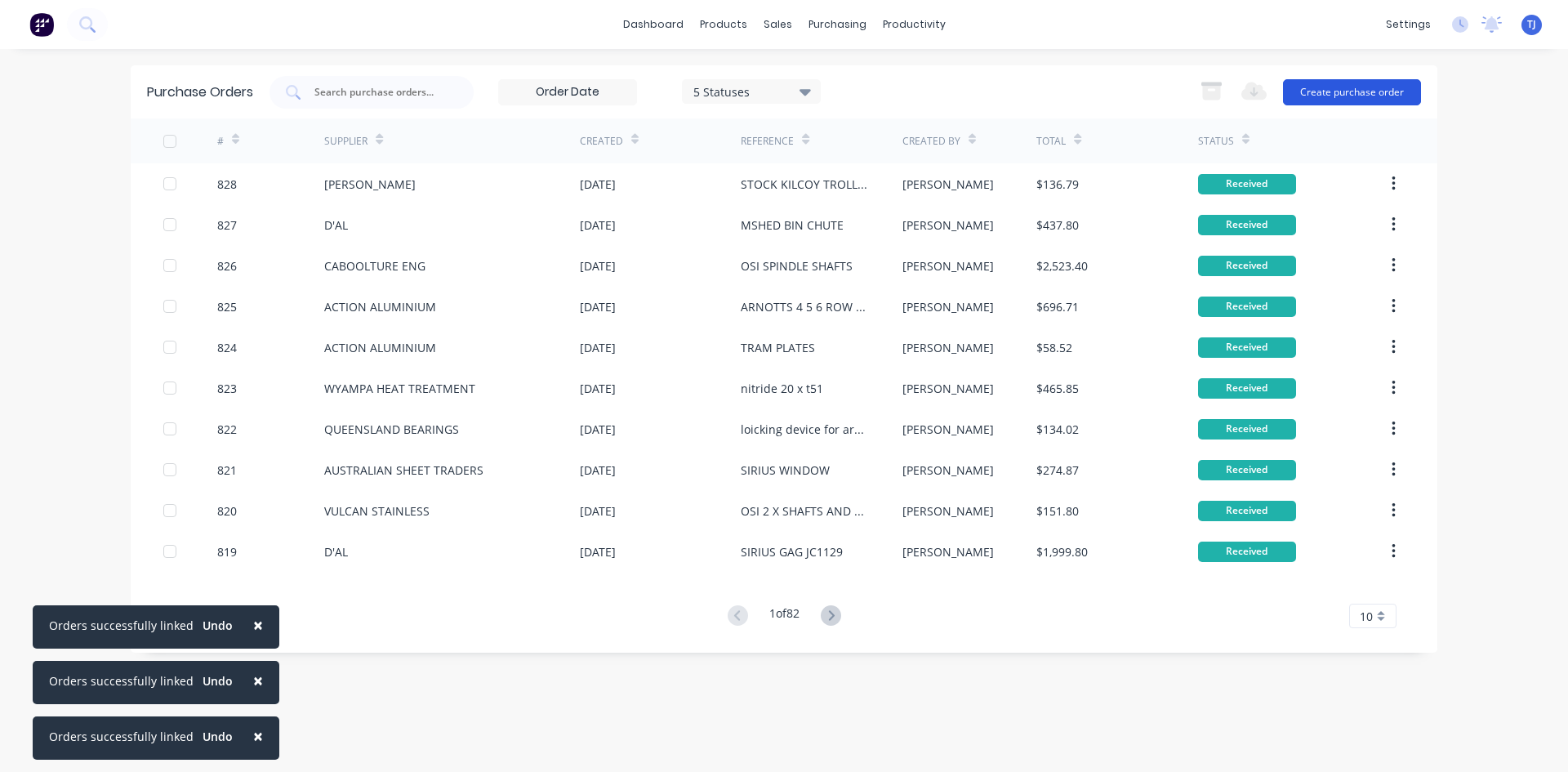
click at [1335, 97] on button "Create purchase order" at bounding box center [1352, 92] width 139 height 27
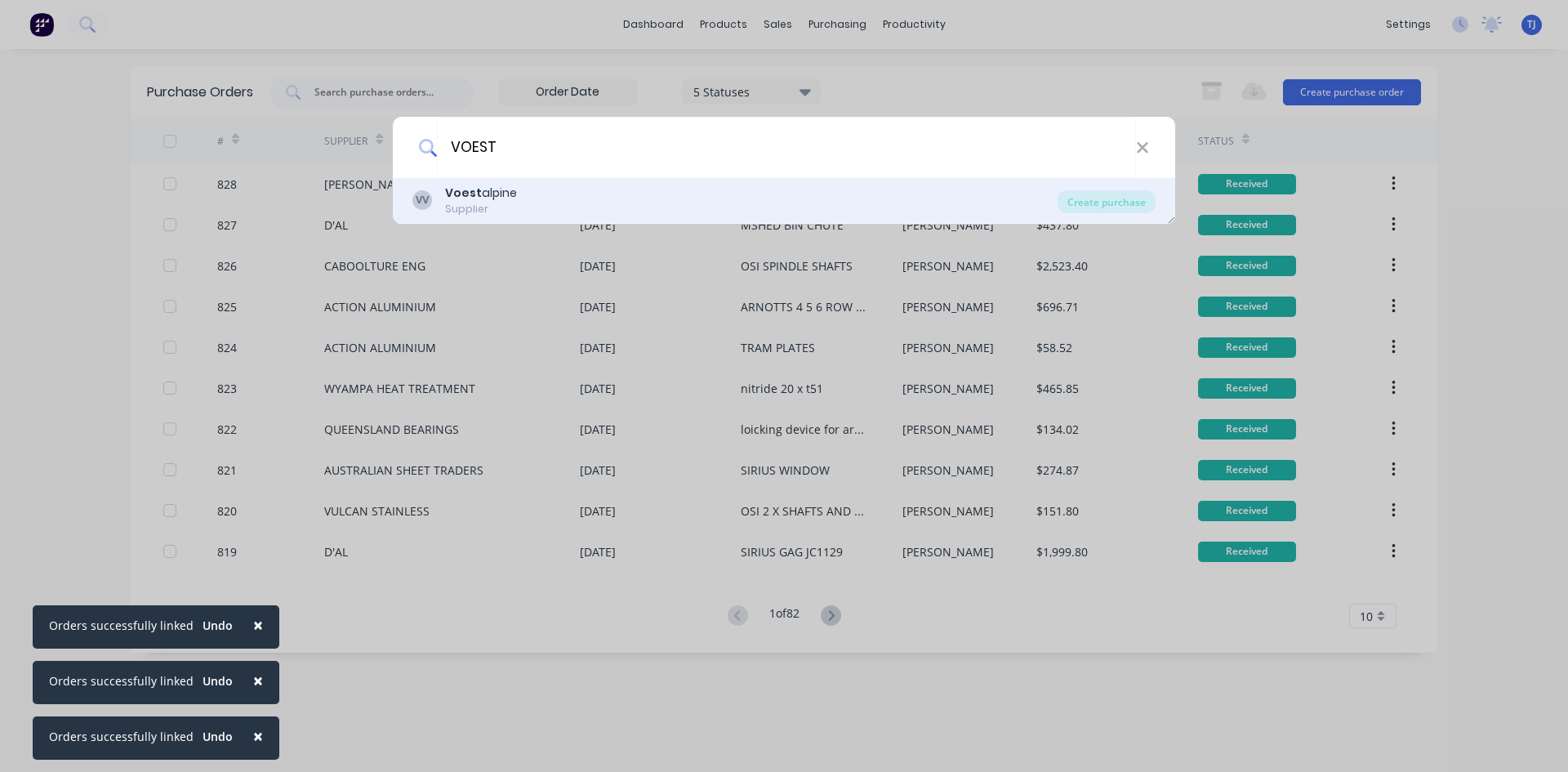
type input "VOEST"
click at [543, 211] on div "VV Voest alpine Supplier" at bounding box center [735, 200] width 645 height 31
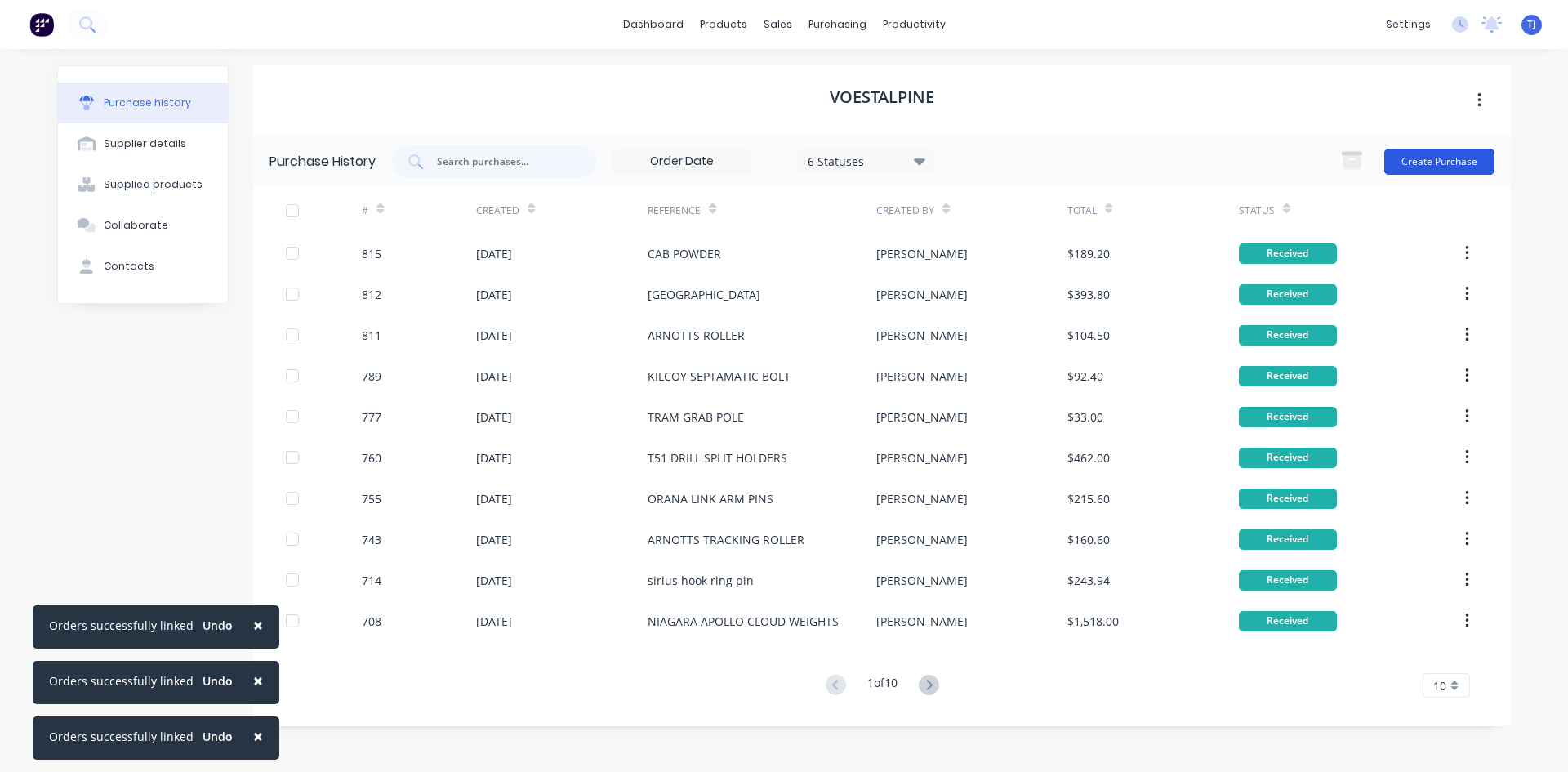
click at [1461, 155] on button "Create Purchase" at bounding box center [1439, 161] width 110 height 27
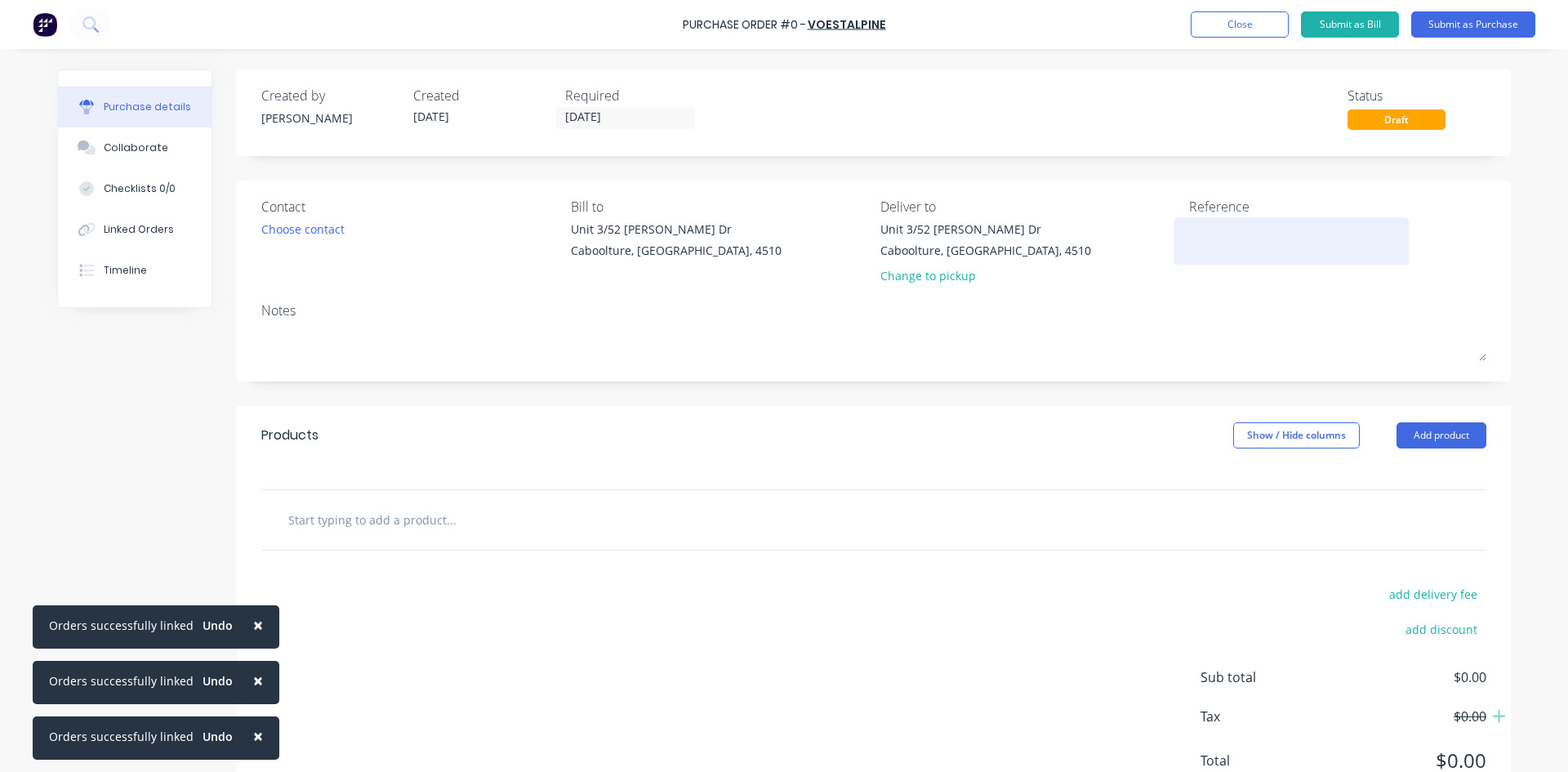
click at [1233, 239] on textarea at bounding box center [1292, 238] width 204 height 36
type textarea "STOCK KILCOY TROLLEY RET KIT"
type textarea "x"
type textarea "STOCK KILCOY TROLLEY RET KIT"
click at [1435, 434] on button "Add product" at bounding box center [1441, 435] width 89 height 27
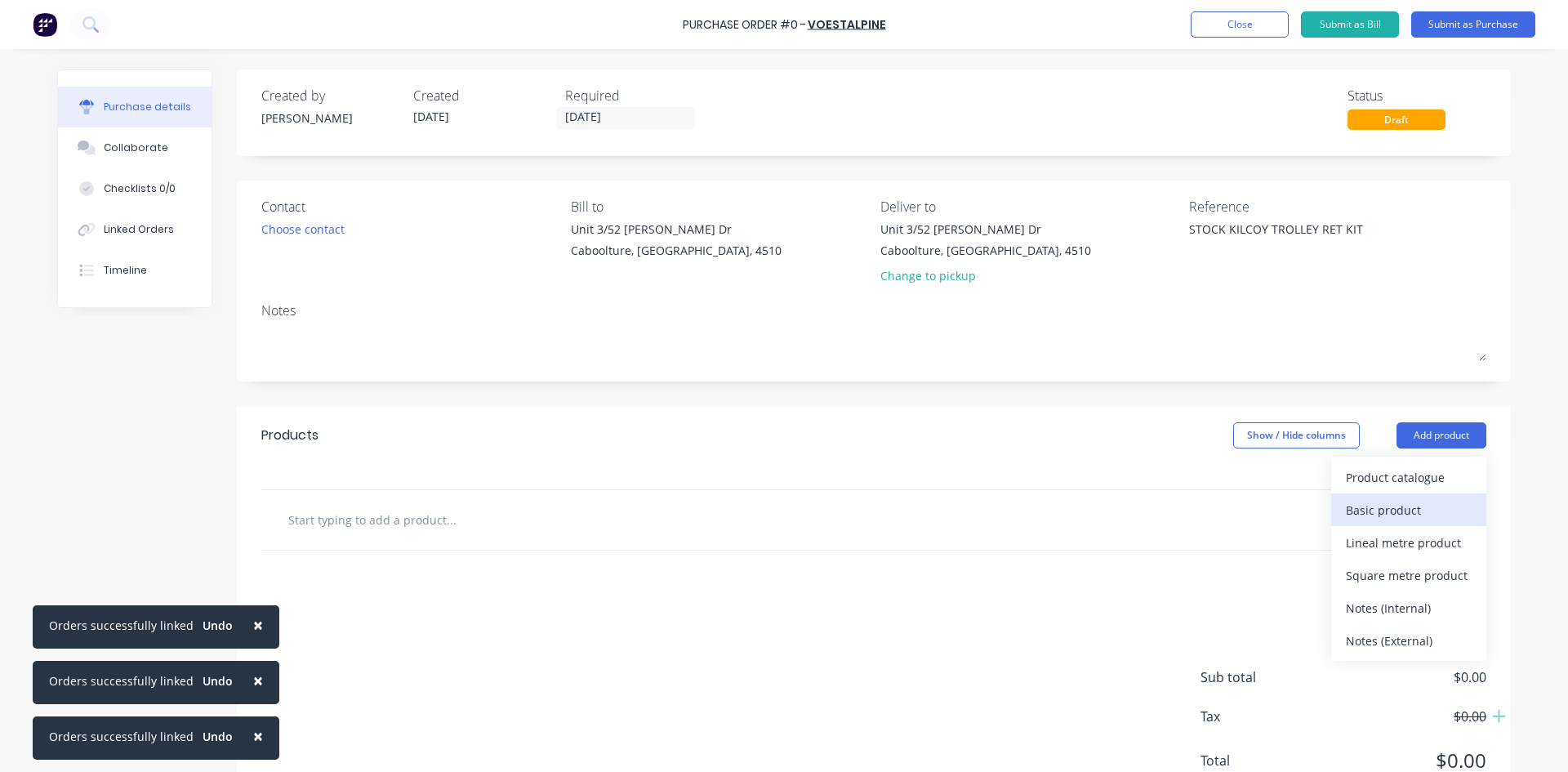
click at [1422, 512] on div "Basic product" at bounding box center [1409, 510] width 126 height 24
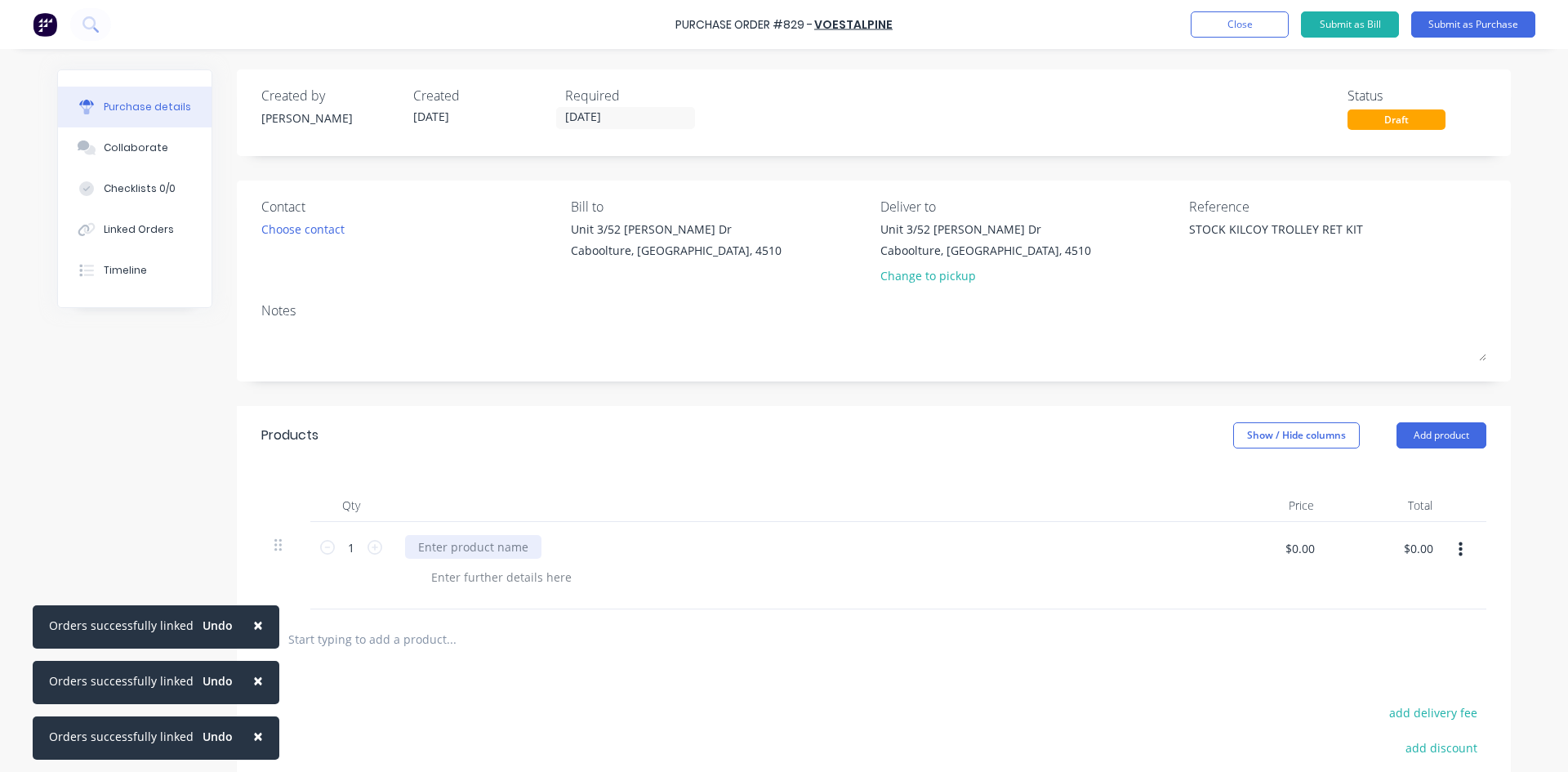
type textarea "x"
click at [409, 548] on div at bounding box center [473, 547] width 137 height 24
click at [457, 550] on div "4140 DAI 60MM X 1M" at bounding box center [476, 547] width 142 height 24
type textarea "x"
click at [1279, 553] on input "$0.00" at bounding box center [1300, 548] width 49 height 27
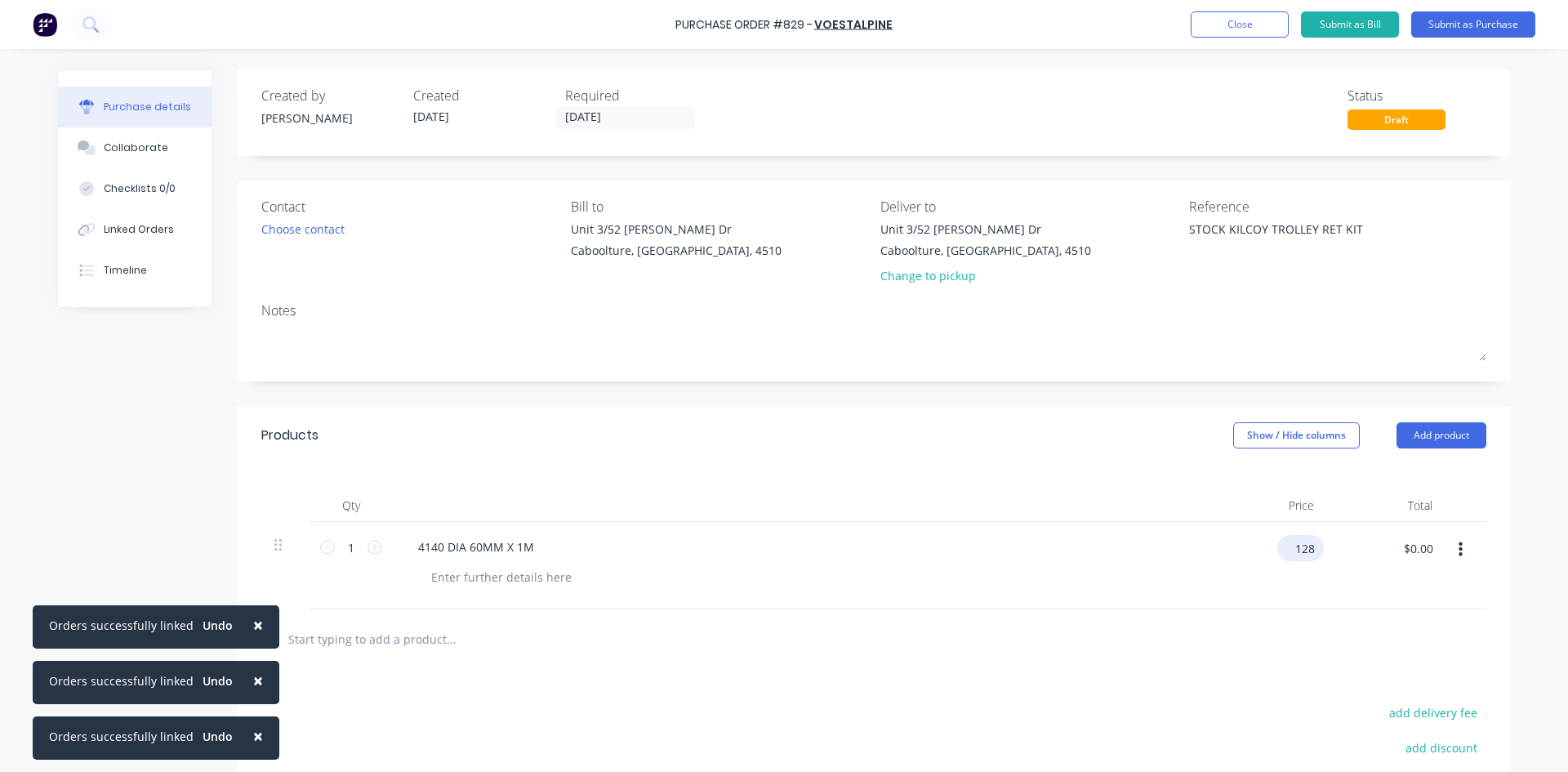
type input "128"
type textarea "x"
type input "$128.00"
click at [1437, 436] on button "Add product" at bounding box center [1441, 435] width 89 height 27
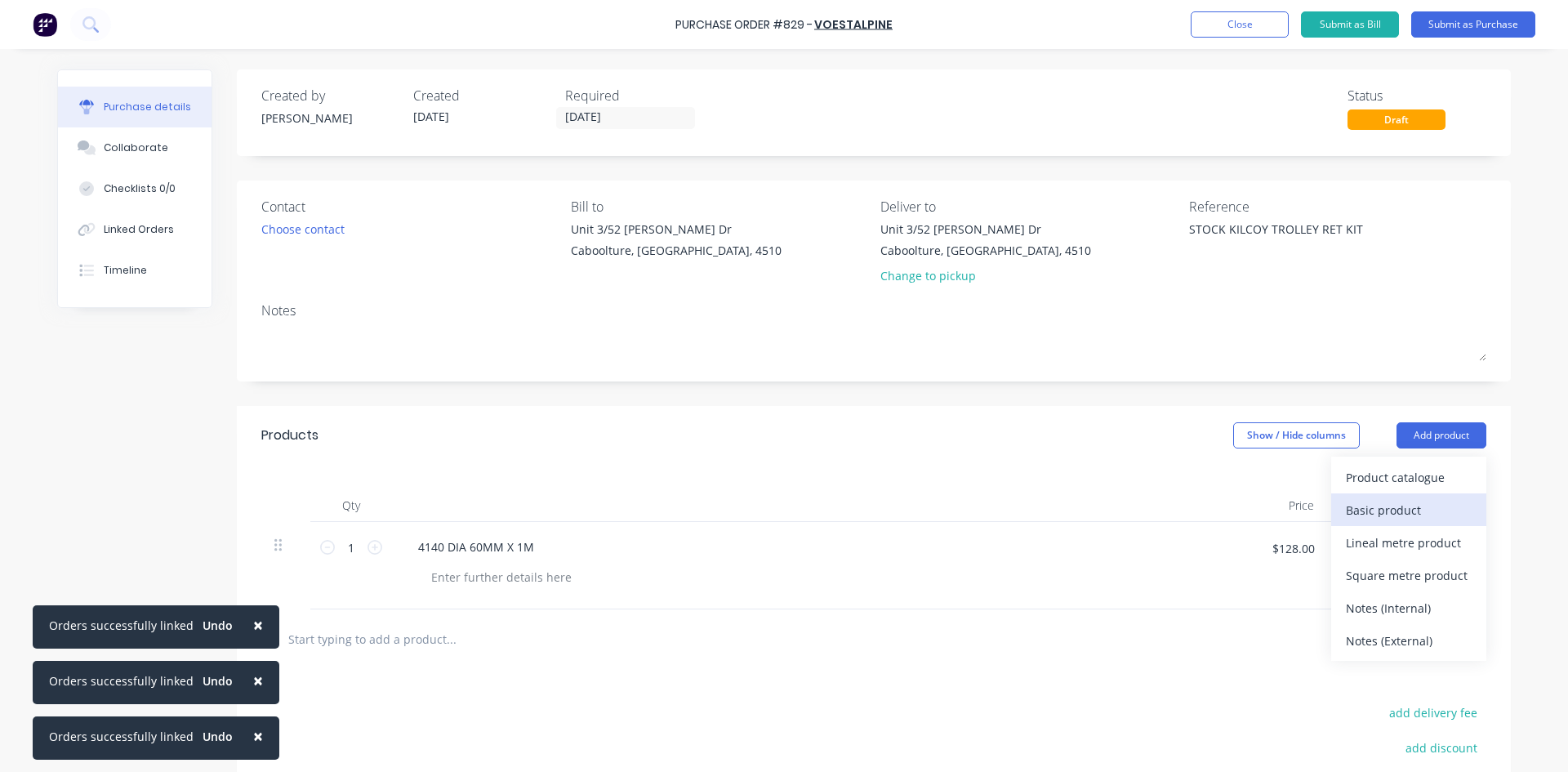
click at [1416, 514] on div "Basic product" at bounding box center [1409, 510] width 126 height 24
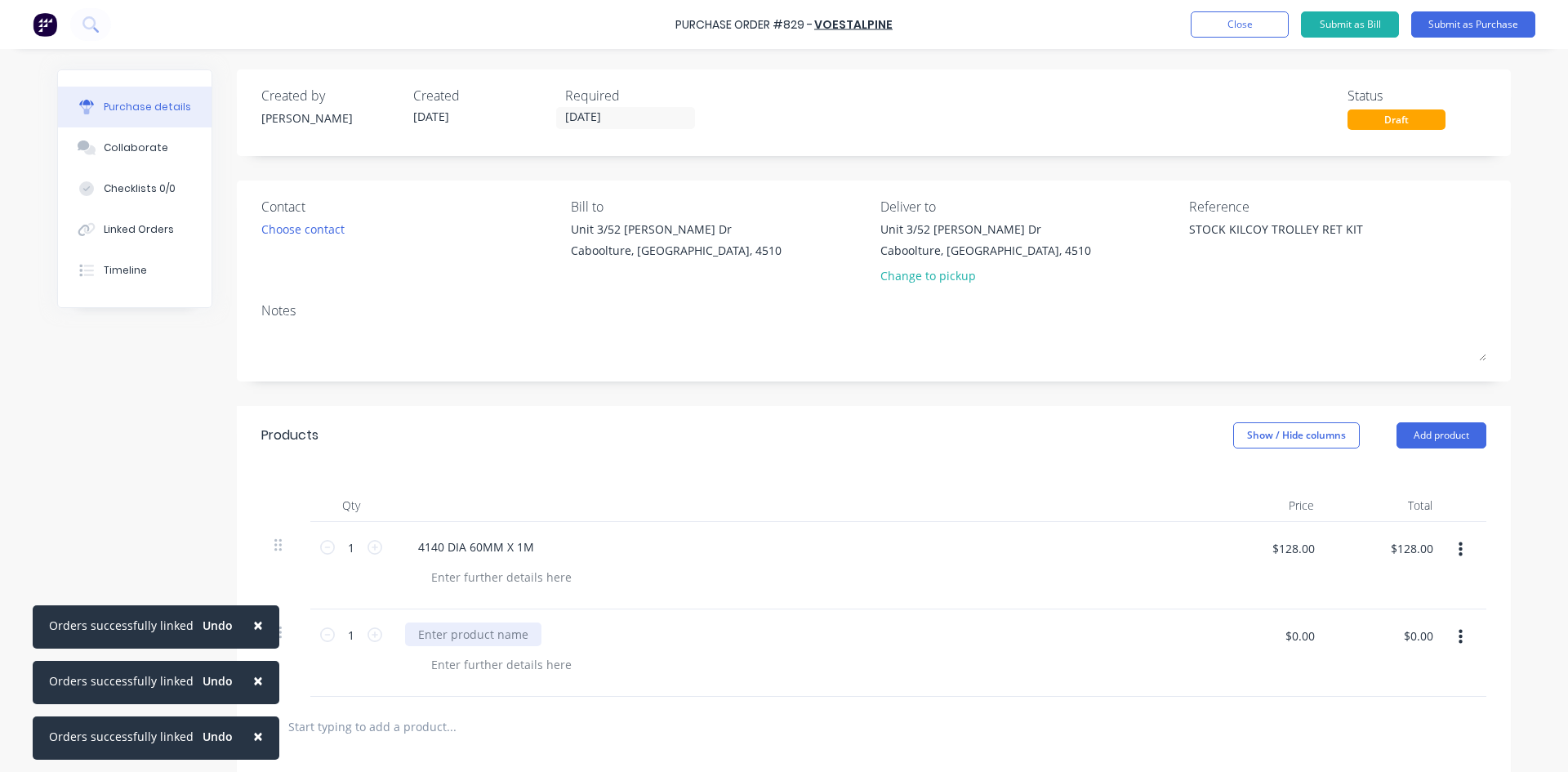
type textarea "x"
click at [420, 637] on div at bounding box center [473, 634] width 137 height 24
type textarea "x"
type input "55"
type textarea "x"
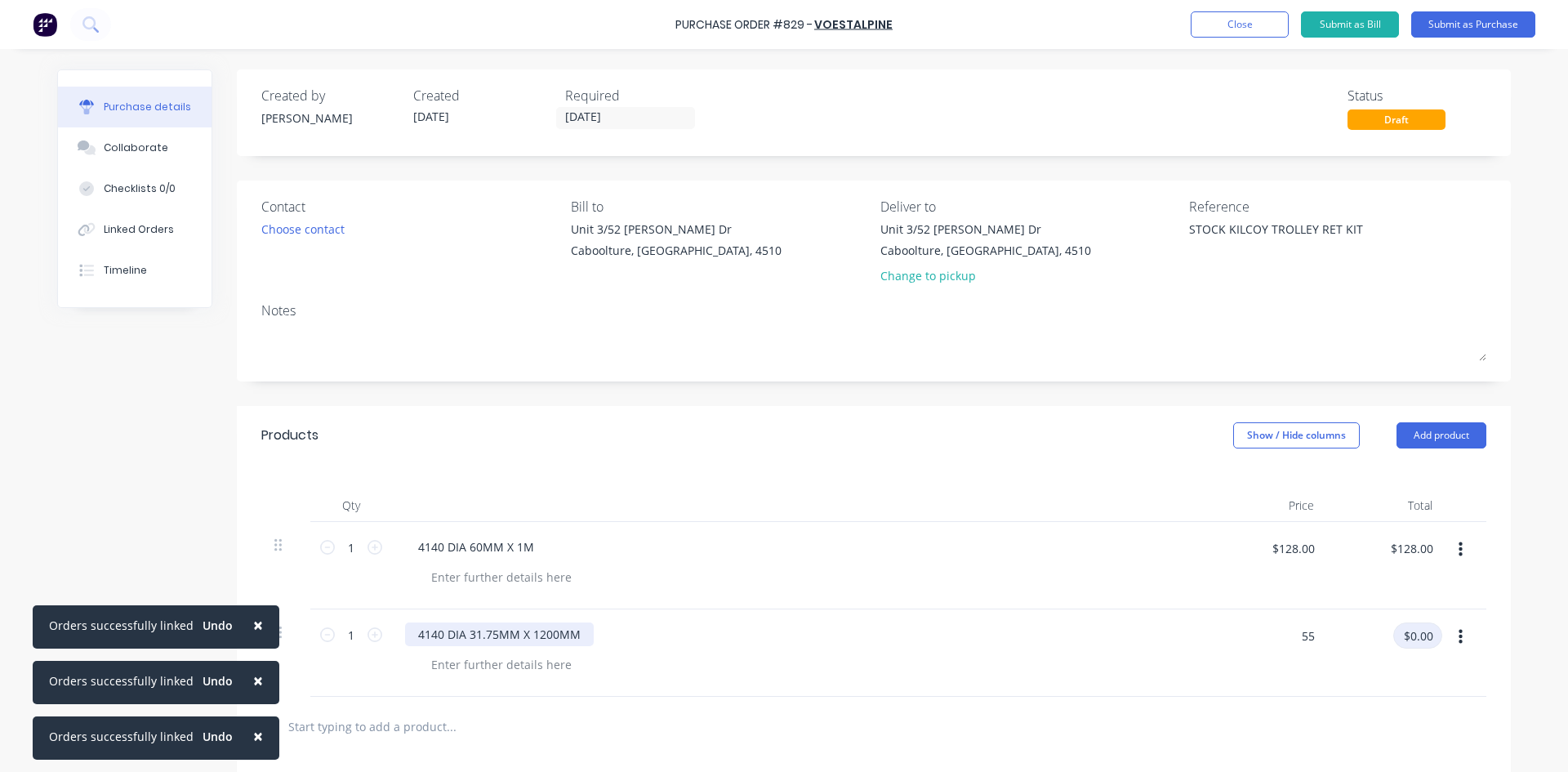
type input "$55.00"
click at [1471, 22] on button "Submit as Purchase" at bounding box center [1474, 25] width 124 height 27
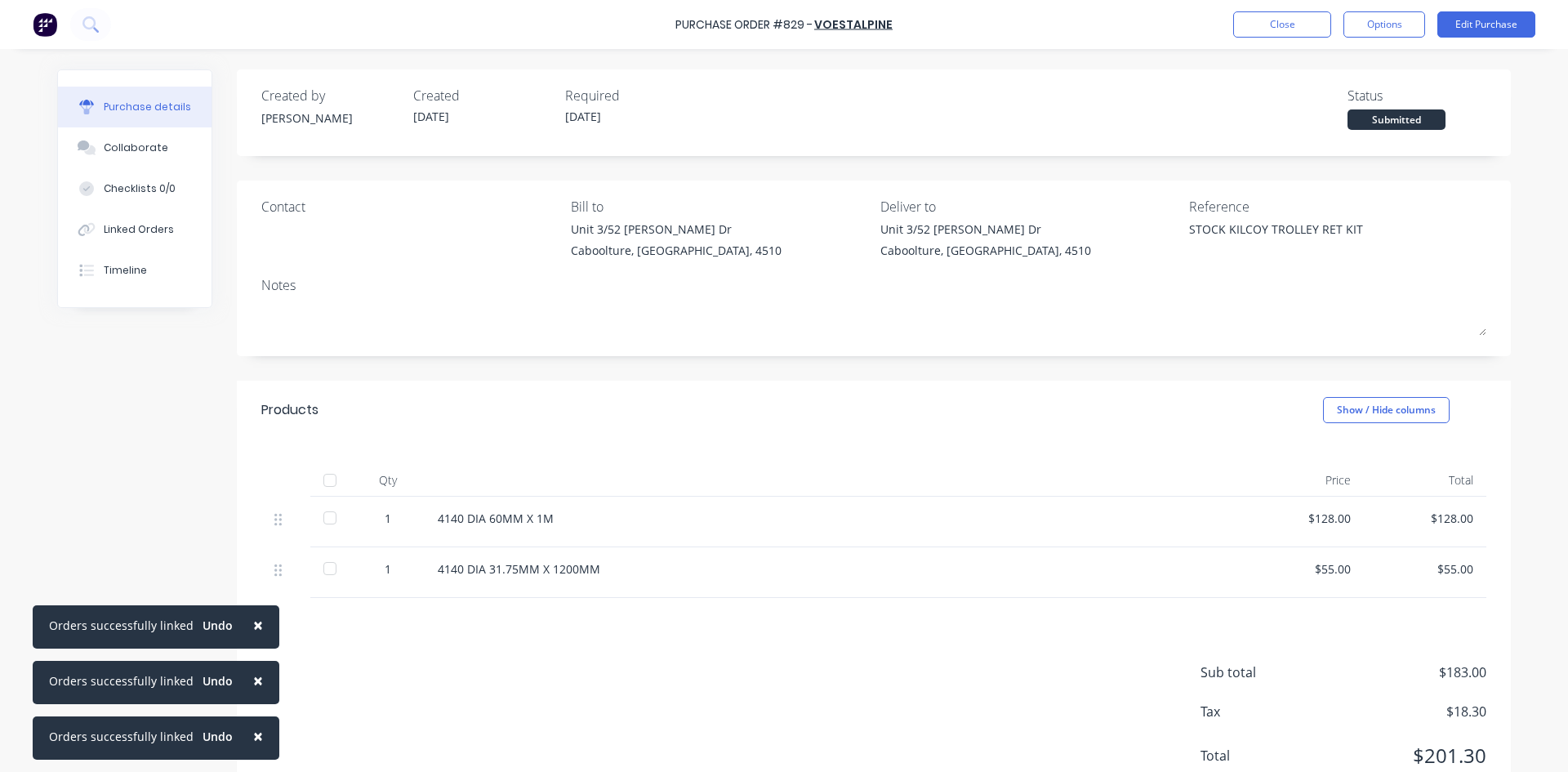
click at [327, 479] on div at bounding box center [329, 479] width 32 height 32
type textarea "x"
click at [152, 229] on div "Linked Orders" at bounding box center [140, 229] width 71 height 15
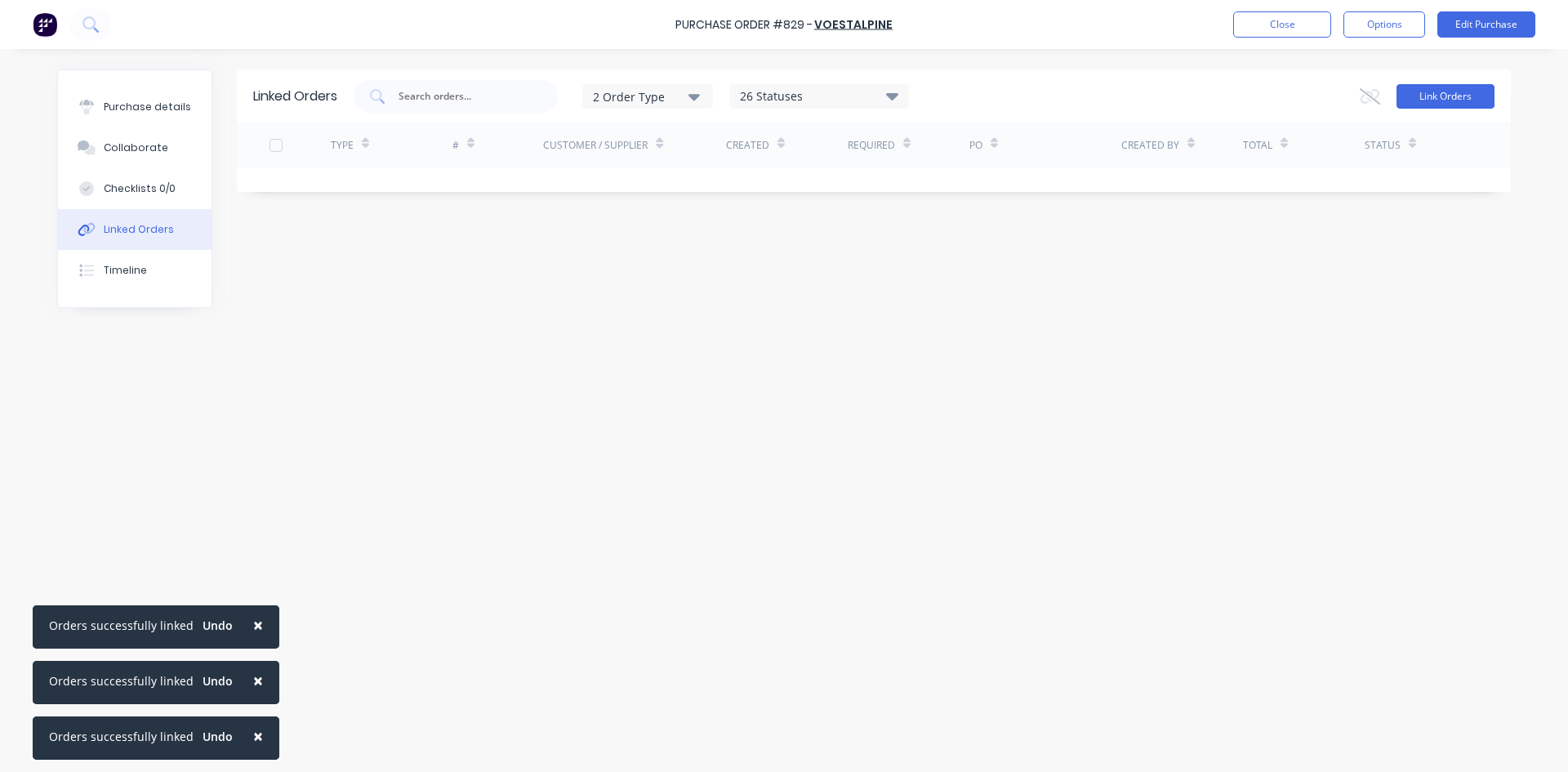
click at [1447, 91] on button "Link Orders" at bounding box center [1446, 96] width 98 height 25
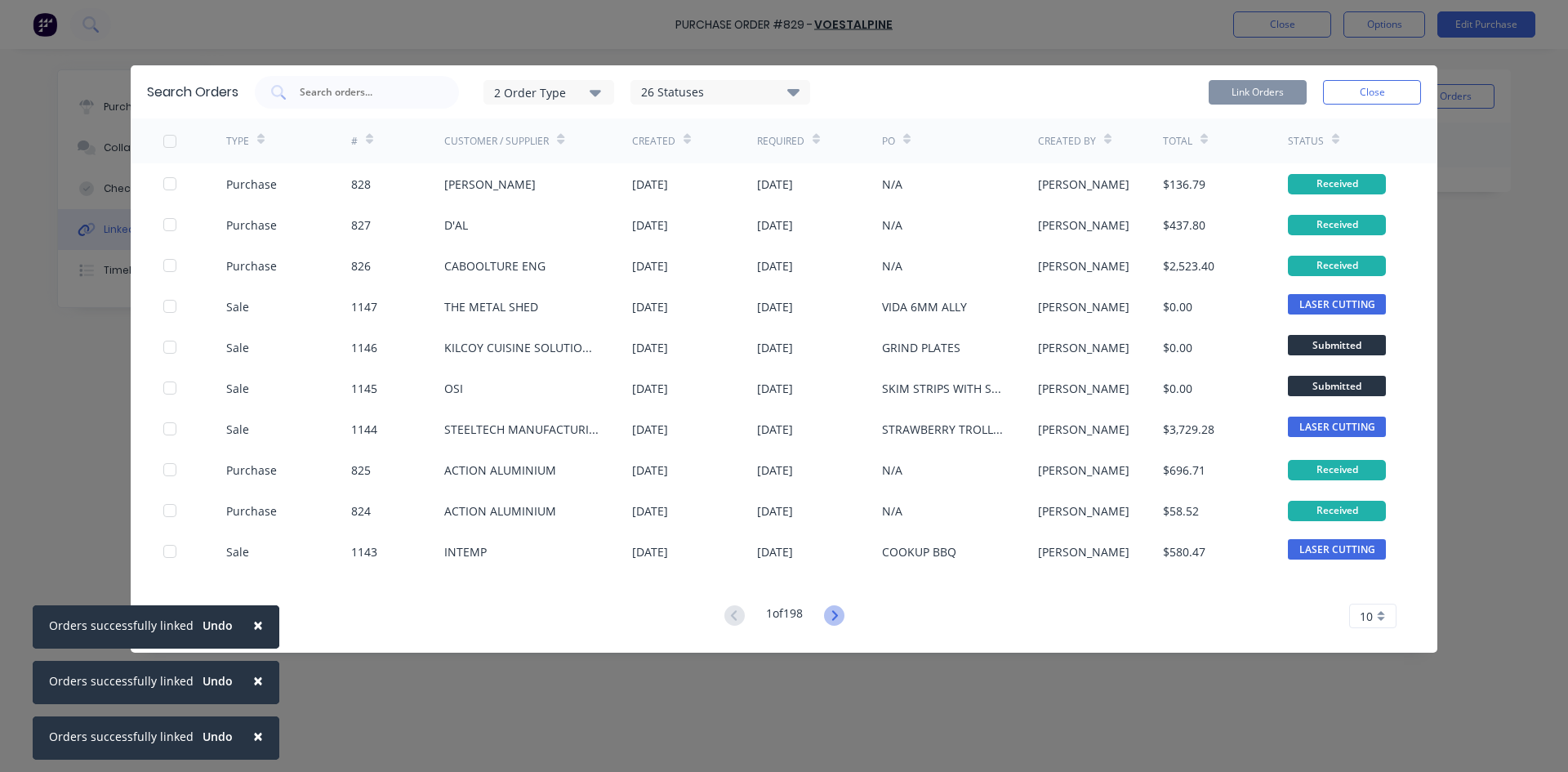
click at [842, 613] on icon at bounding box center [834, 615] width 21 height 21
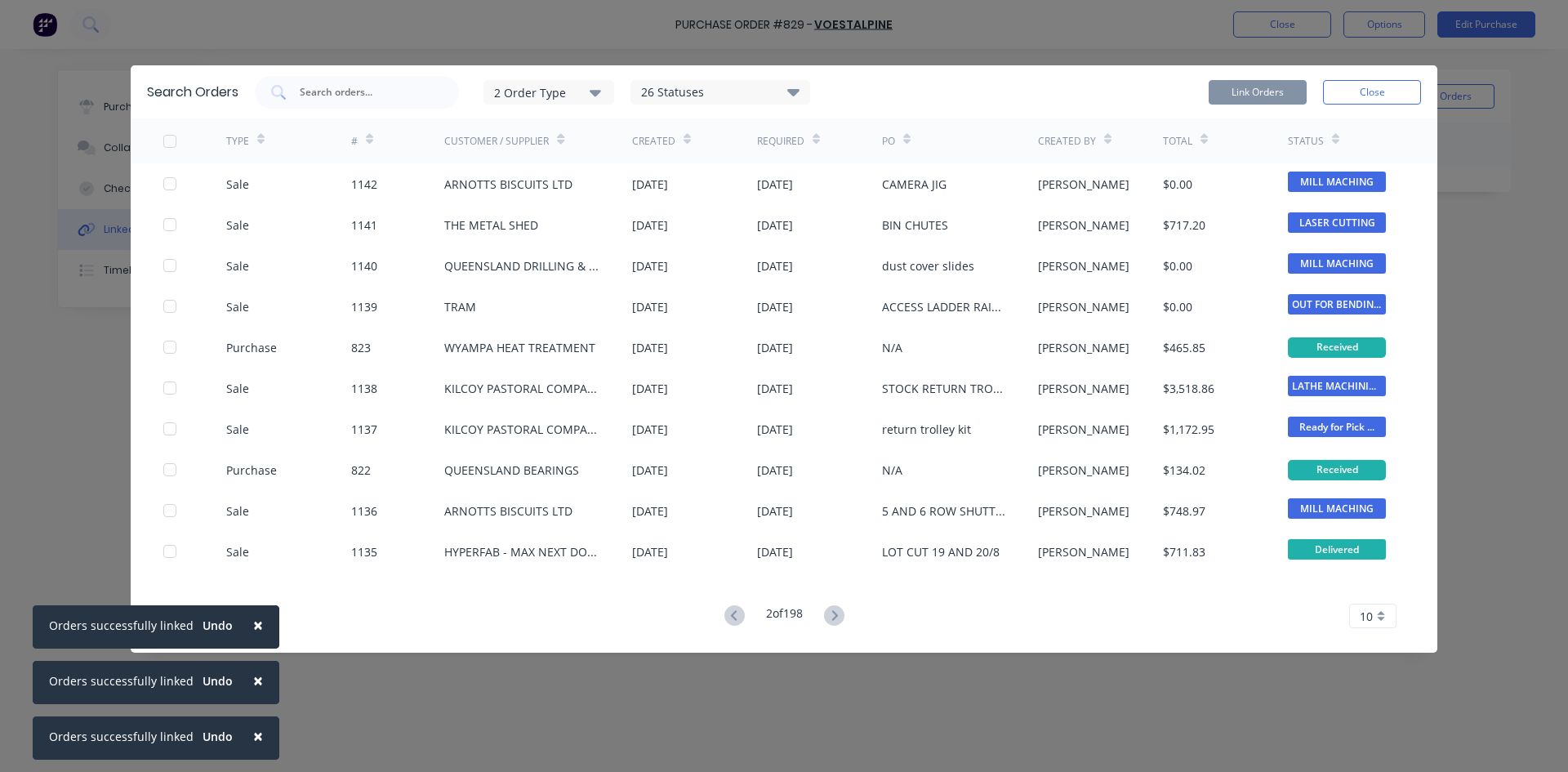
click at [842, 613] on icon at bounding box center [834, 615] width 21 height 21
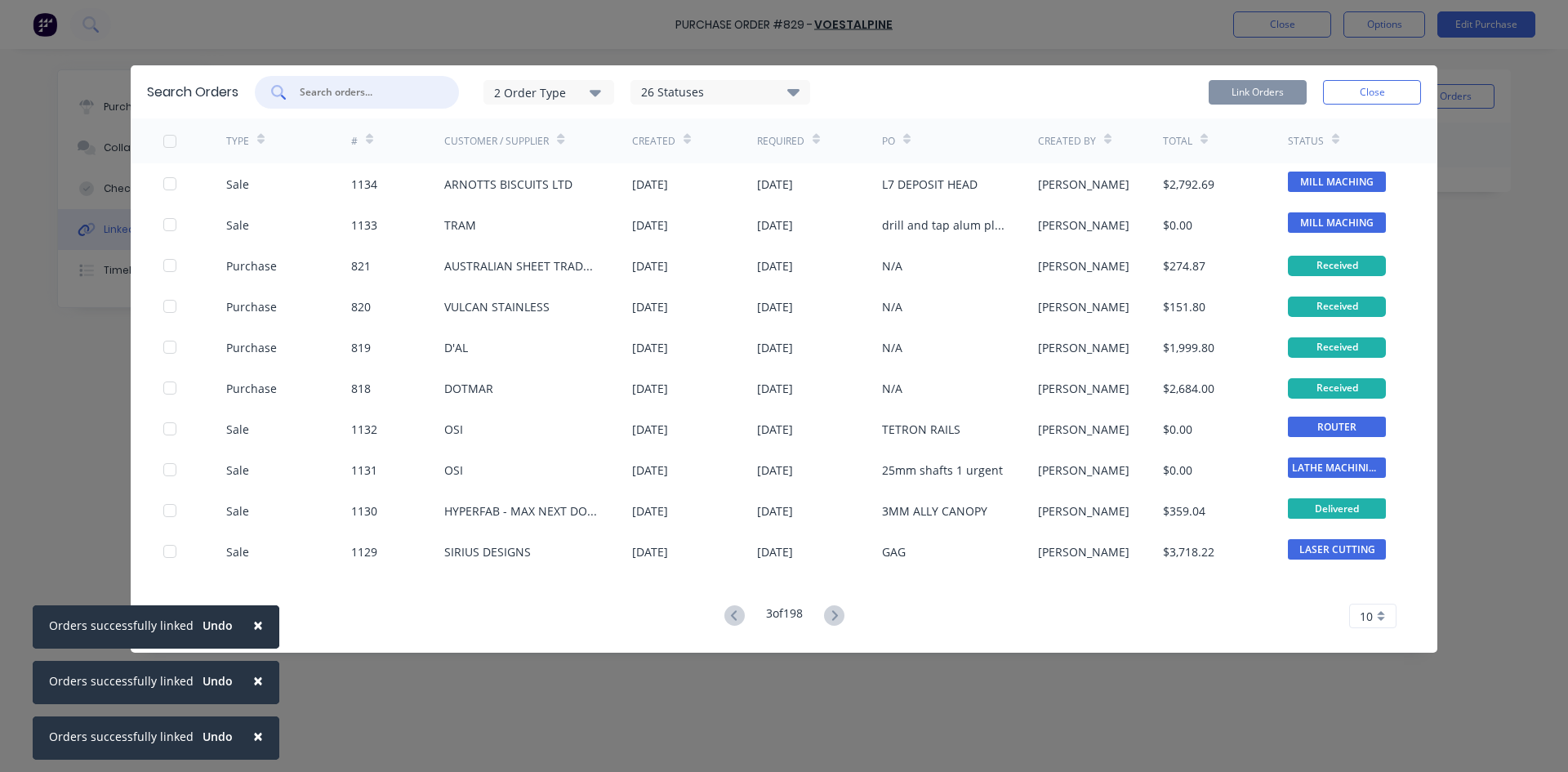
click at [362, 93] on input "text" at bounding box center [365, 92] width 136 height 17
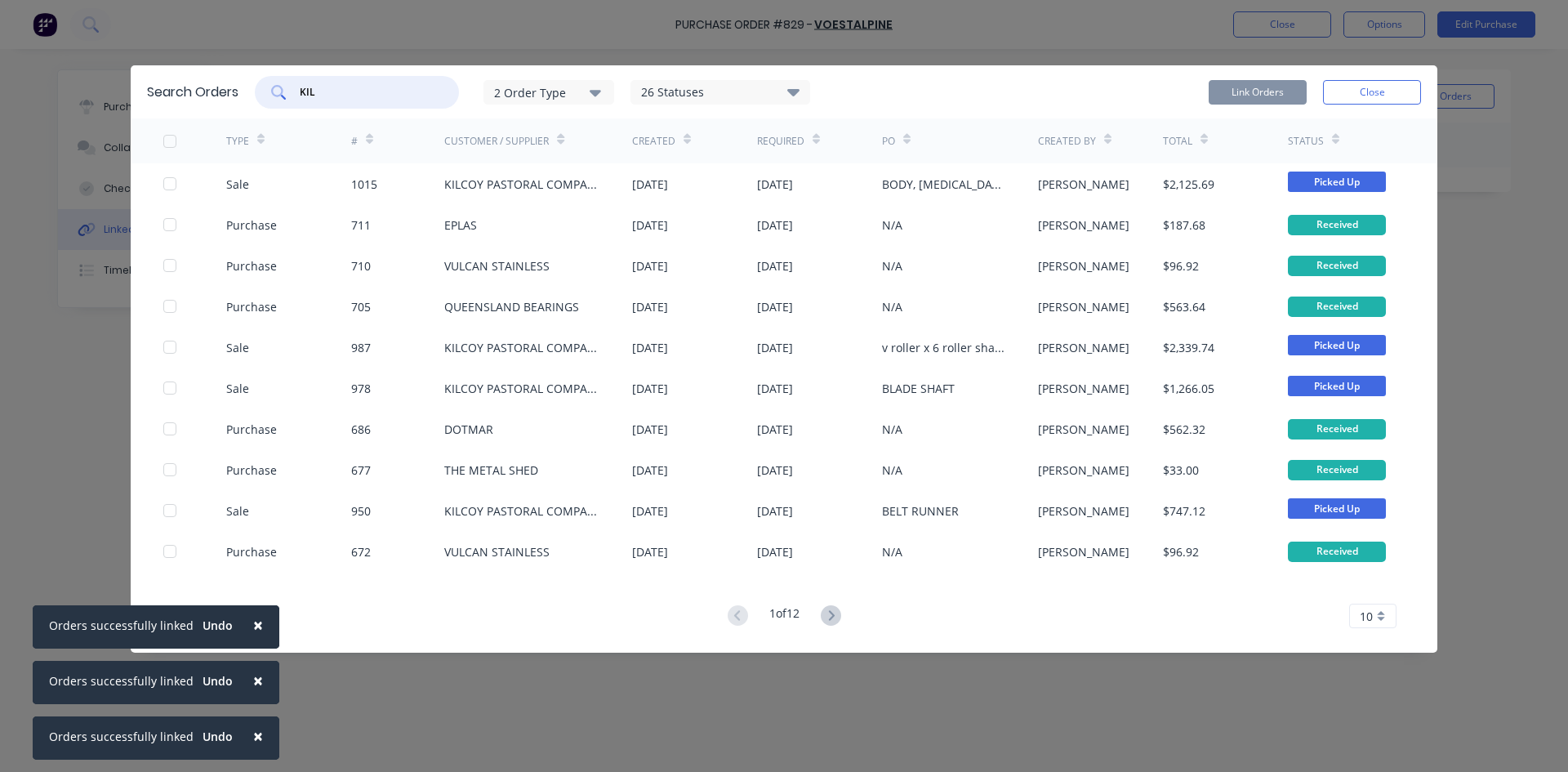
type input "KIL"
click at [1363, 92] on button "Close" at bounding box center [1372, 91] width 98 height 25
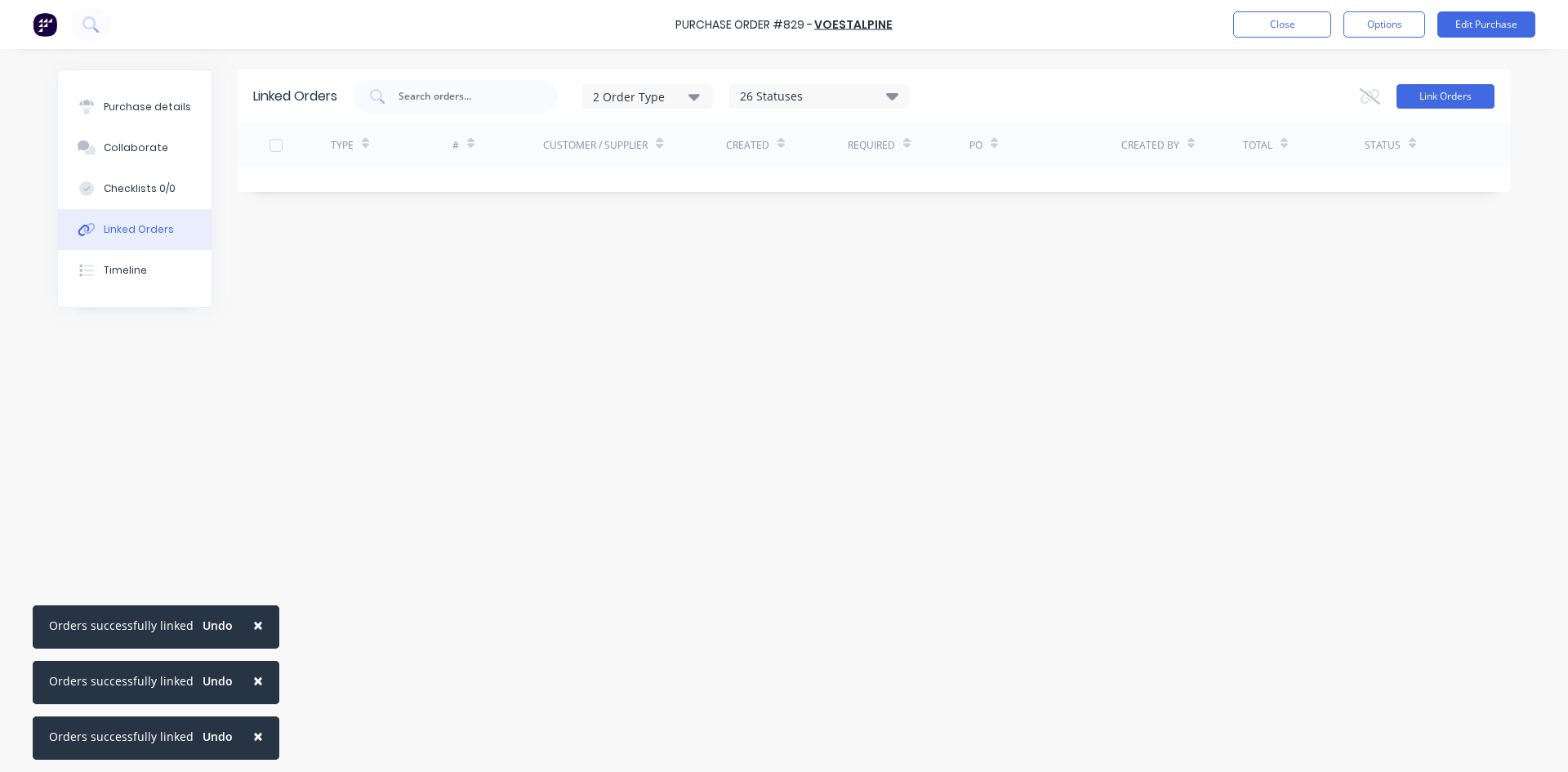
click at [1452, 98] on button "Link Orders" at bounding box center [1446, 96] width 98 height 25
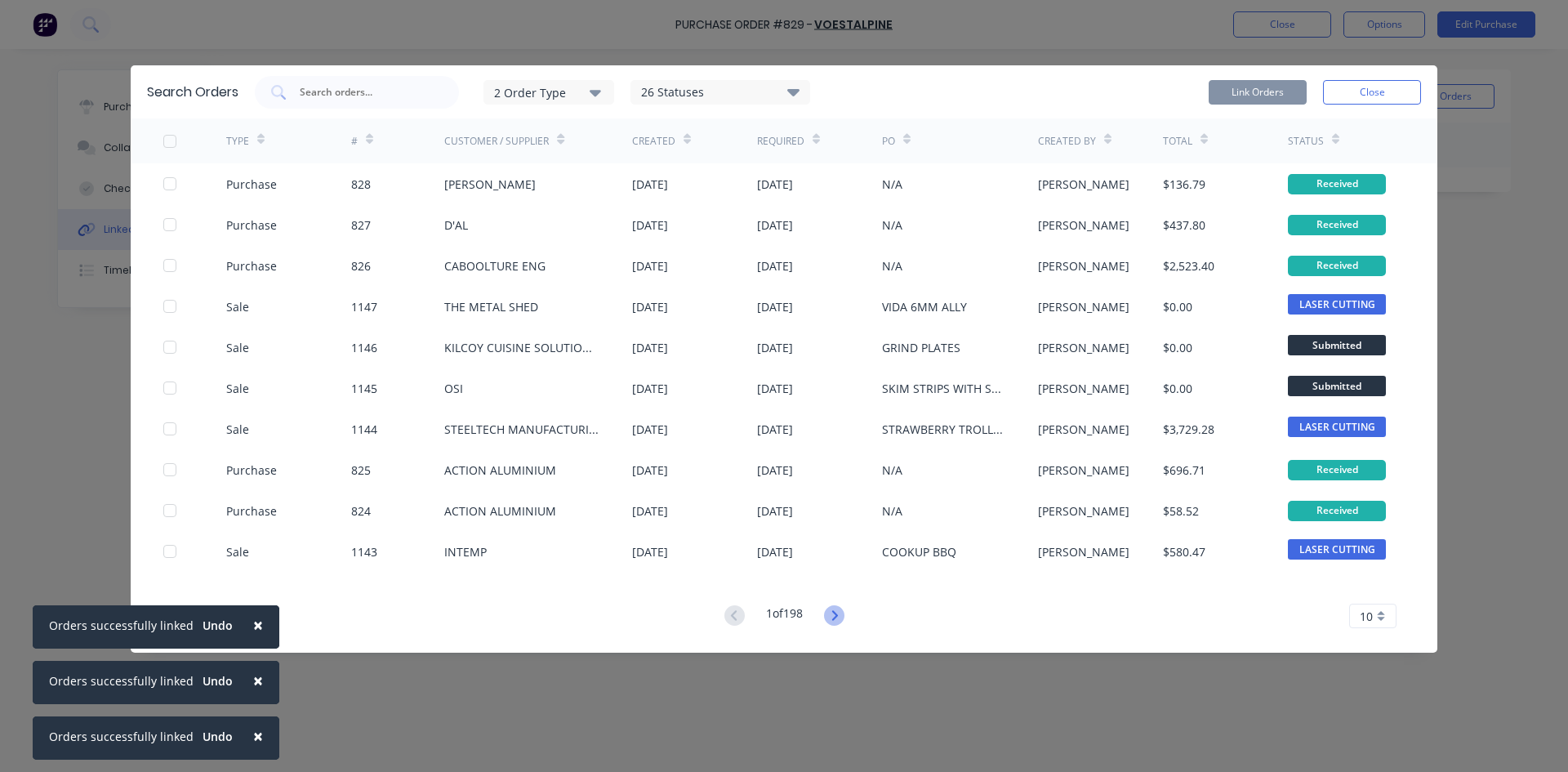
click at [830, 613] on icon at bounding box center [834, 615] width 21 height 21
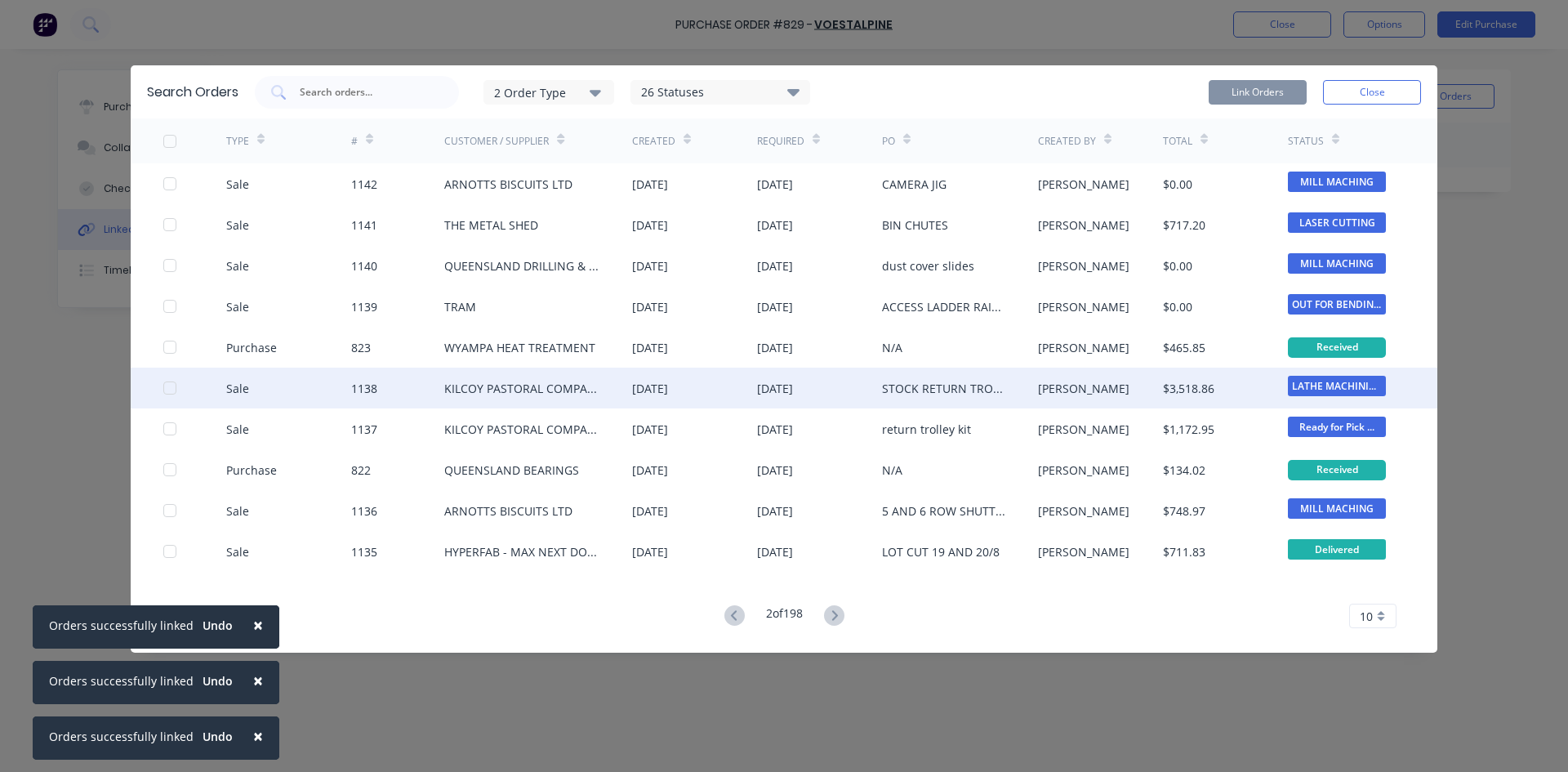
click at [169, 390] on div at bounding box center [169, 387] width 32 height 32
click at [1254, 90] on button "Link Orders" at bounding box center [1259, 91] width 98 height 25
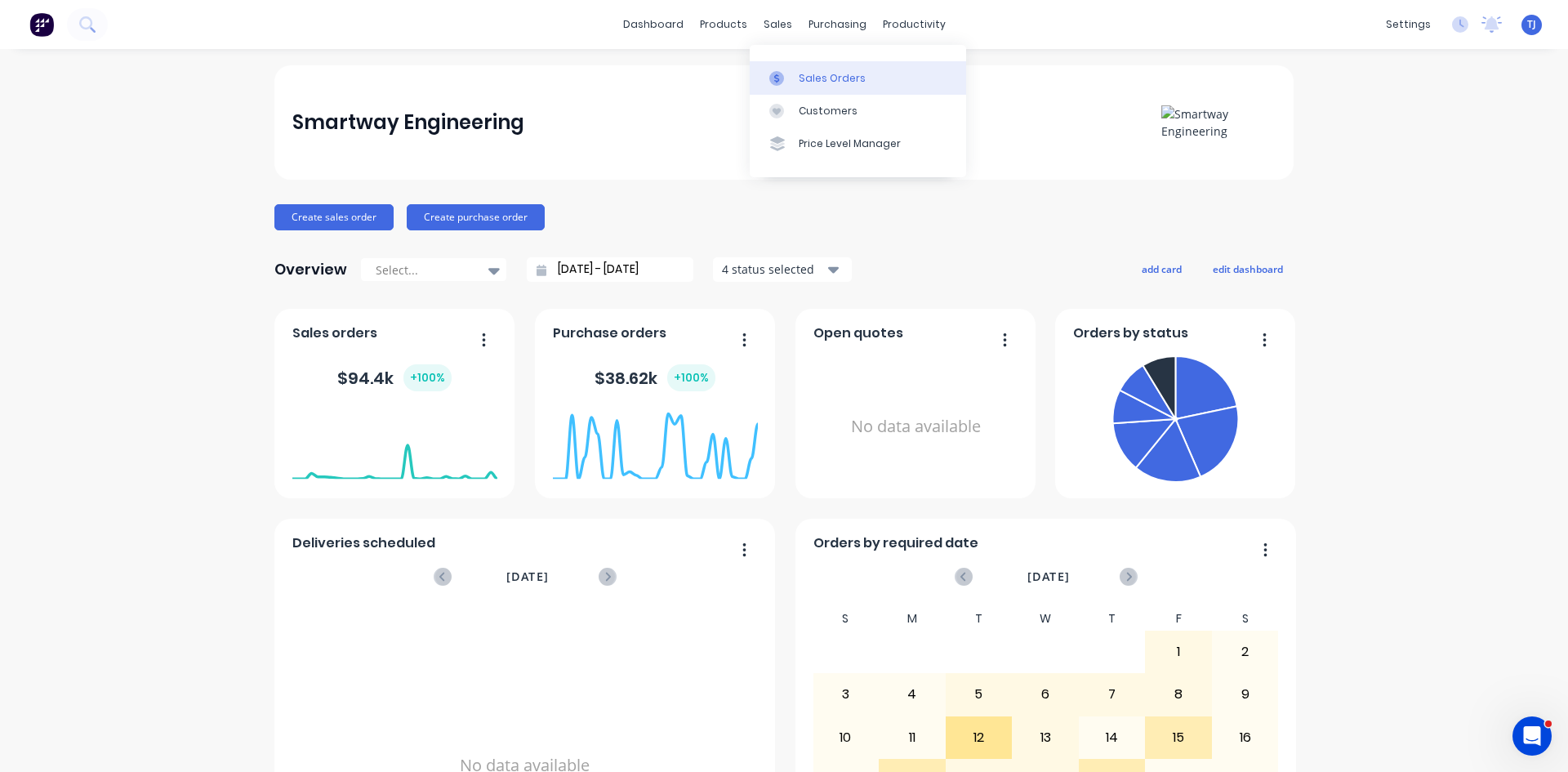
click at [806, 80] on div "Sales Orders" at bounding box center [832, 78] width 67 height 15
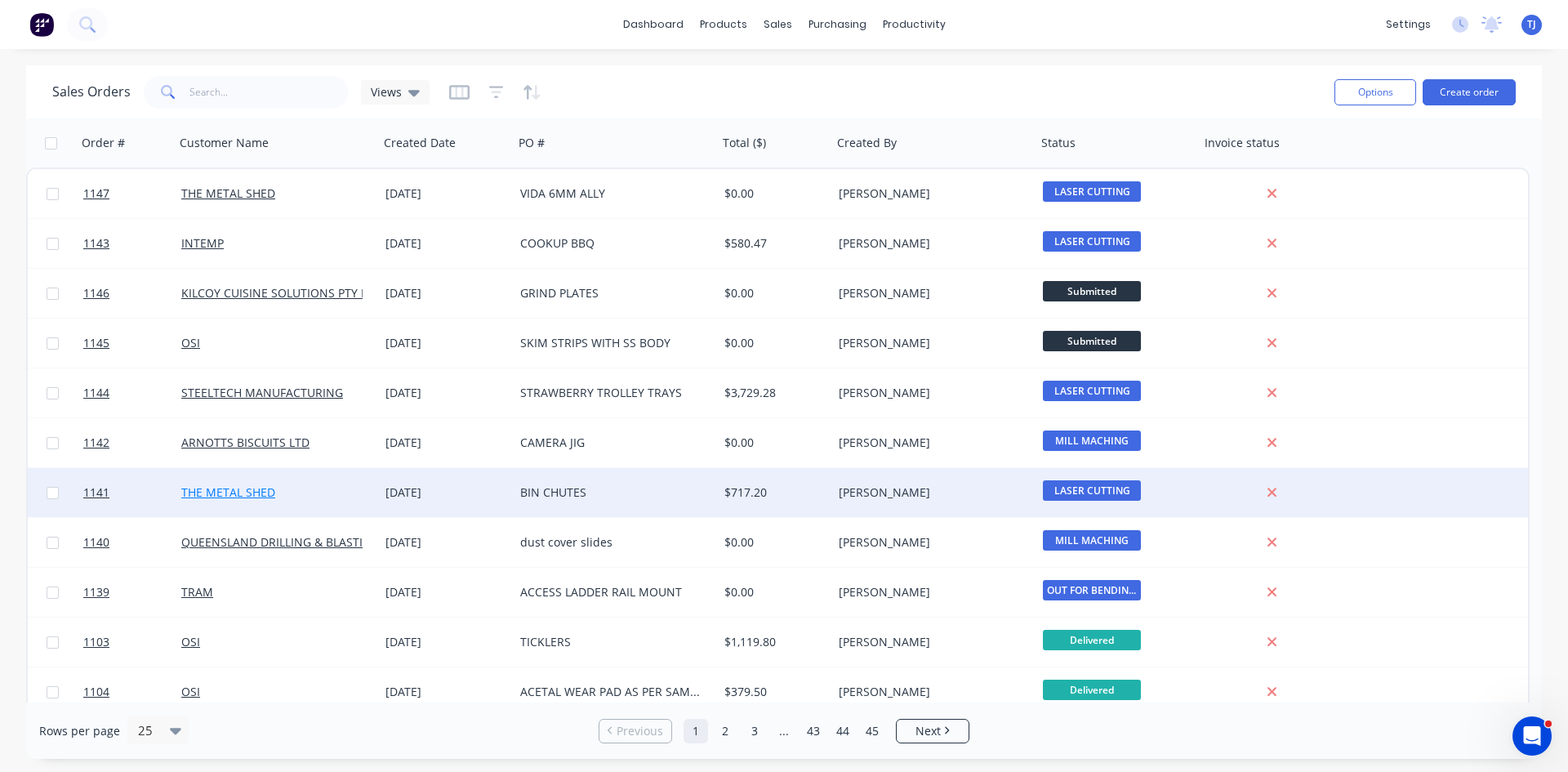
click at [223, 491] on link "THE METAL SHED" at bounding box center [229, 492] width 94 height 16
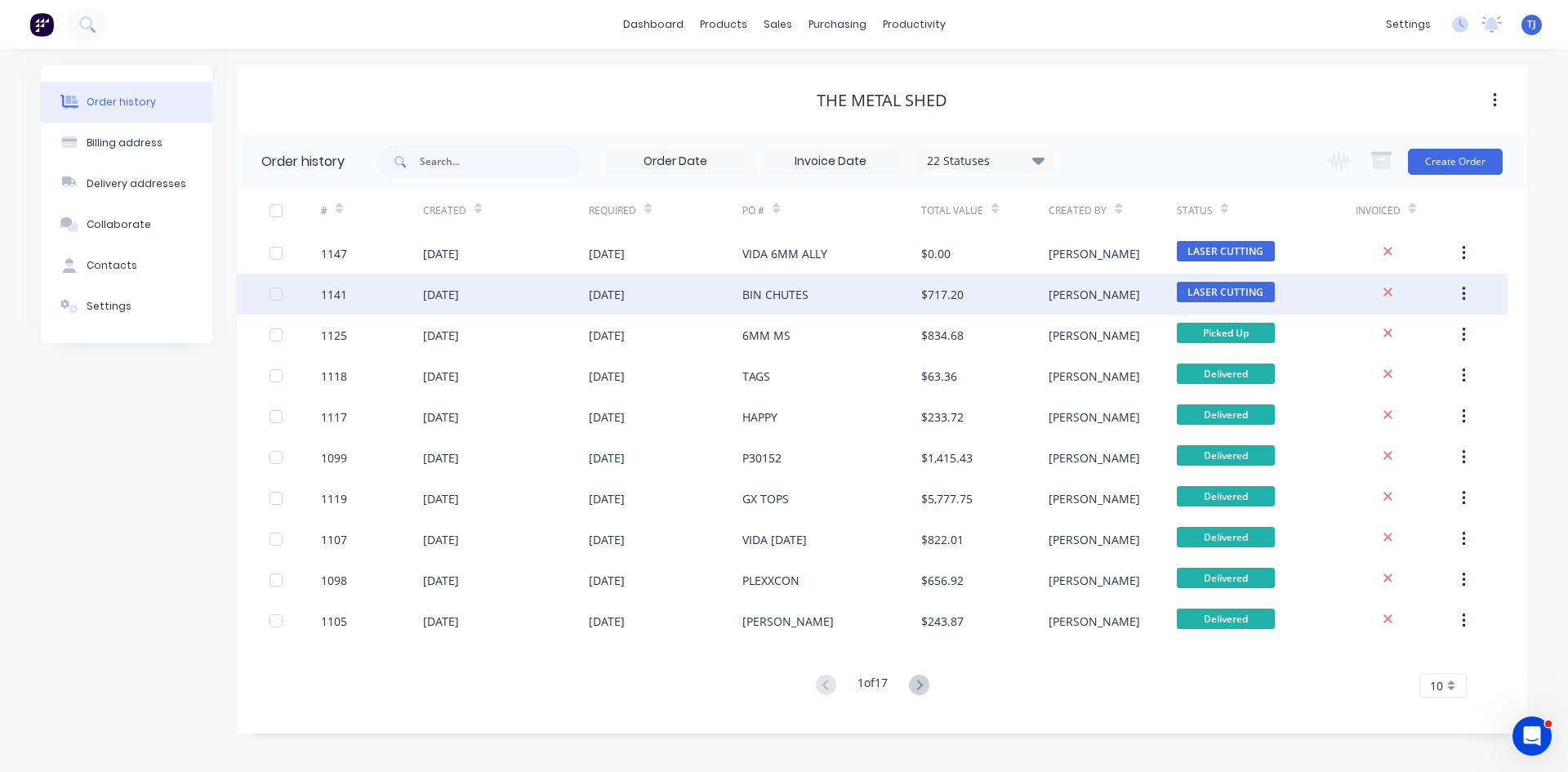
click at [436, 293] on div "[DATE]" at bounding box center [441, 294] width 36 height 17
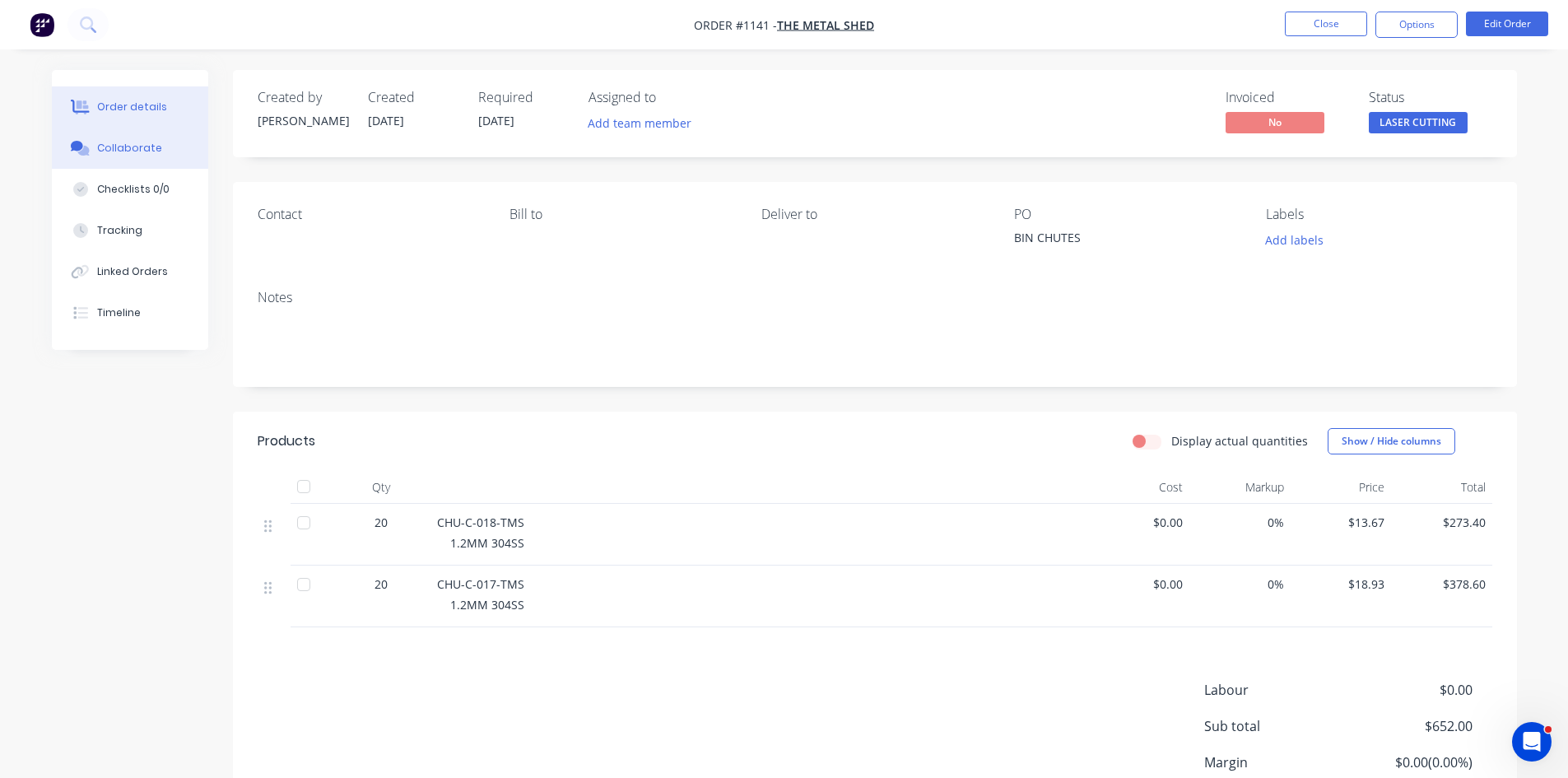
click at [109, 153] on div "Collaborate" at bounding box center [130, 147] width 65 height 15
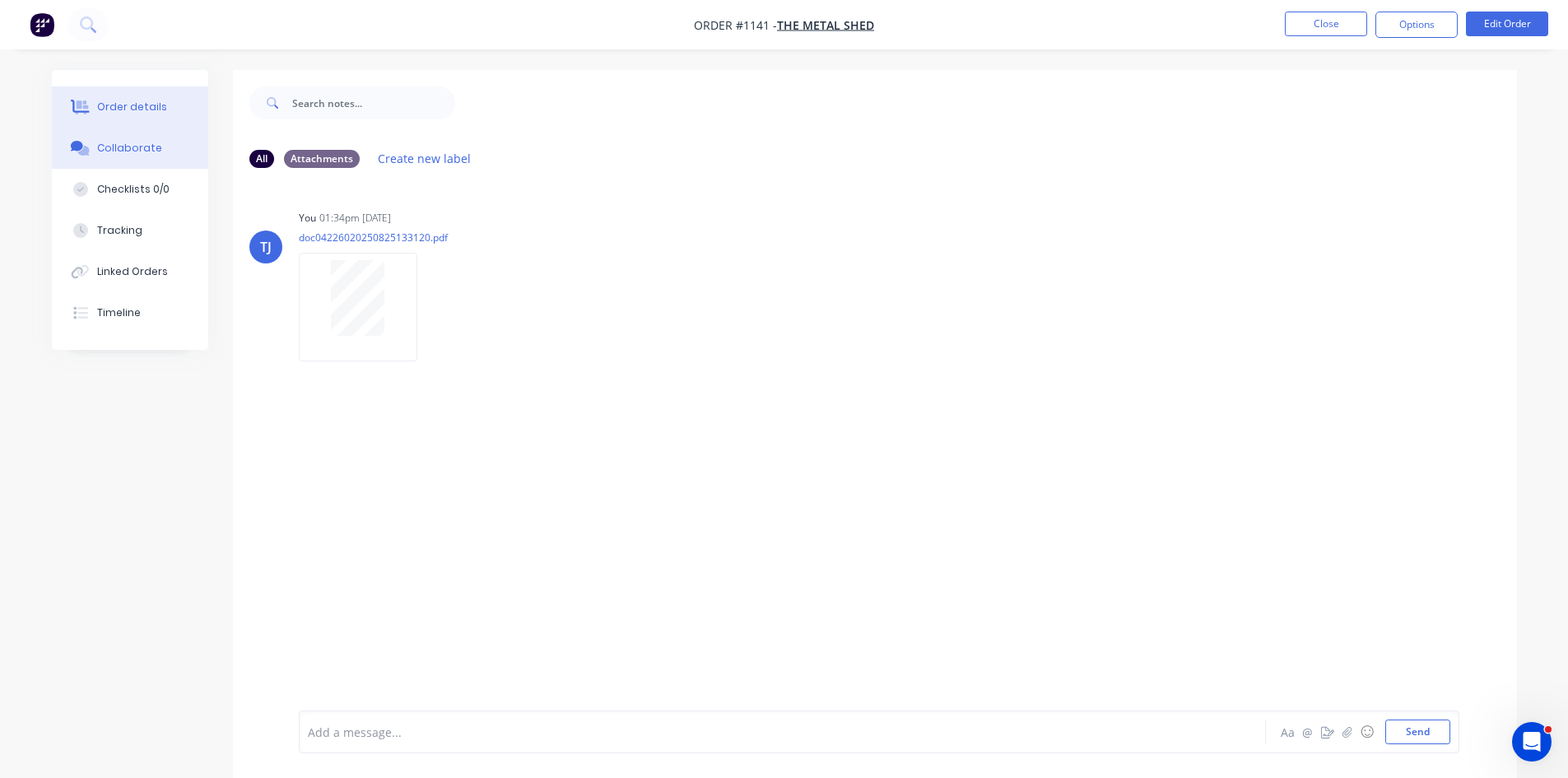
click at [158, 114] on div "Order details" at bounding box center [132, 107] width 70 height 15
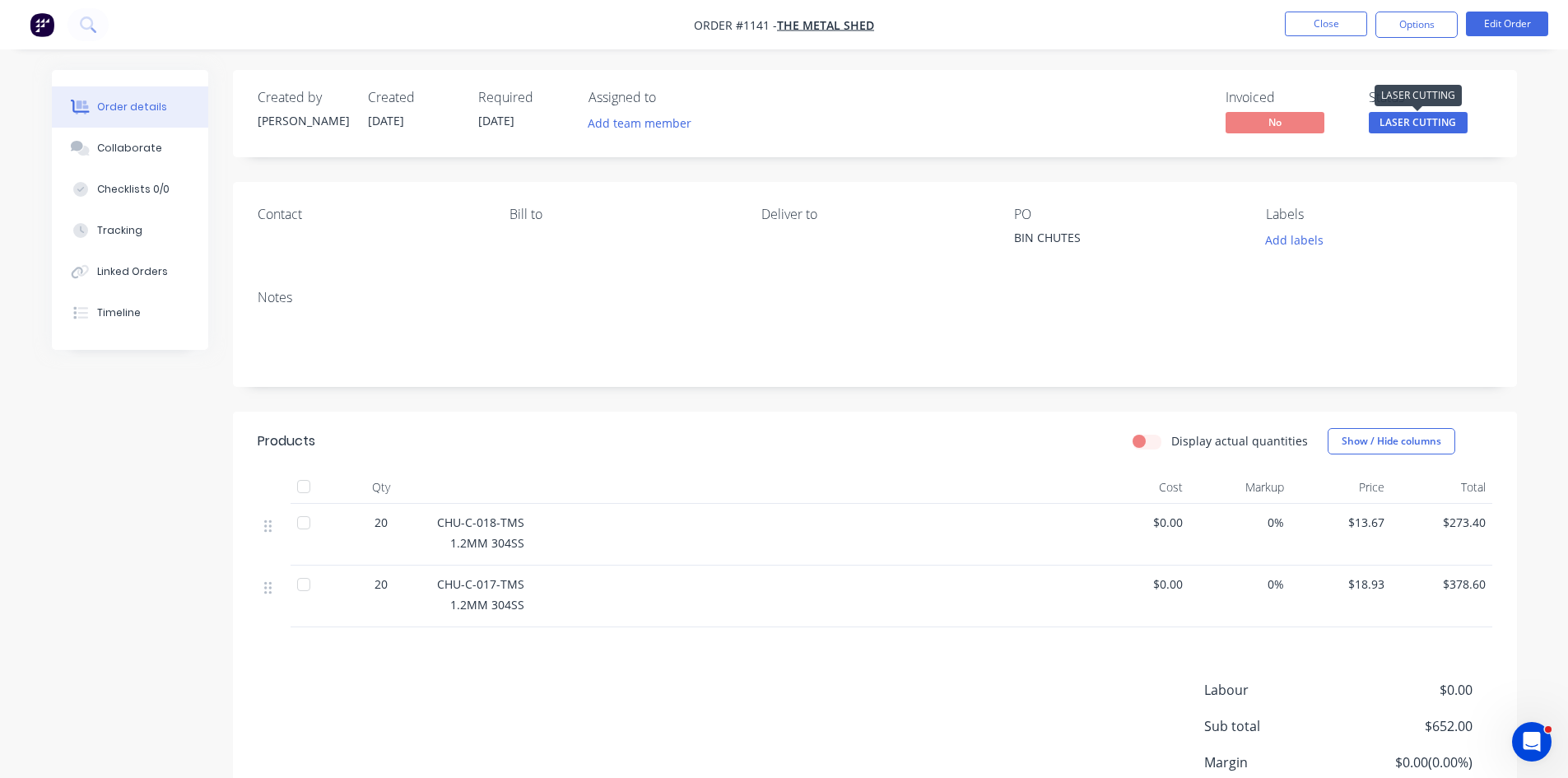
click at [1394, 129] on span "LASER CUTTING" at bounding box center [1419, 122] width 99 height 21
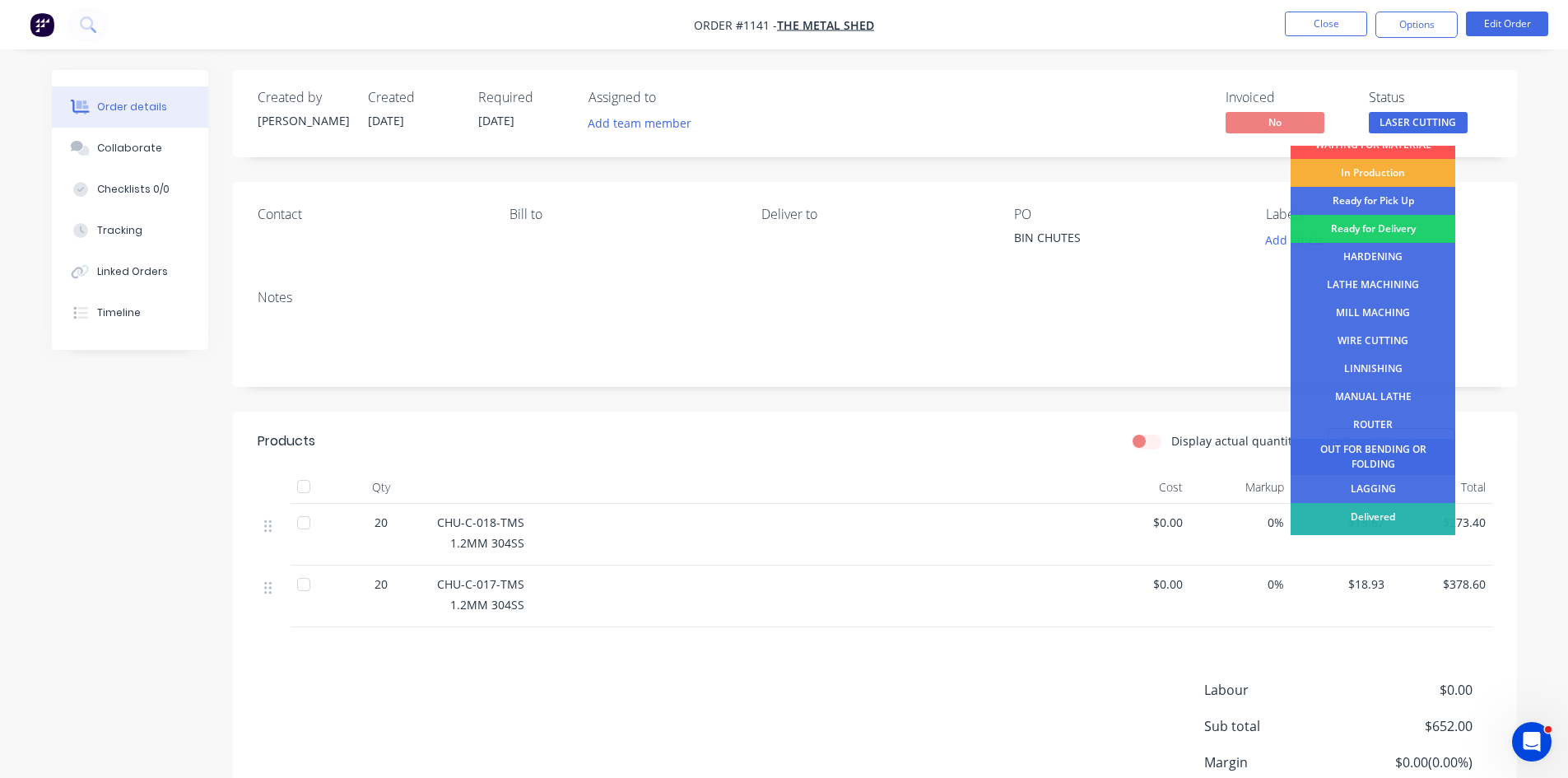
scroll to position [66, 0]
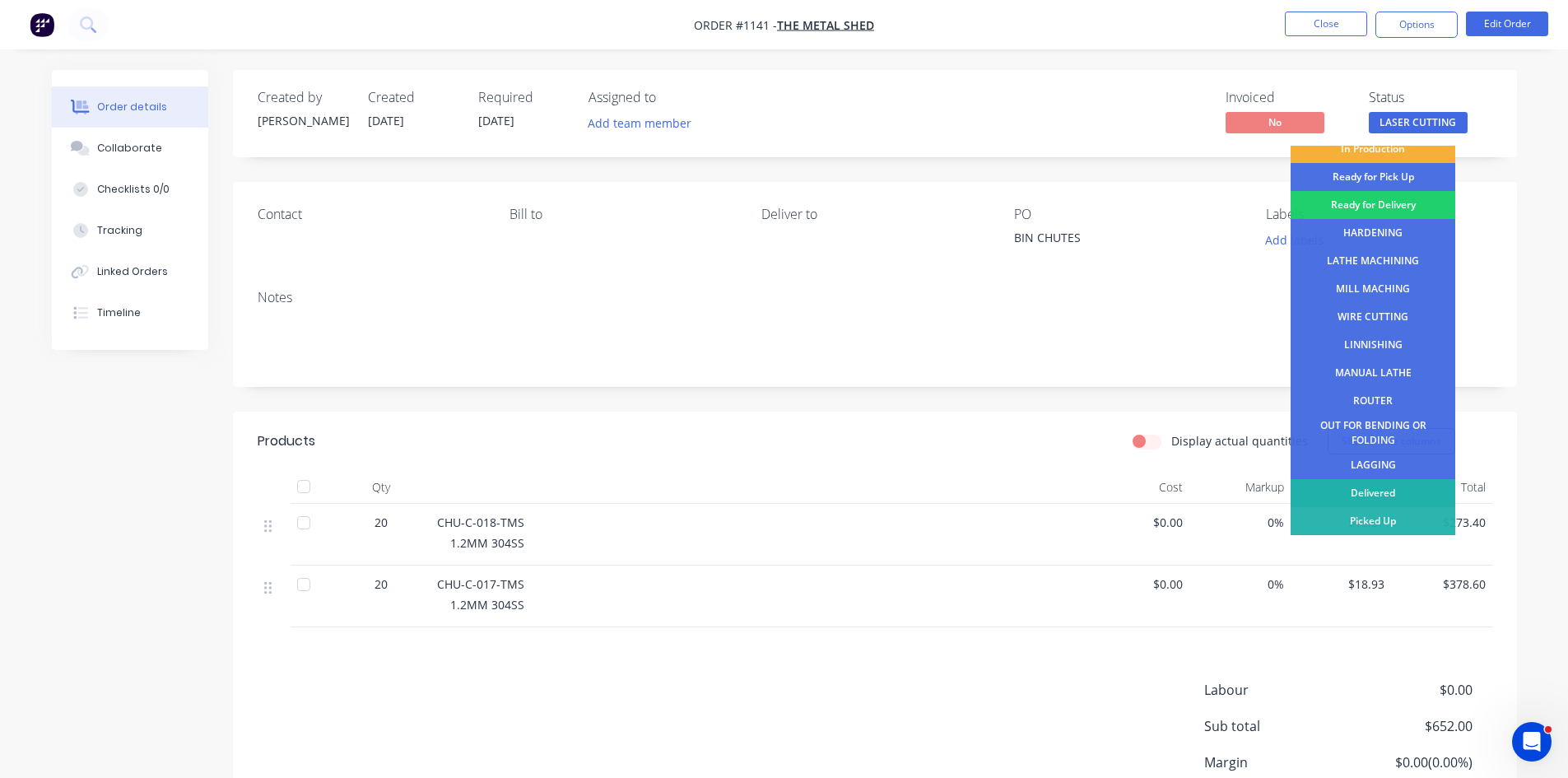
click at [1401, 486] on div "Delivered" at bounding box center [1373, 493] width 164 height 28
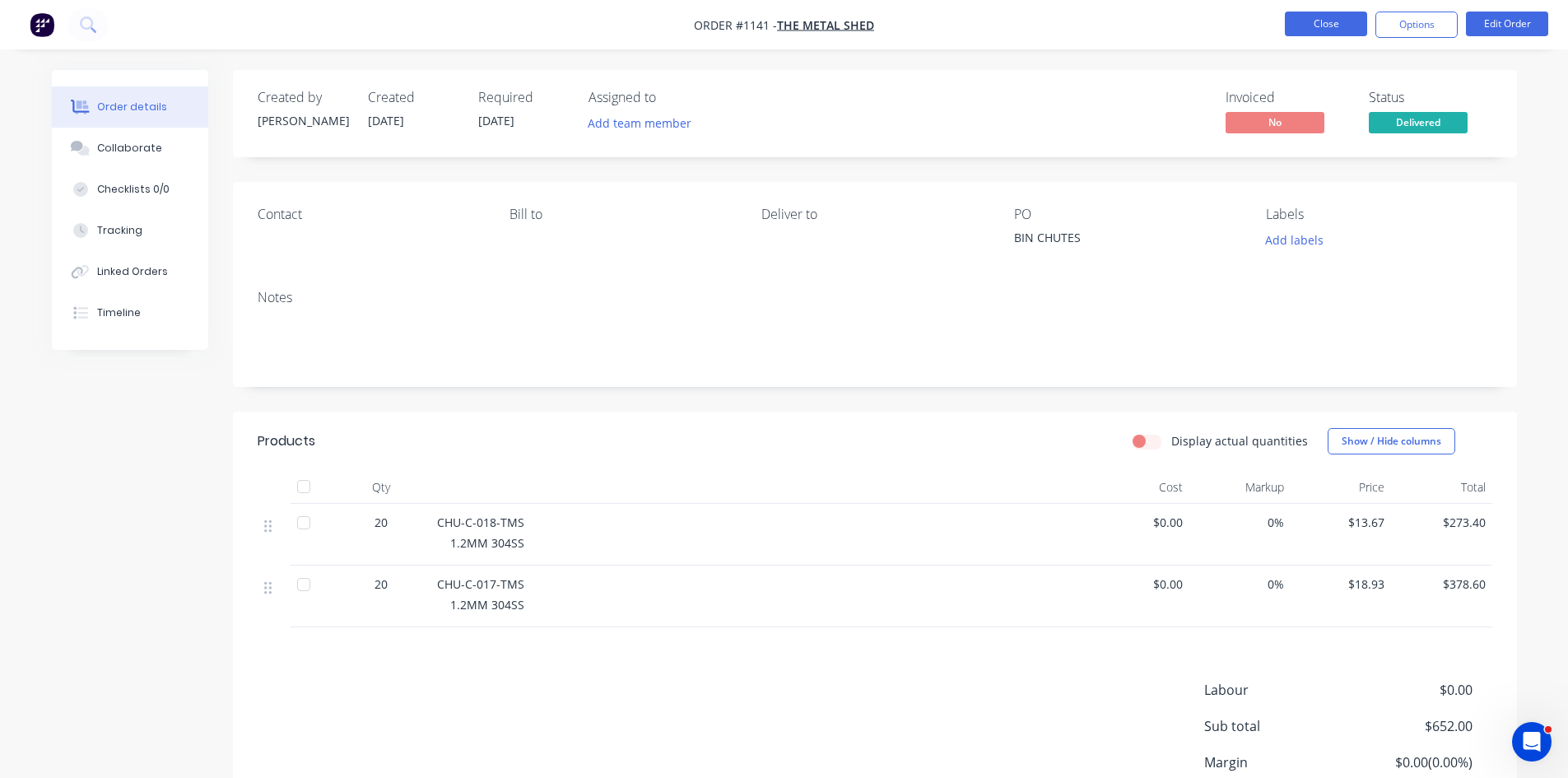
click at [1348, 29] on button "Close" at bounding box center [1325, 24] width 82 height 25
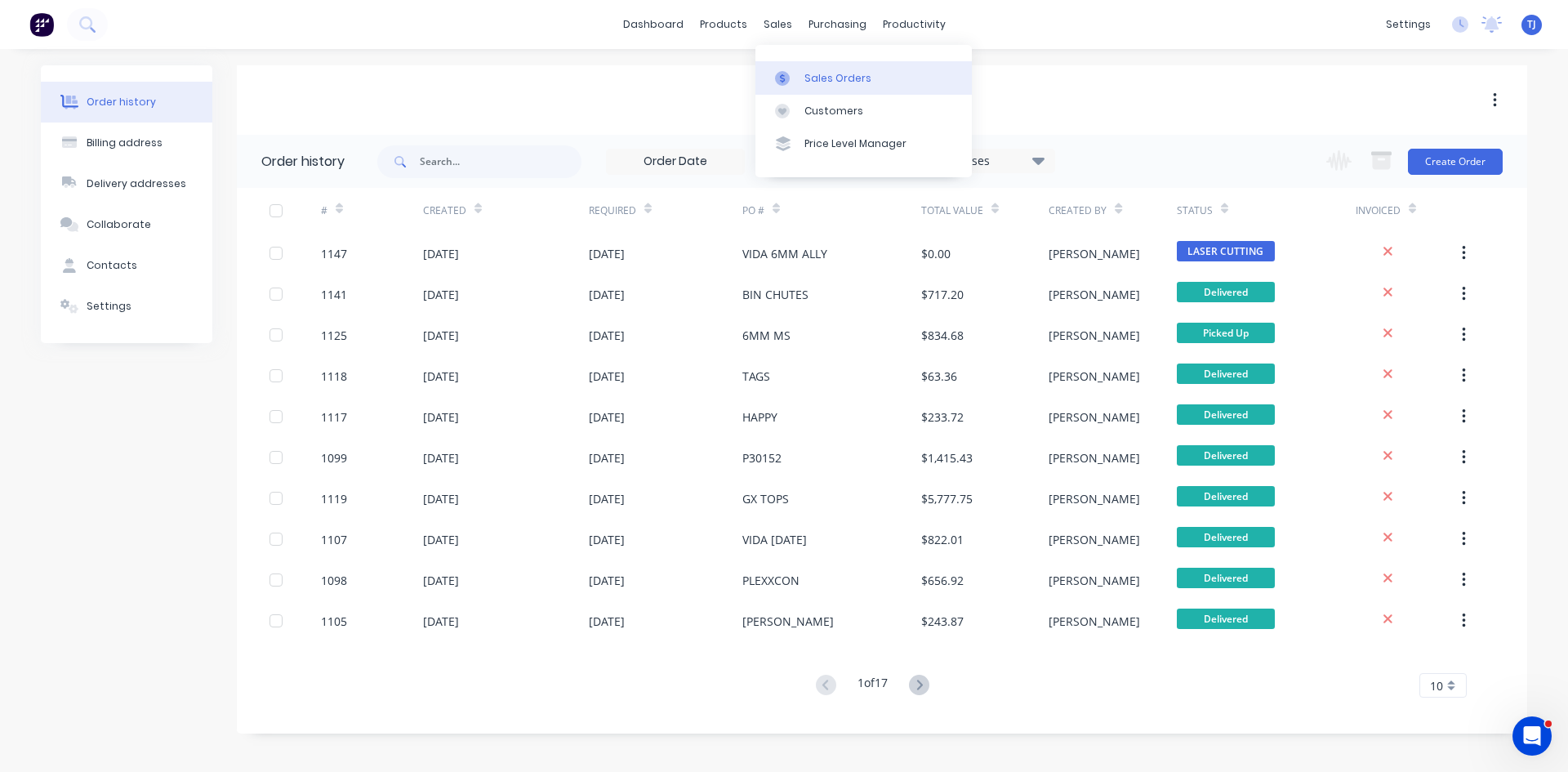
click at [817, 83] on div "Sales Orders" at bounding box center [838, 78] width 67 height 15
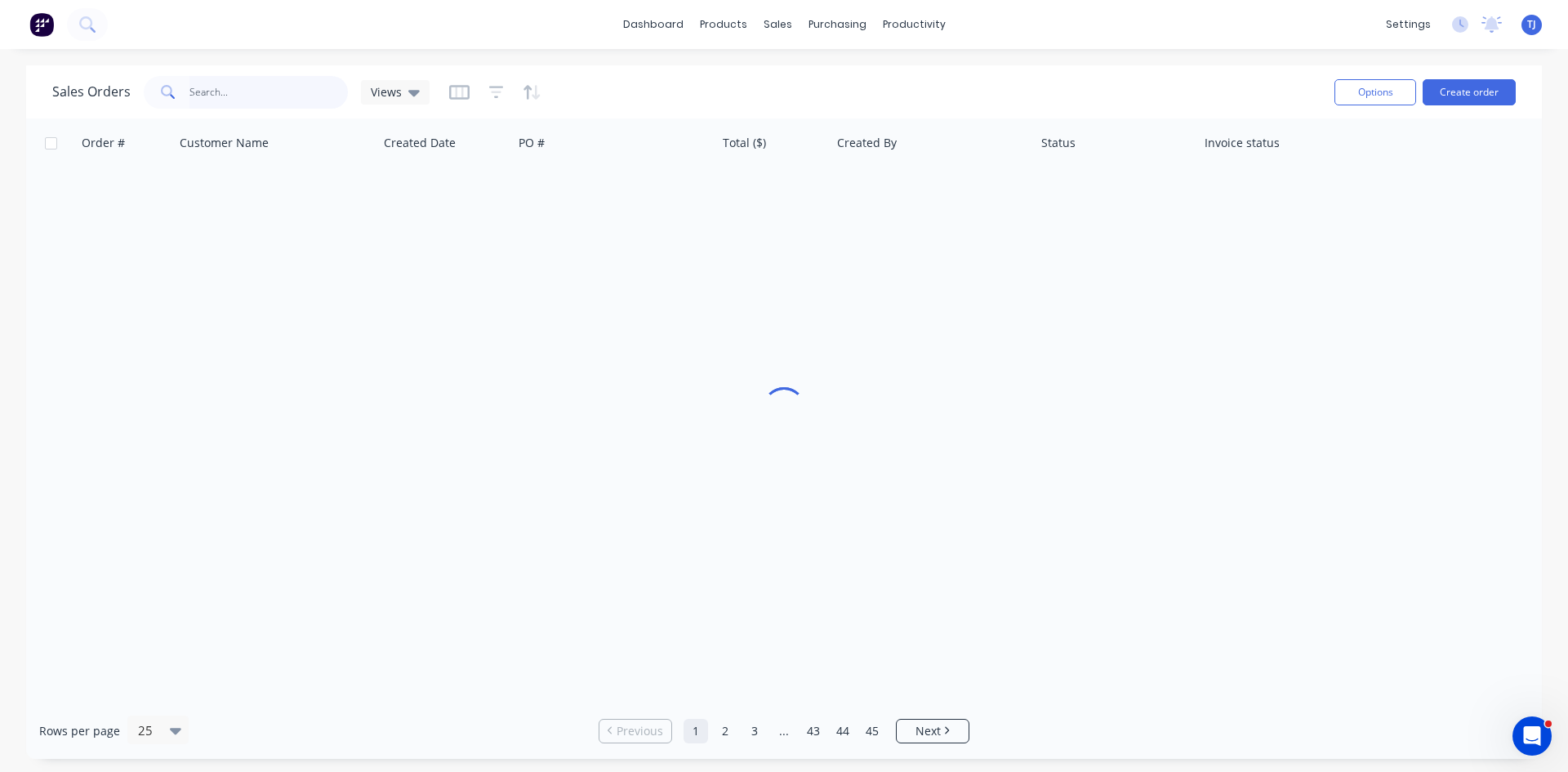
click at [212, 78] on input "text" at bounding box center [269, 91] width 159 height 32
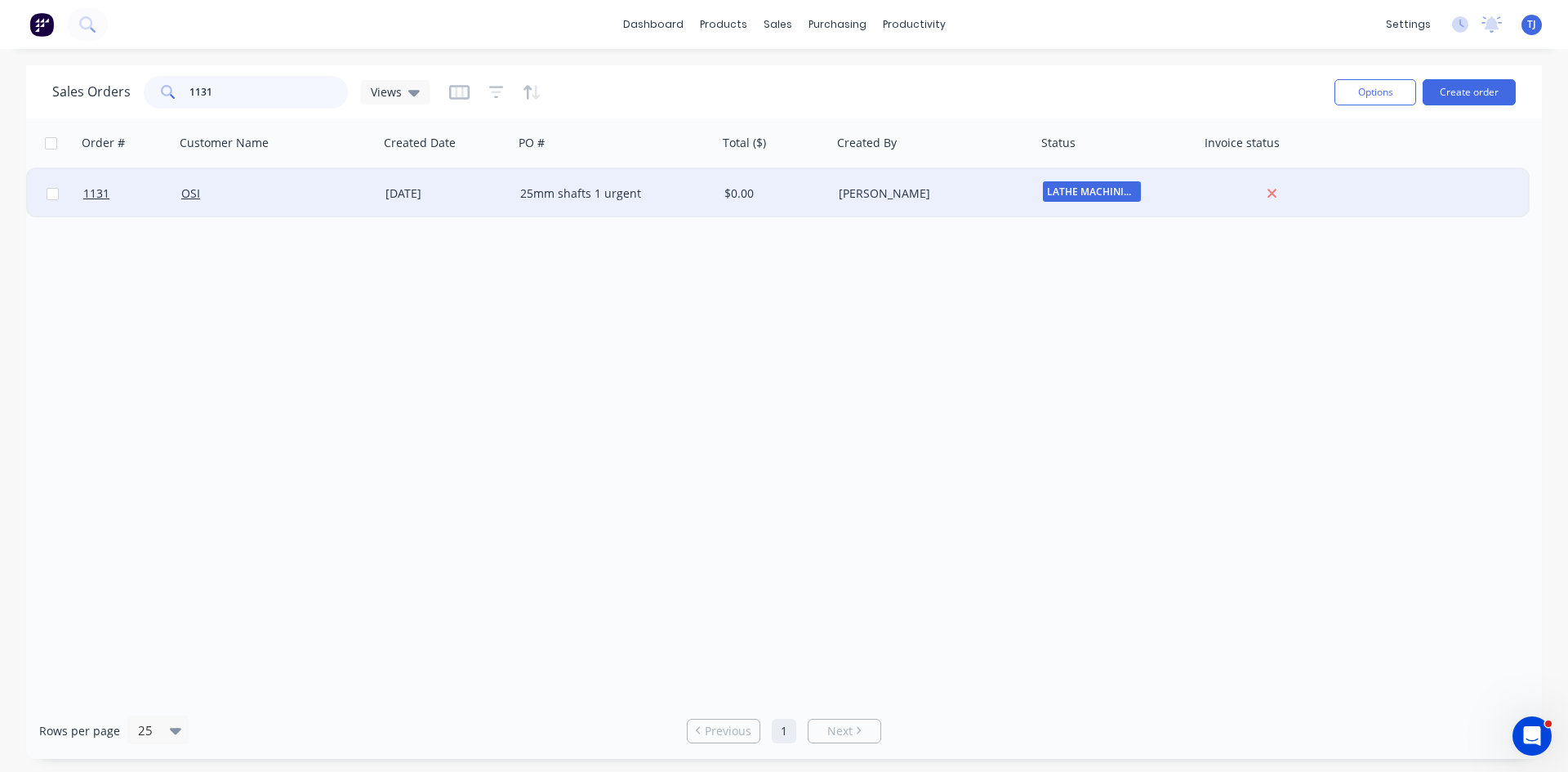
type input "1131"
click at [394, 196] on div "[DATE]" at bounding box center [446, 193] width 122 height 17
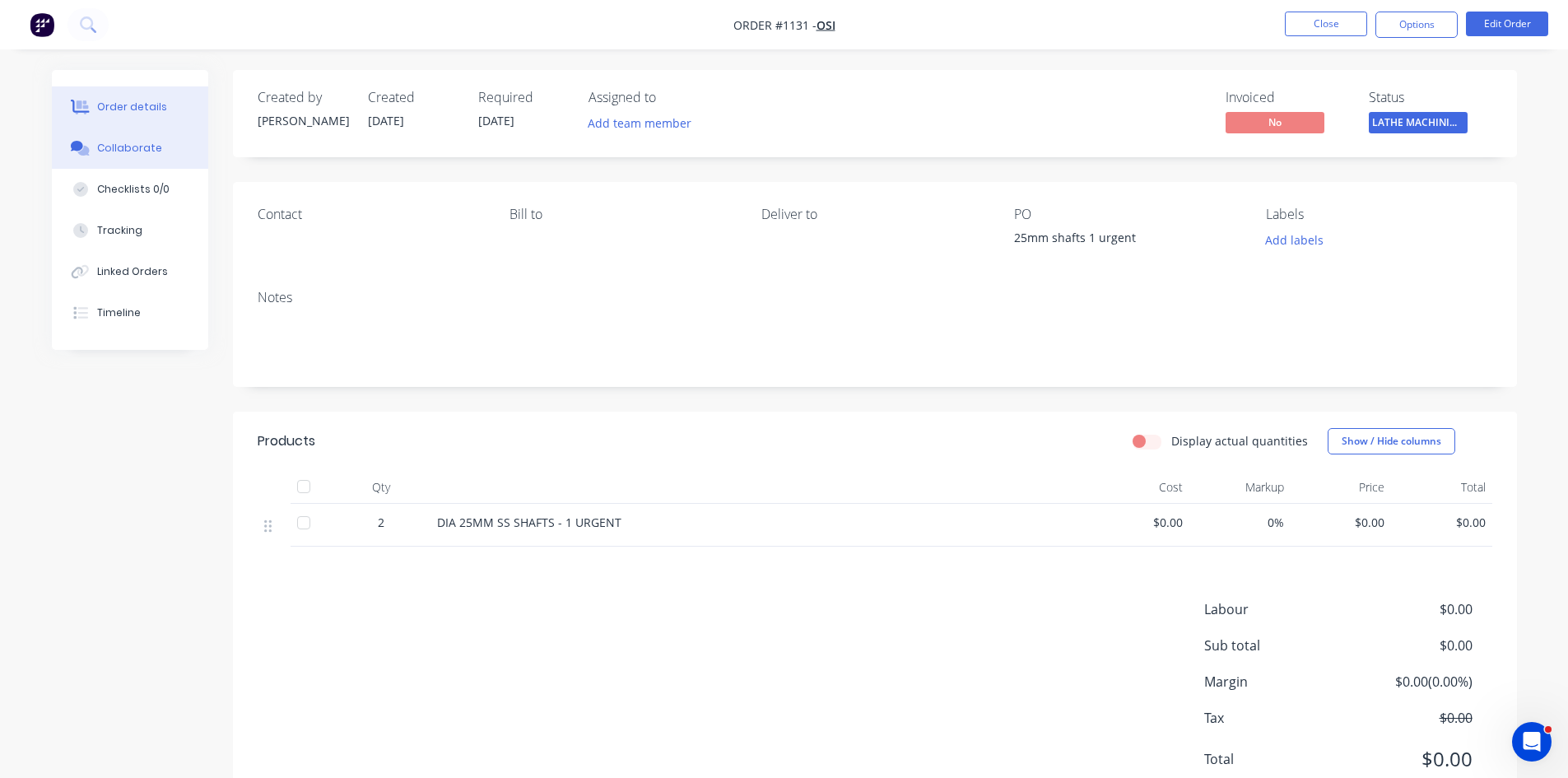
click at [127, 148] on div "Collaborate" at bounding box center [130, 147] width 65 height 15
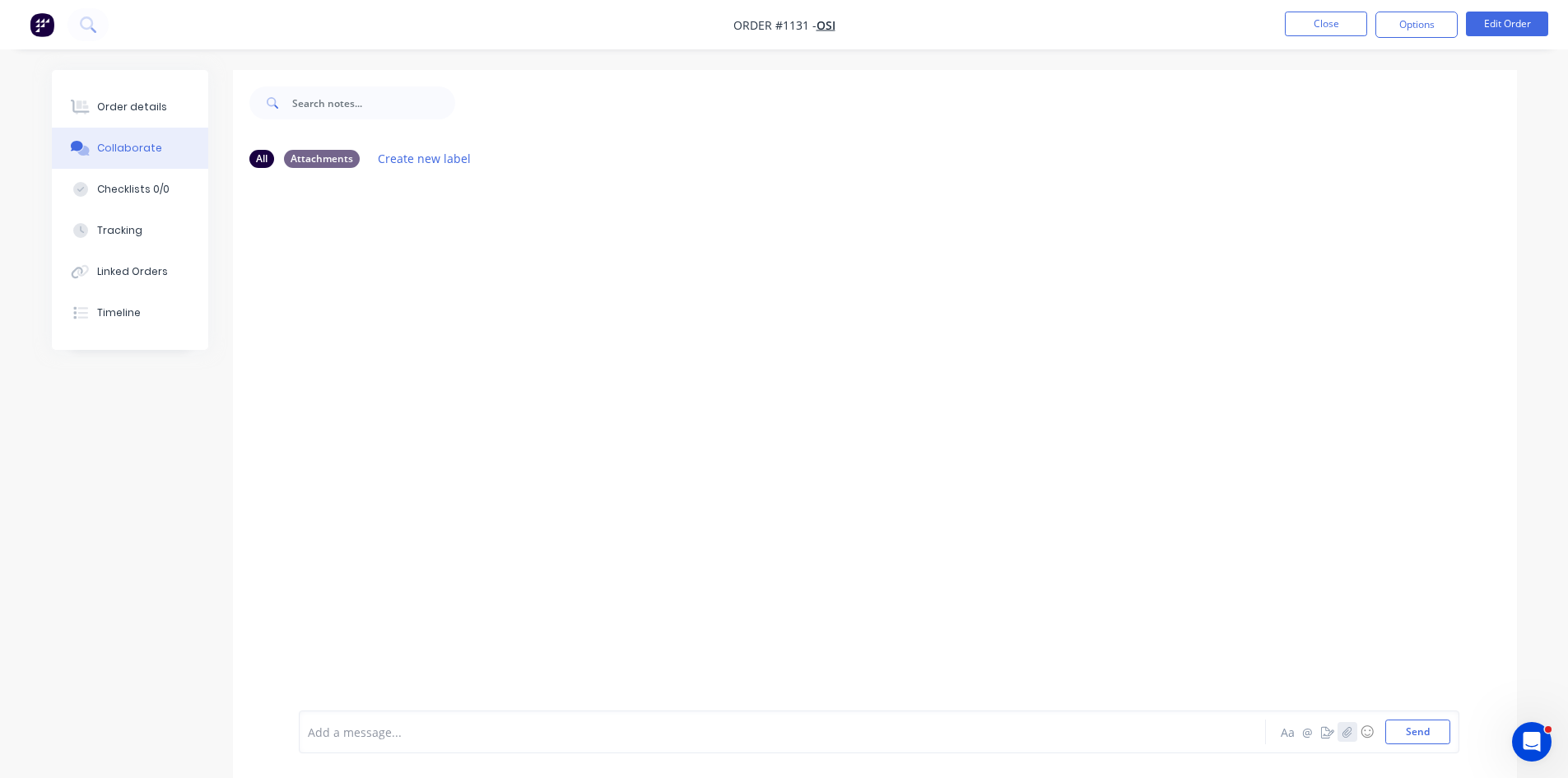
click at [1348, 735] on icon "button" at bounding box center [1346, 730] width 9 height 11
click at [1413, 738] on button "Send" at bounding box center [1418, 731] width 65 height 25
click at [138, 105] on div "Order details" at bounding box center [132, 107] width 70 height 15
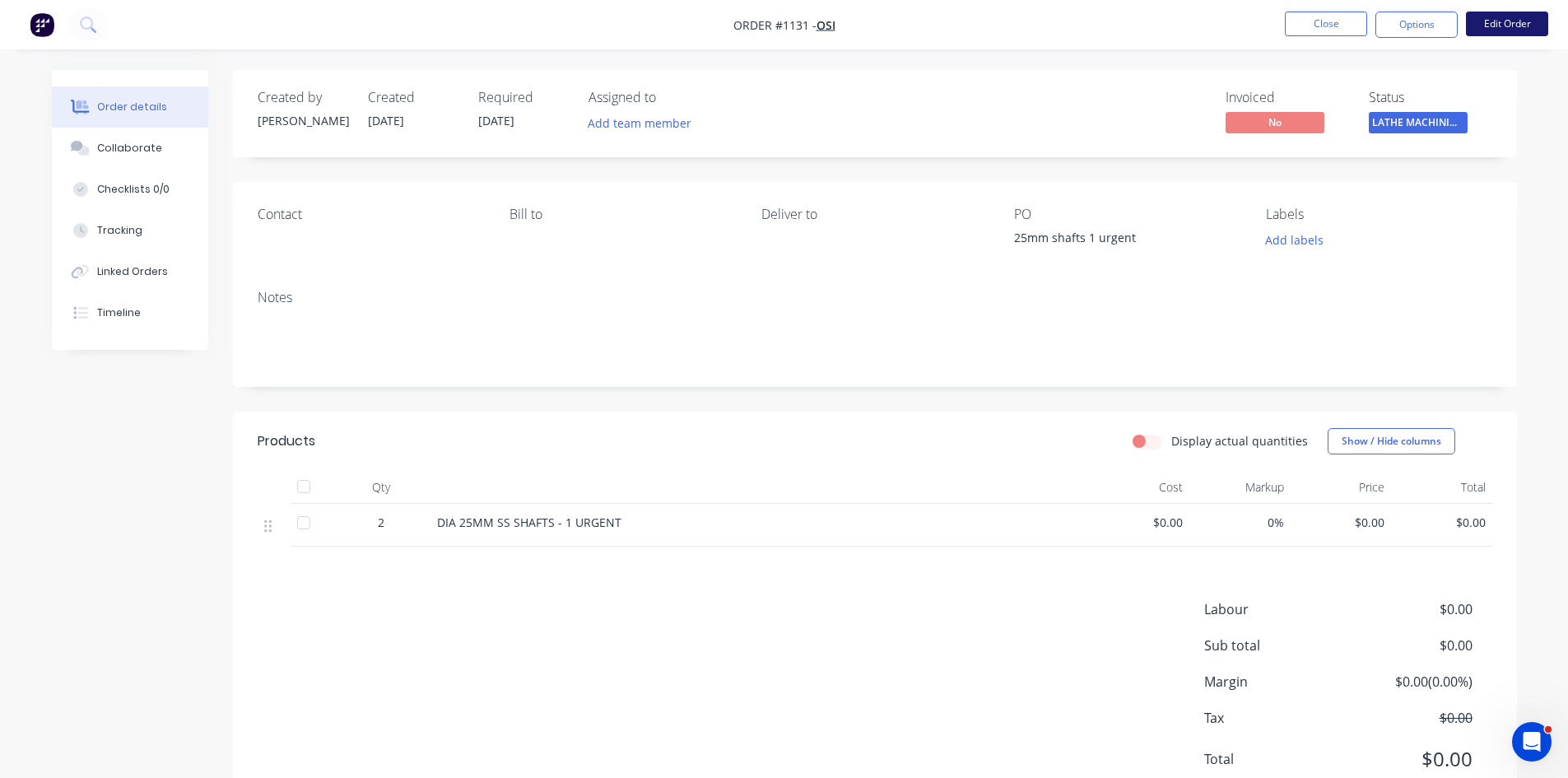
click at [1500, 17] on button "Edit Order" at bounding box center [1507, 24] width 82 height 25
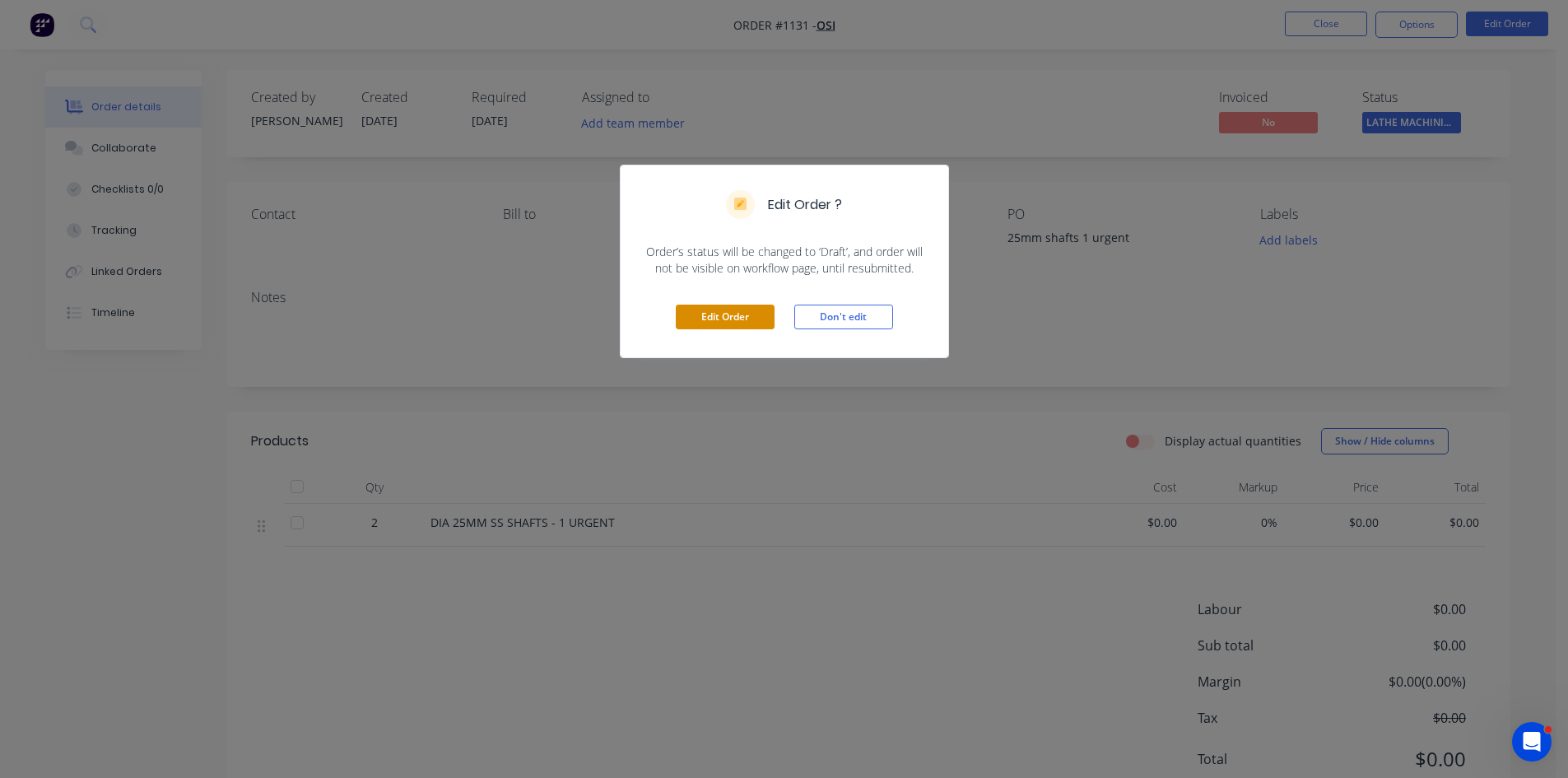
click at [724, 318] on button "Edit Order" at bounding box center [726, 317] width 99 height 25
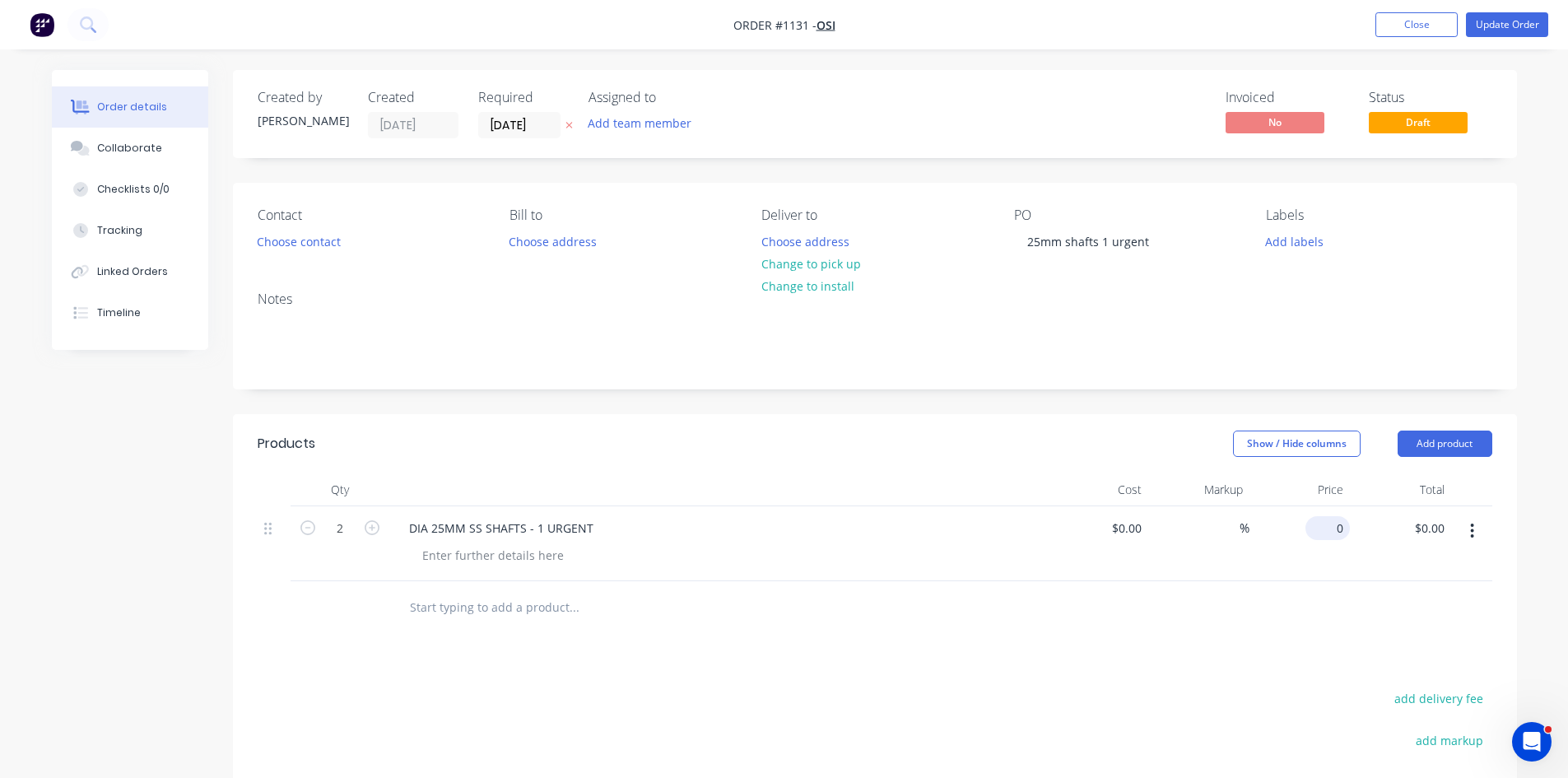
click at [1326, 523] on div "0 $0.00" at bounding box center [1327, 528] width 45 height 24
click at [1326, 523] on div "0 0" at bounding box center [1337, 528] width 26 height 24
type input "559.32"
type input "0.00"
type input "$559.32"
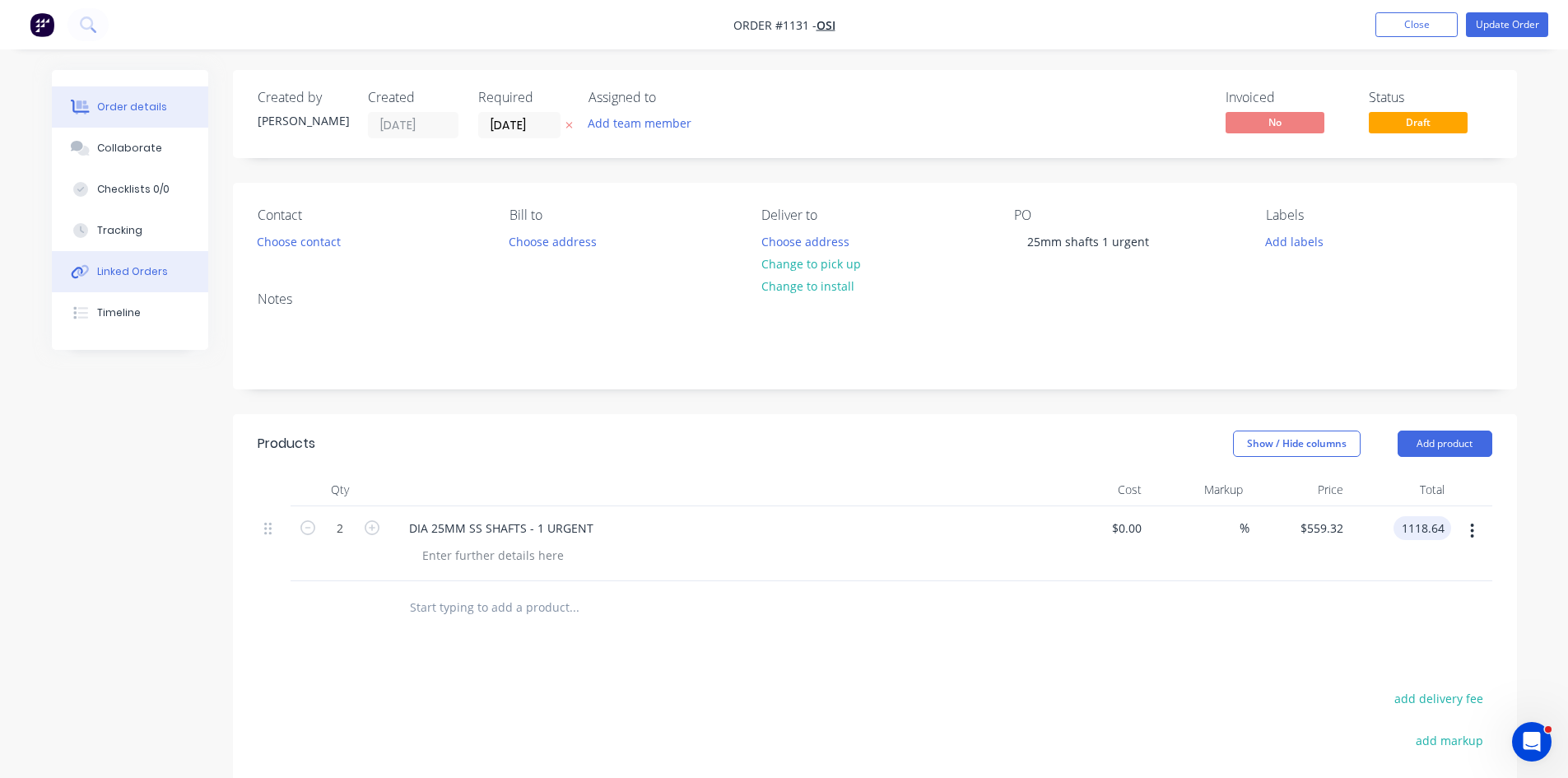
type input "$1,118.64"
click at [152, 275] on div "Linked Orders" at bounding box center [133, 271] width 71 height 15
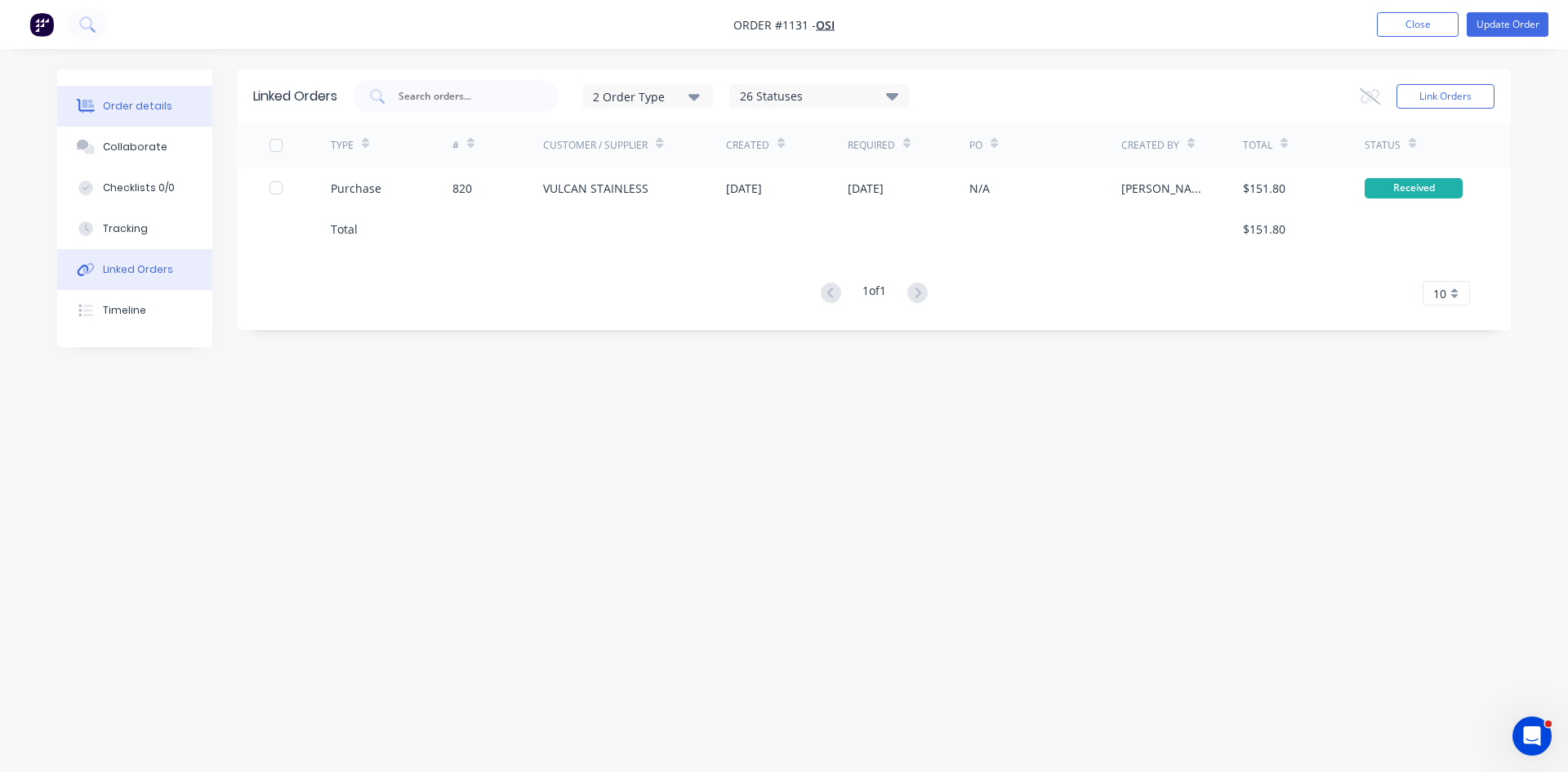
click at [129, 104] on div "Order details" at bounding box center [138, 106] width 70 height 15
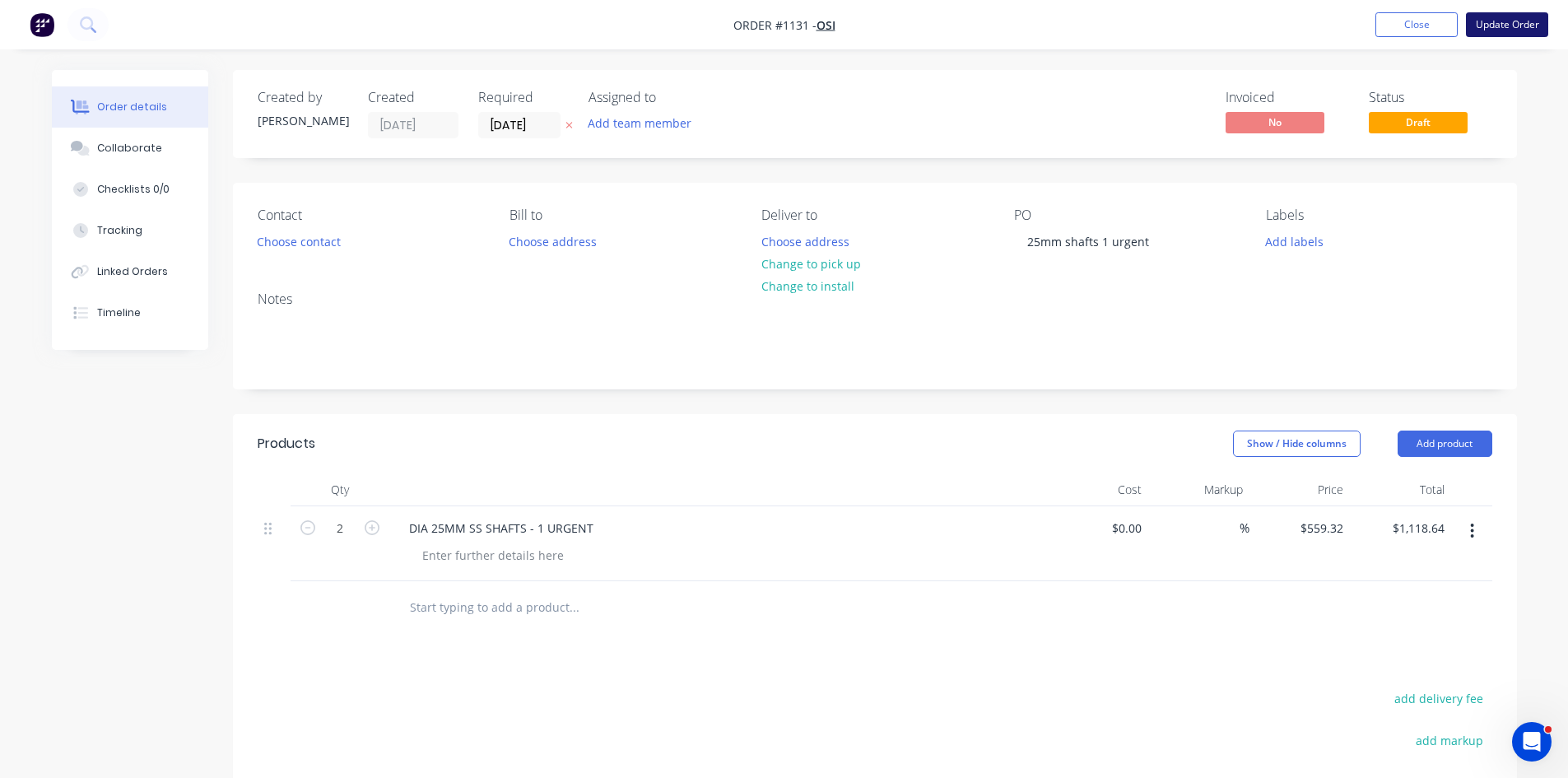
click at [1510, 27] on button "Update Order" at bounding box center [1507, 24] width 82 height 25
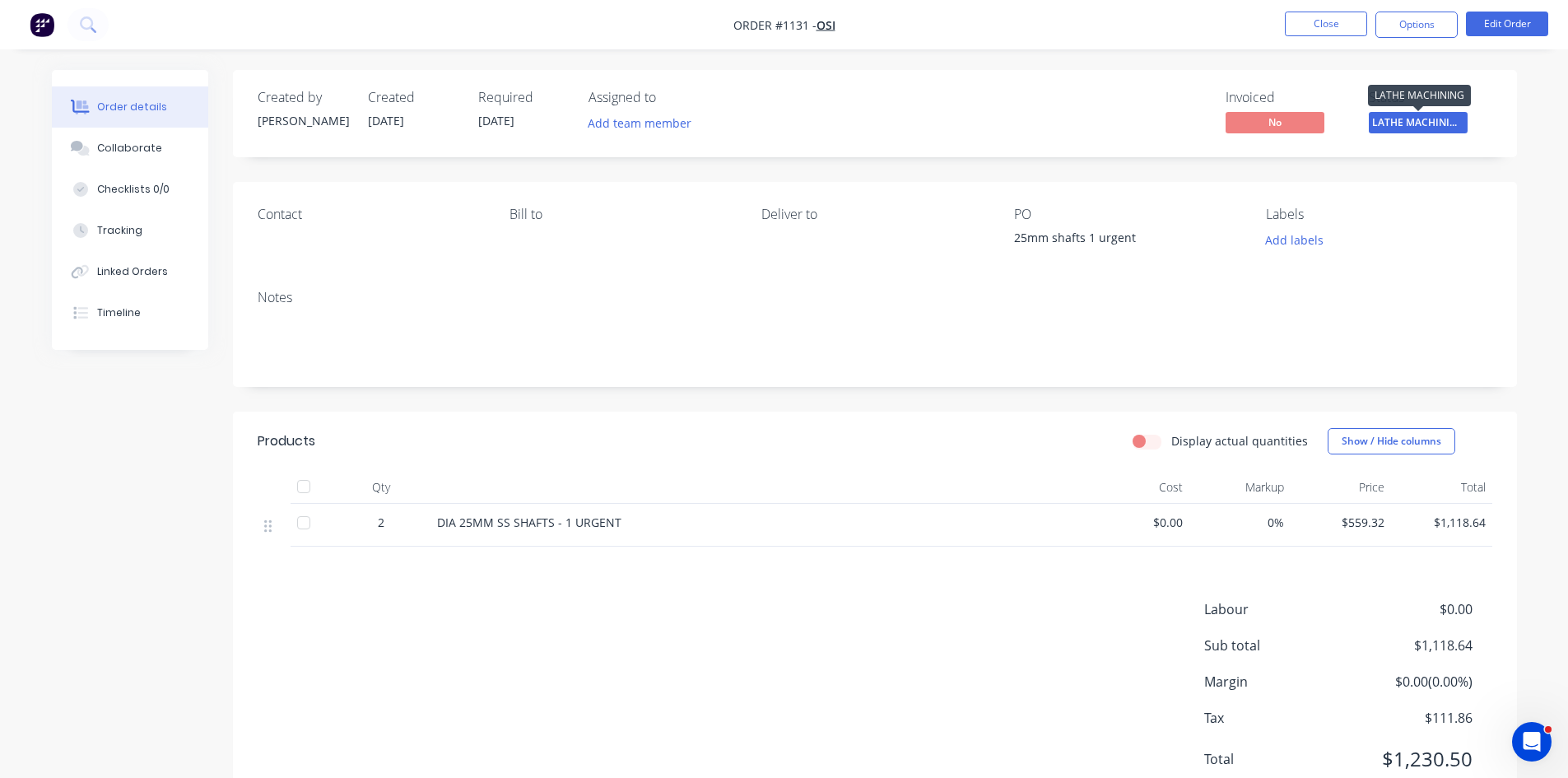
click at [1406, 120] on span "LATHE MACHINING" at bounding box center [1419, 122] width 99 height 21
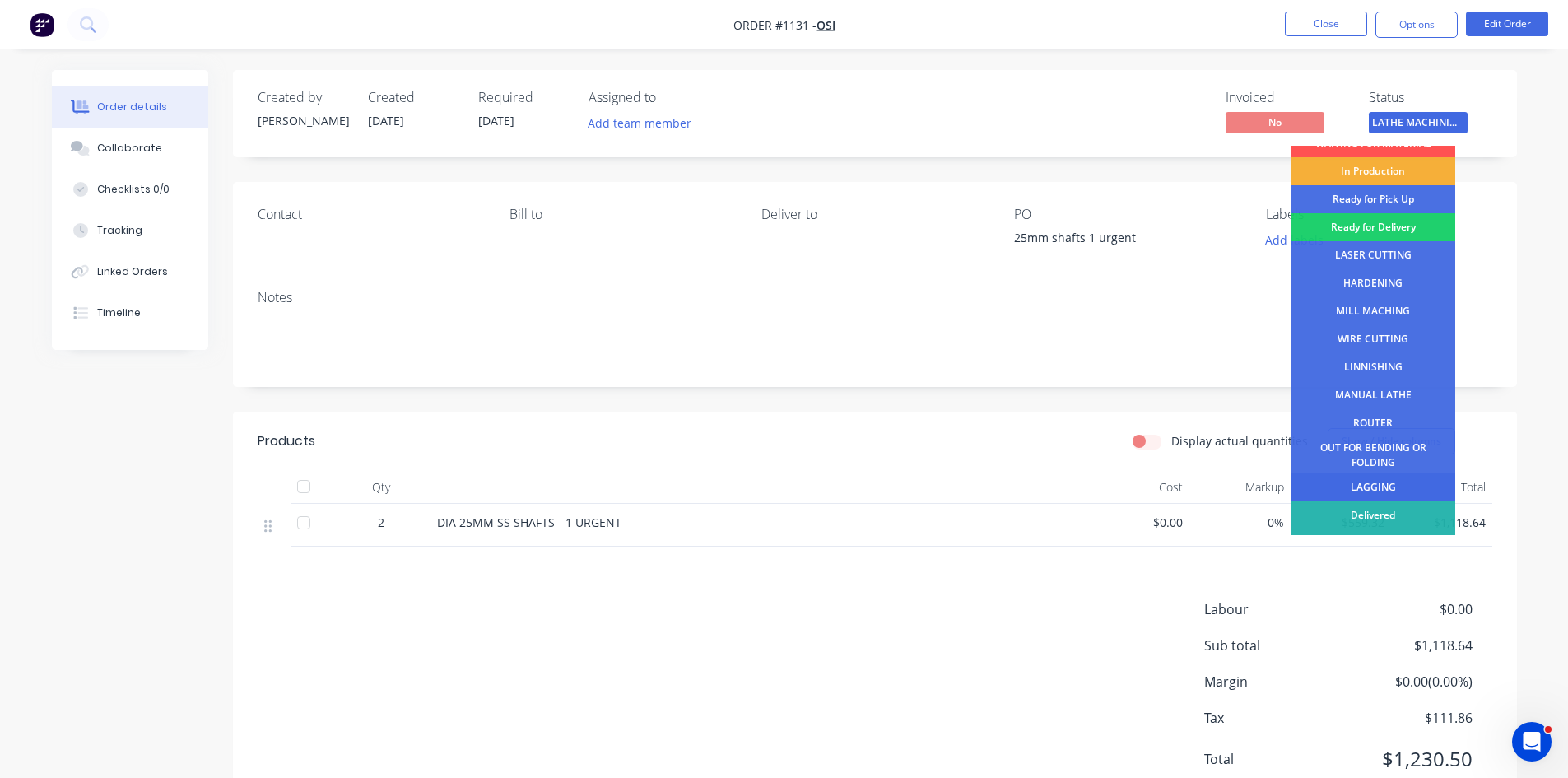
scroll to position [66, 0]
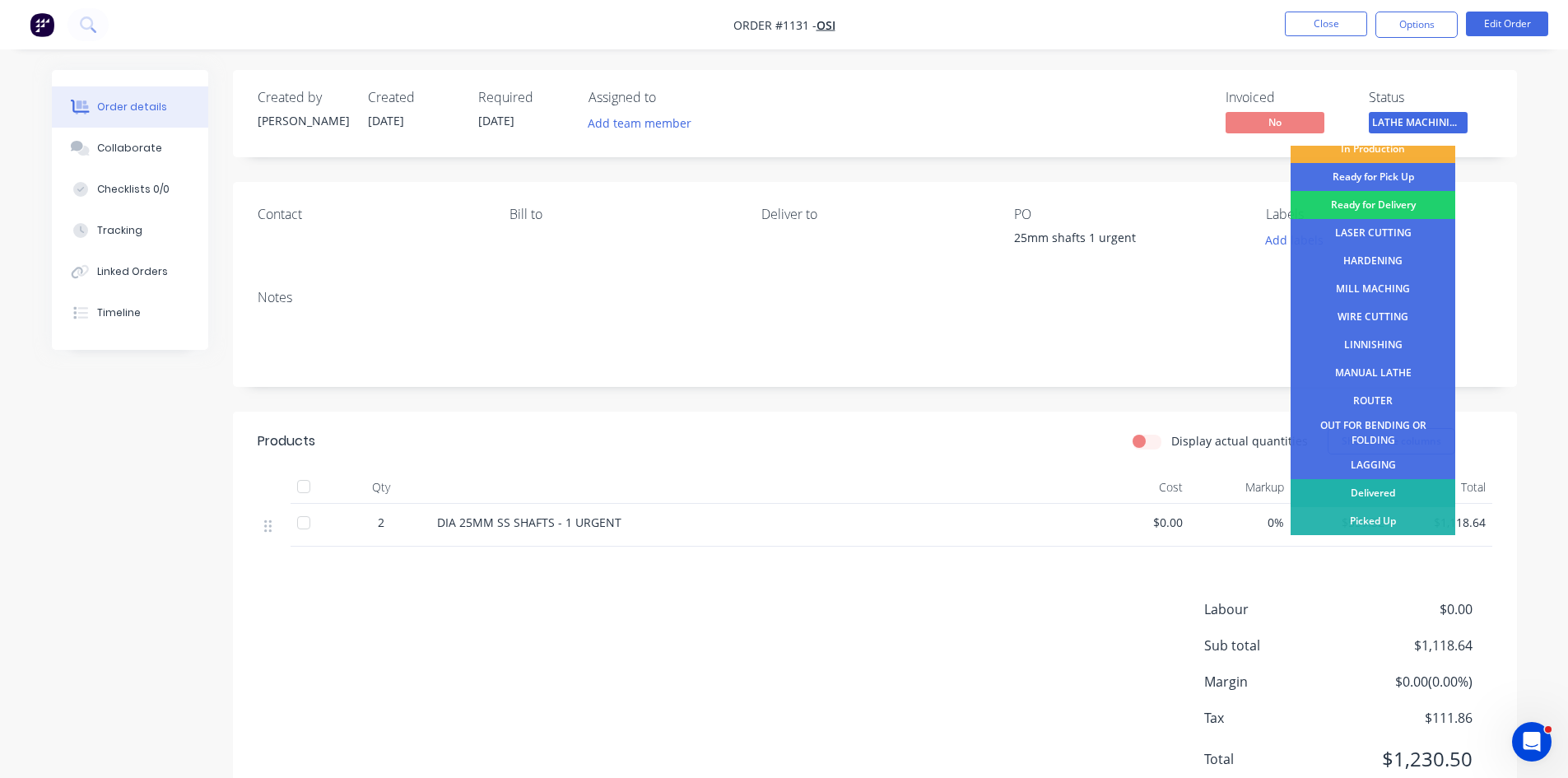
click at [1382, 497] on div "Delivered" at bounding box center [1373, 493] width 164 height 28
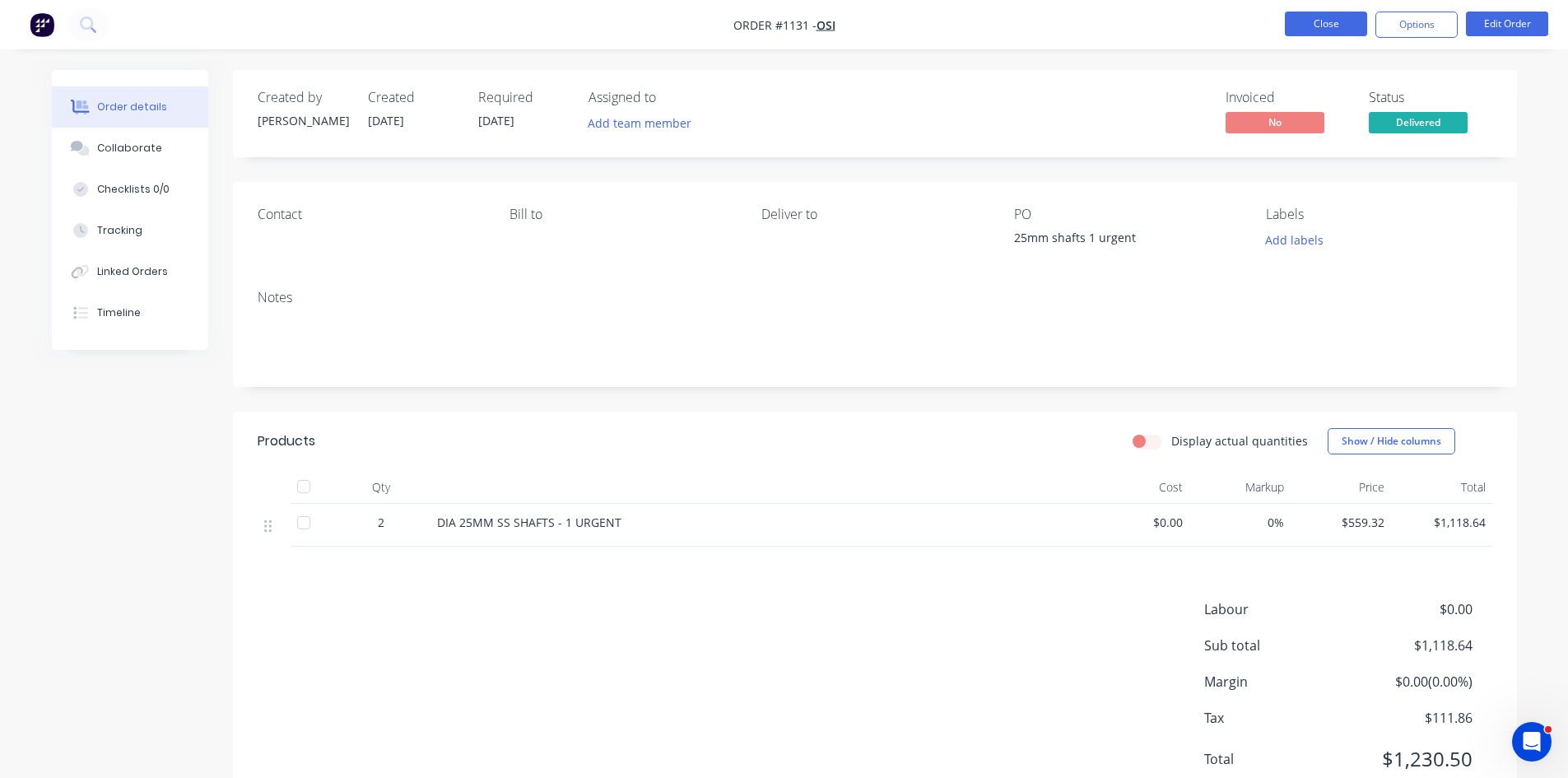
click at [1307, 31] on button "Close" at bounding box center [1325, 24] width 82 height 25
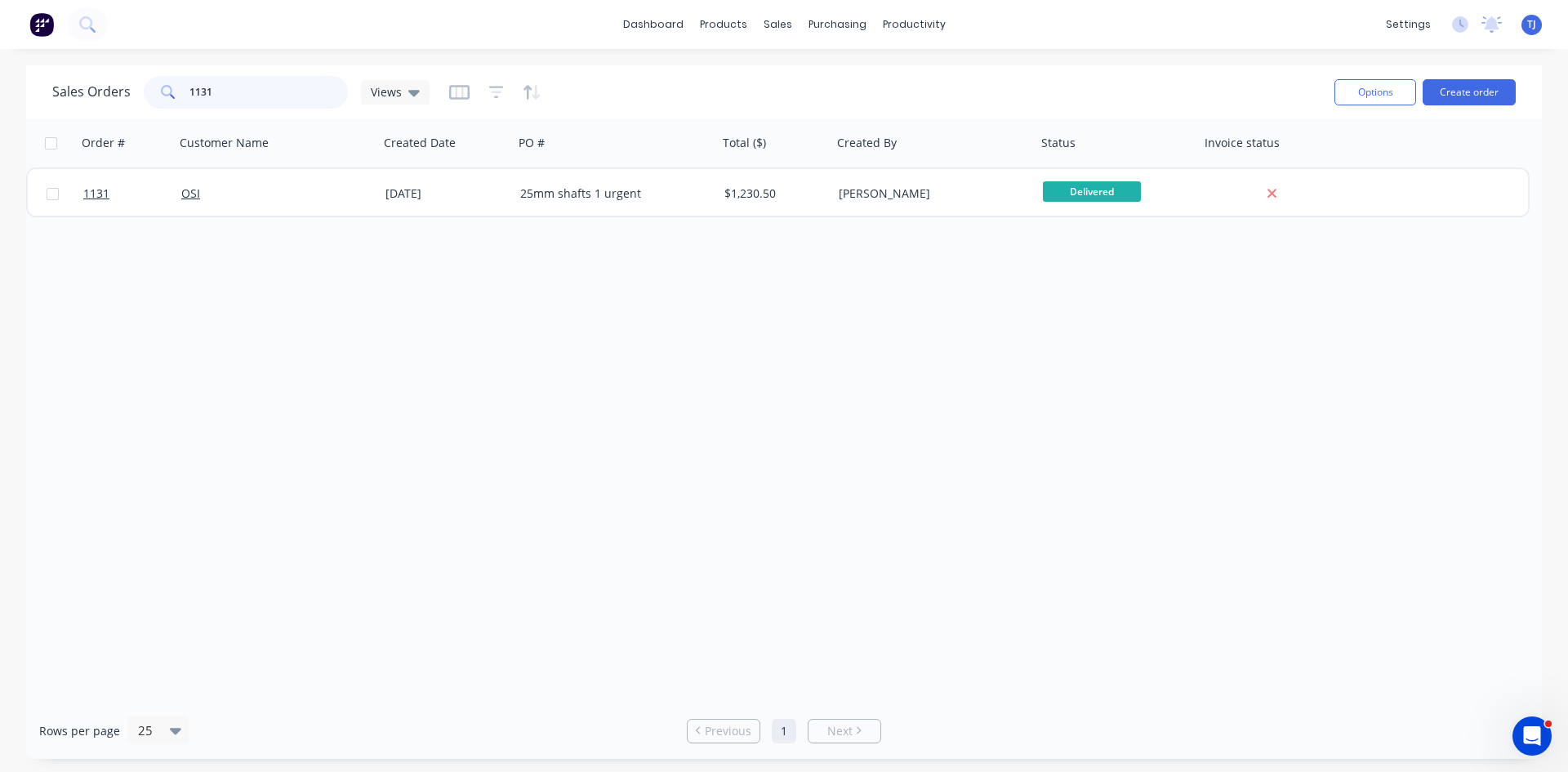
click at [294, 99] on input "1131" at bounding box center [269, 91] width 159 height 32
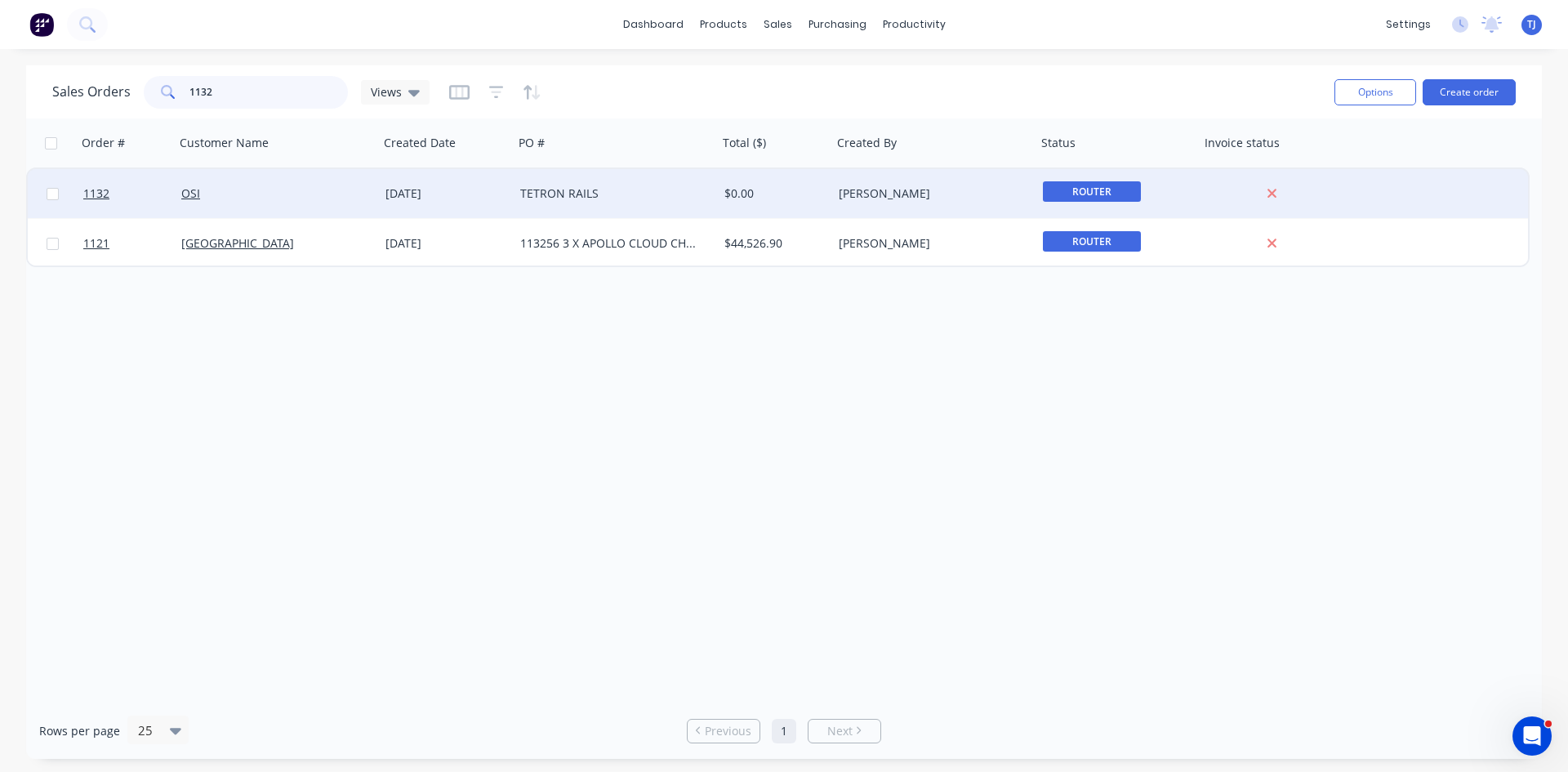
type input "1132"
click at [551, 201] on div "TETRON RAILS" at bounding box center [616, 193] width 204 height 49
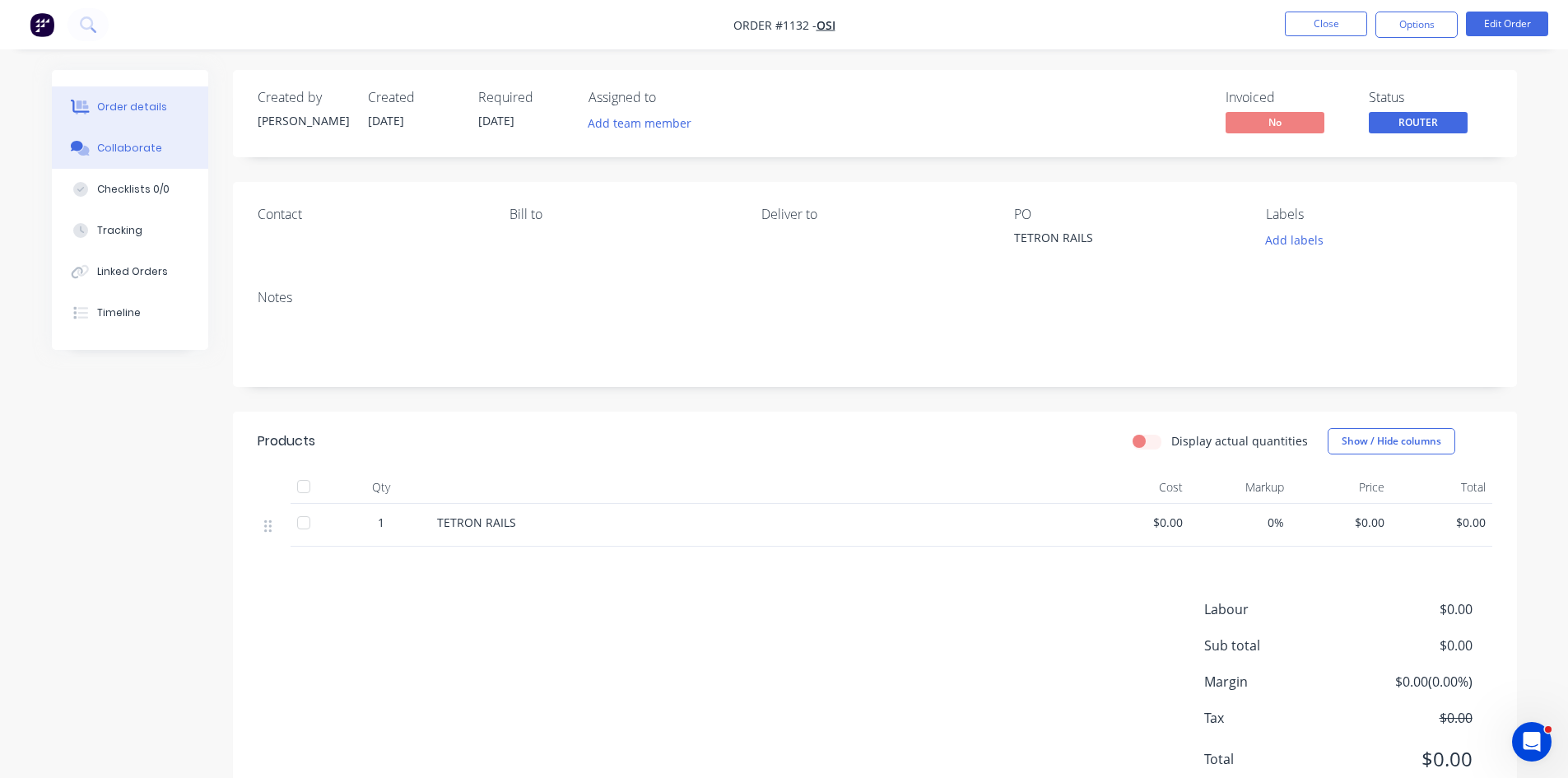
click at [140, 150] on div "Collaborate" at bounding box center [130, 147] width 65 height 15
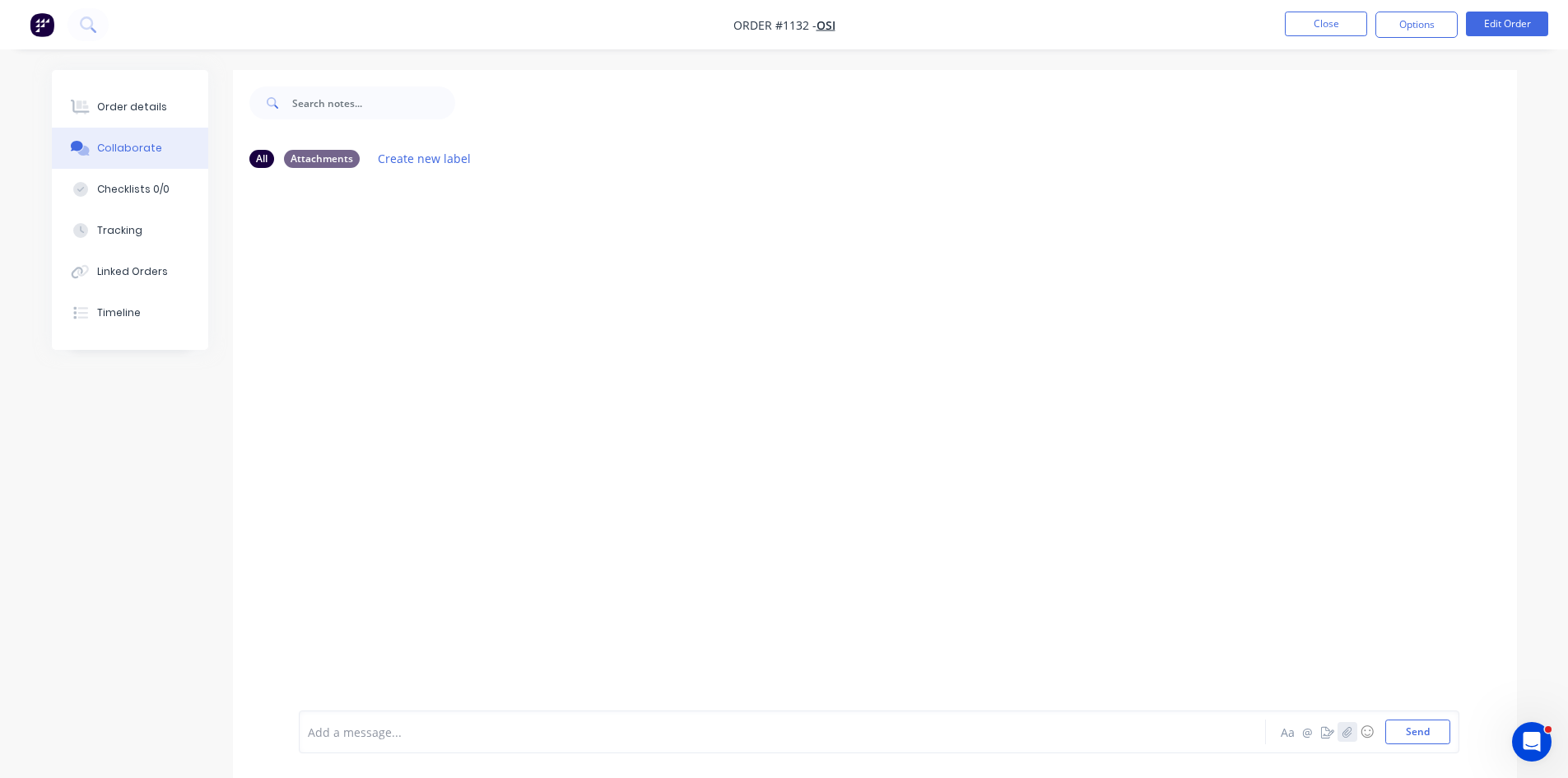
click at [1350, 731] on icon "button" at bounding box center [1346, 731] width 10 height 12
click at [1422, 738] on button "Send" at bounding box center [1418, 731] width 65 height 25
click at [144, 113] on div "Order details" at bounding box center [132, 107] width 70 height 15
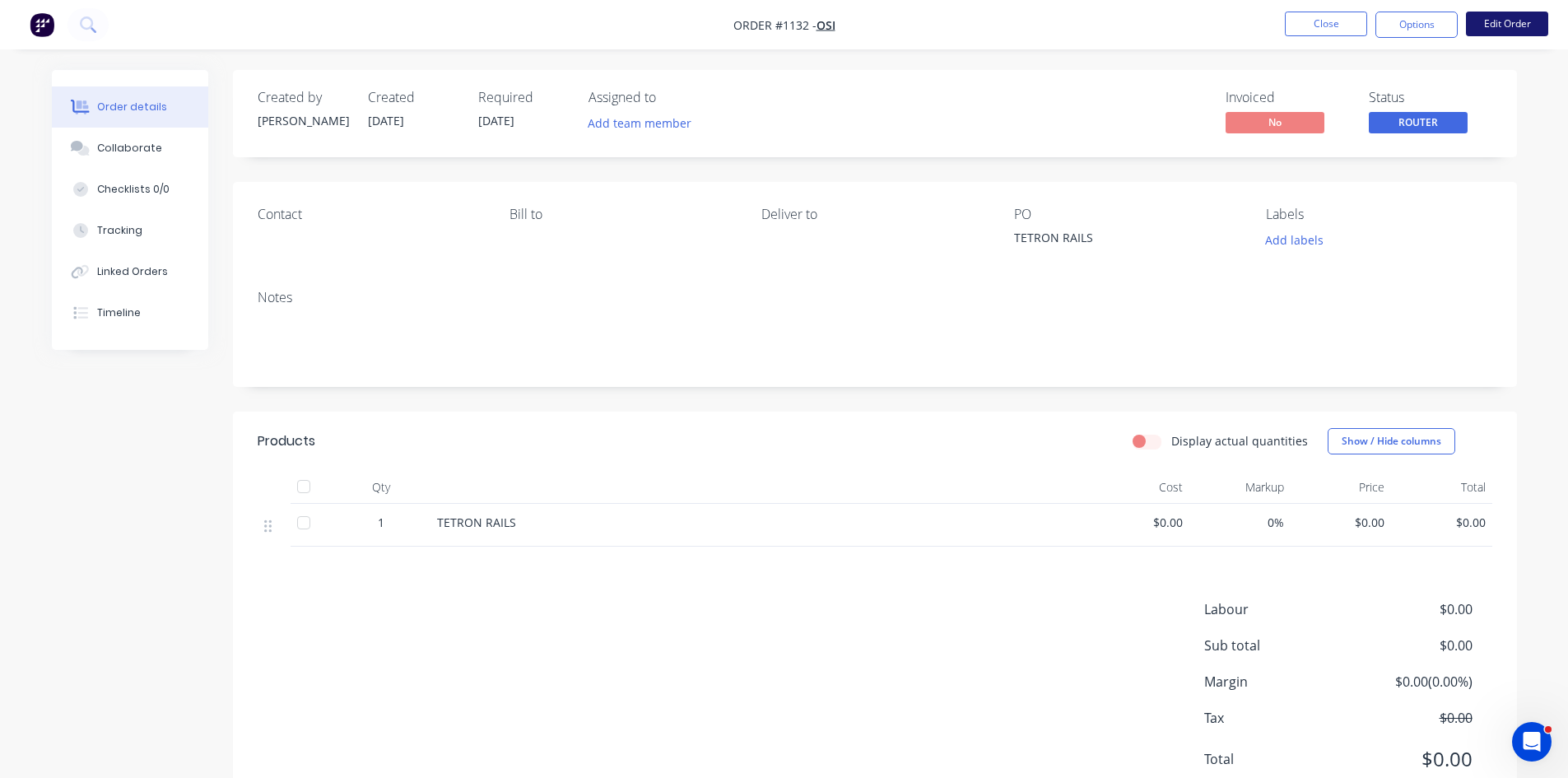
click at [1512, 18] on button "Edit Order" at bounding box center [1507, 24] width 82 height 25
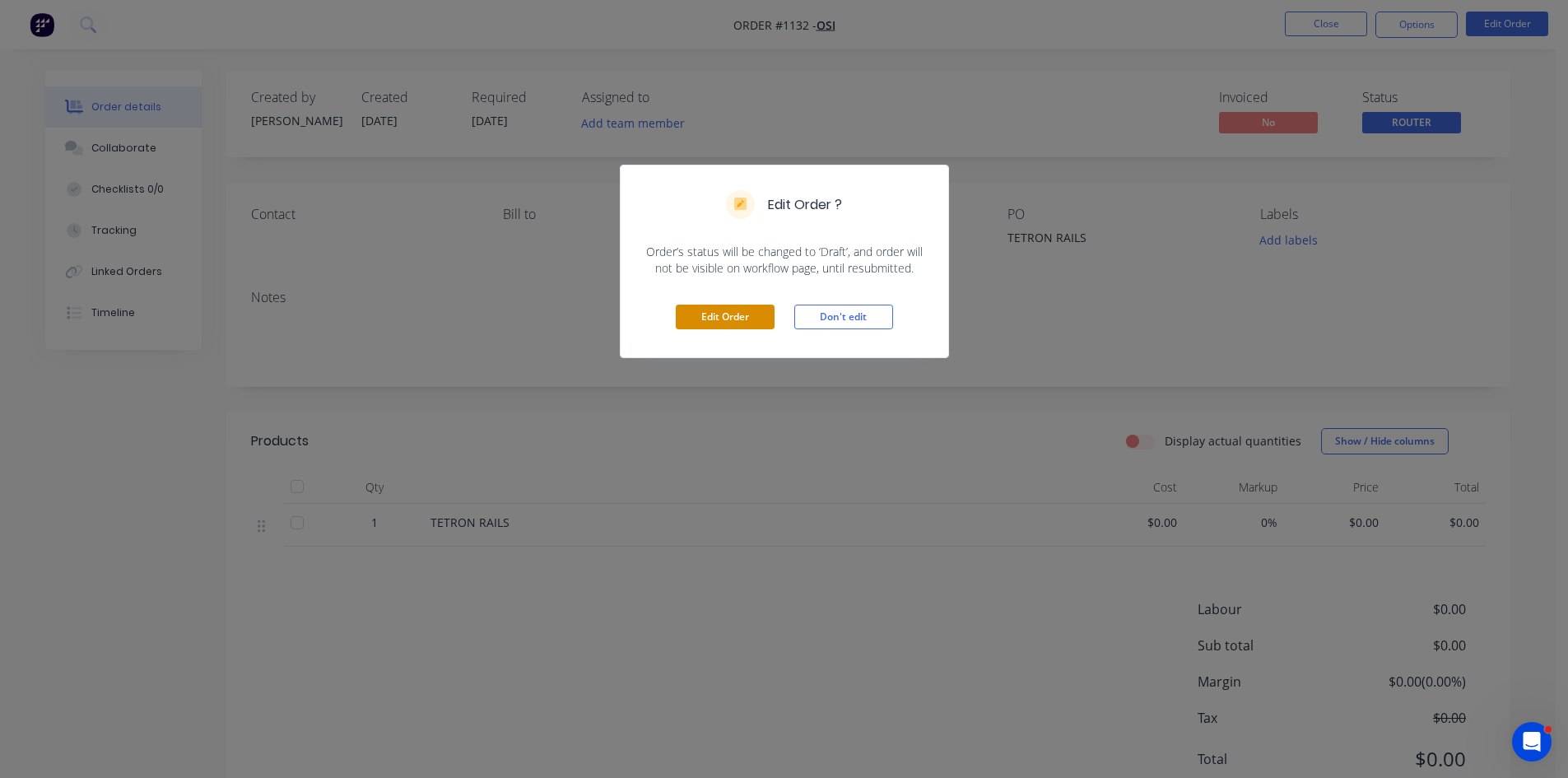
click at [721, 316] on button "Edit Order" at bounding box center [726, 317] width 99 height 25
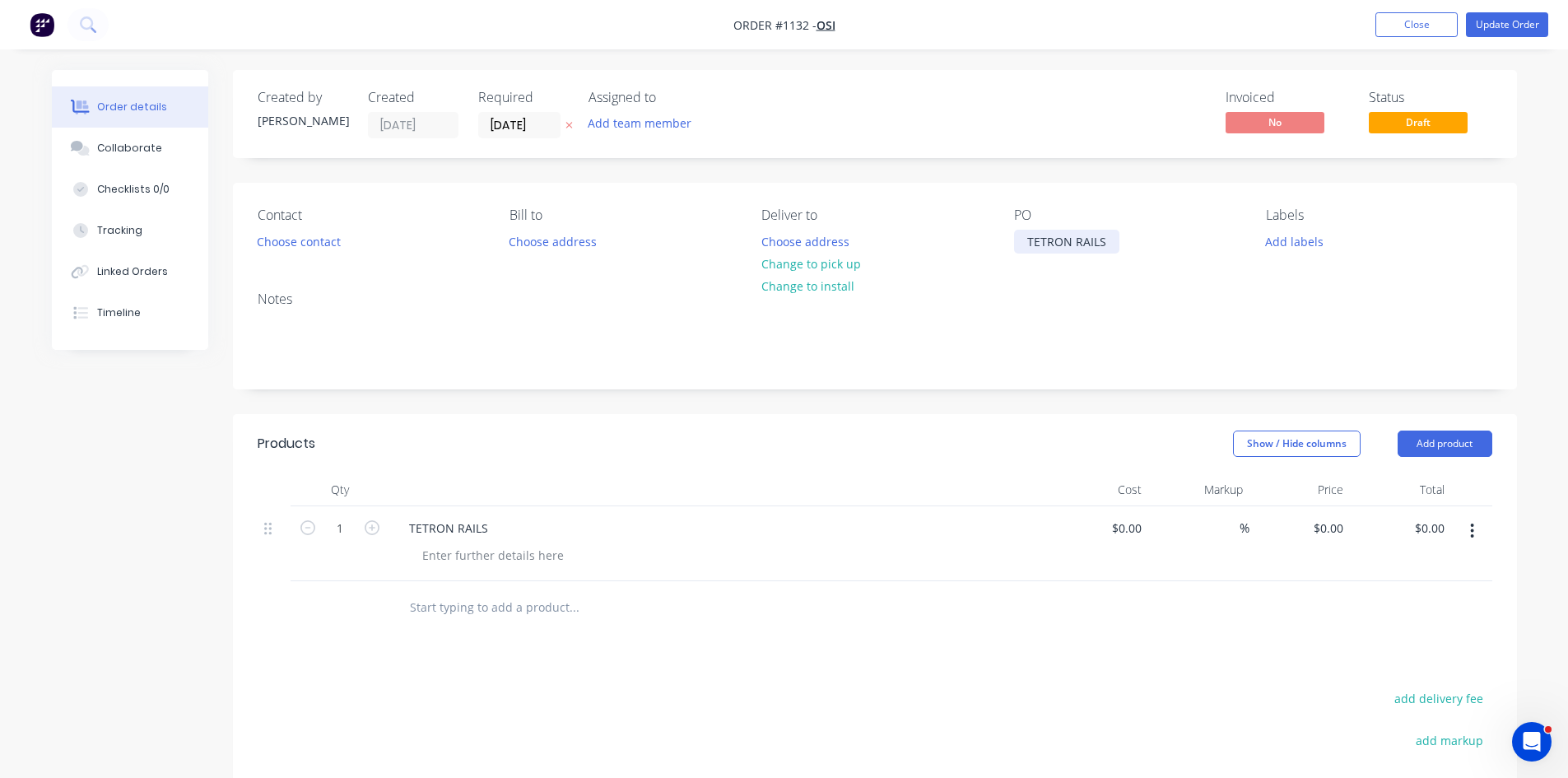
click at [1059, 245] on div "TETRON RAILS" at bounding box center [1066, 242] width 105 height 24
click at [446, 526] on div "TETRON RAILS" at bounding box center [448, 528] width 105 height 24
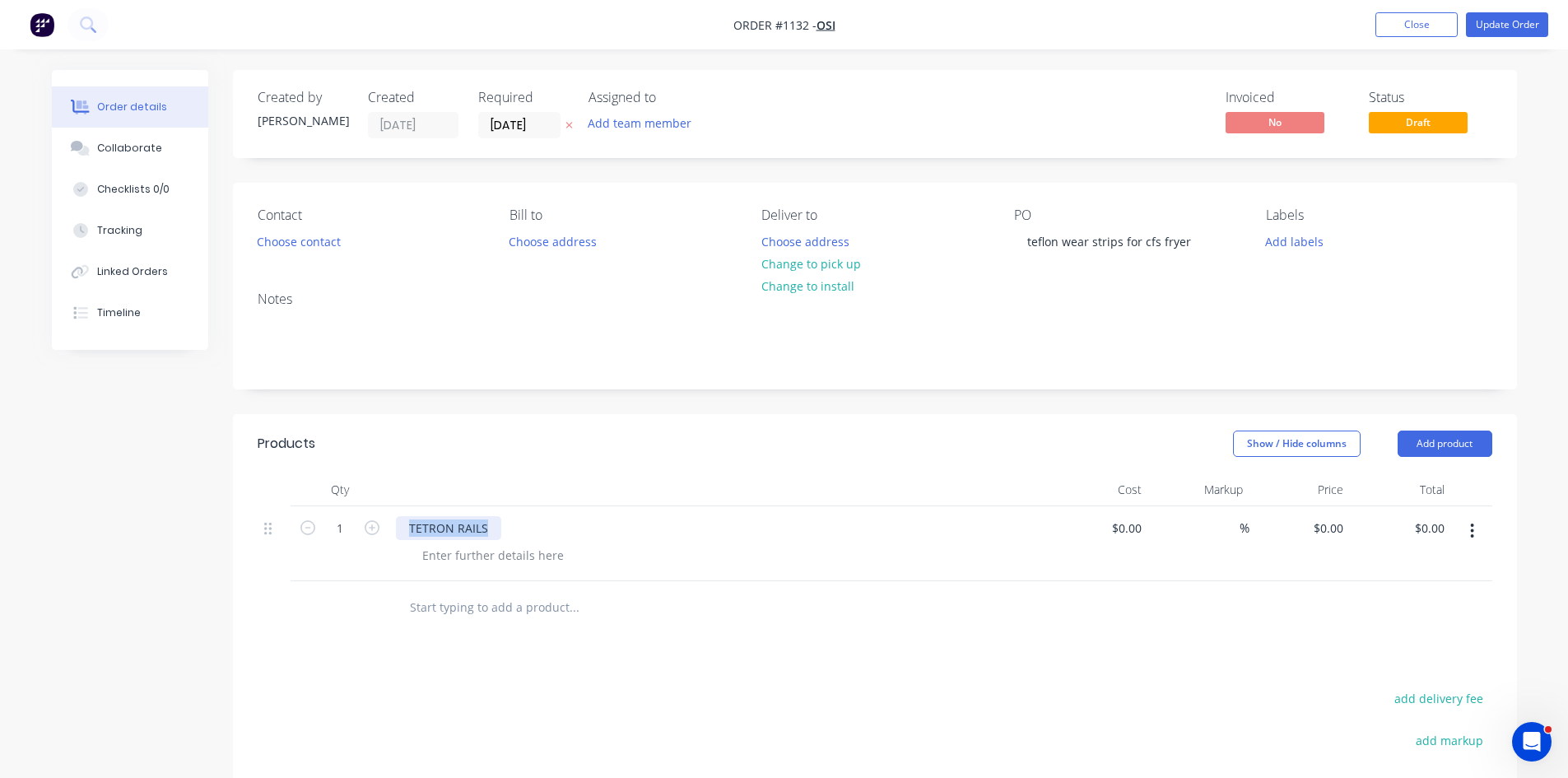
click at [446, 526] on div "TETRON RAILS" at bounding box center [448, 528] width 105 height 24
type input "$0.00"
type input "4886.12"
type input "0.00"
type input "$4,886.12"
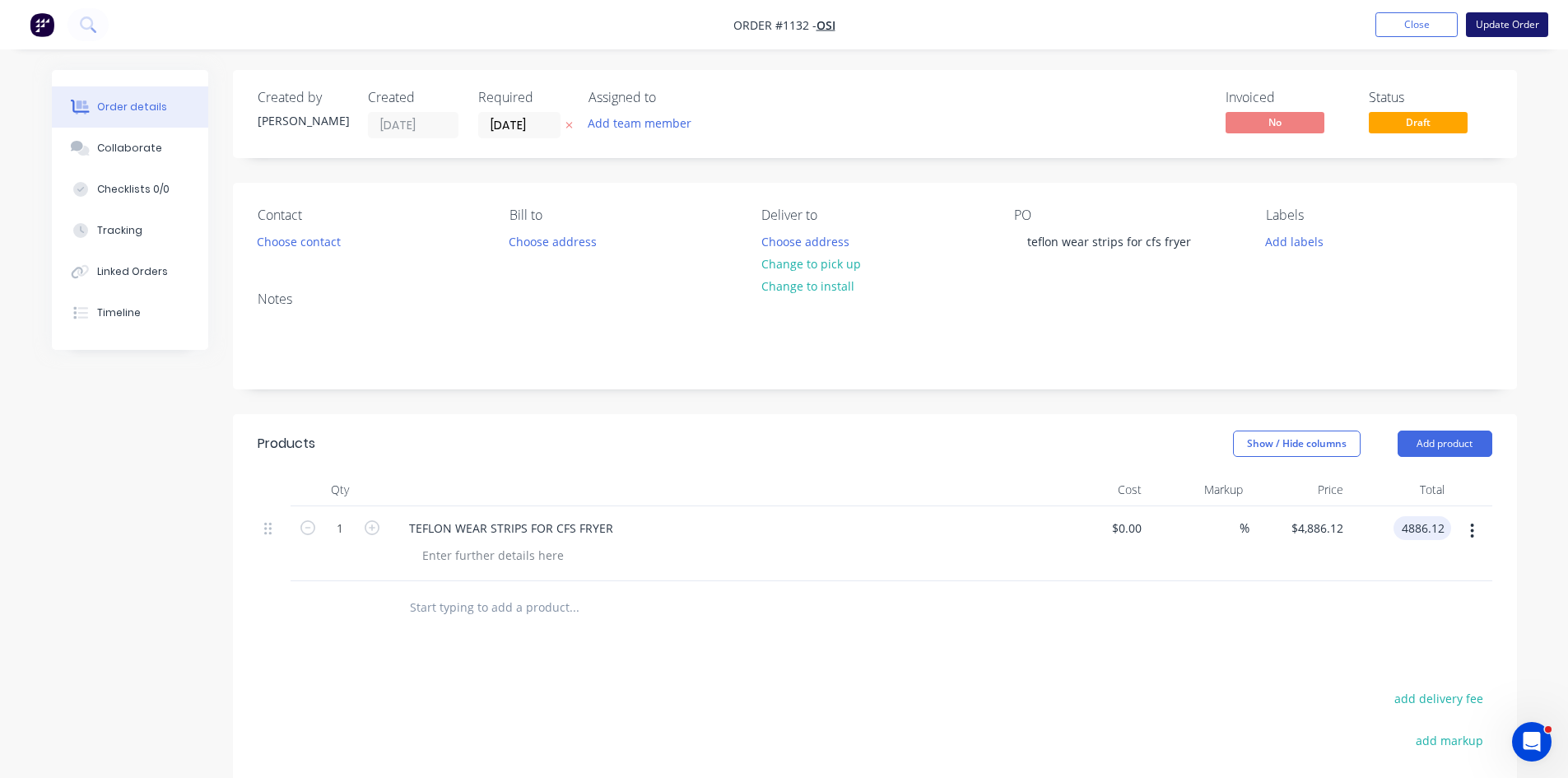
type input "$4,886.12"
click at [162, 273] on div "Linked Orders" at bounding box center [133, 271] width 71 height 15
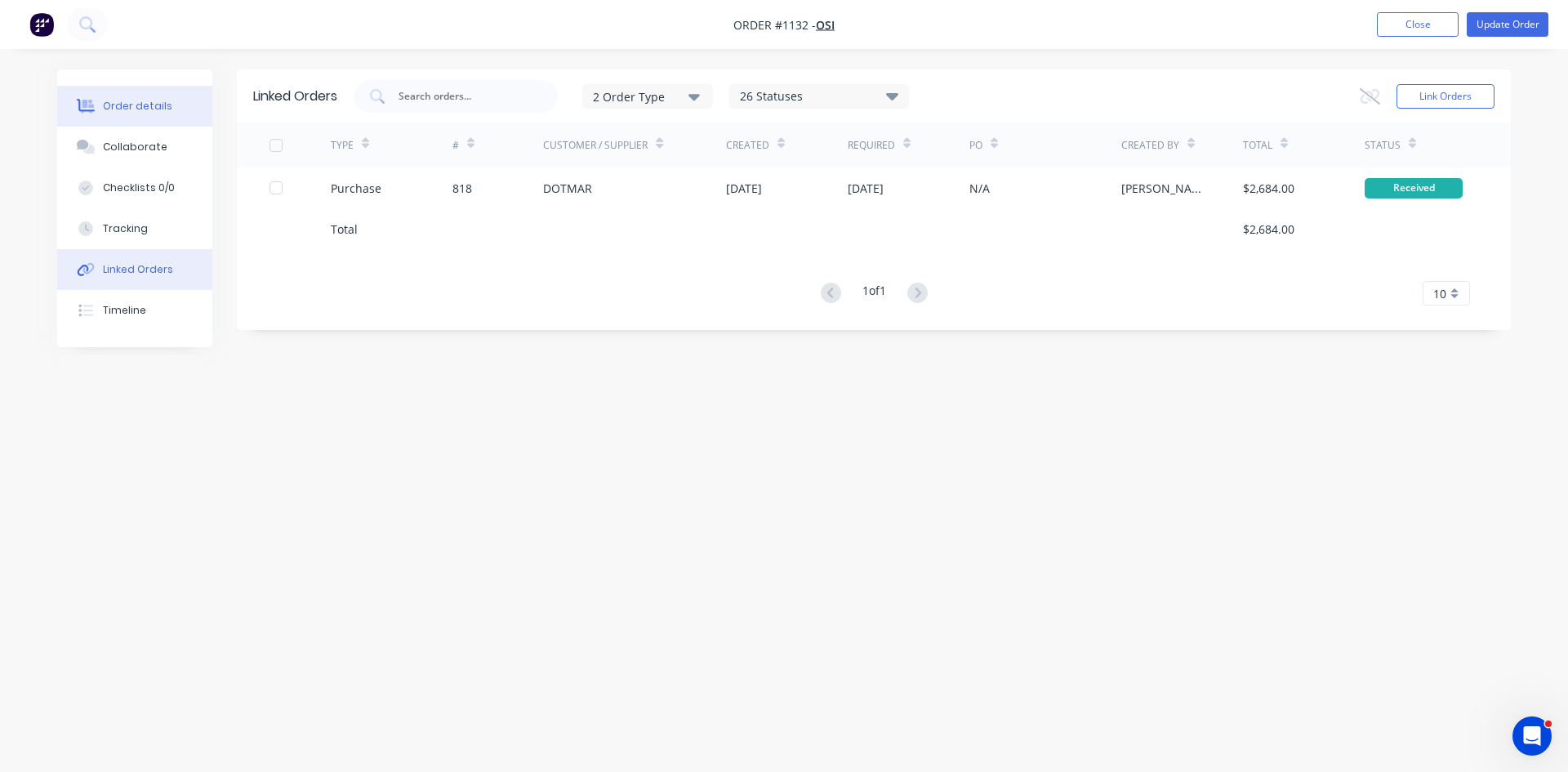
click at [158, 111] on div "Order details" at bounding box center [138, 106] width 70 height 15
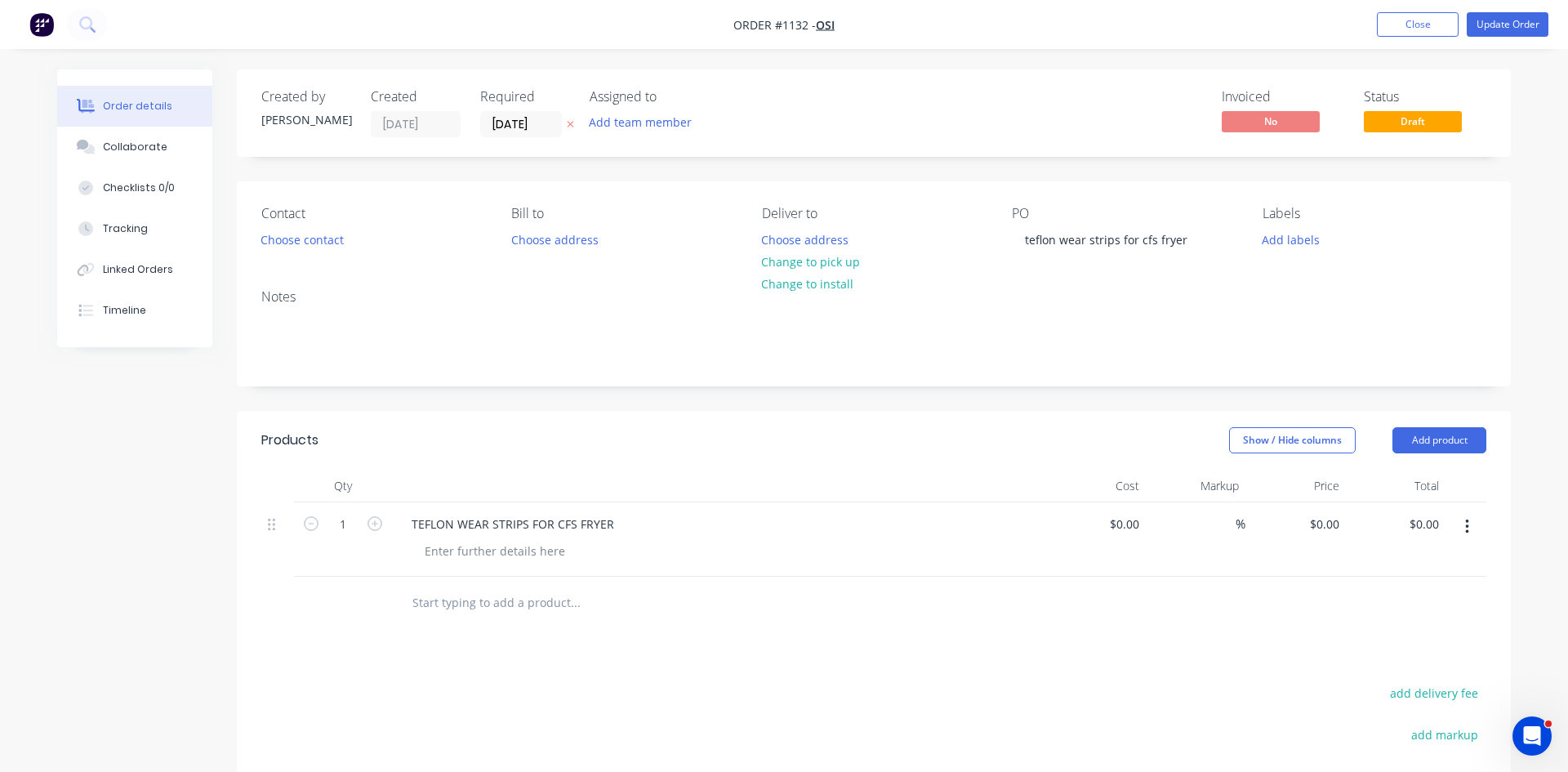
type input "$4,886.12"
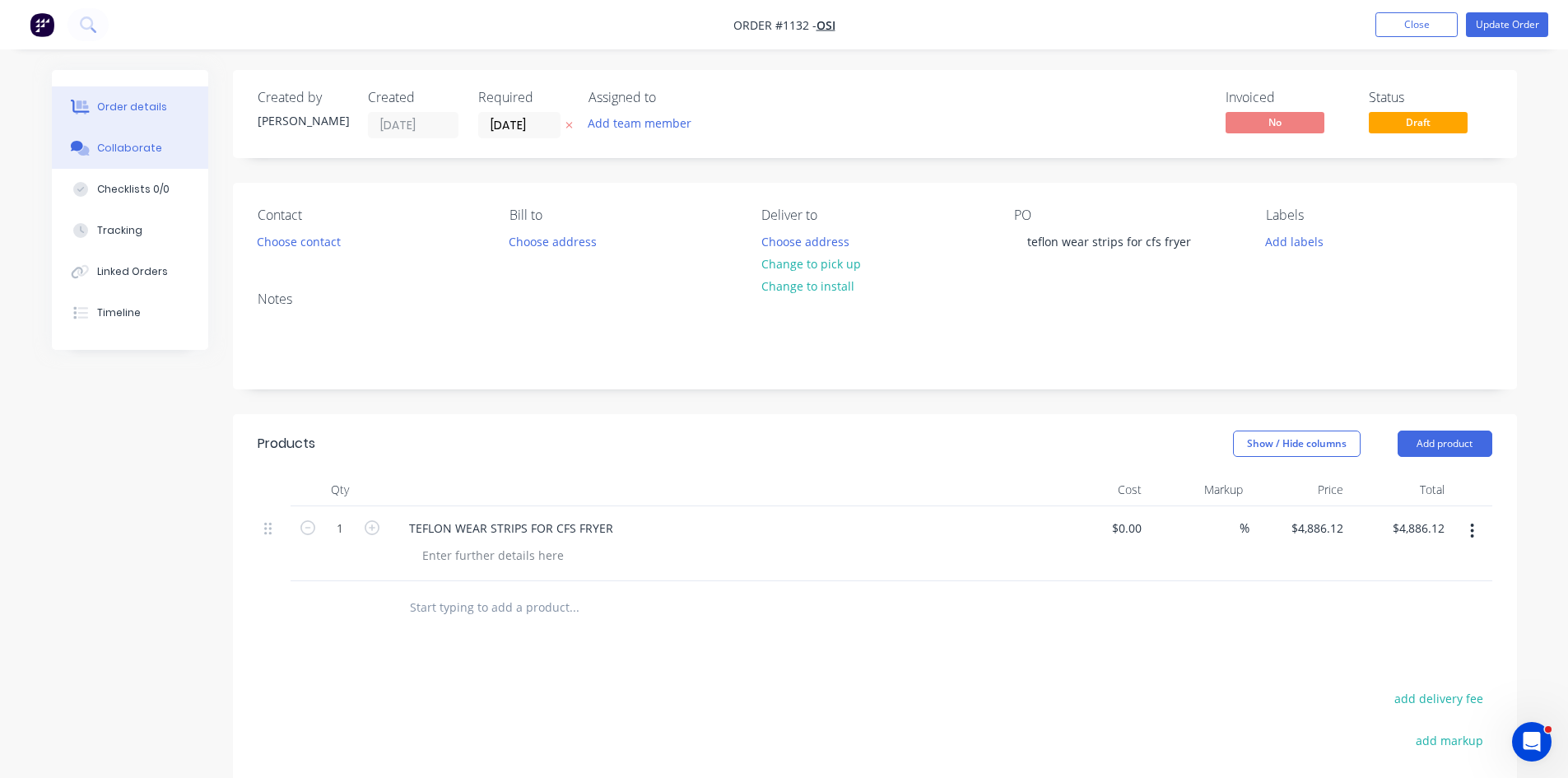
click at [115, 148] on div "Collaborate" at bounding box center [130, 147] width 65 height 15
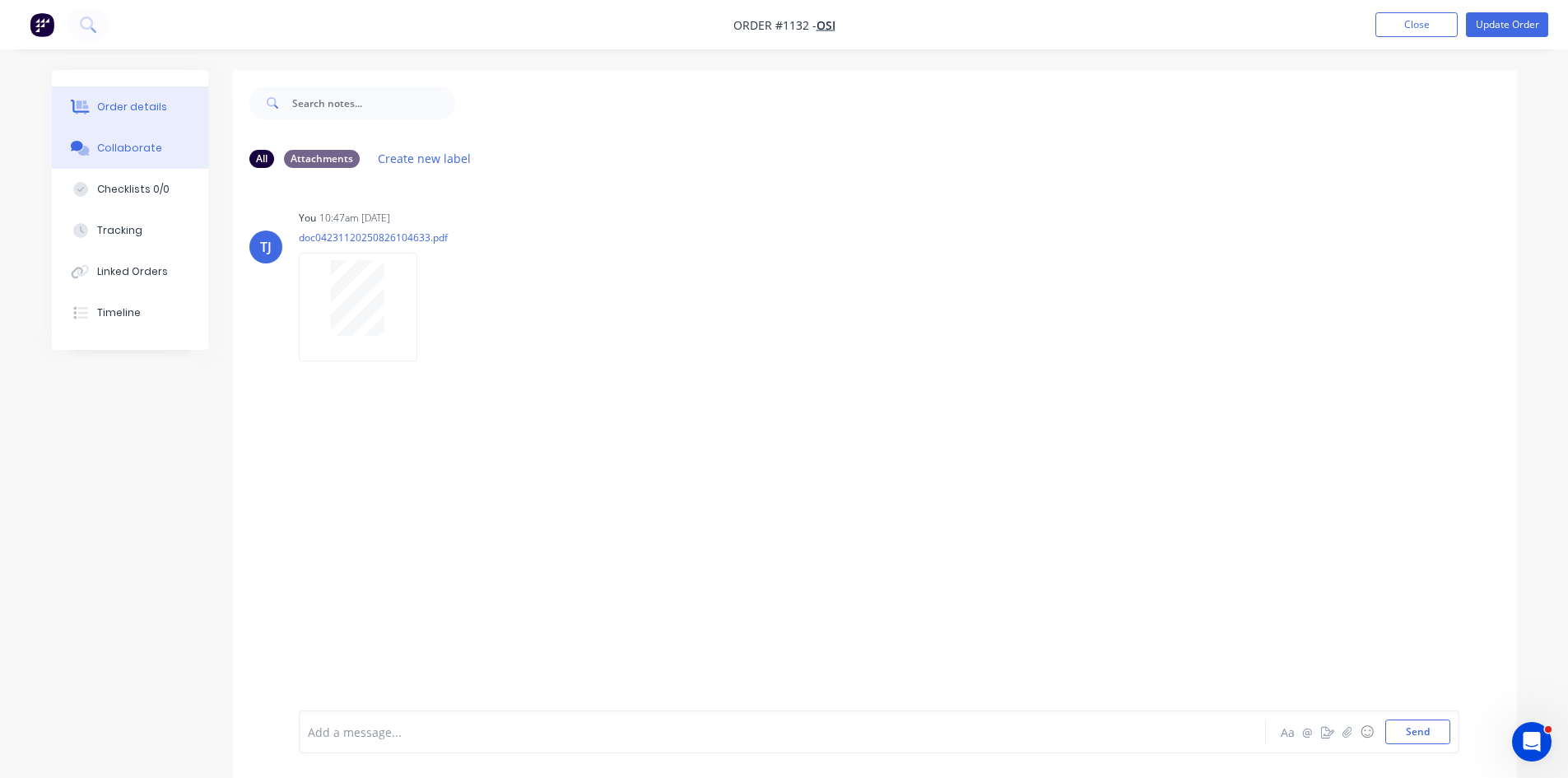
click at [153, 110] on div "Order details" at bounding box center [132, 107] width 70 height 15
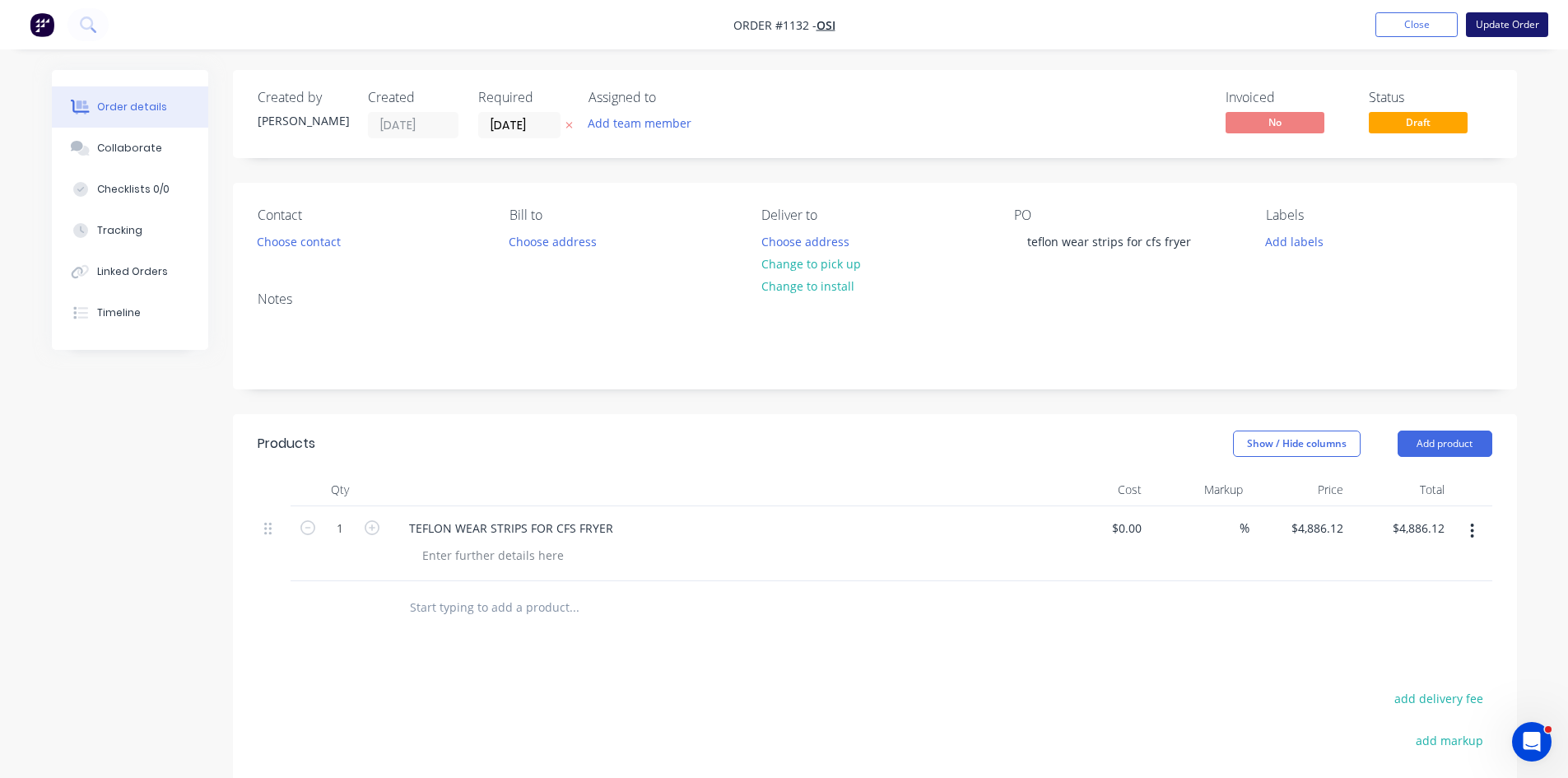
click at [1527, 28] on button "Update Order" at bounding box center [1507, 24] width 82 height 25
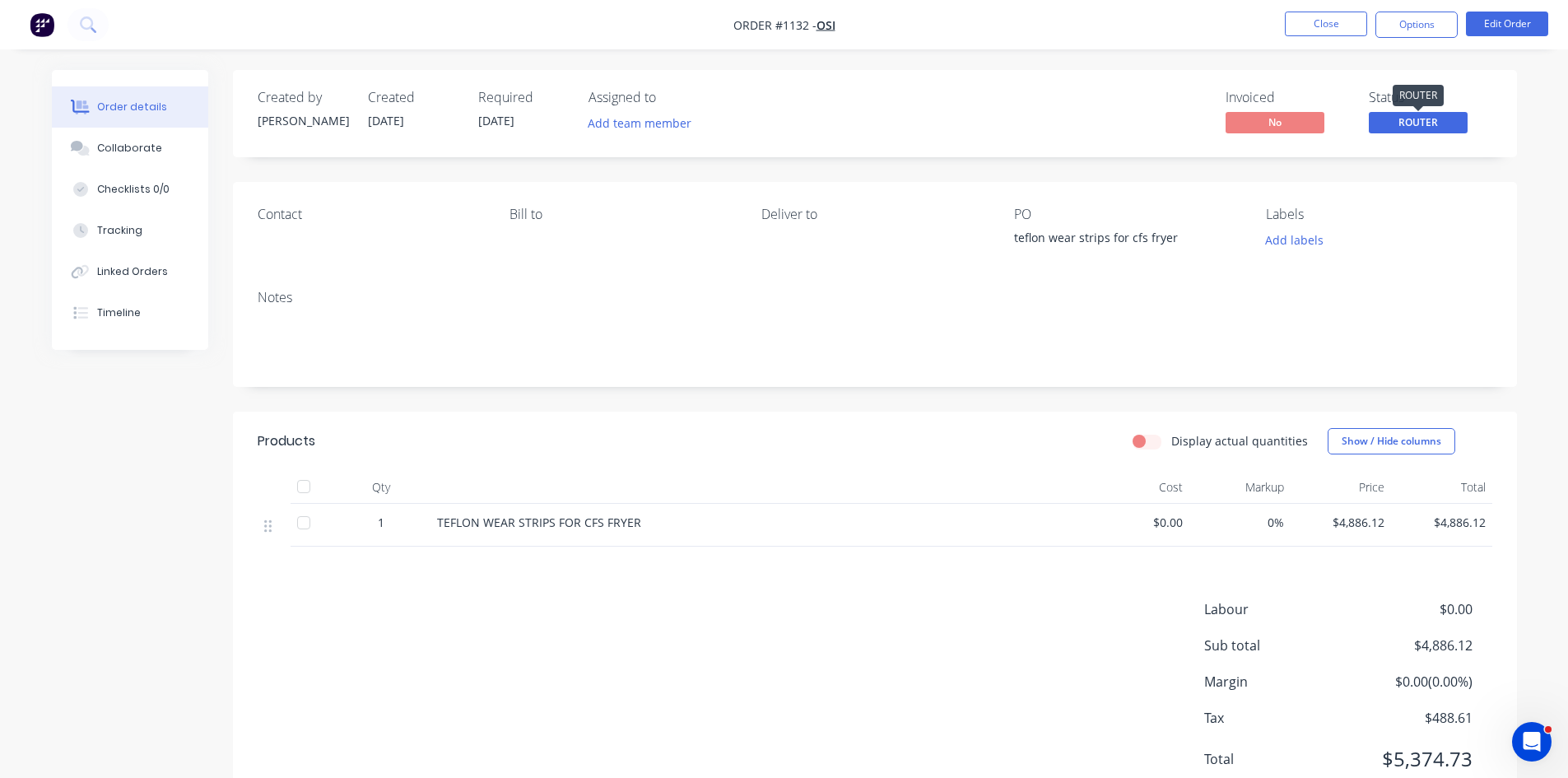
click at [1435, 128] on span "ROUTER" at bounding box center [1419, 122] width 99 height 21
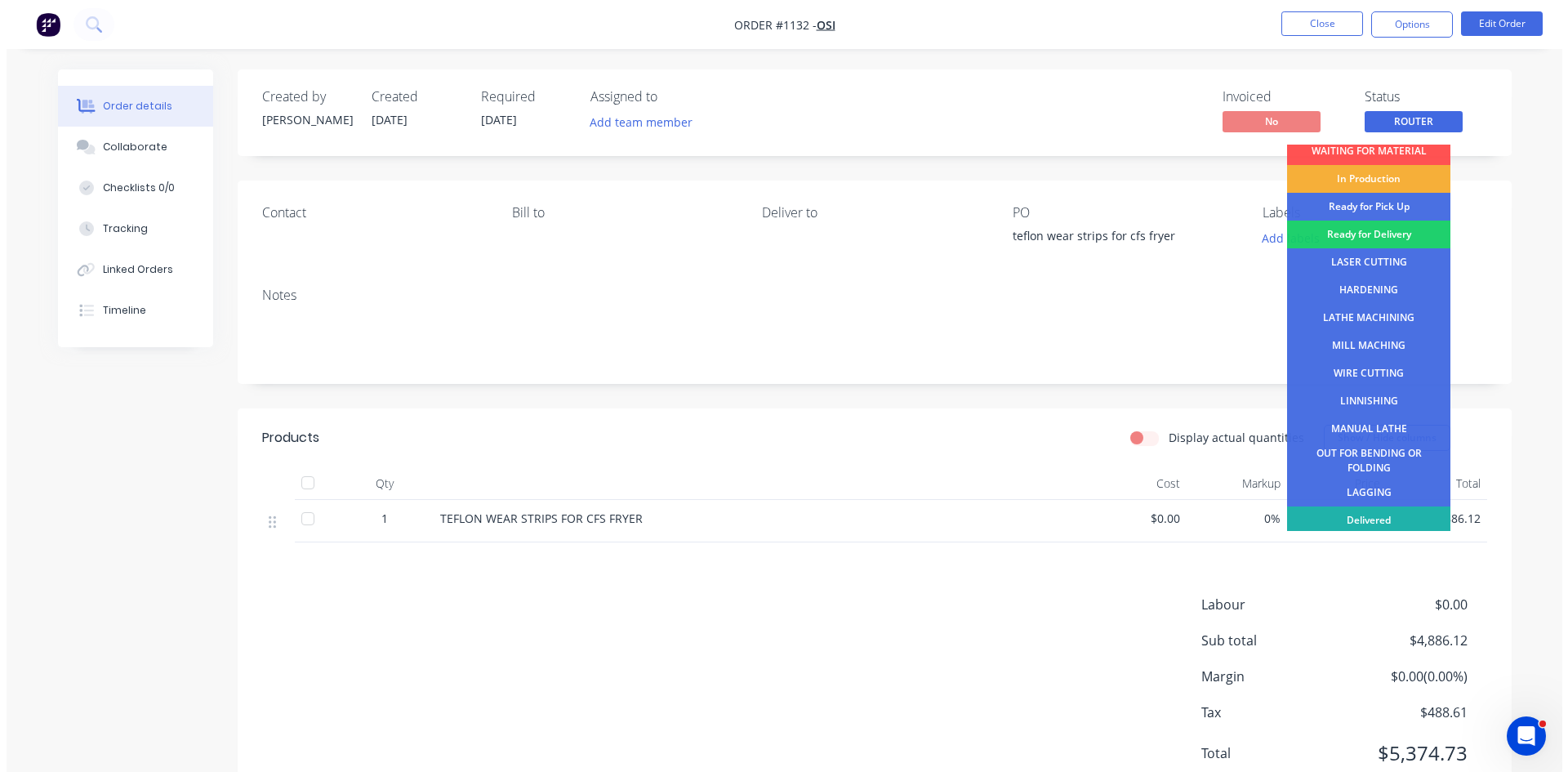
scroll to position [66, 0]
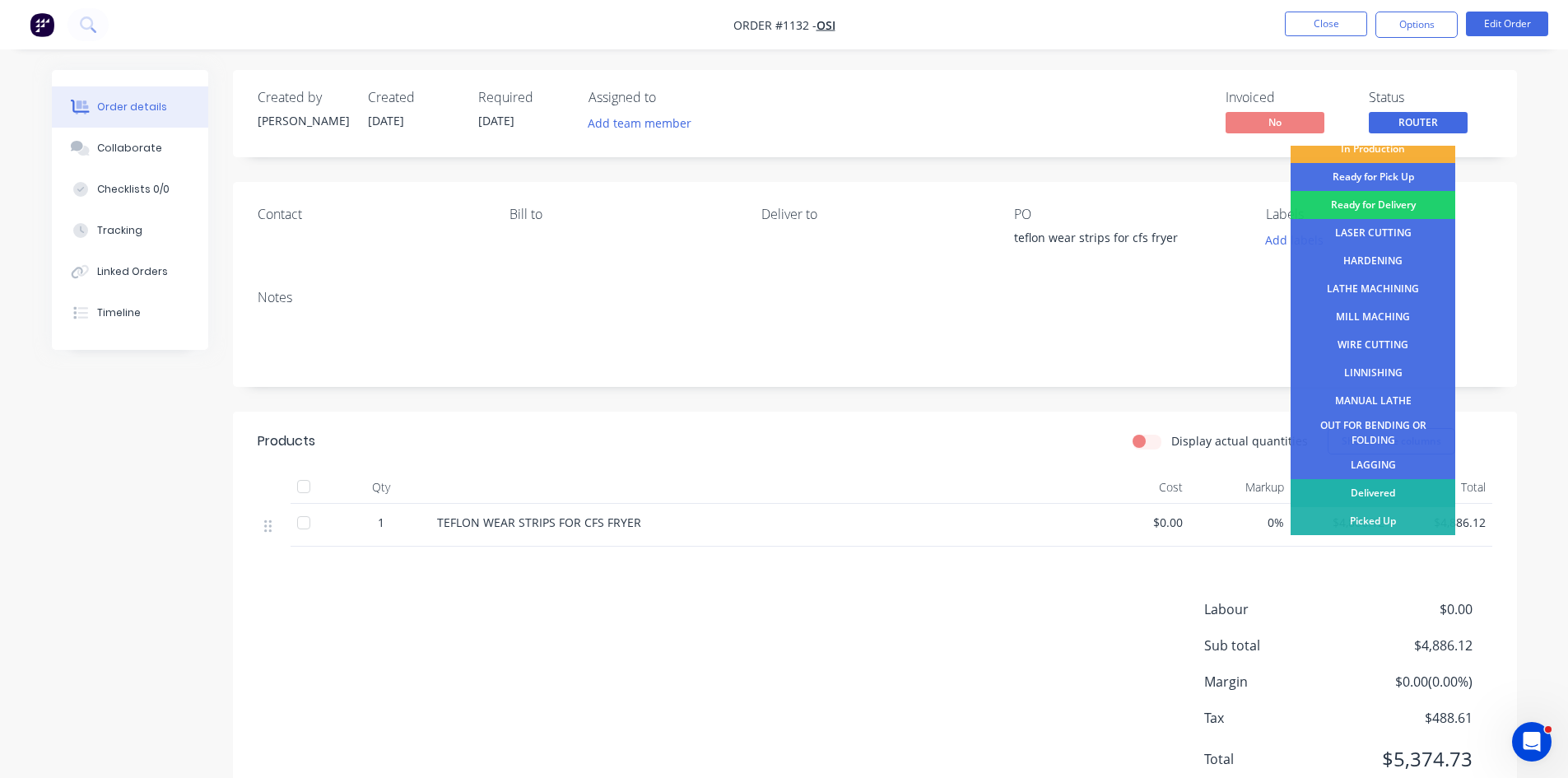
click at [1370, 491] on div "Delivered" at bounding box center [1373, 493] width 164 height 28
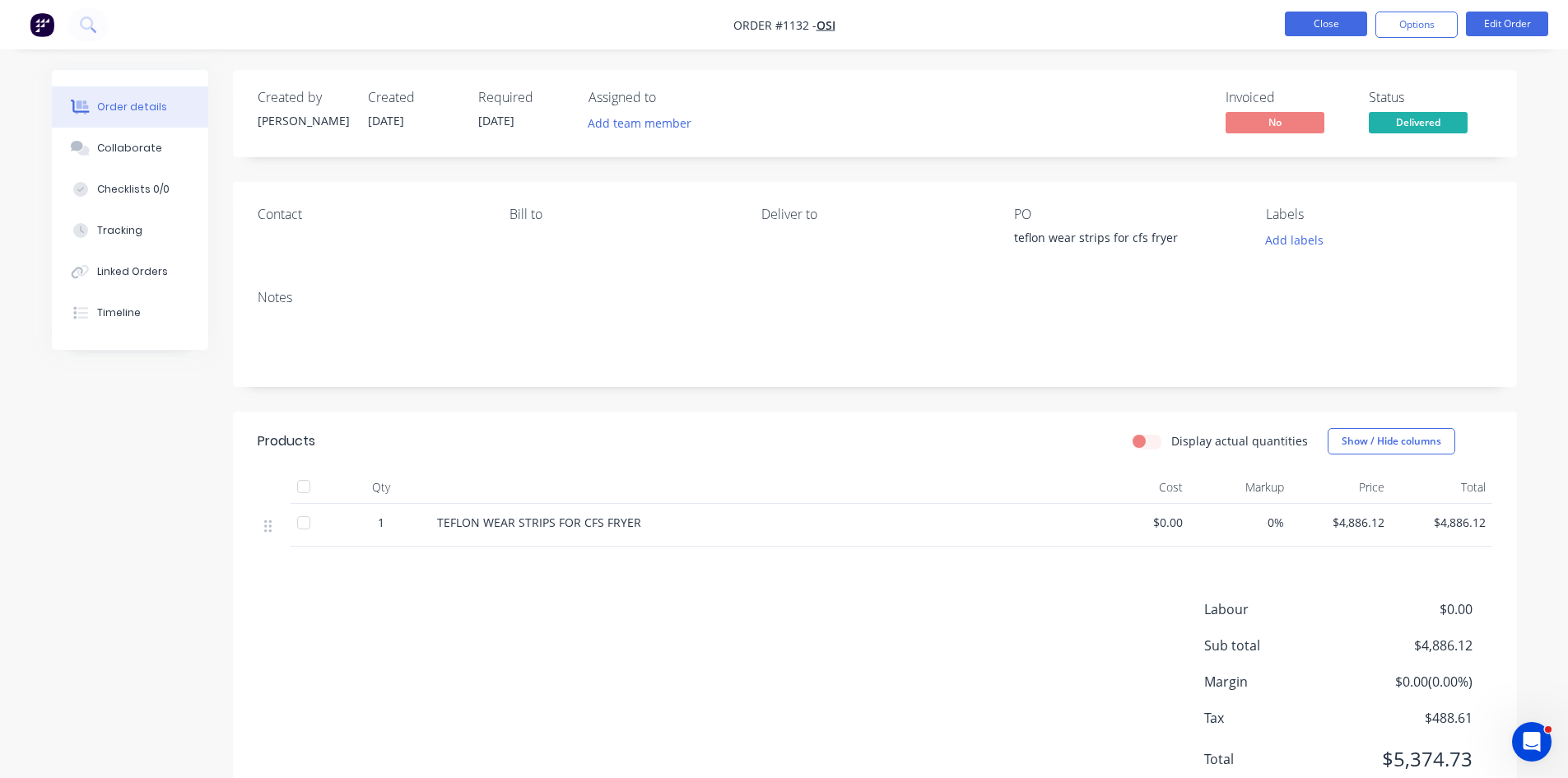
click at [1334, 31] on button "Close" at bounding box center [1325, 24] width 82 height 25
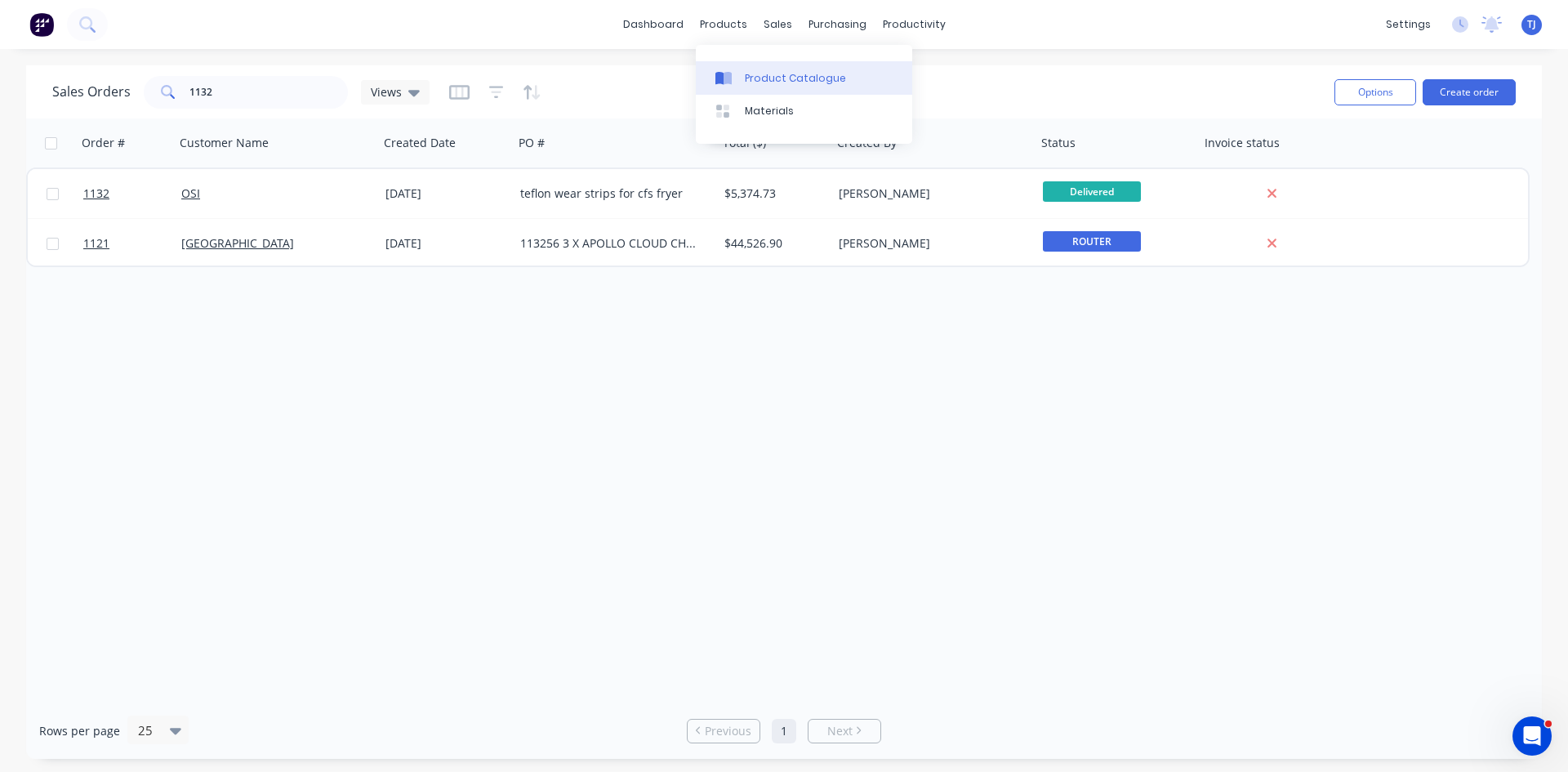
click at [749, 83] on div "Product Catalogue" at bounding box center [795, 78] width 101 height 15
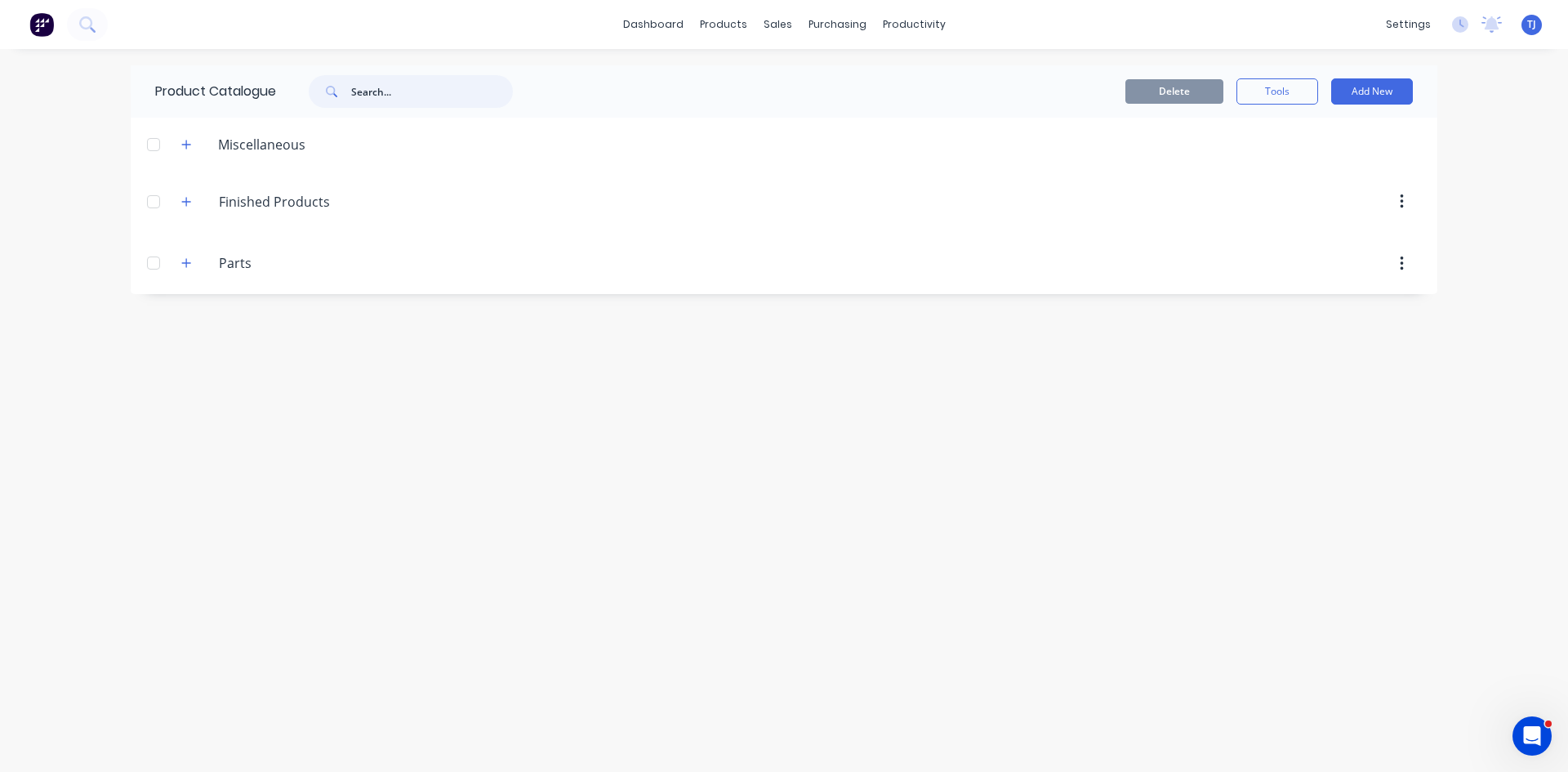
click at [378, 87] on input "text" at bounding box center [432, 90] width 162 height 32
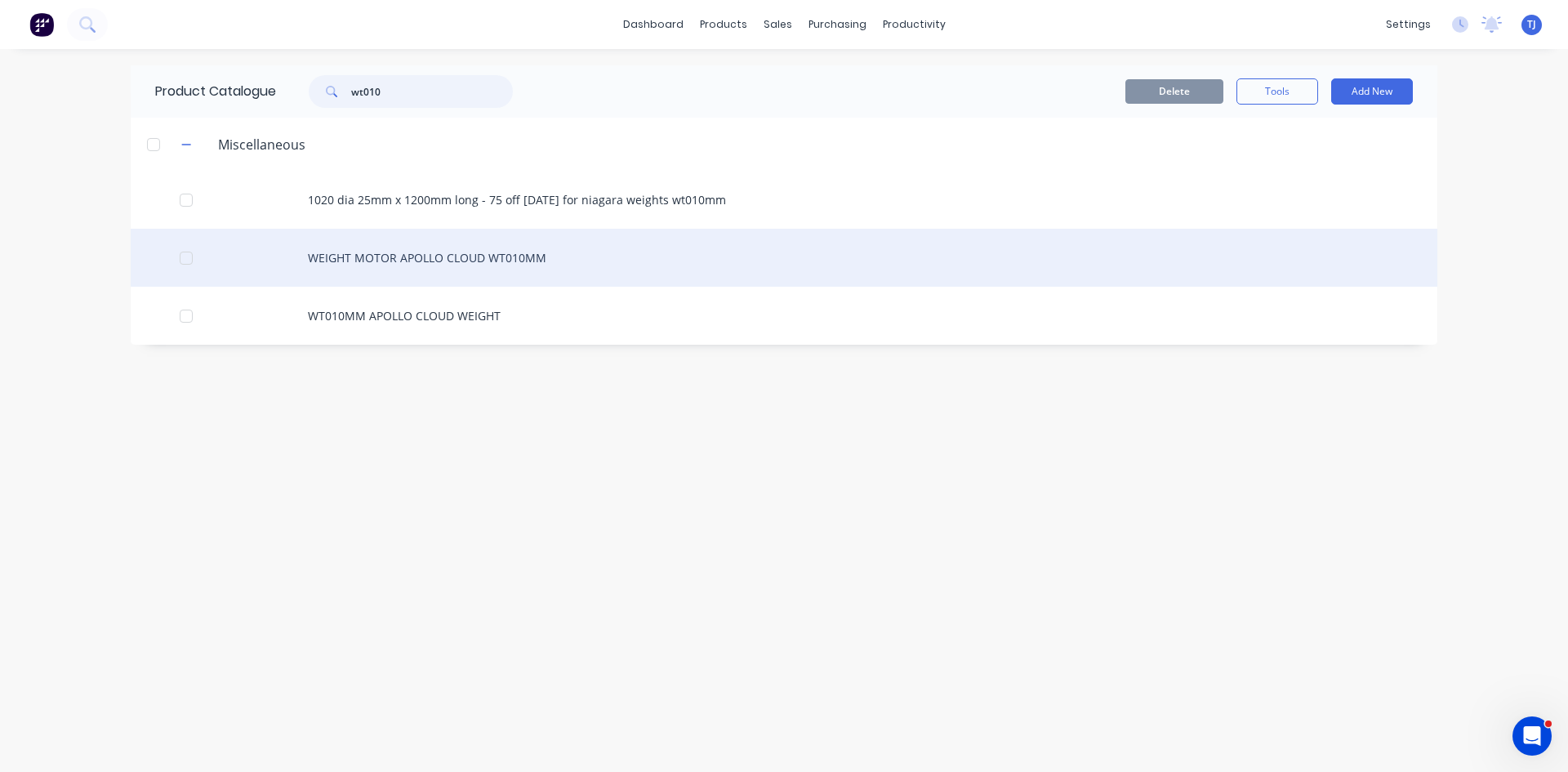
type input "wt010"
click at [388, 264] on div "WEIGHT MOTOR APOLLO CLOUD WT010MM" at bounding box center [784, 257] width 1307 height 58
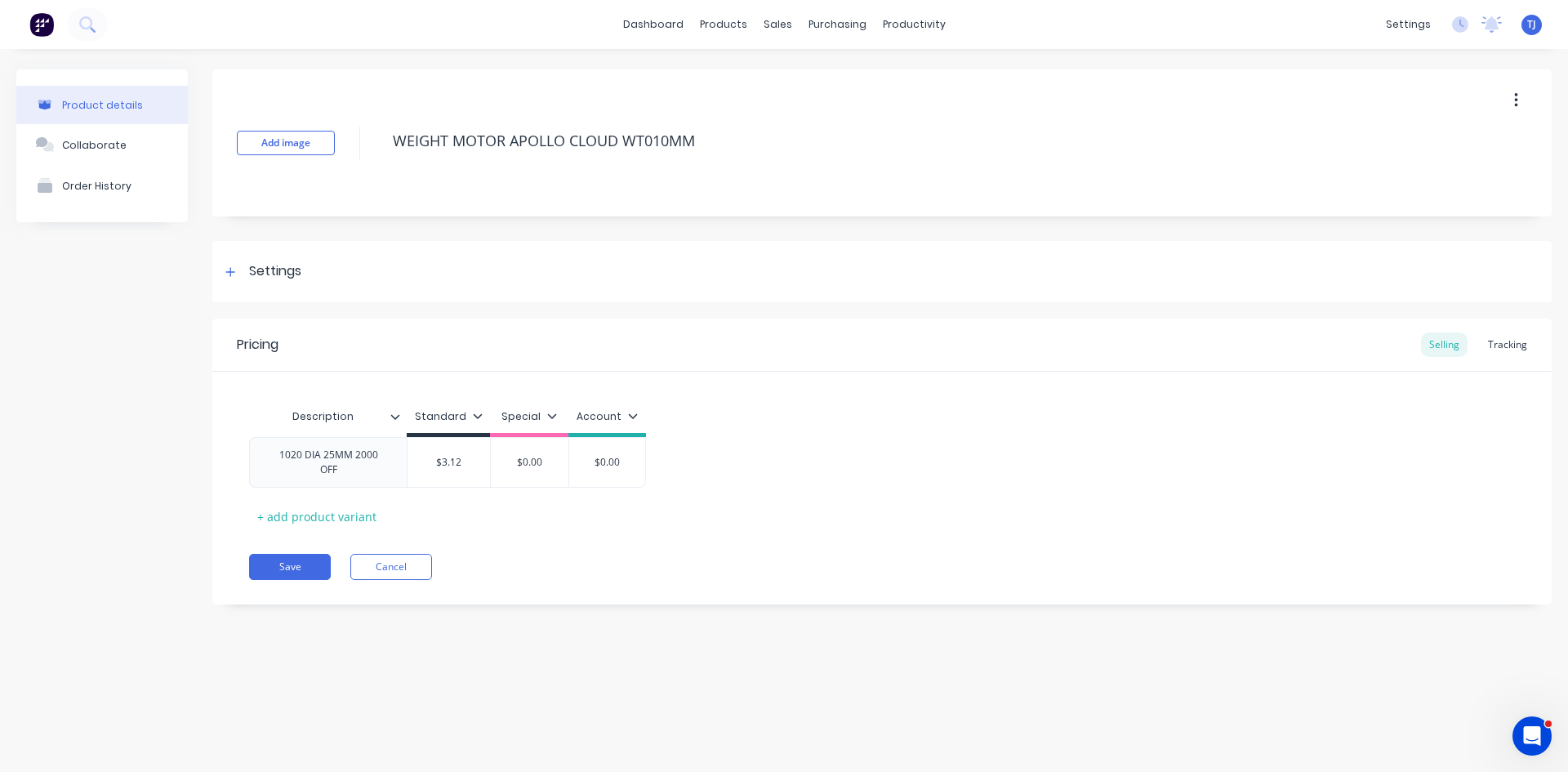
type textarea "x"
click at [105, 151] on div "Collaborate" at bounding box center [94, 144] width 65 height 12
